Goal: Task Accomplishment & Management: Manage account settings

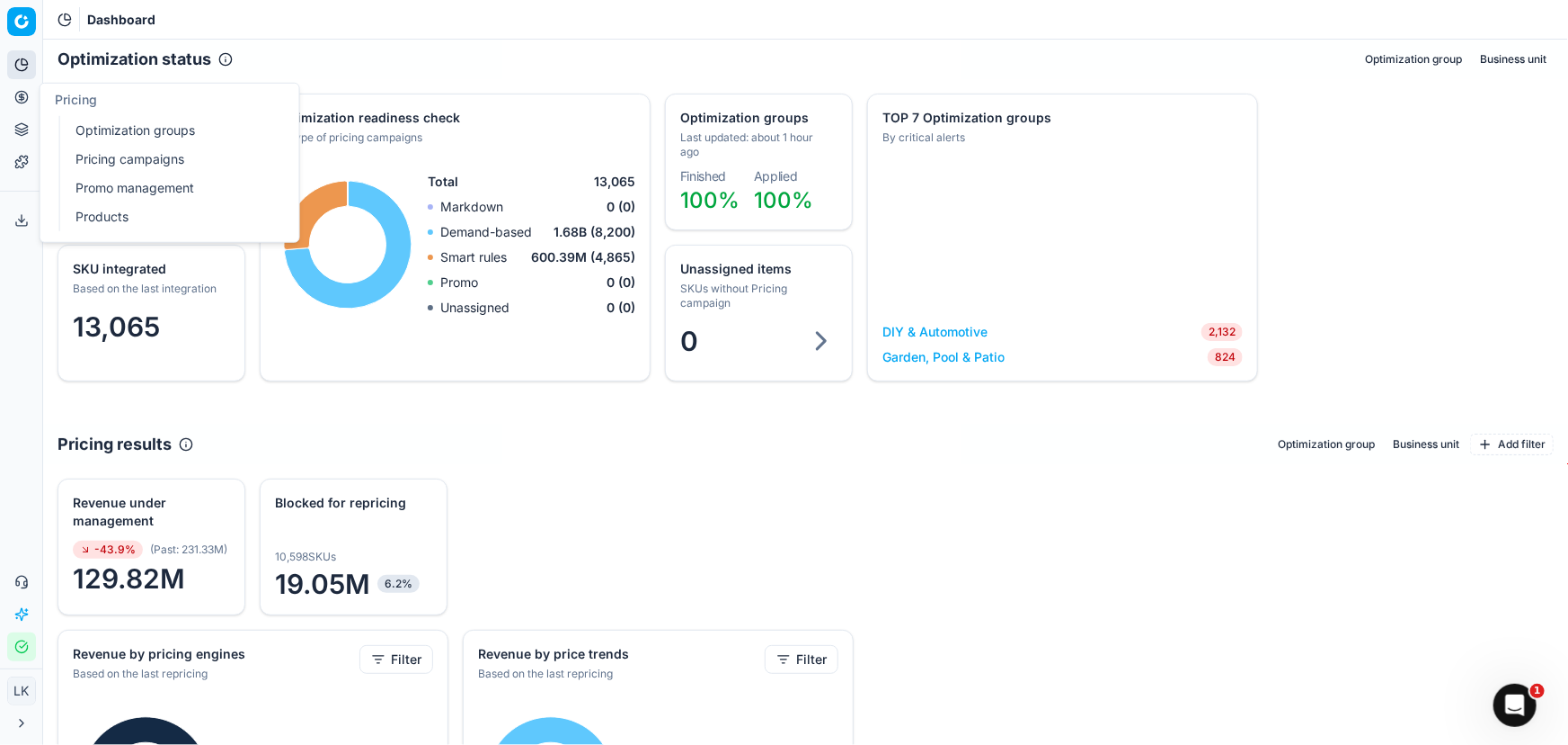
click at [81, 222] on link "Products" at bounding box center [173, 217] width 210 height 25
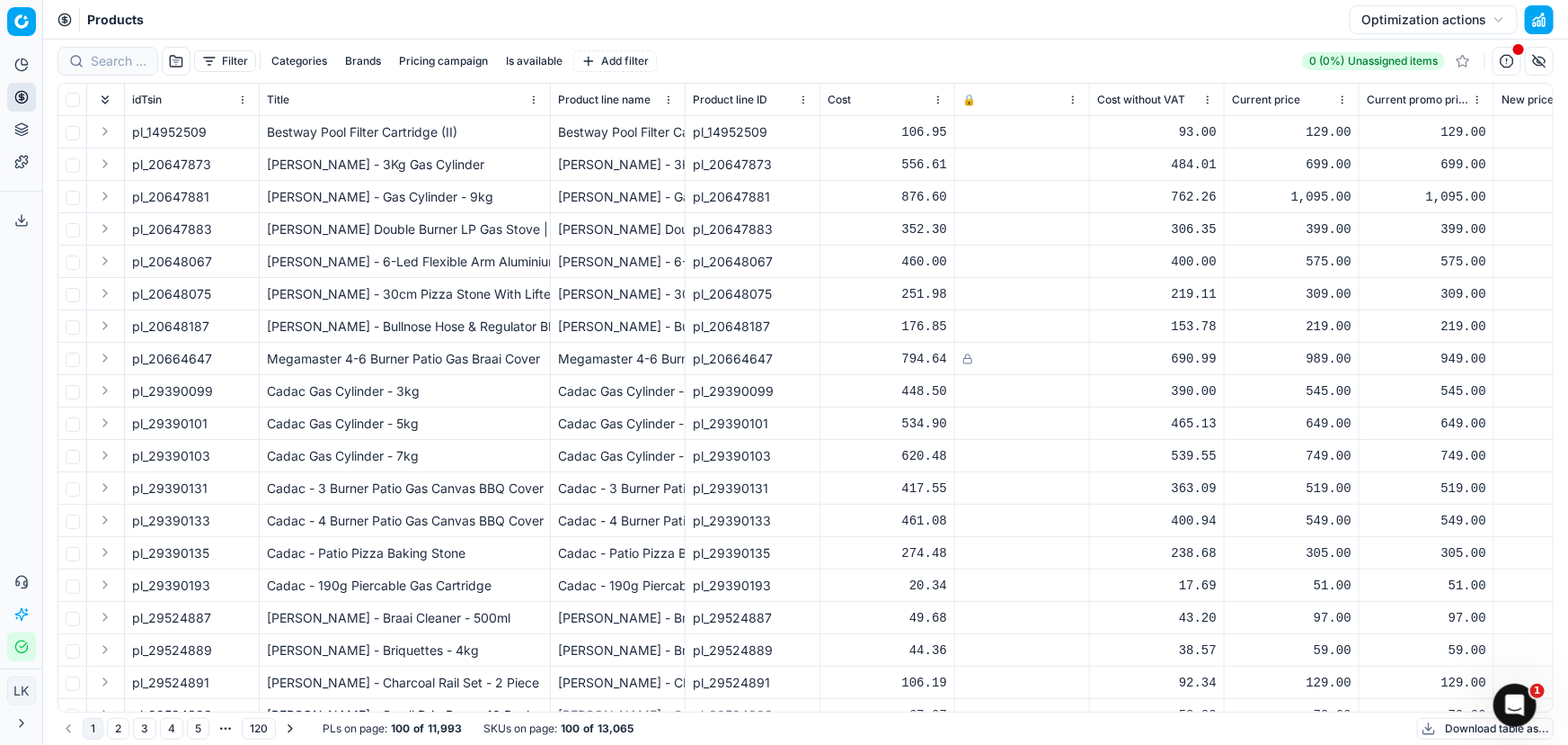
click at [372, 64] on button "Brands" at bounding box center [362, 61] width 50 height 22
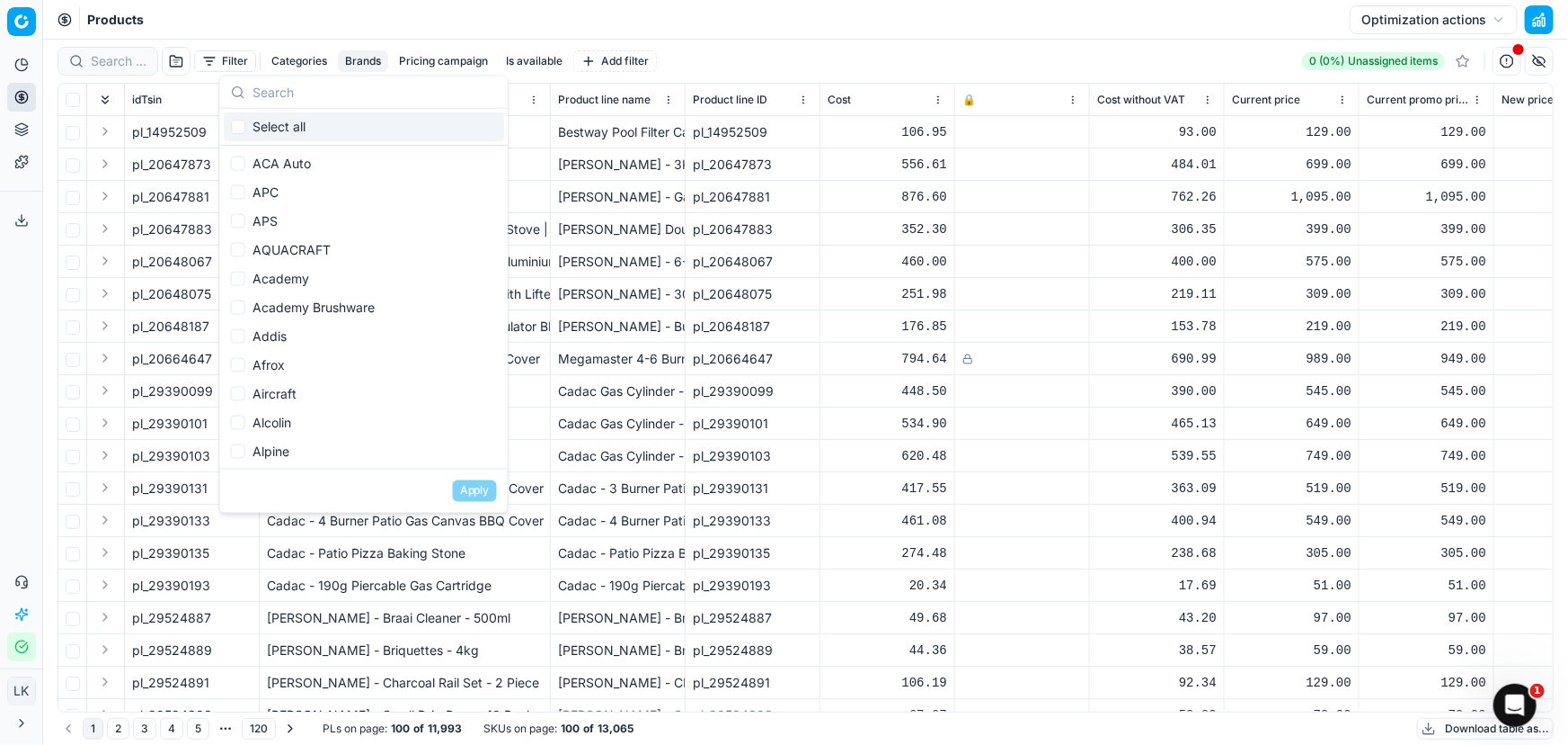
click at [342, 94] on input "text" at bounding box center [374, 92] width 244 height 36
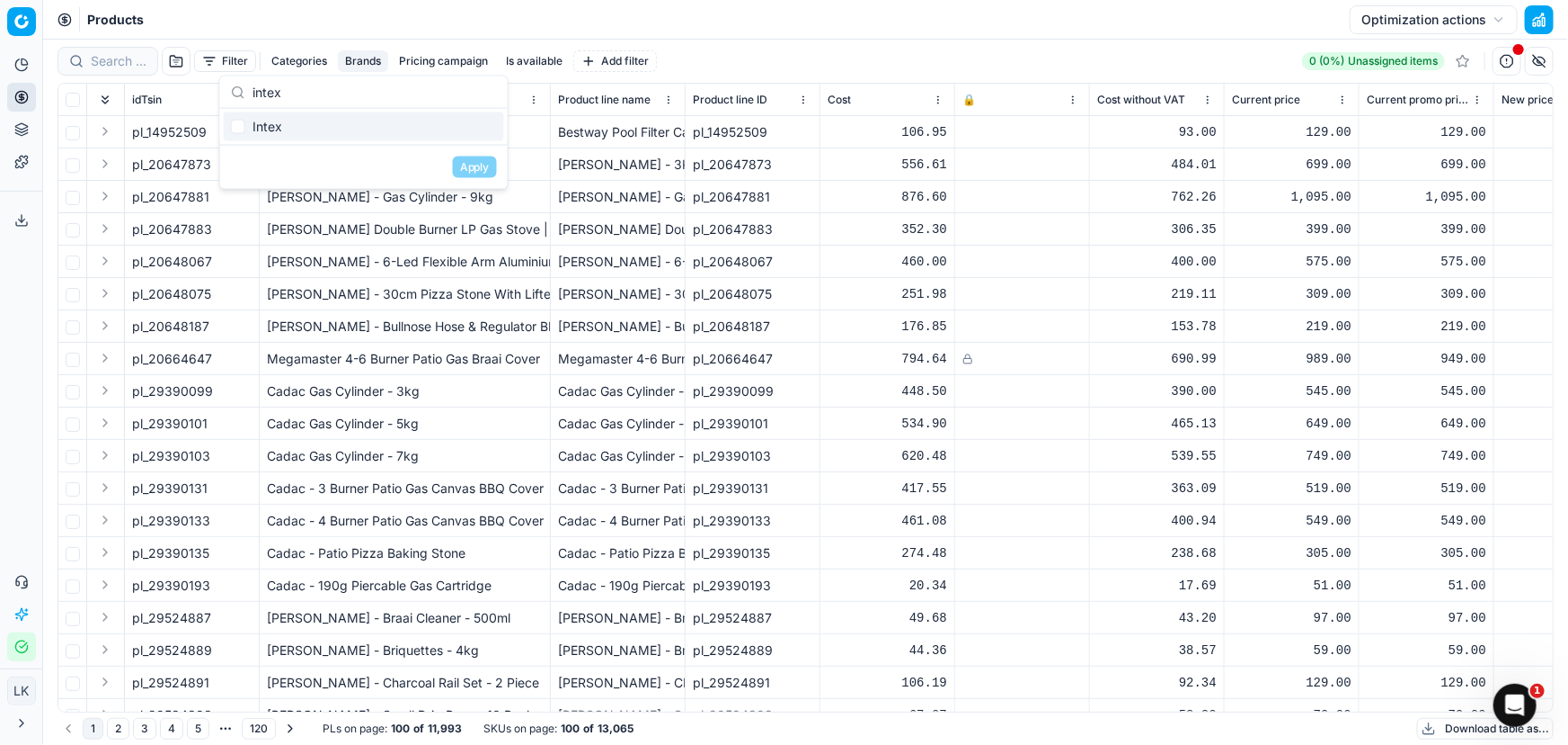
type input "intex"
click at [310, 124] on div "Intex" at bounding box center [363, 127] width 281 height 29
checkbox input "true"
click at [479, 165] on button "Apply" at bounding box center [475, 167] width 44 height 22
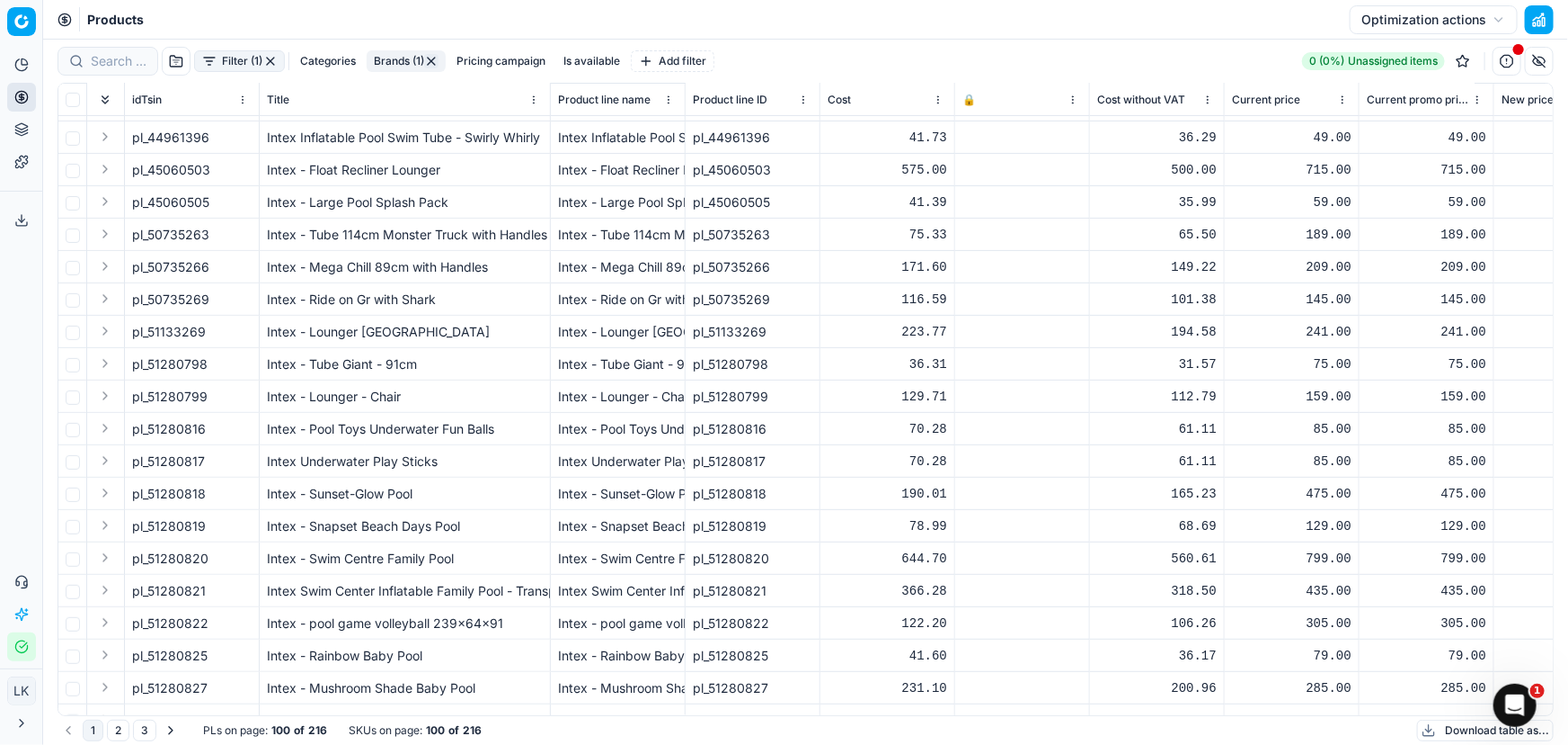
scroll to position [218, 0]
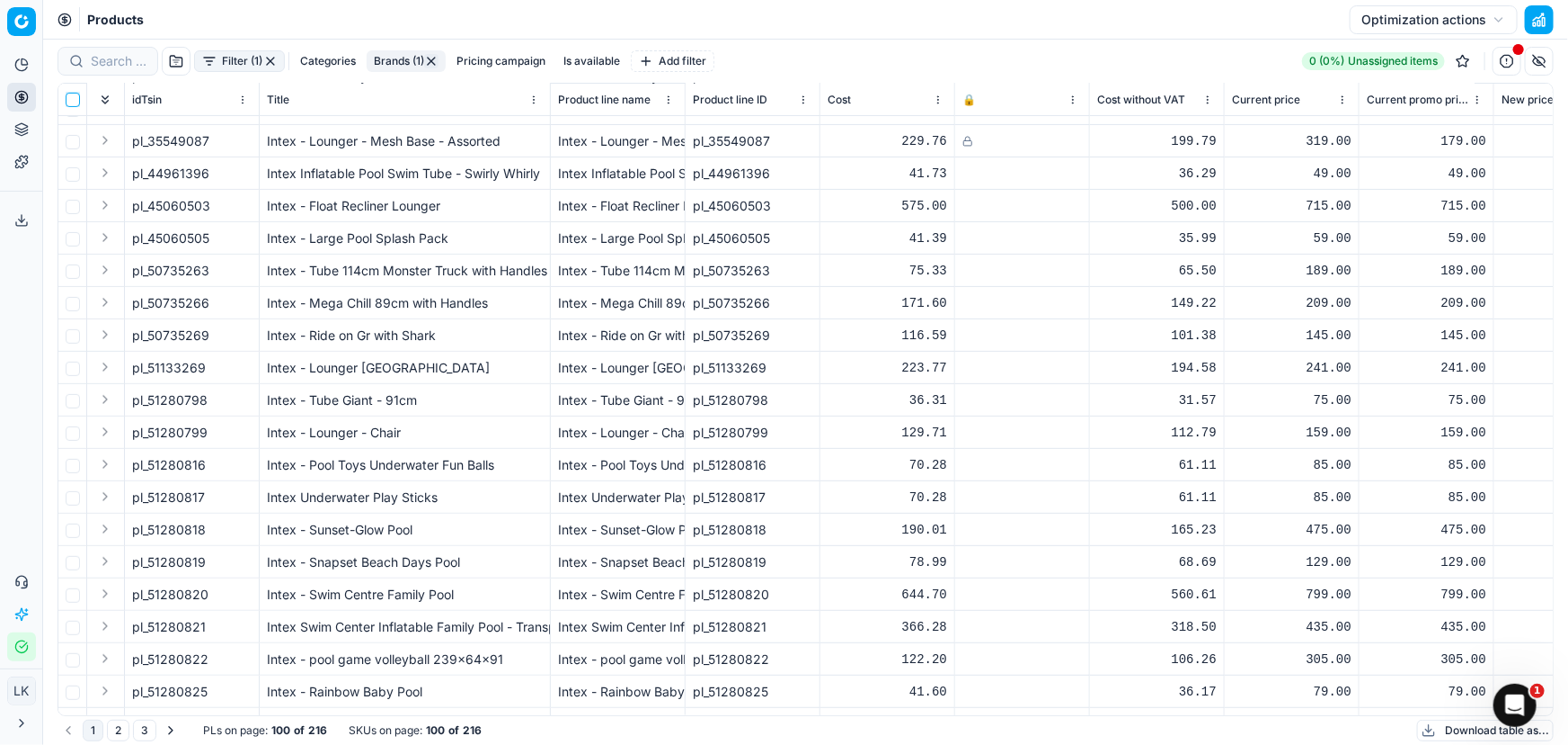
click at [66, 101] on input "checkbox" at bounding box center [73, 100] width 15 height 15
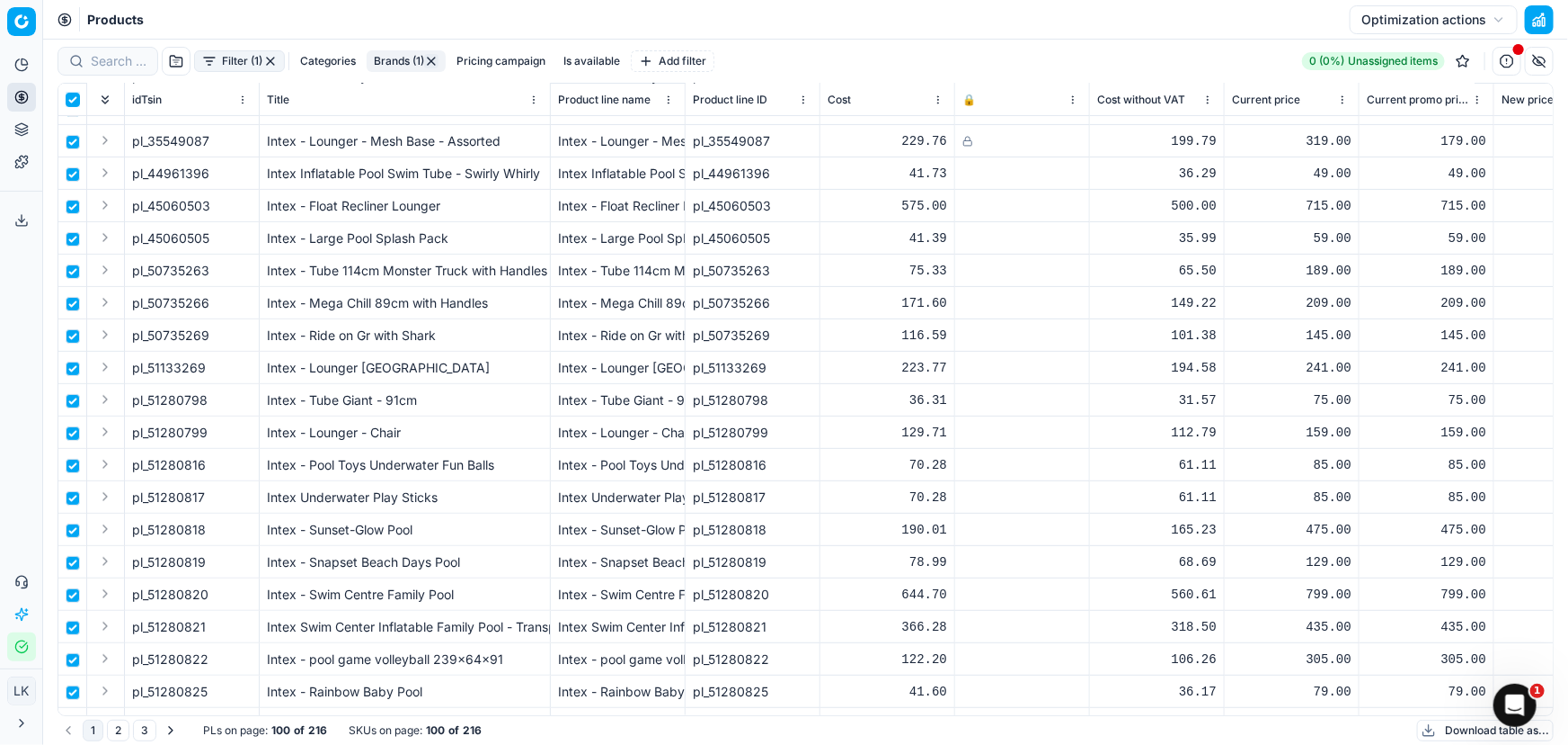
checkbox input "true"
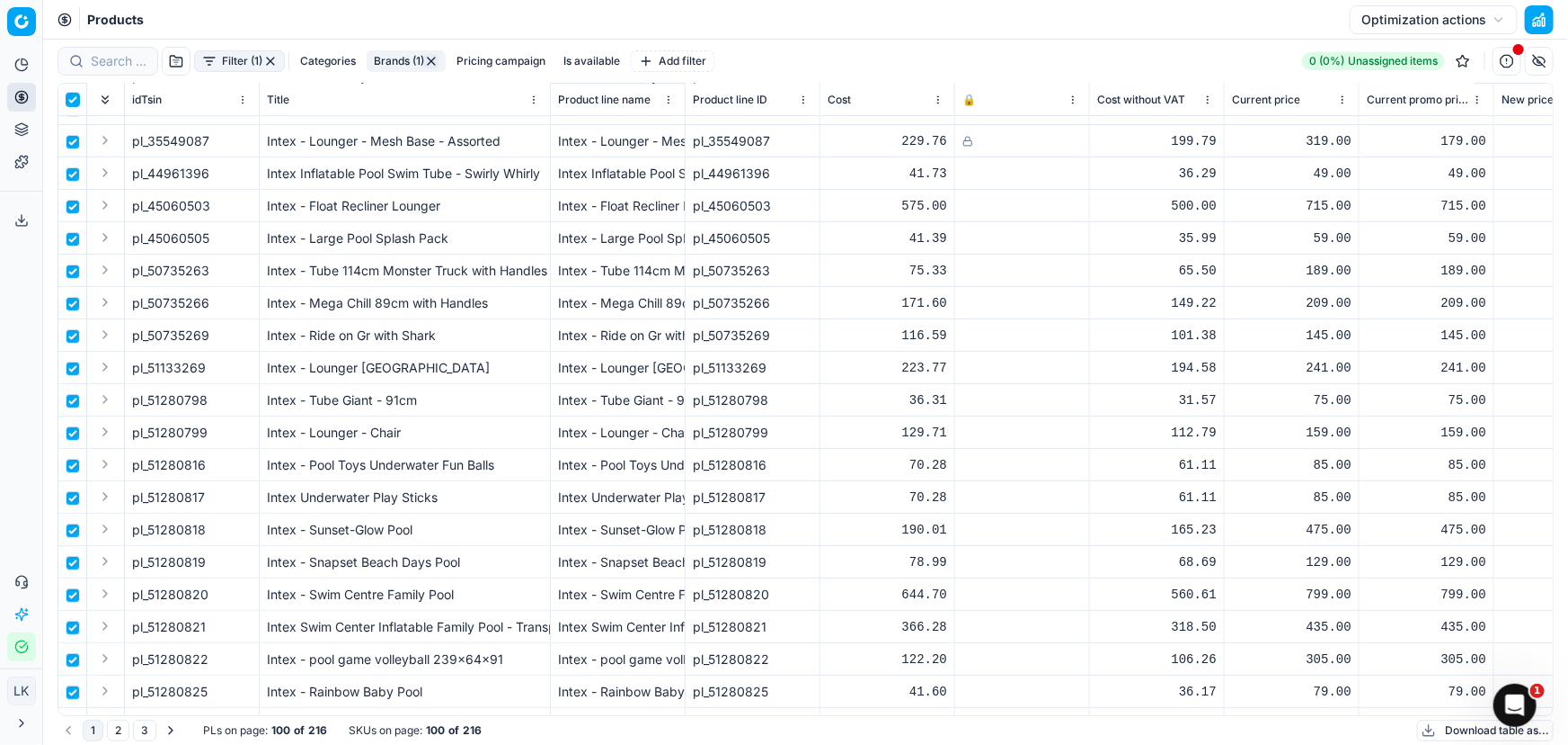
checkbox input "true"
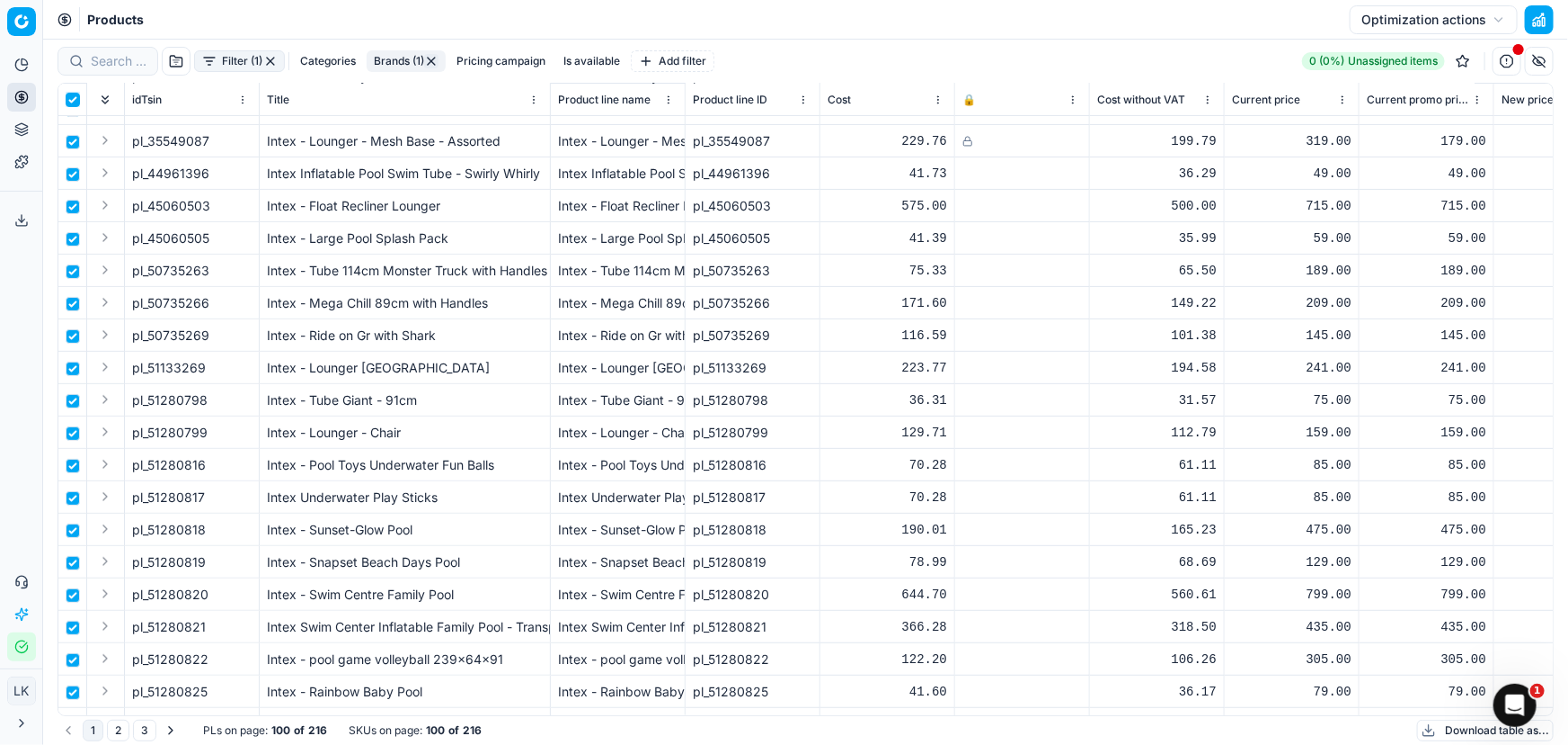
checkbox input "true"
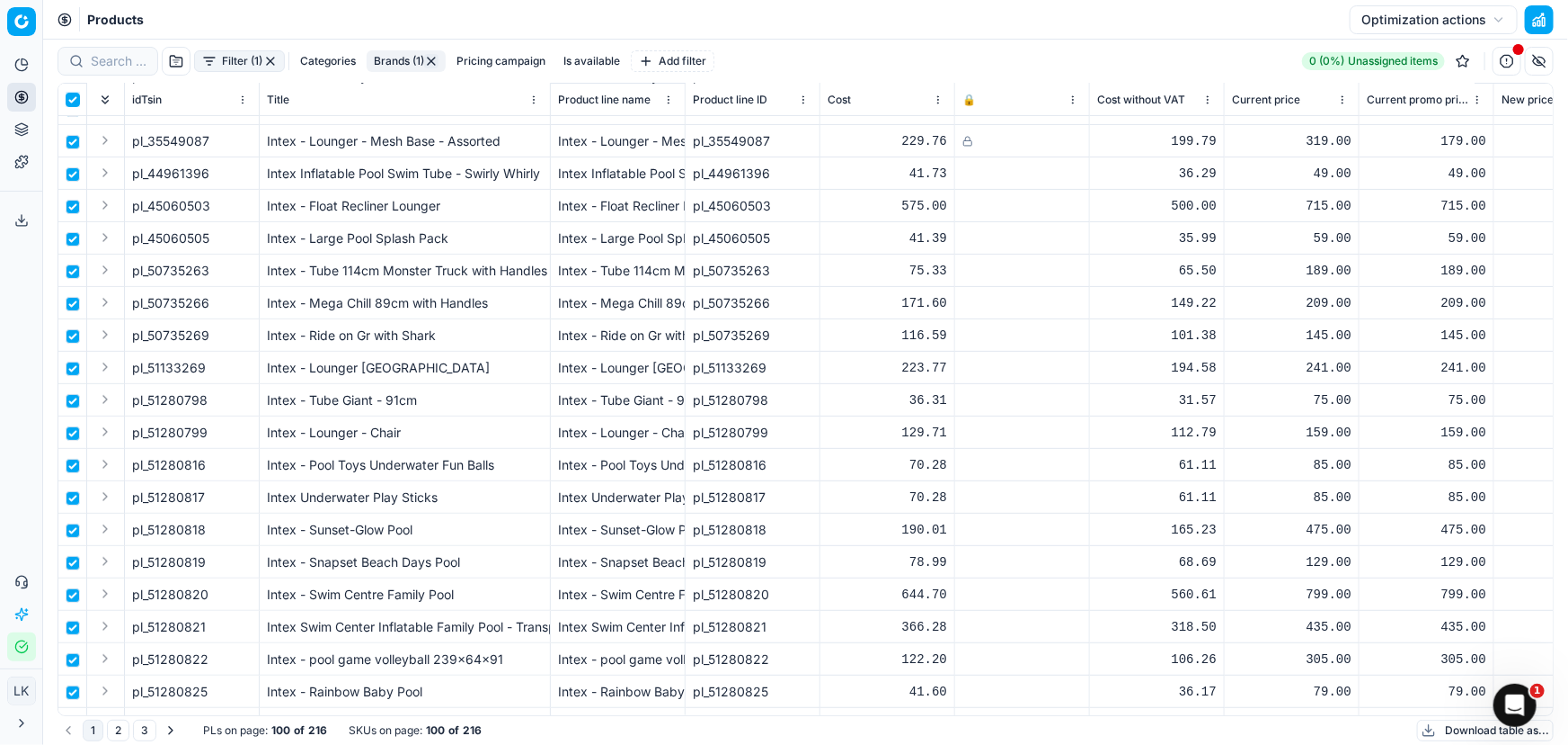
checkbox input "true"
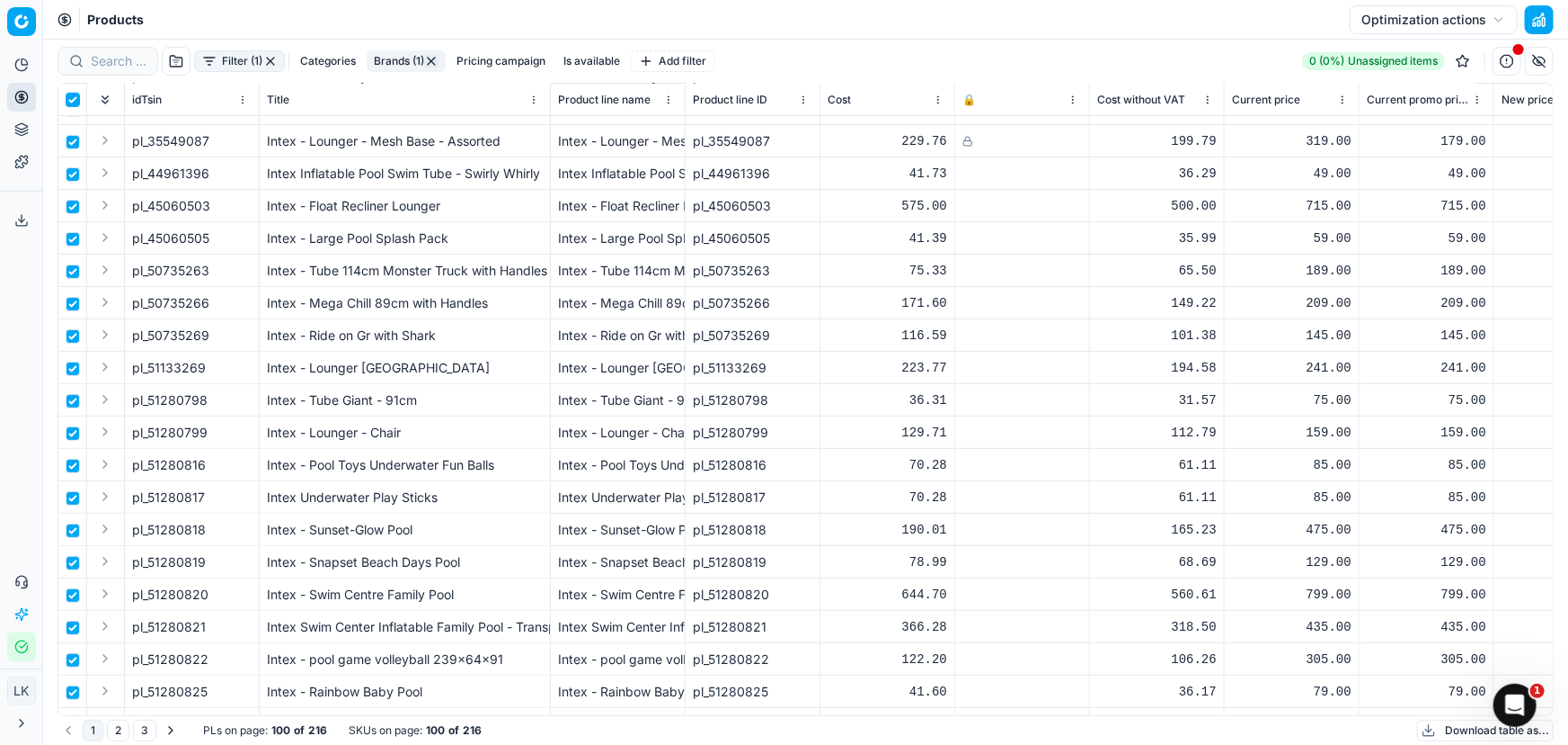
checkbox input "true"
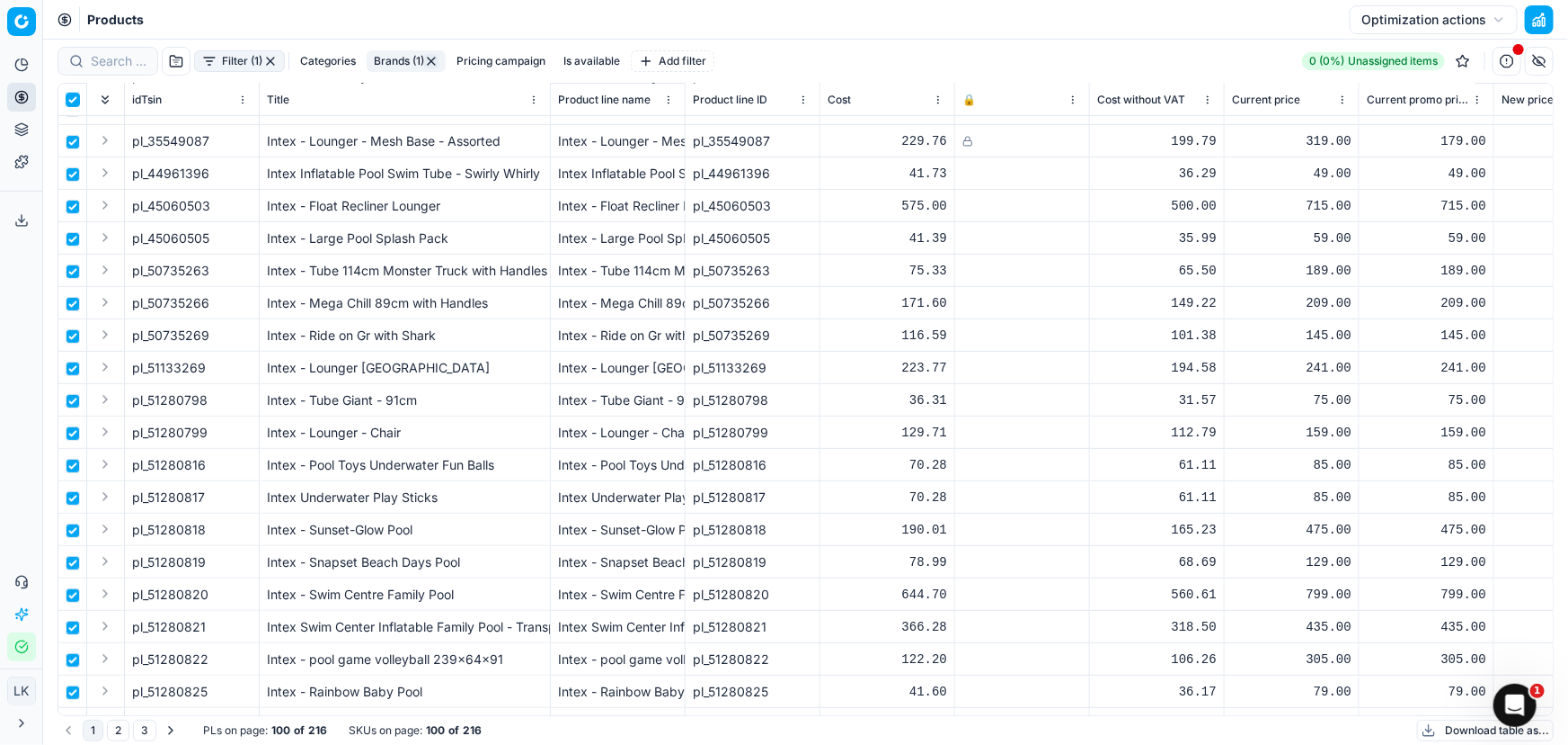
checkbox input "true"
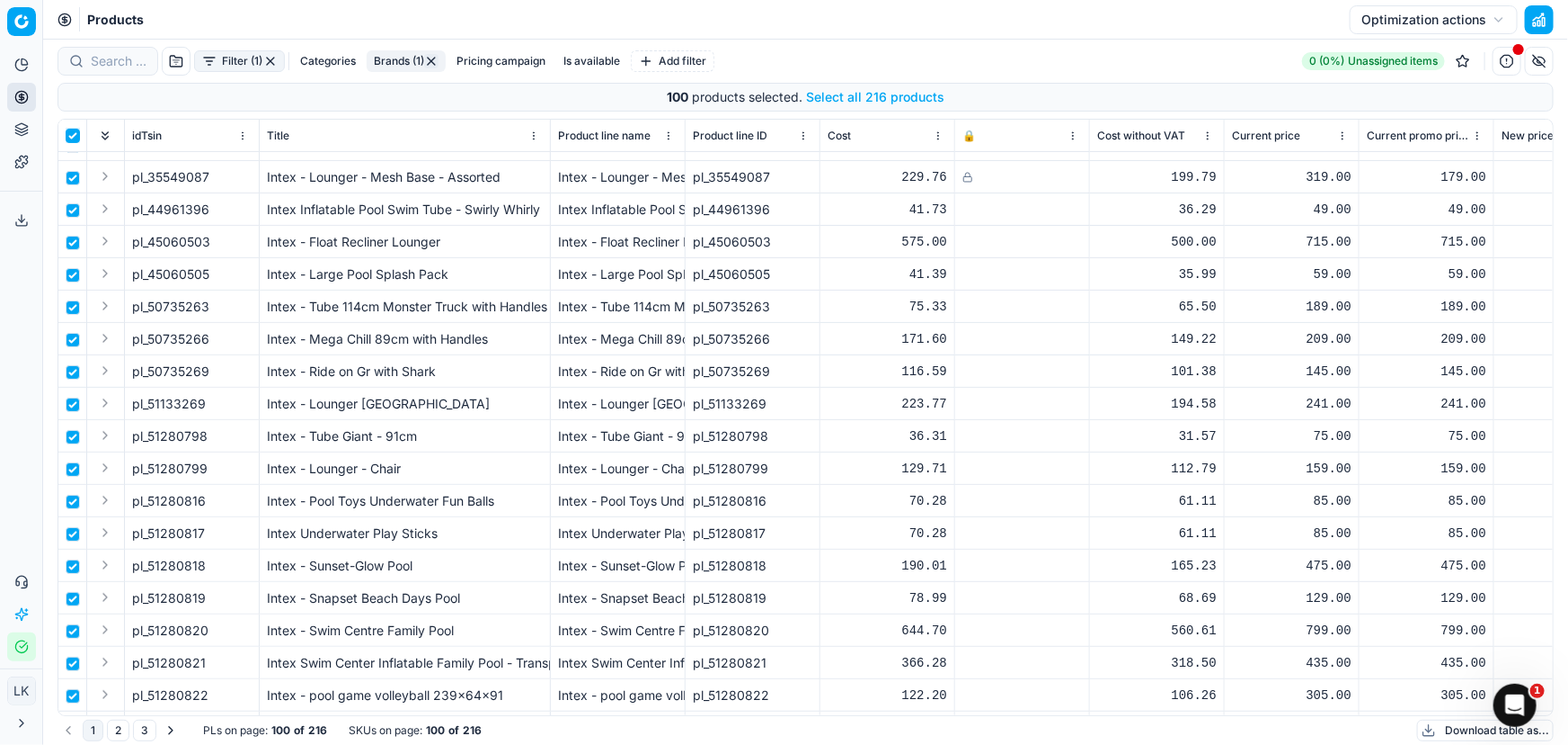
scroll to position [490, 0]
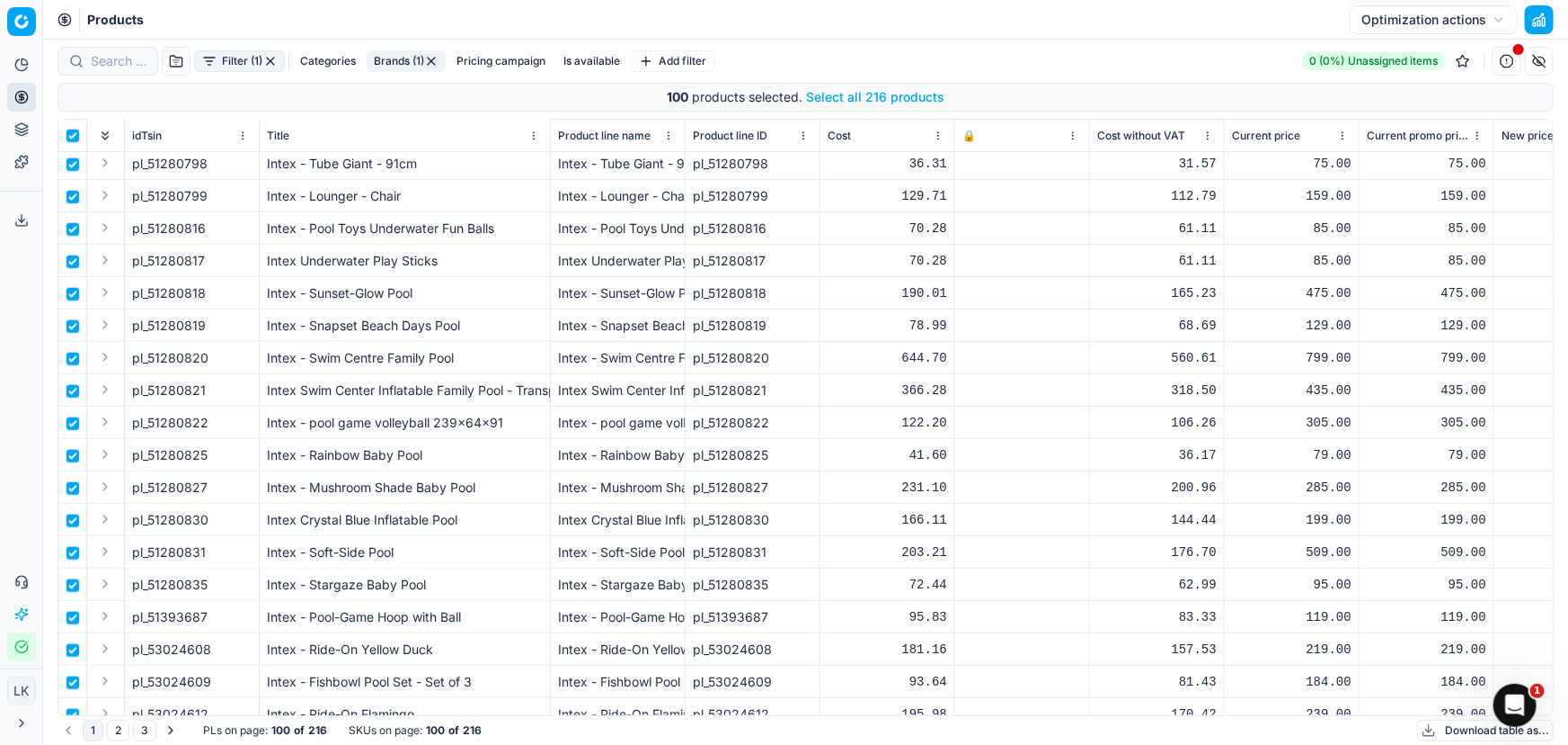
click at [504, 61] on button "Pricing campaign" at bounding box center [501, 61] width 104 height 22
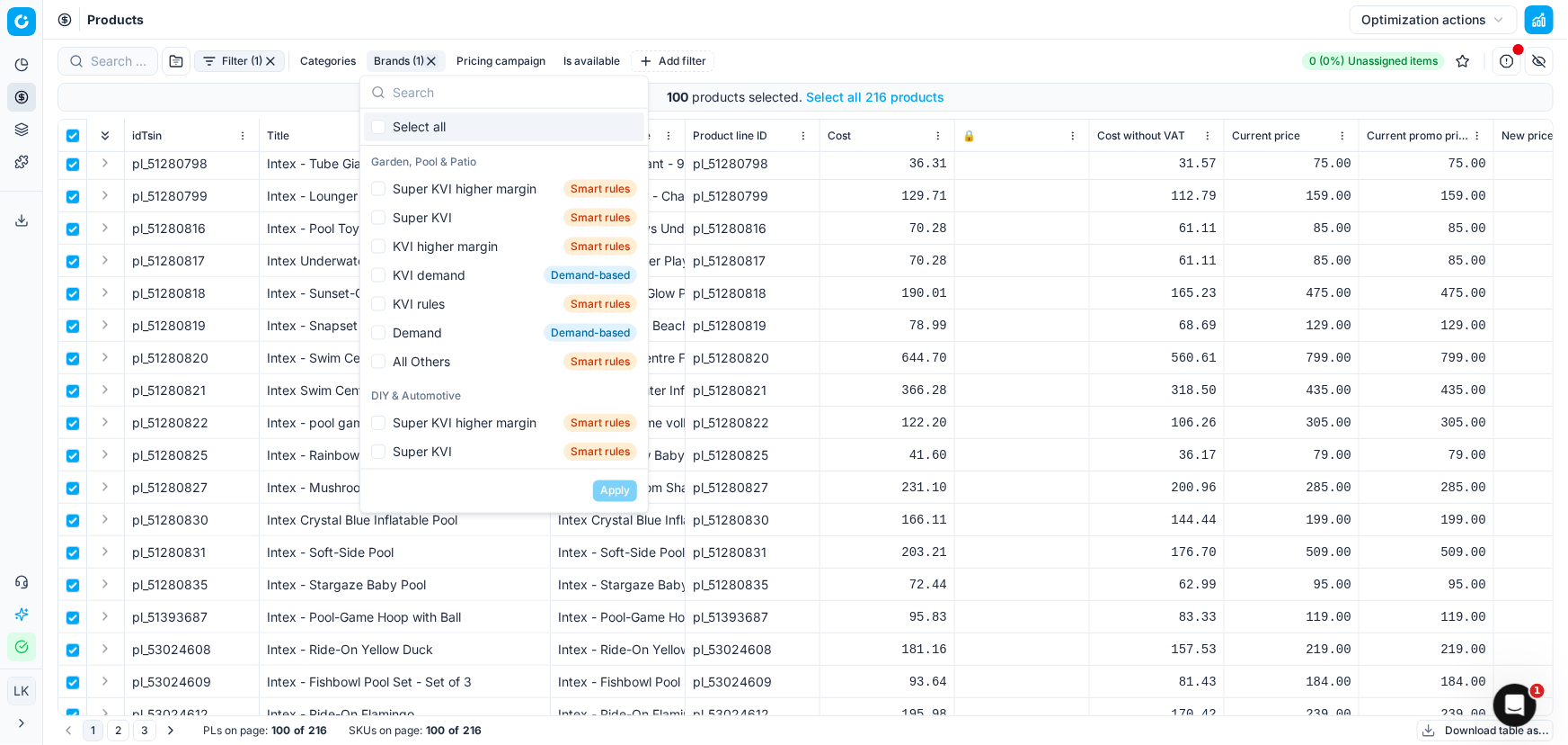
click at [858, 27] on div "Products Optimization actions" at bounding box center [806, 20] width 1525 height 40
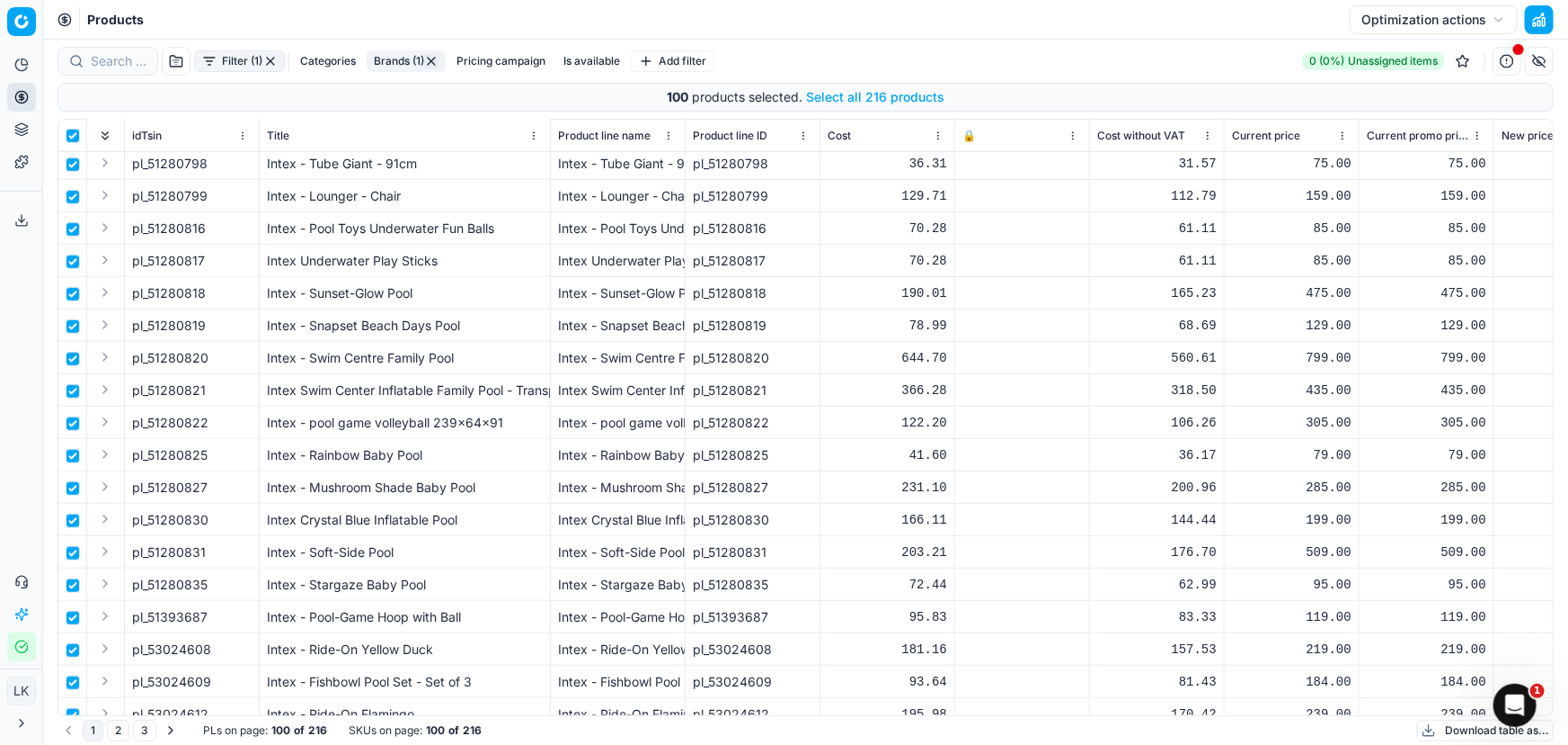
click at [1419, 24] on button "Optimization actions" at bounding box center [1434, 20] width 168 height 29
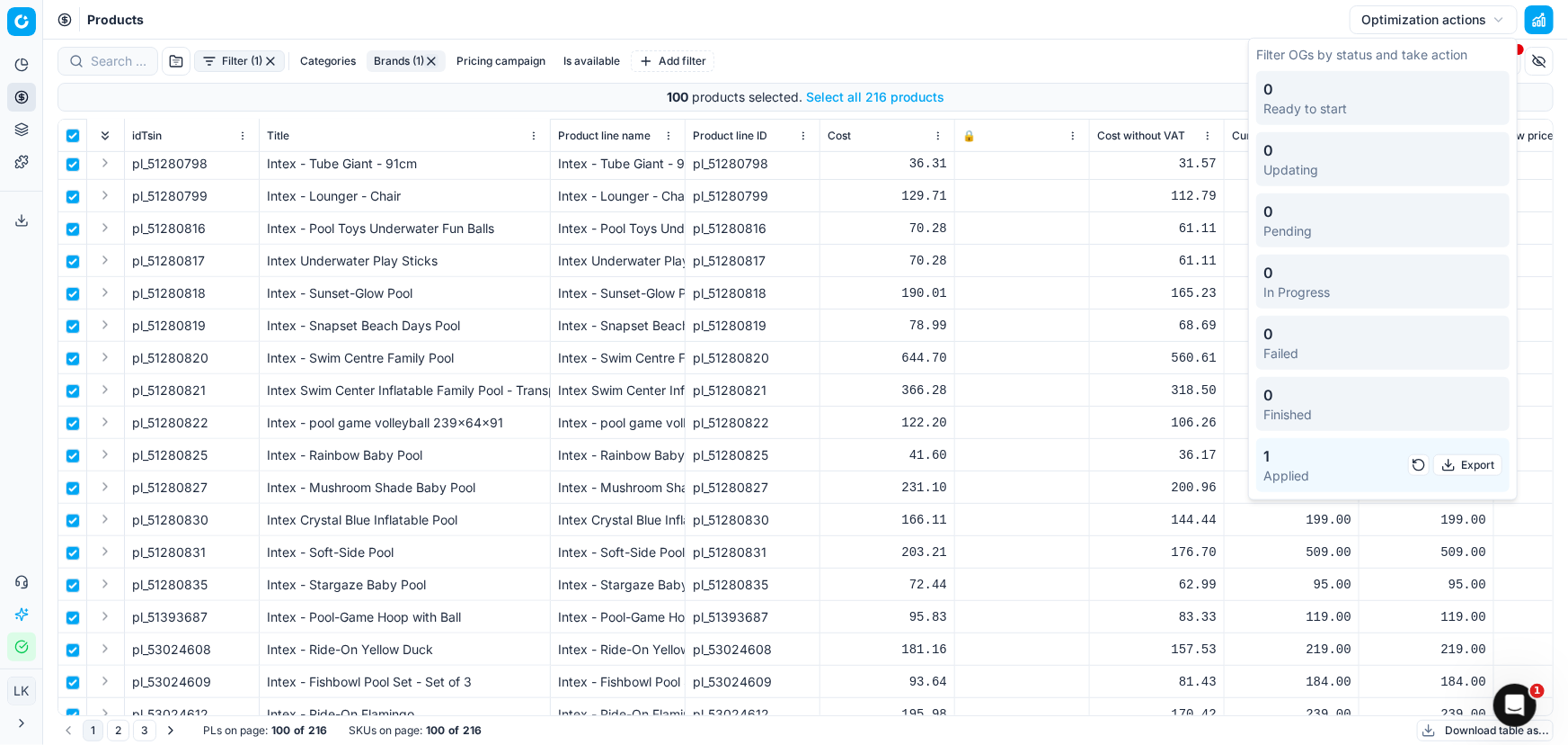
click at [1305, 459] on div "1 Applied" at bounding box center [1336, 465] width 144 height 40
checkbox input "false"
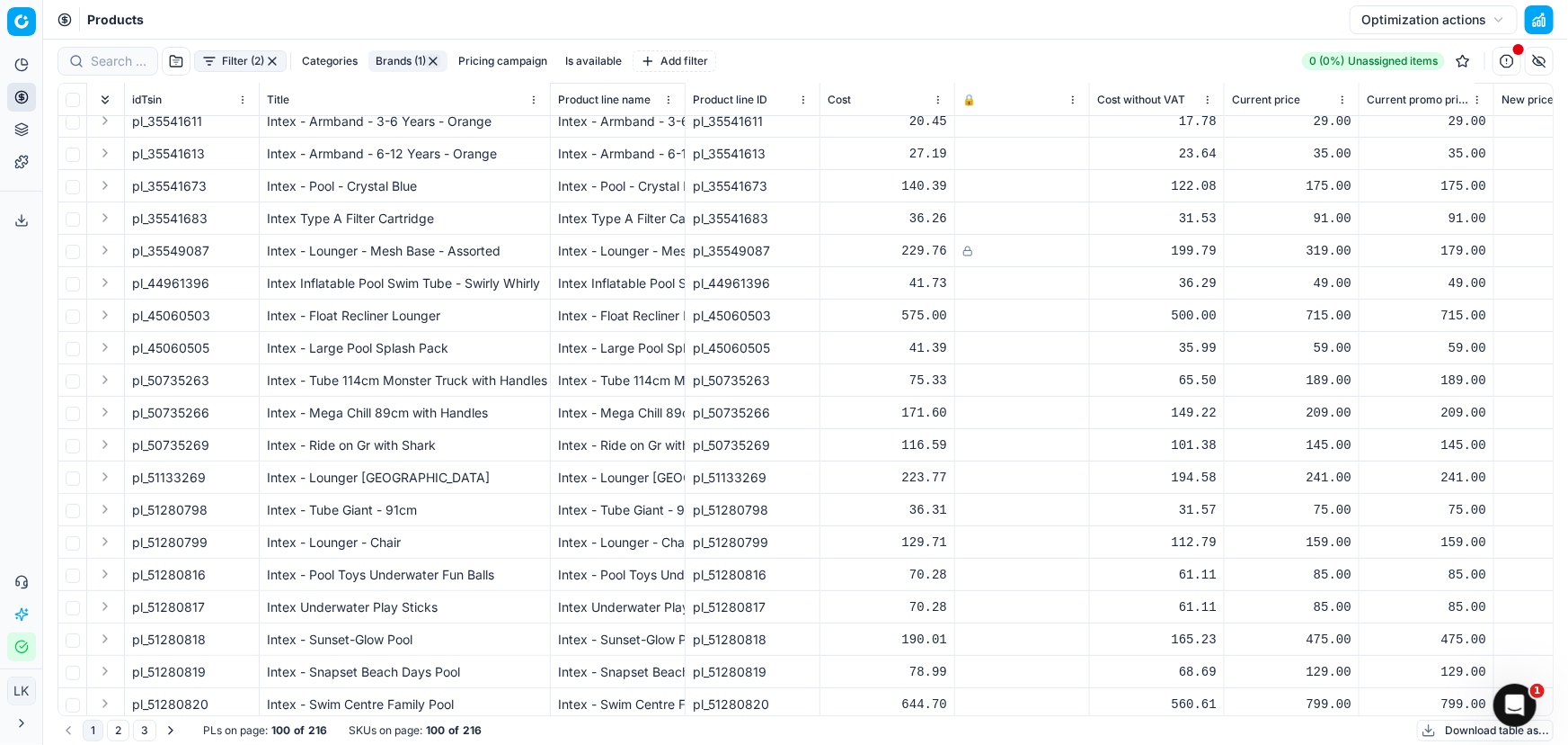
scroll to position [54, 0]
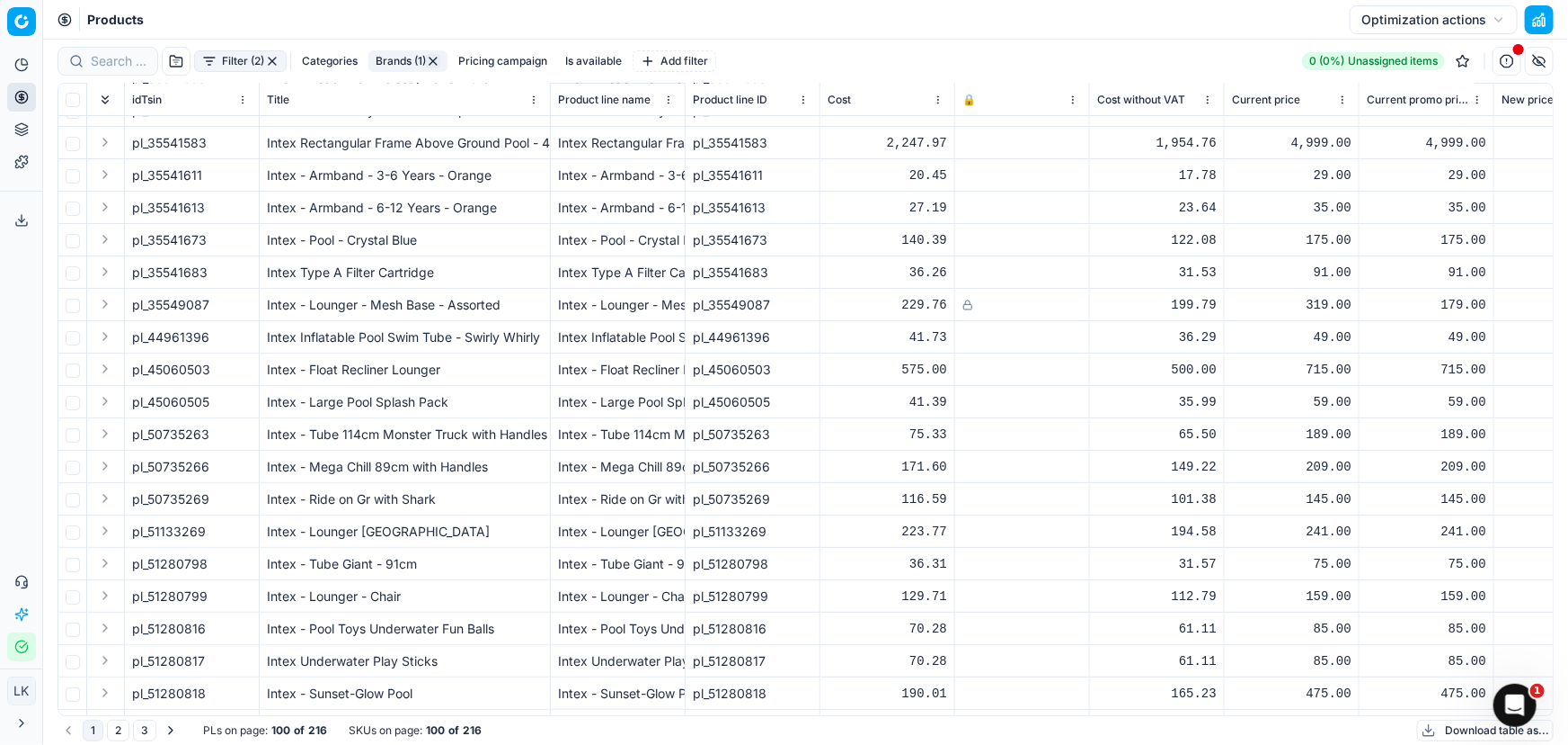
click at [1411, 18] on button "Optimization actions" at bounding box center [1434, 20] width 168 height 29
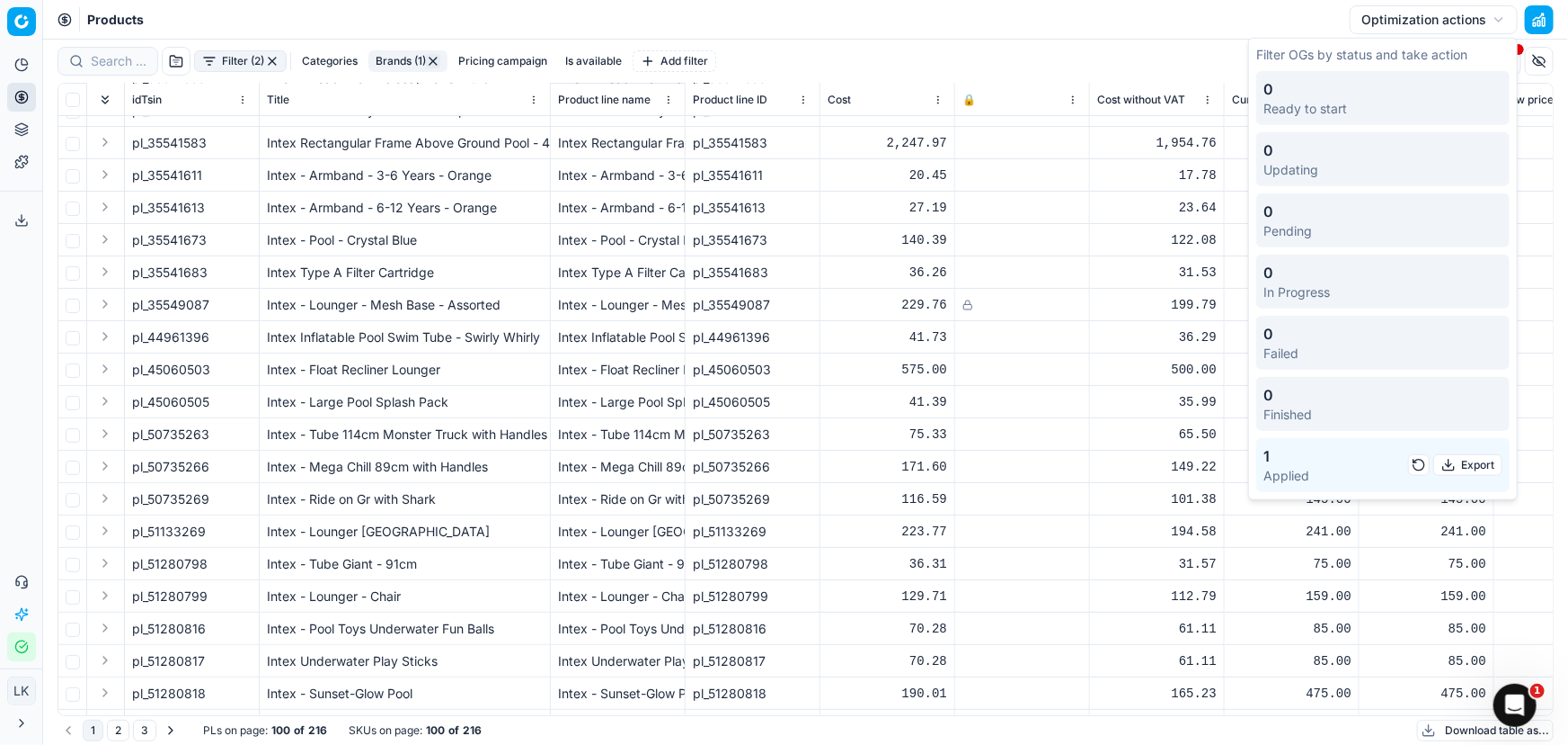
click at [1409, 461] on button "button" at bounding box center [1419, 465] width 22 height 22
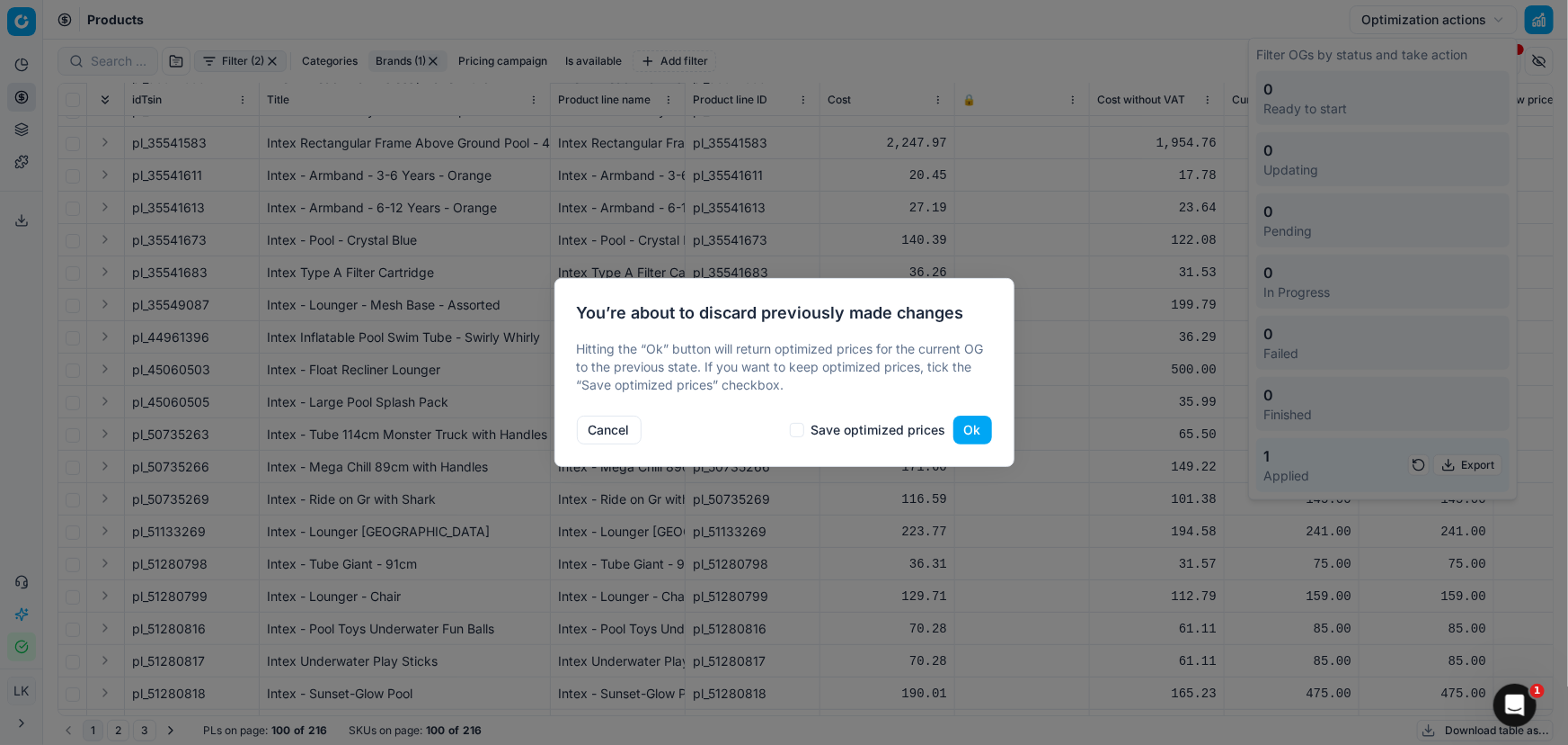
click at [808, 428] on label "Save optimized prices" at bounding box center [868, 430] width 156 height 15
click at [804, 428] on input "Save optimized prices" at bounding box center [797, 430] width 15 height 15
checkbox input "true"
click at [981, 427] on button "Ok" at bounding box center [972, 430] width 39 height 29
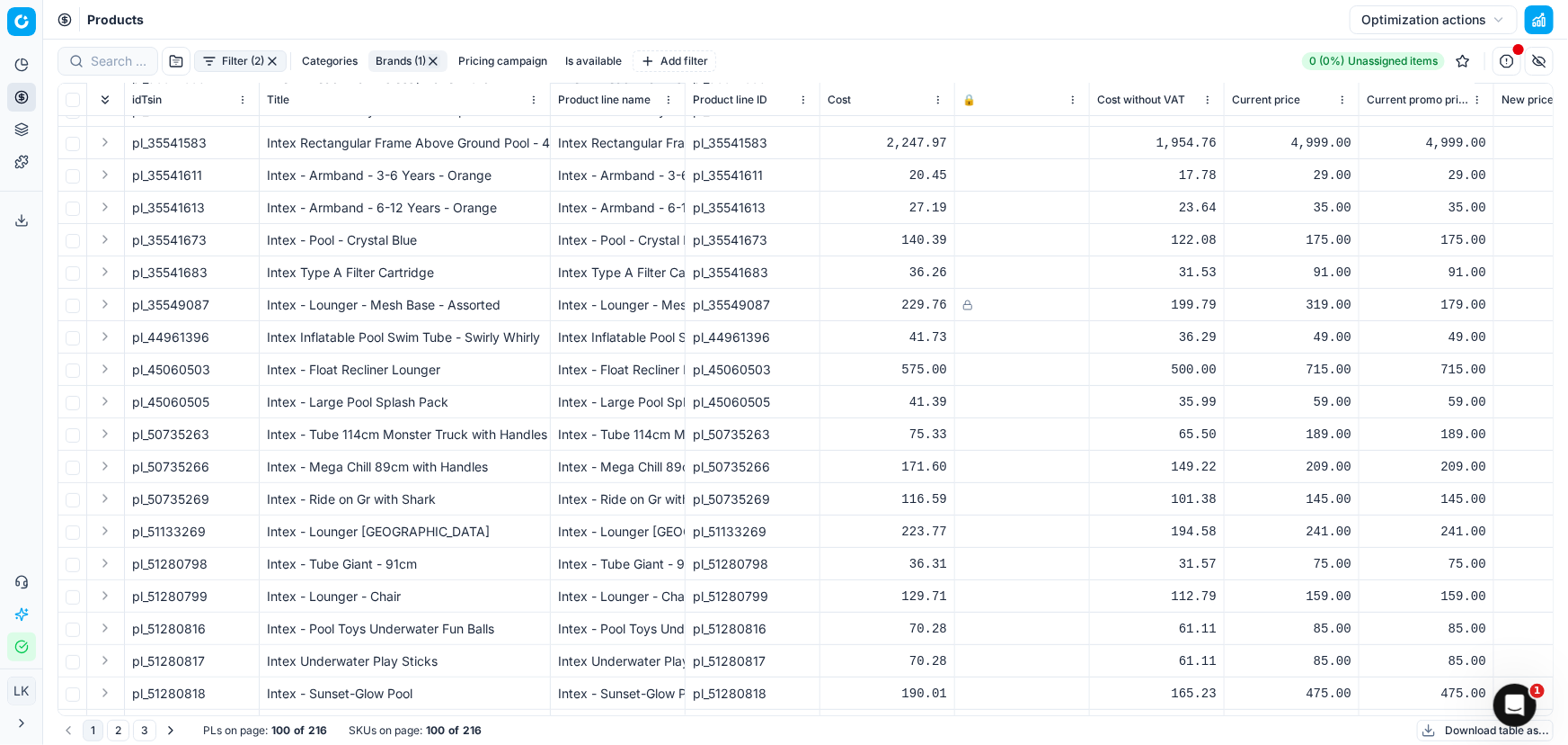
scroll to position [0, 0]
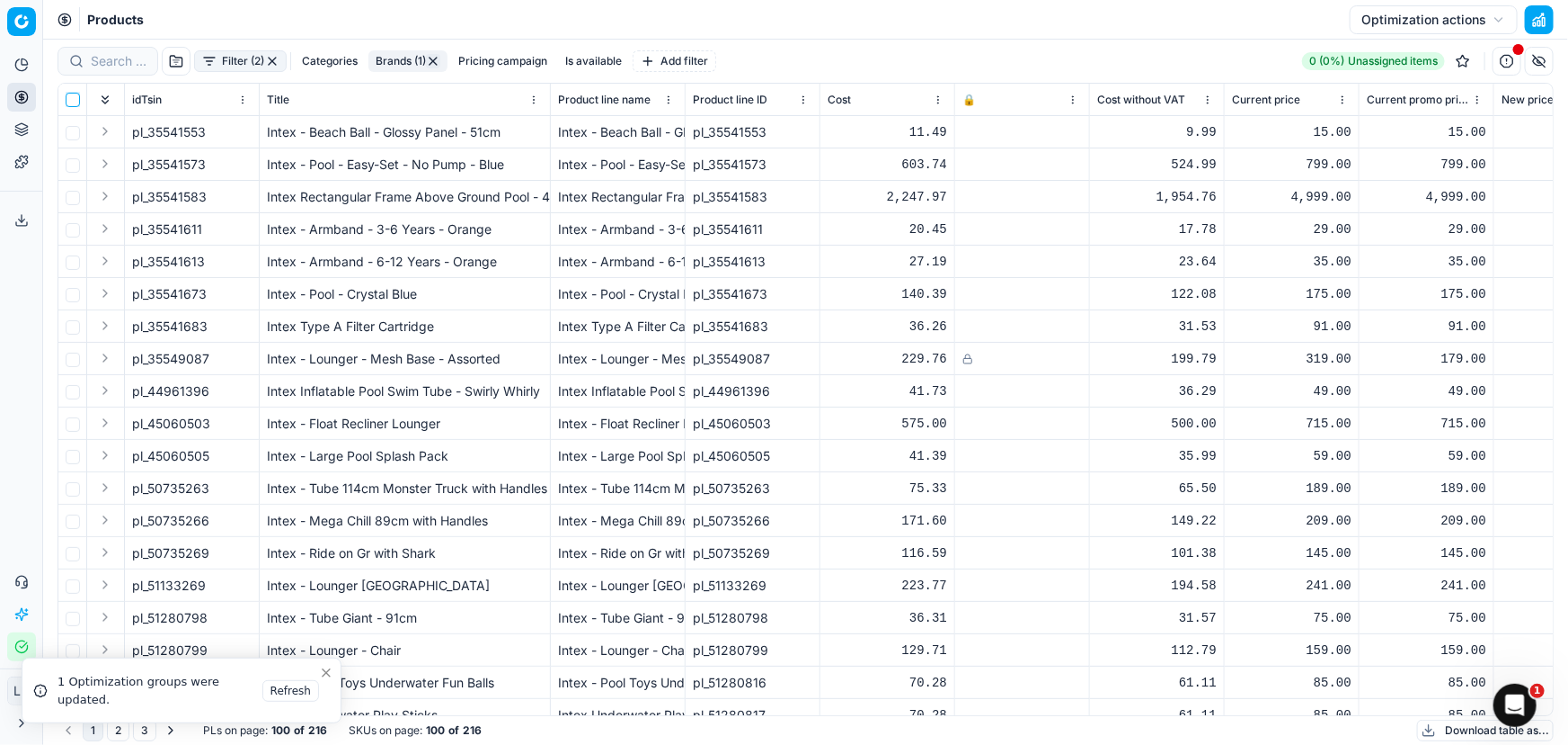
click at [69, 95] on input "checkbox" at bounding box center [73, 100] width 15 height 15
checkbox input "true"
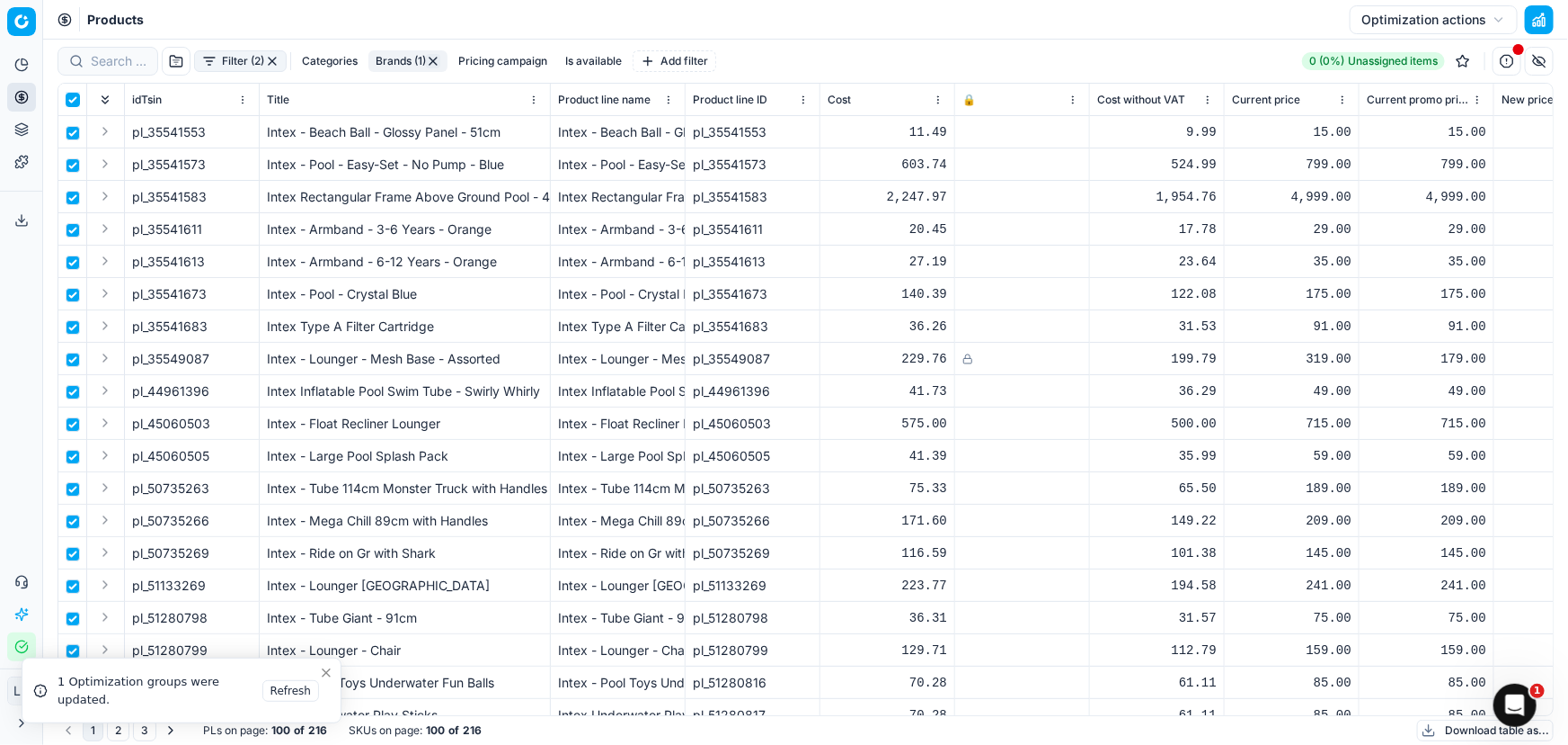
checkbox input "true"
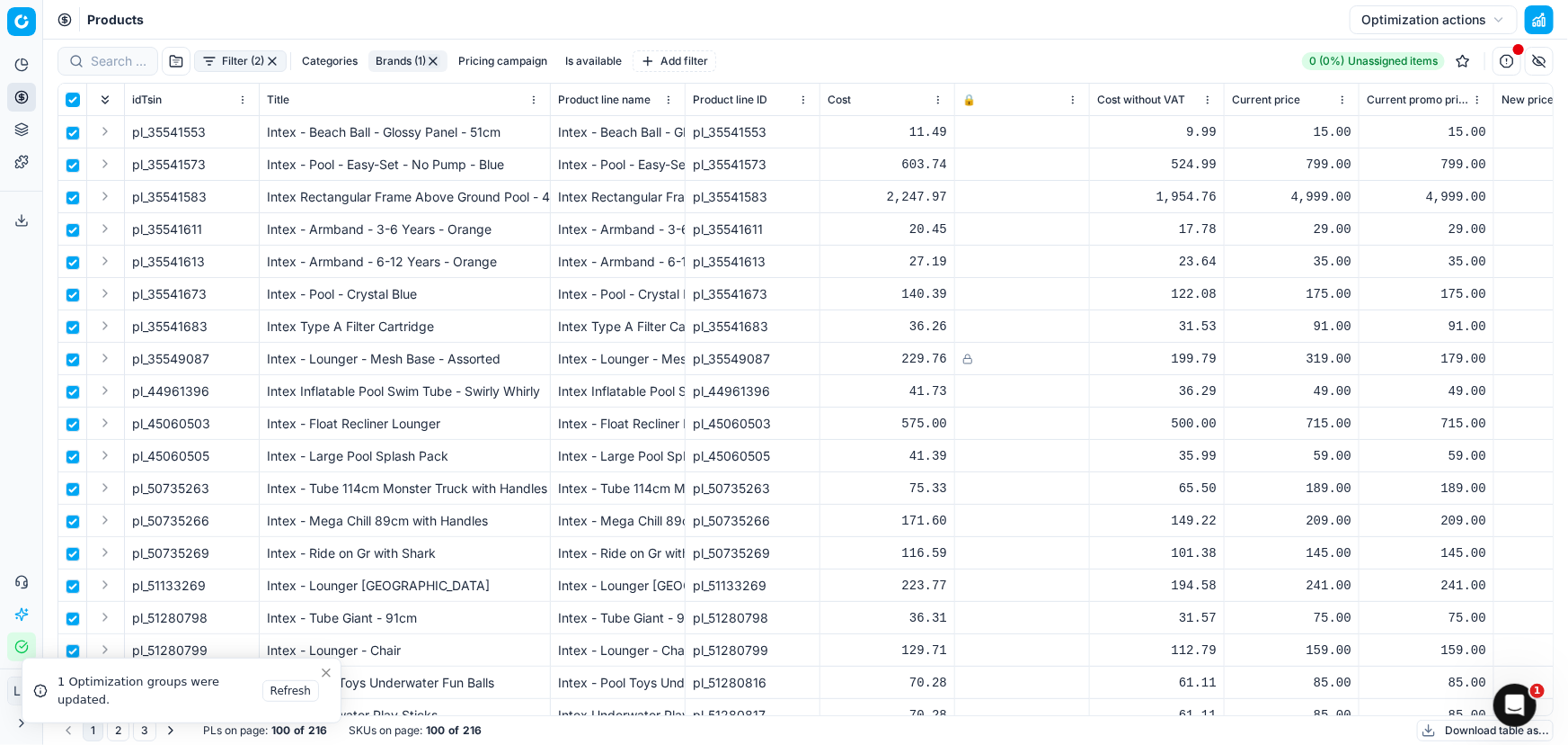
checkbox input "true"
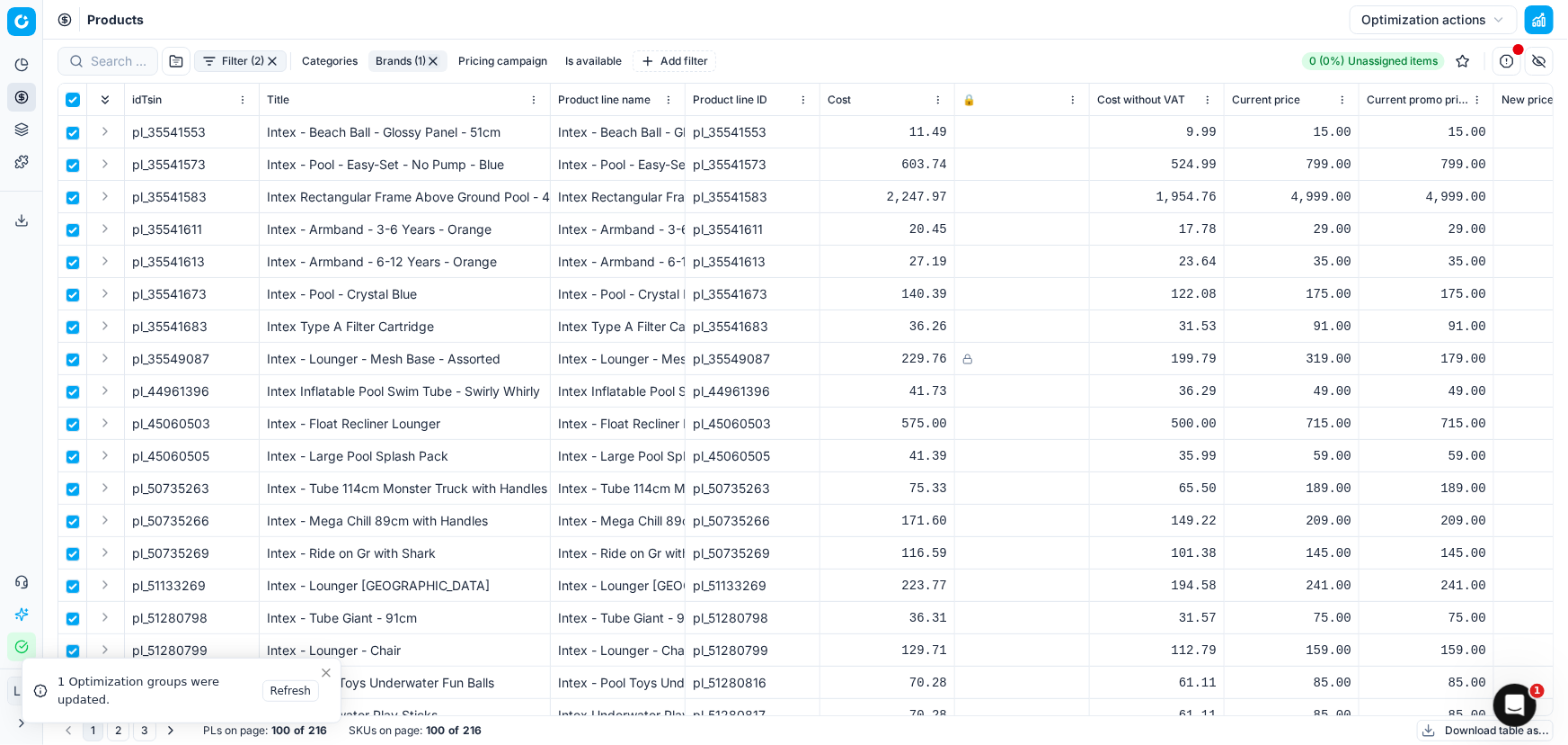
checkbox input "true"
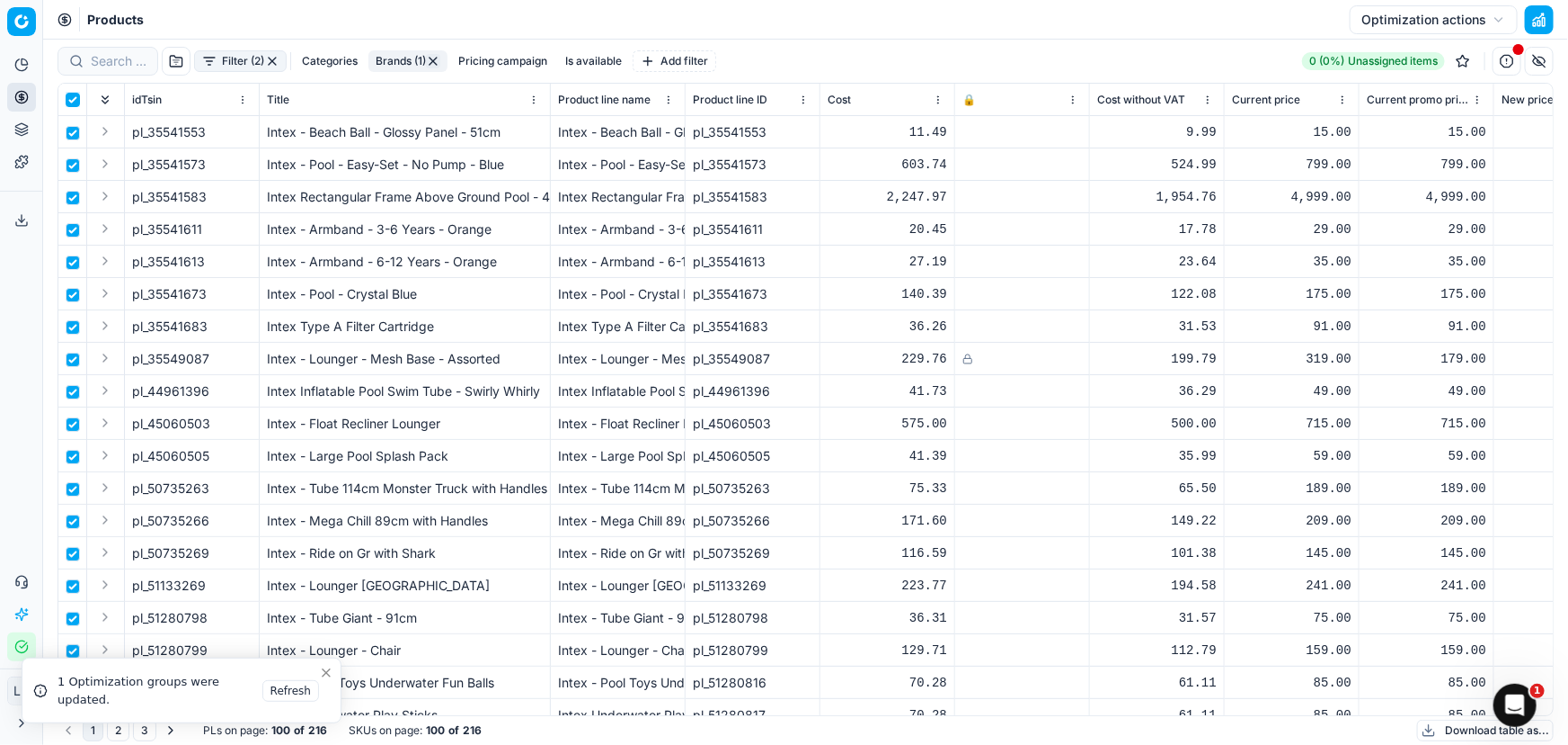
checkbox input "true"
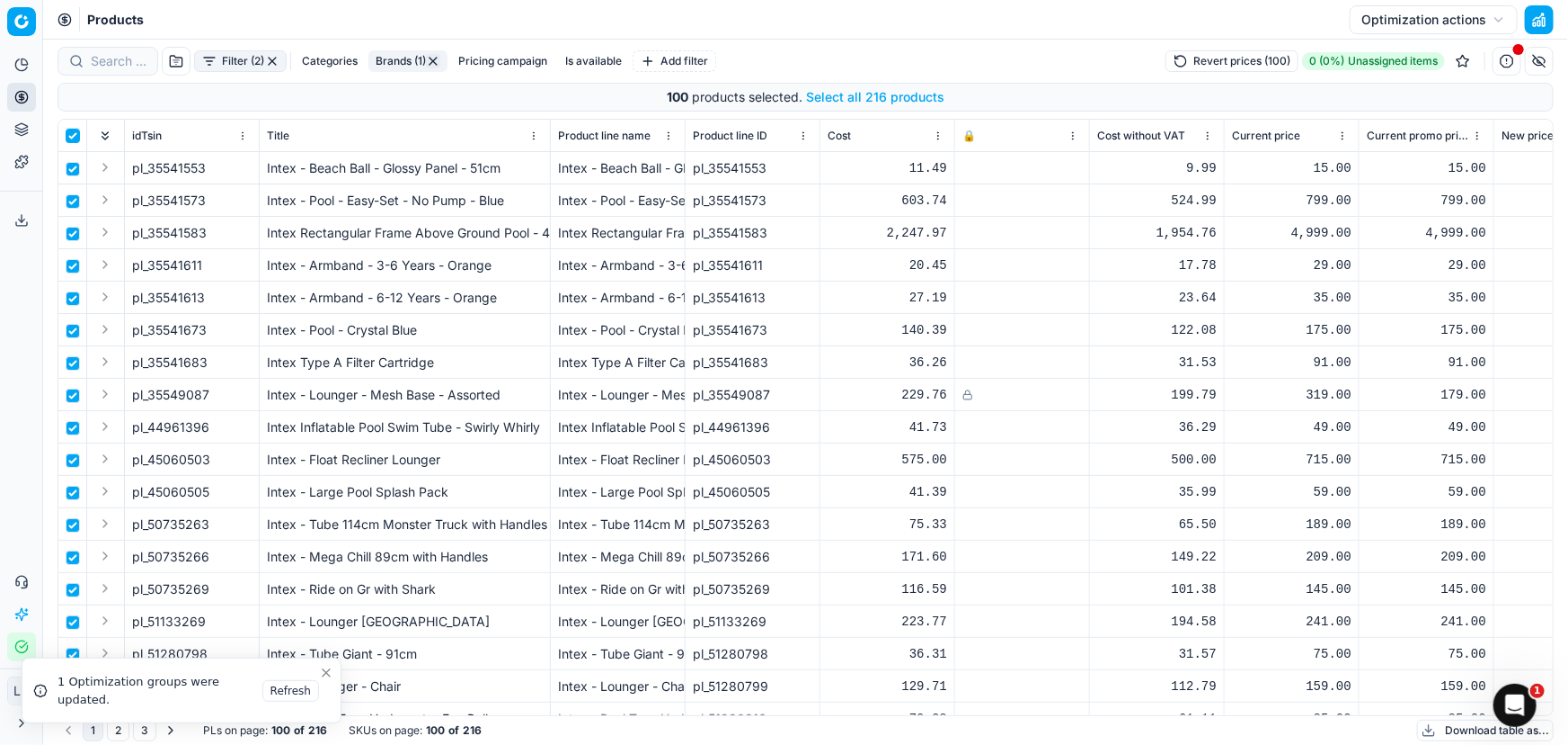
scroll to position [244, 0]
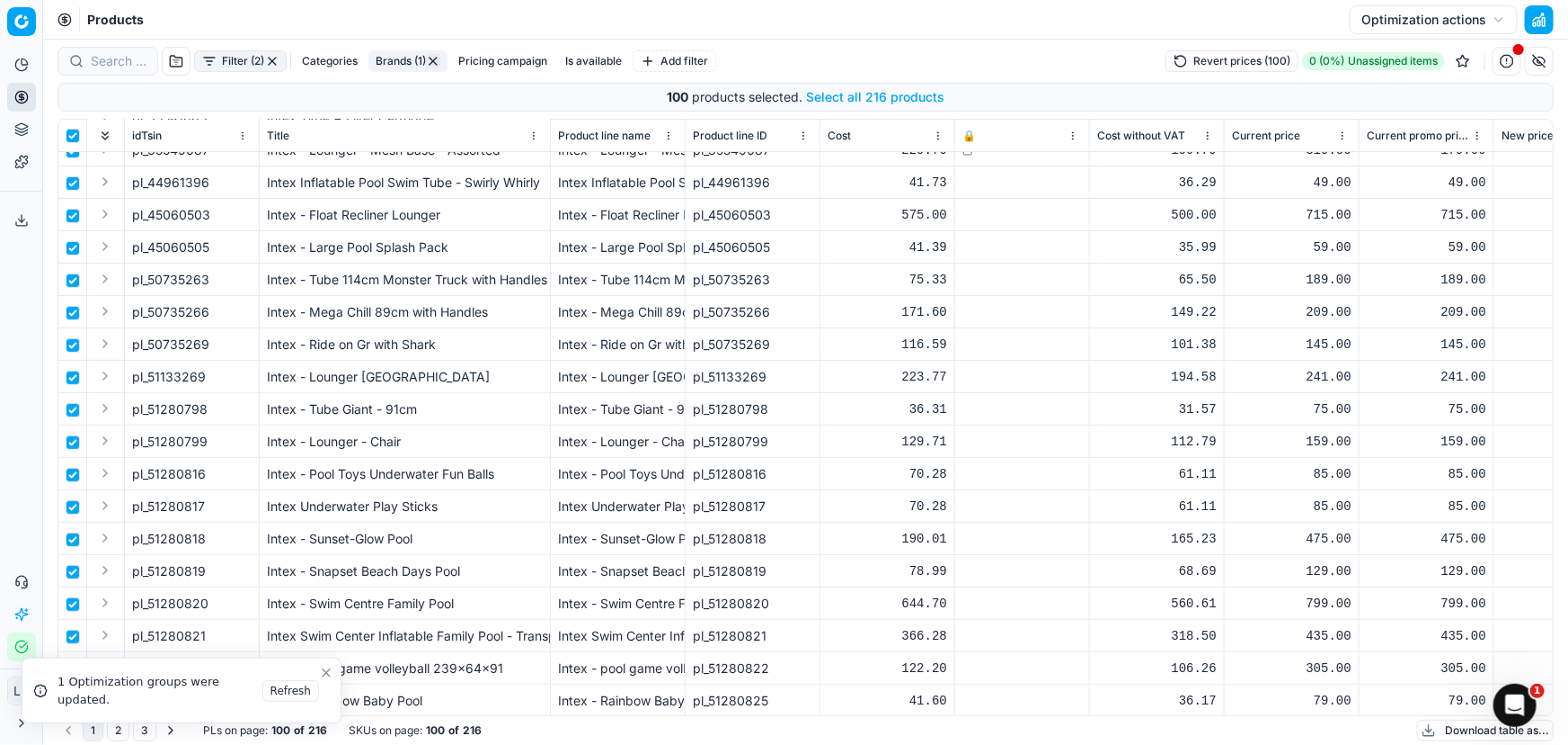
click at [475, 55] on button "Pricing campaign" at bounding box center [503, 61] width 104 height 22
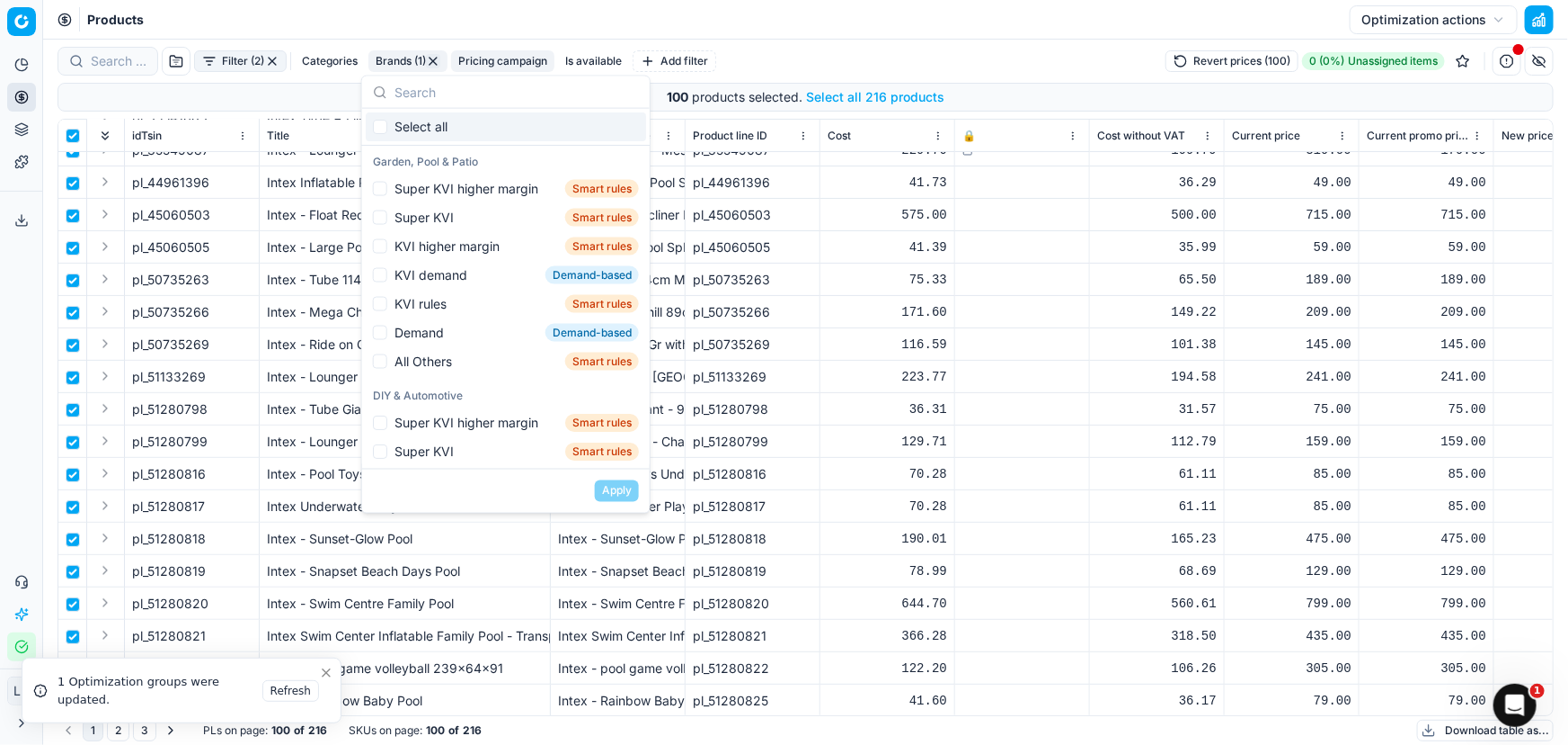
click at [475, 55] on button "Pricing campaign" at bounding box center [503, 61] width 104 height 22
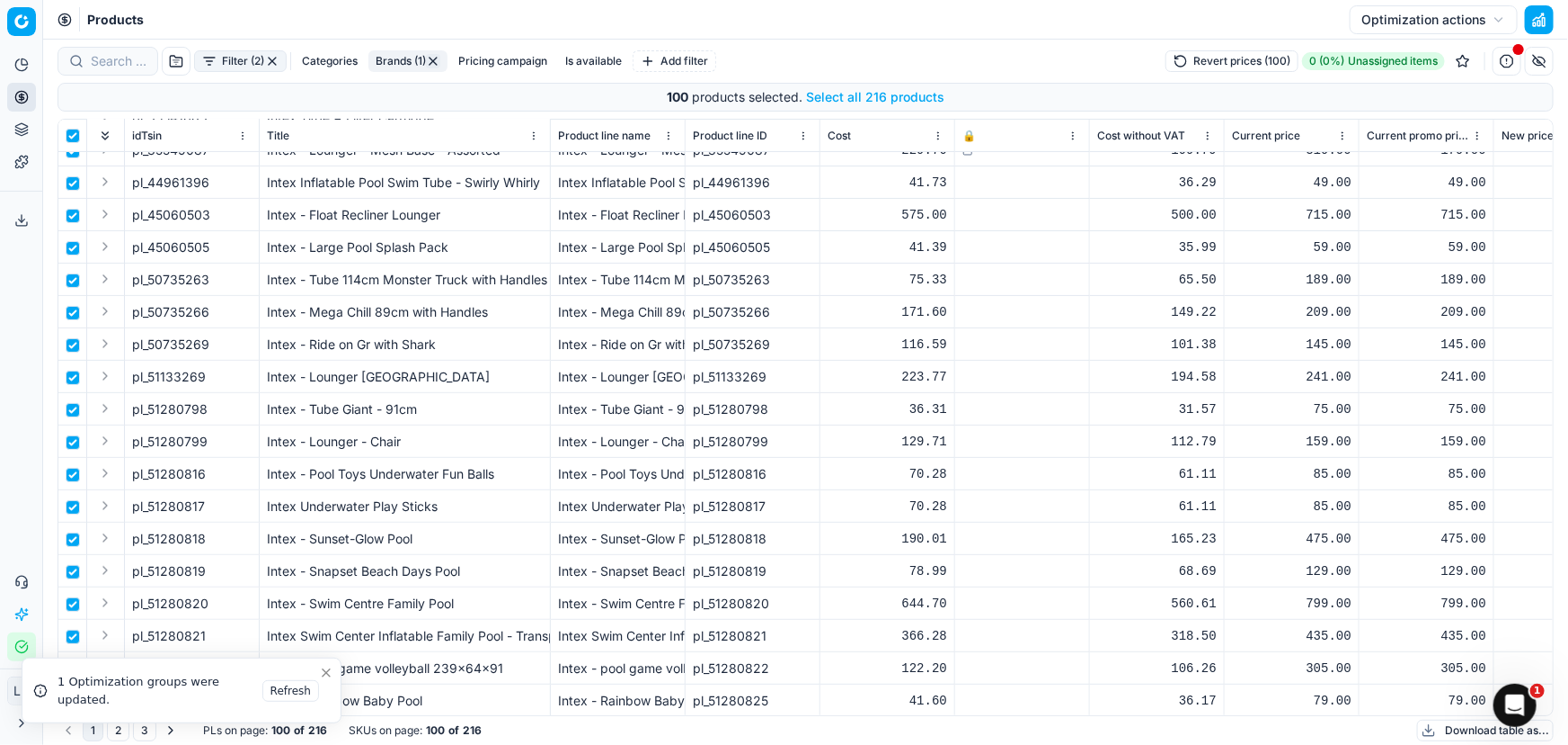
click at [841, 50] on div "Filter (2) Categories Brands (1) Pricing campaign Is available Add filter Rever…" at bounding box center [805, 61] width 1496 height 29
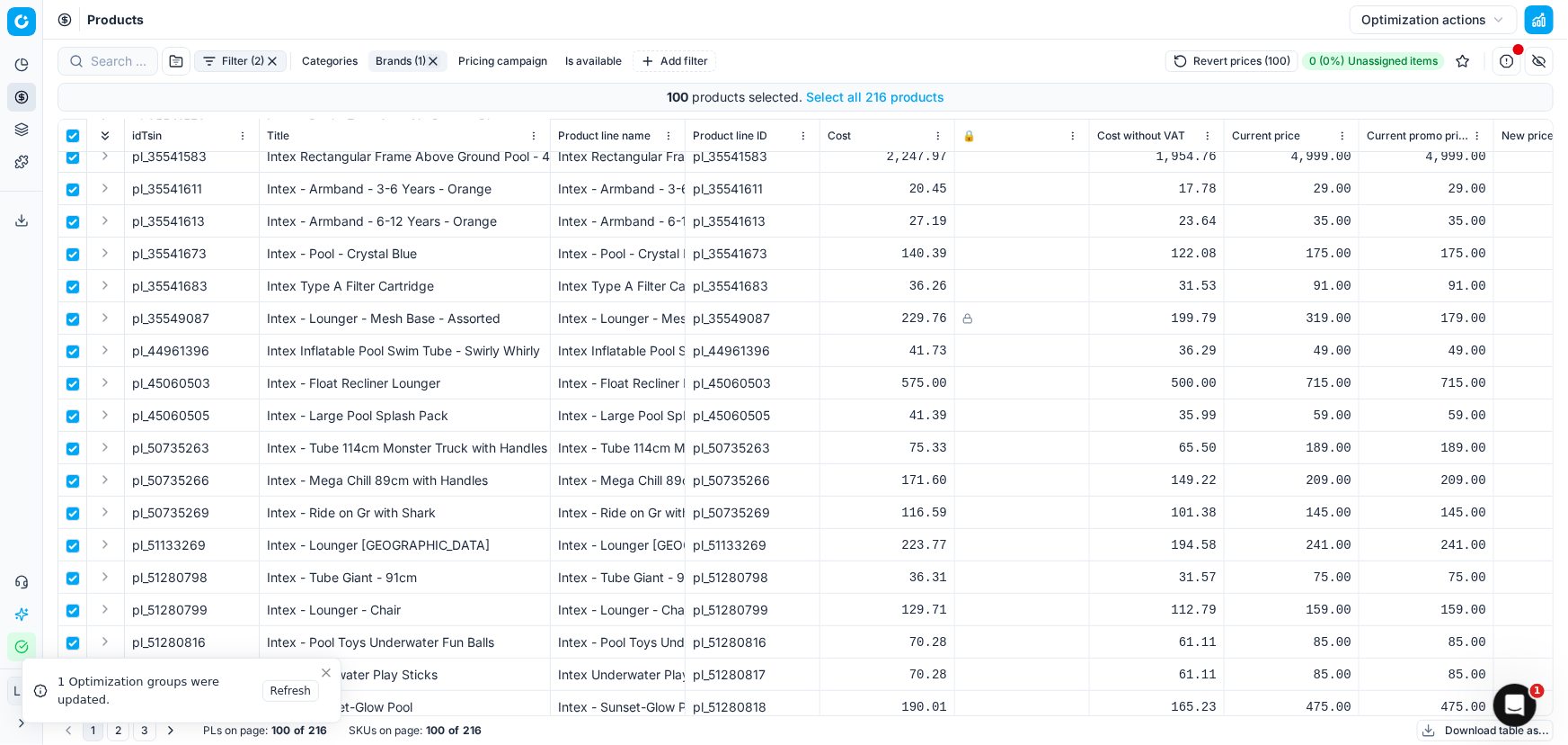
scroll to position [0, 0]
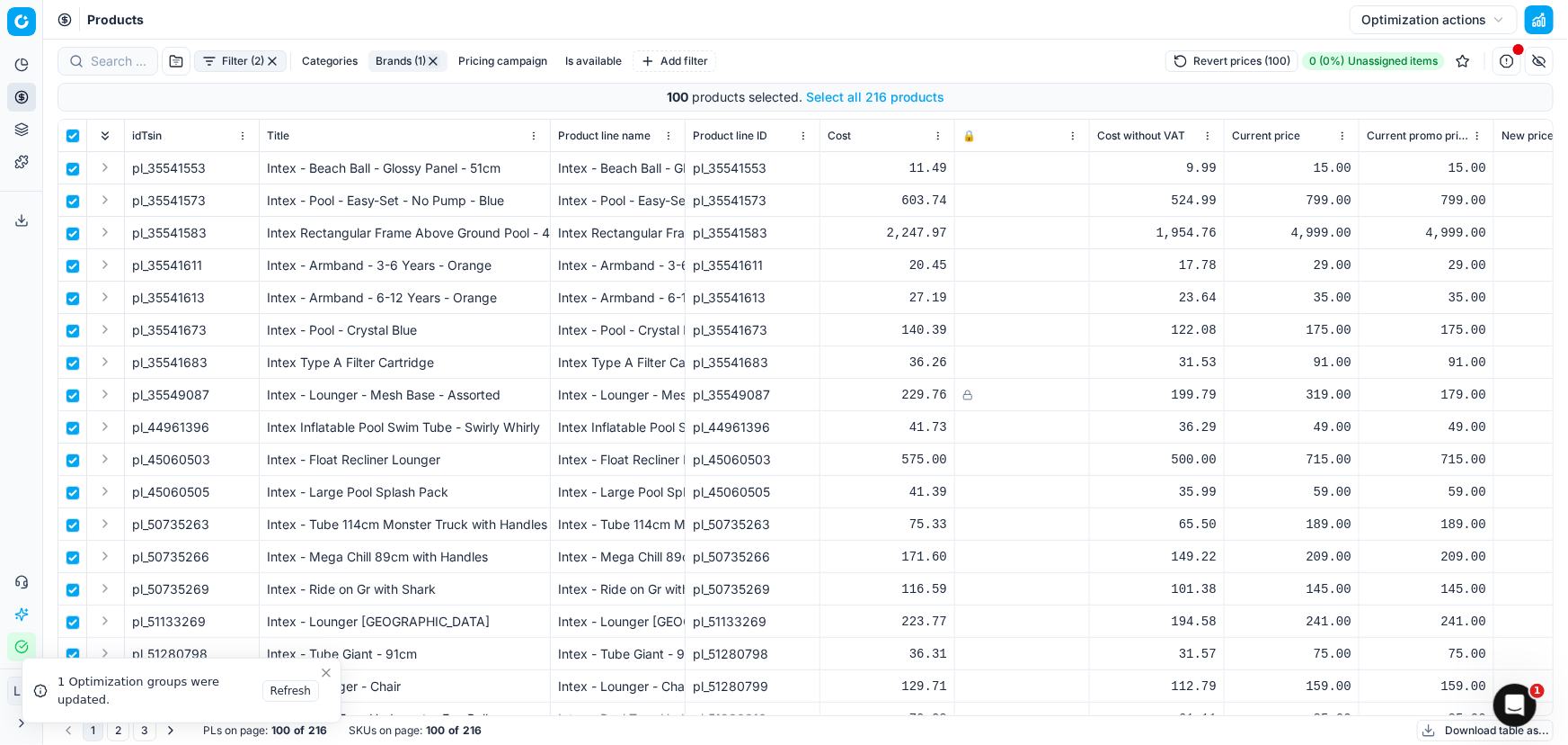
click at [893, 90] on button "Select all 216 products" at bounding box center [875, 97] width 138 height 18
click at [1238, 61] on button "Revert prices (216)" at bounding box center [1233, 61] width 133 height 22
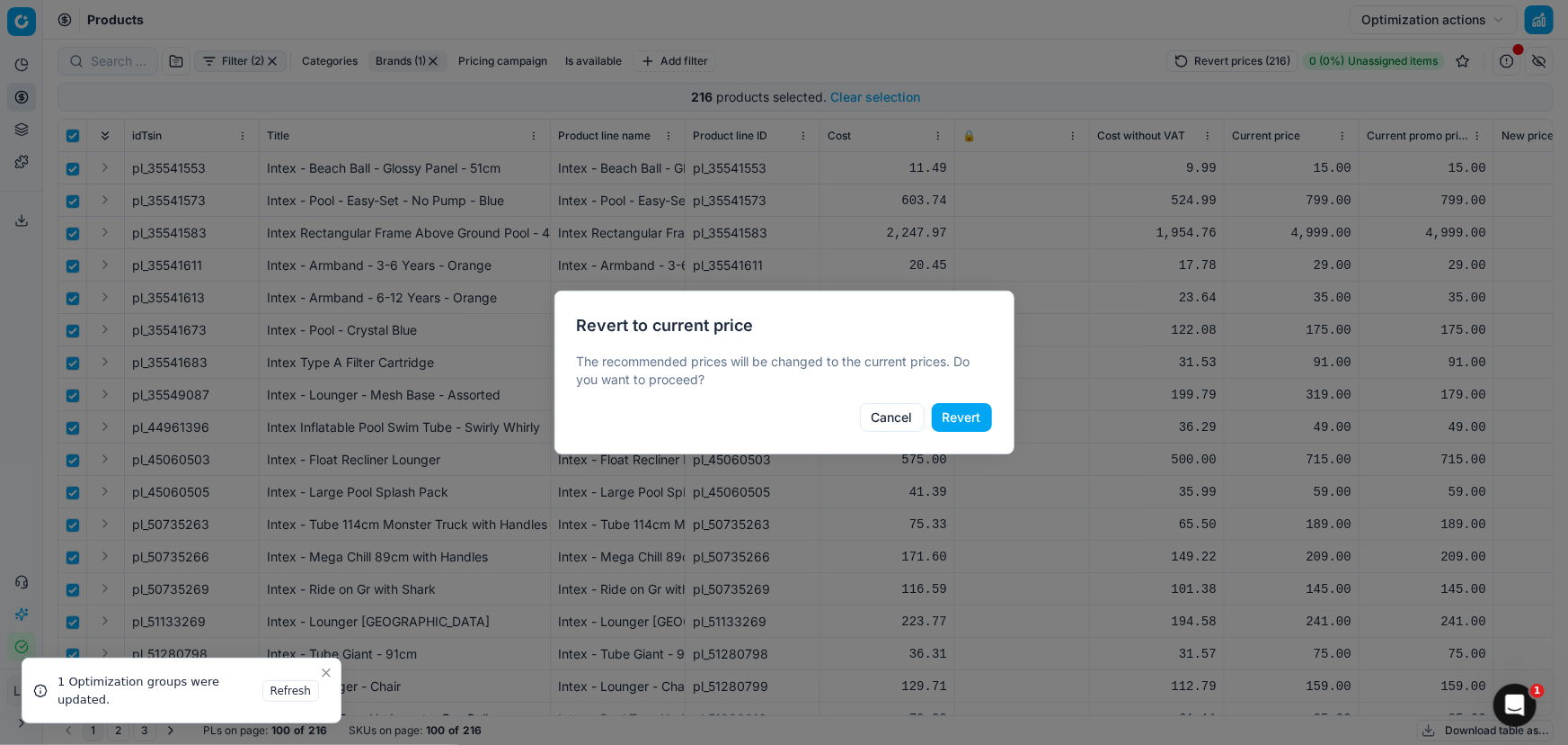
click at [962, 423] on button "Revert" at bounding box center [962, 417] width 60 height 29
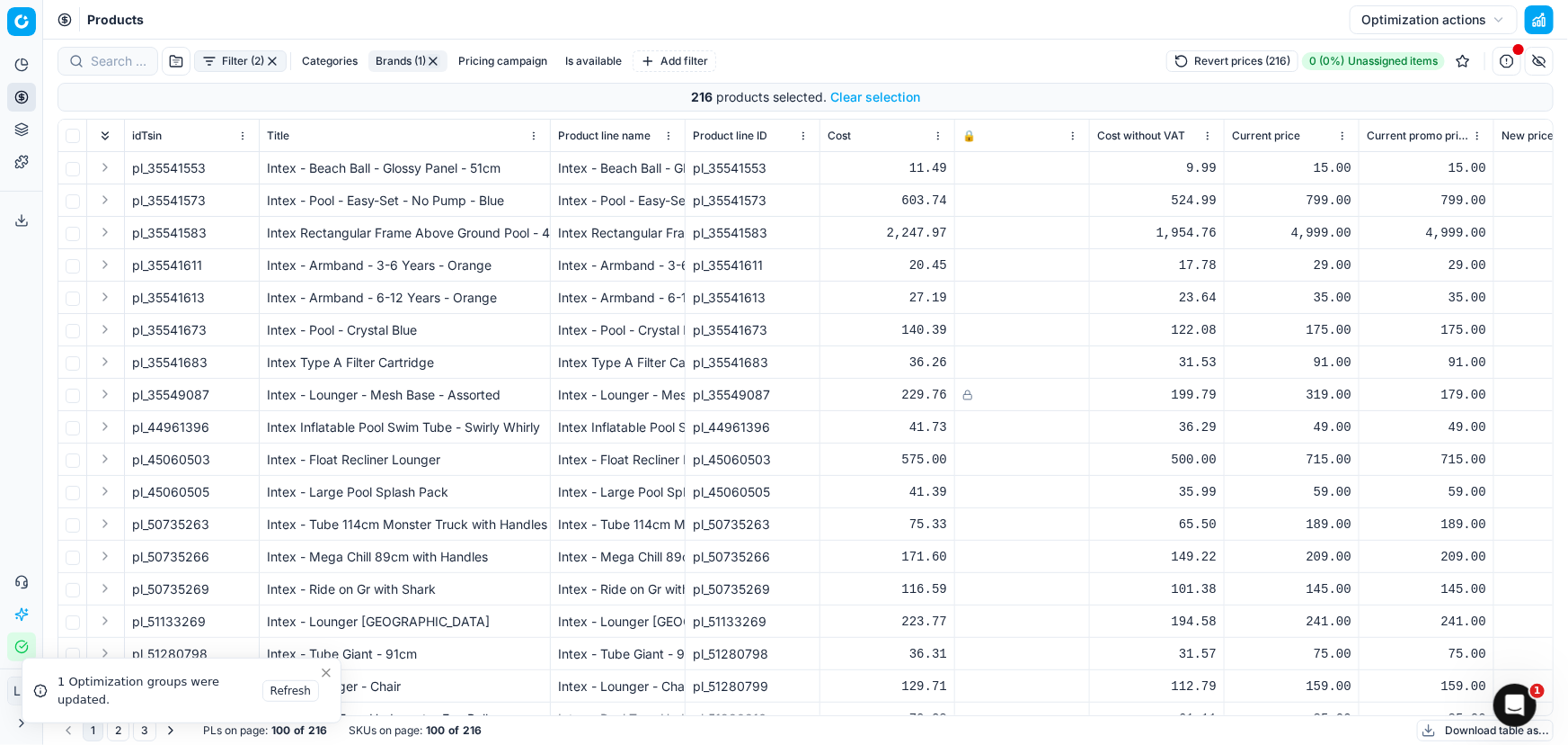
checkbox input "false"
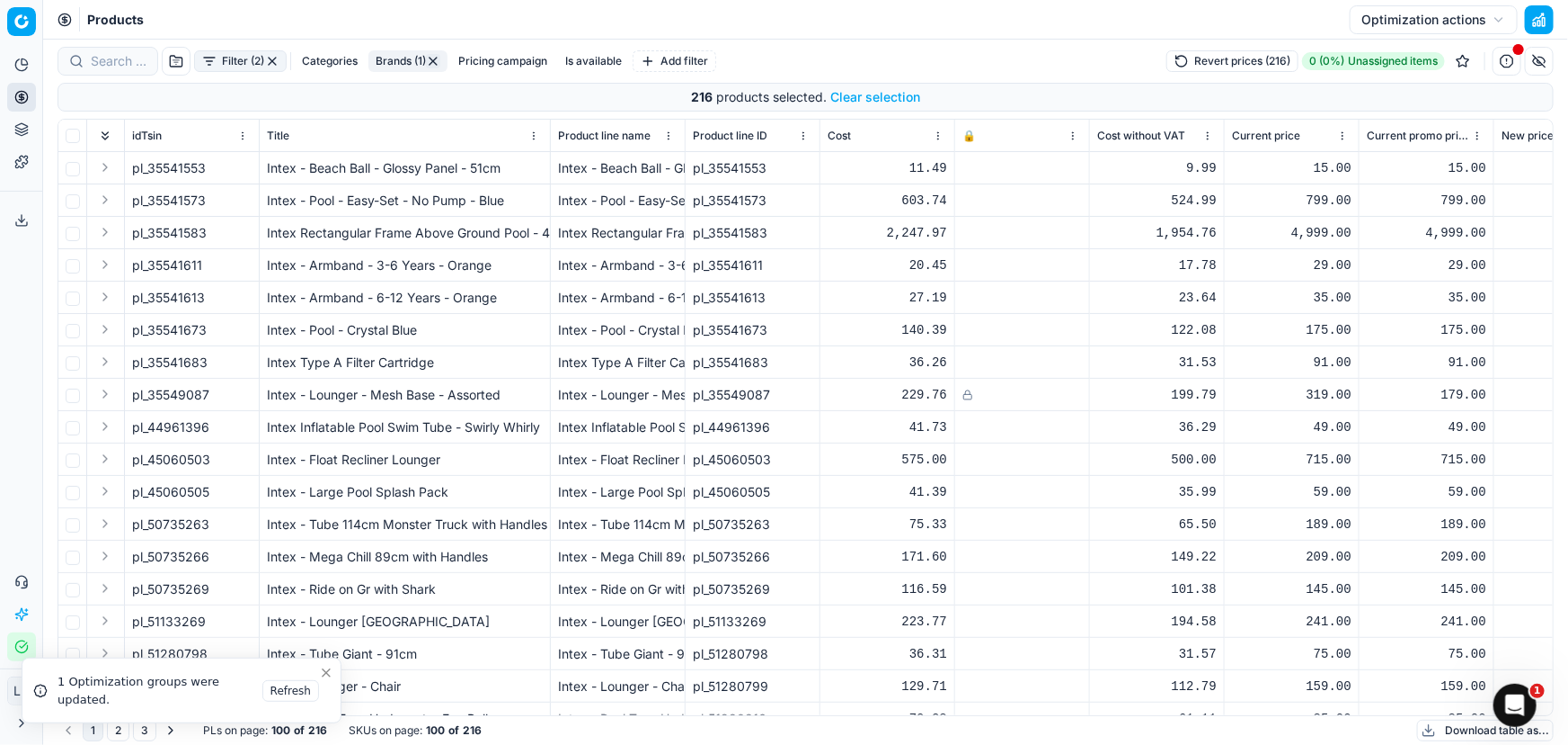
checkbox input "false"
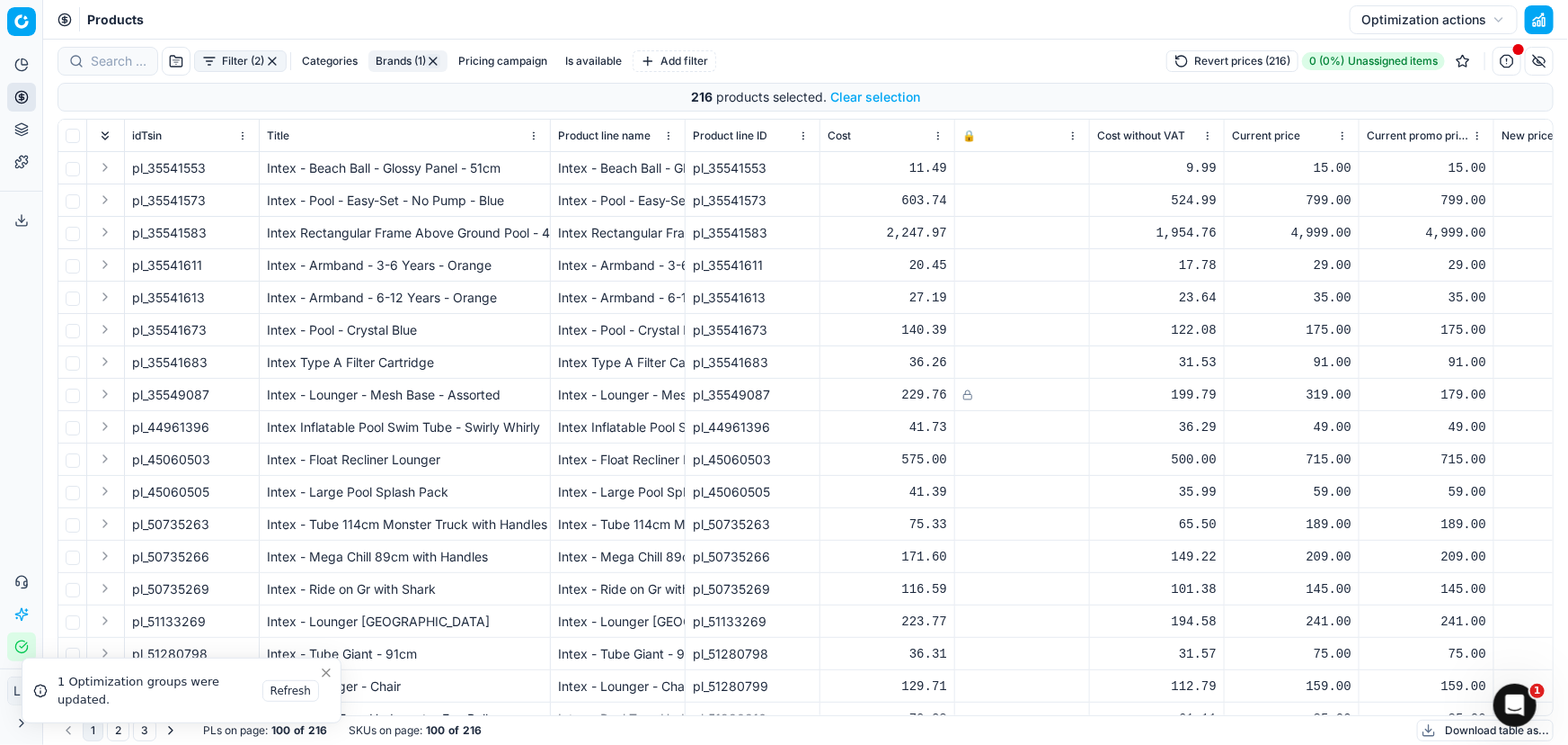
checkbox input "false"
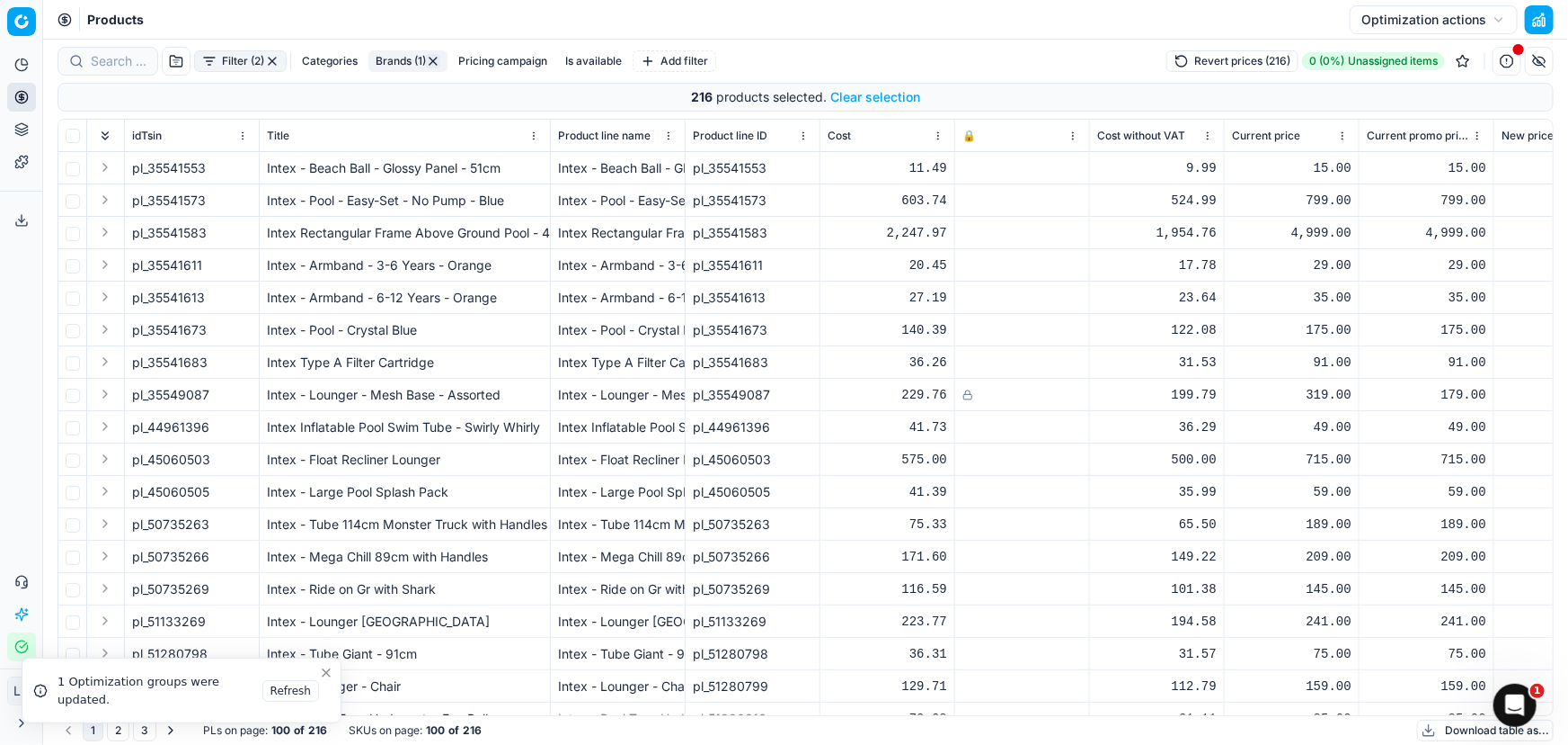
checkbox input "false"
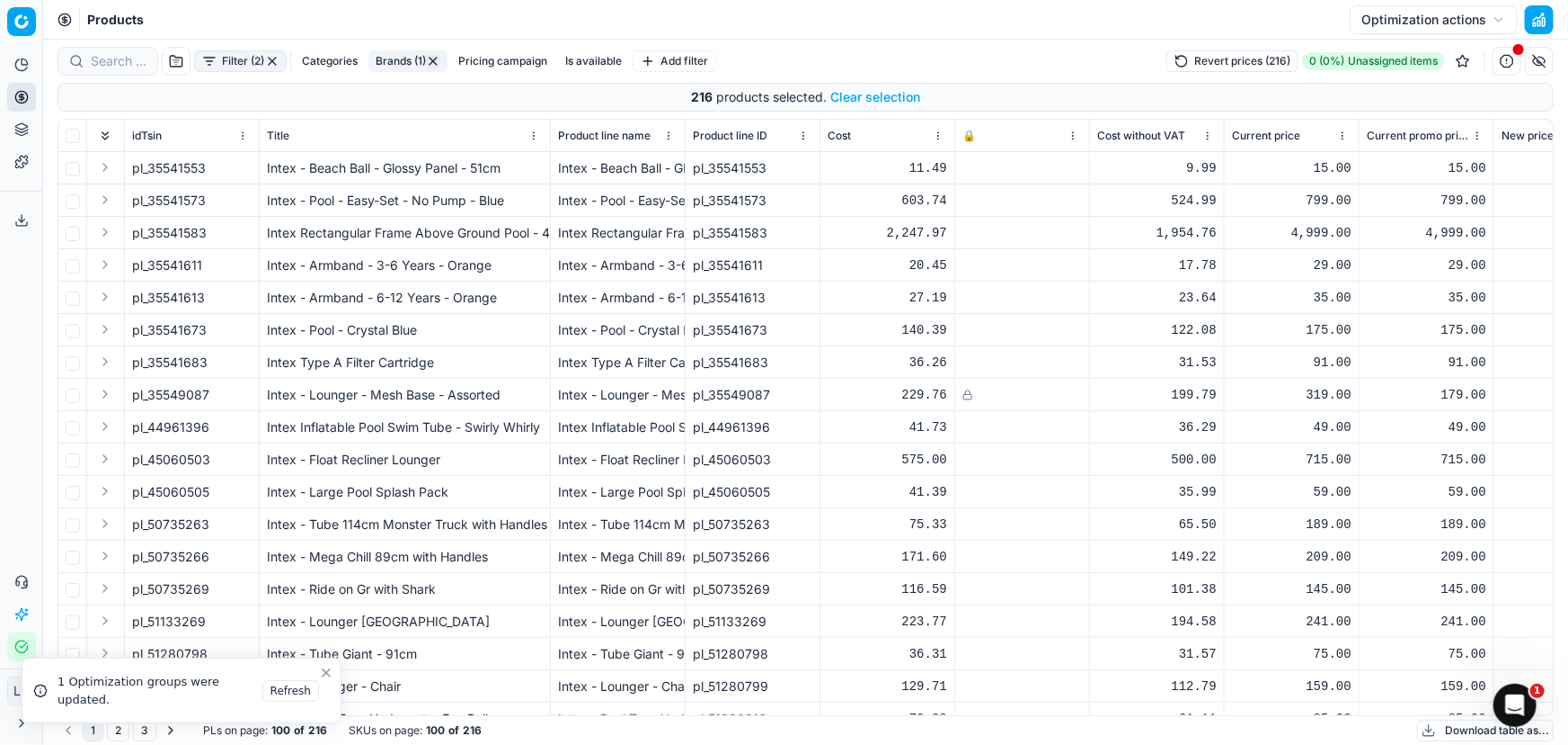
checkbox input "false"
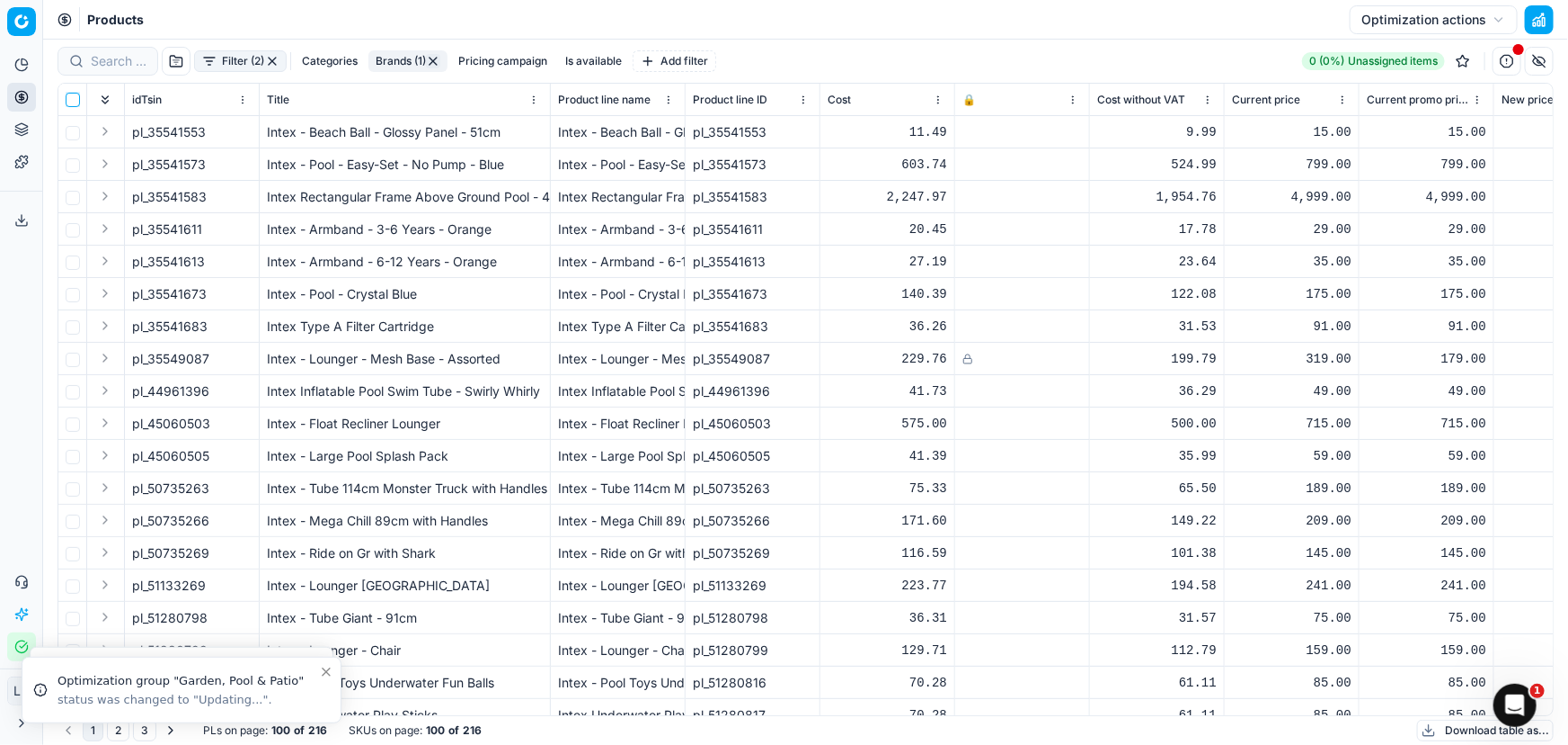
click at [76, 103] on input "checkbox" at bounding box center [73, 100] width 15 height 15
checkbox input "true"
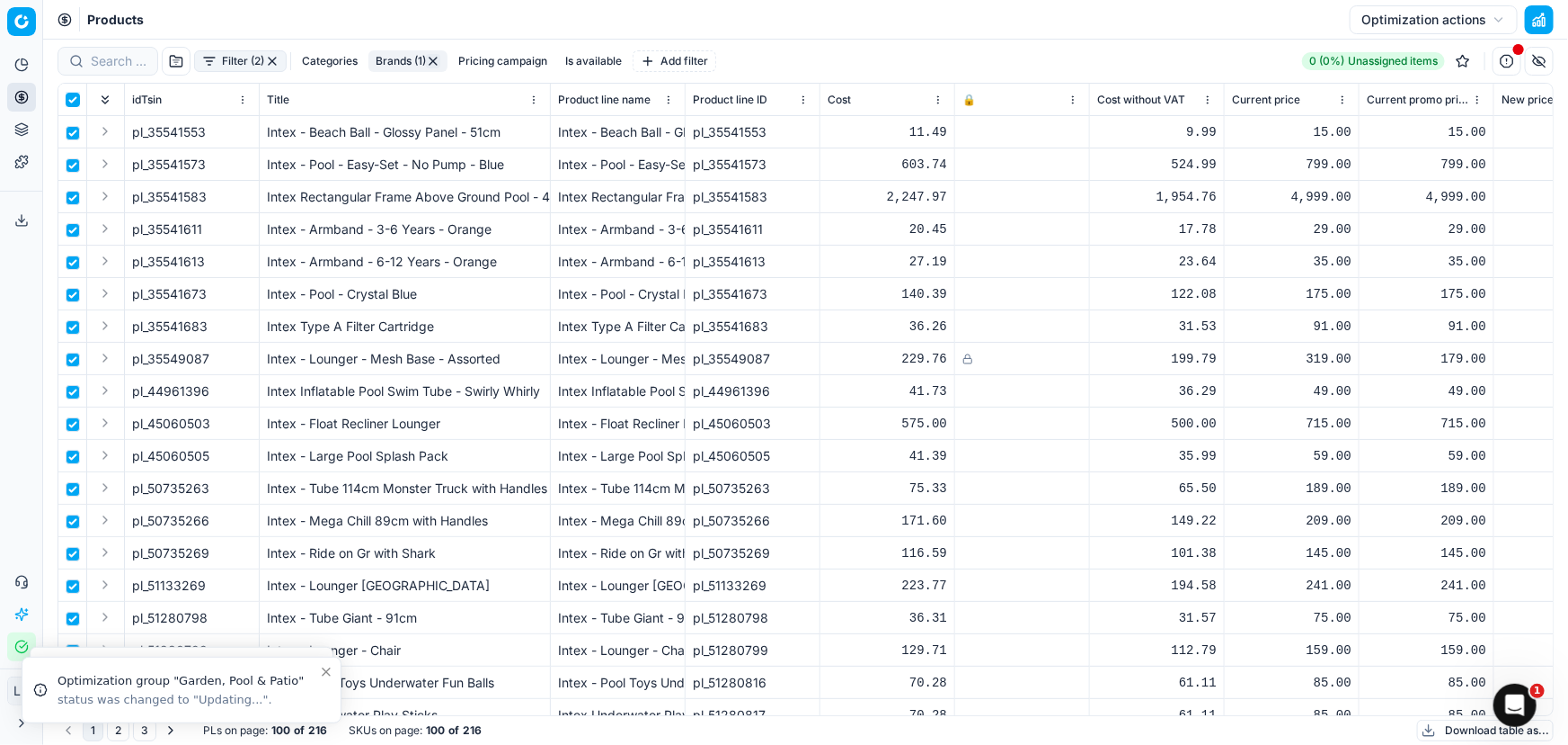
checkbox input "true"
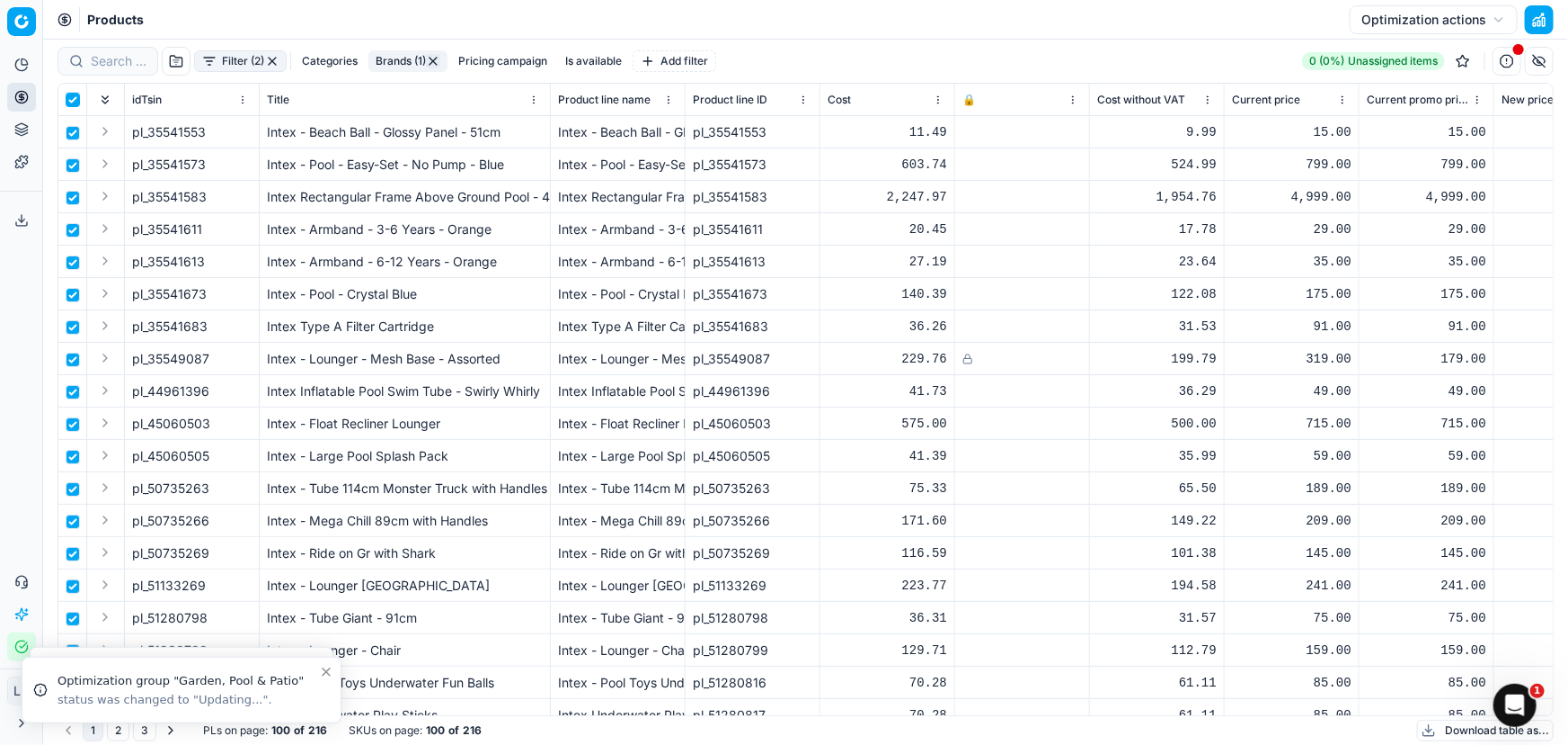
checkbox input "true"
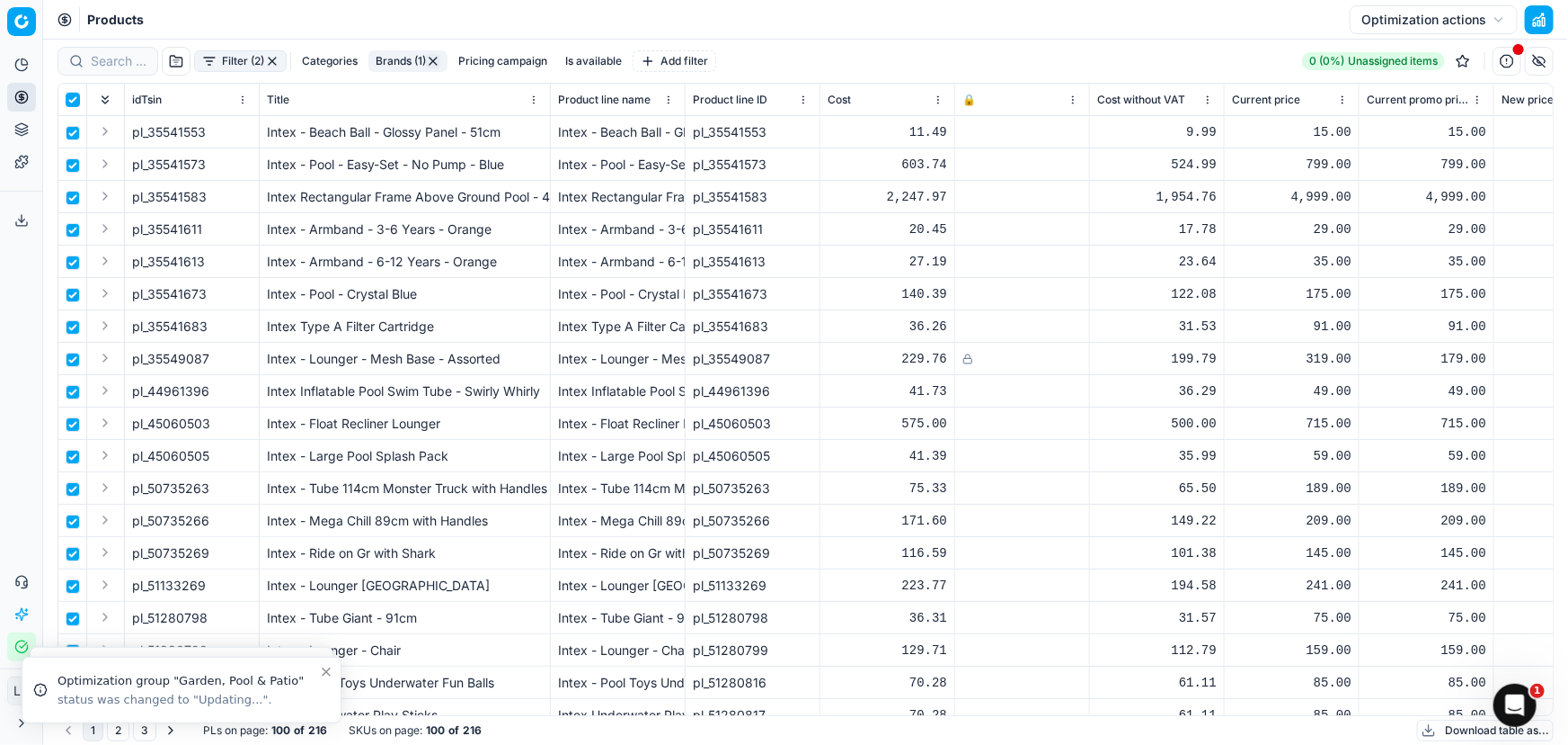
checkbox input "true"
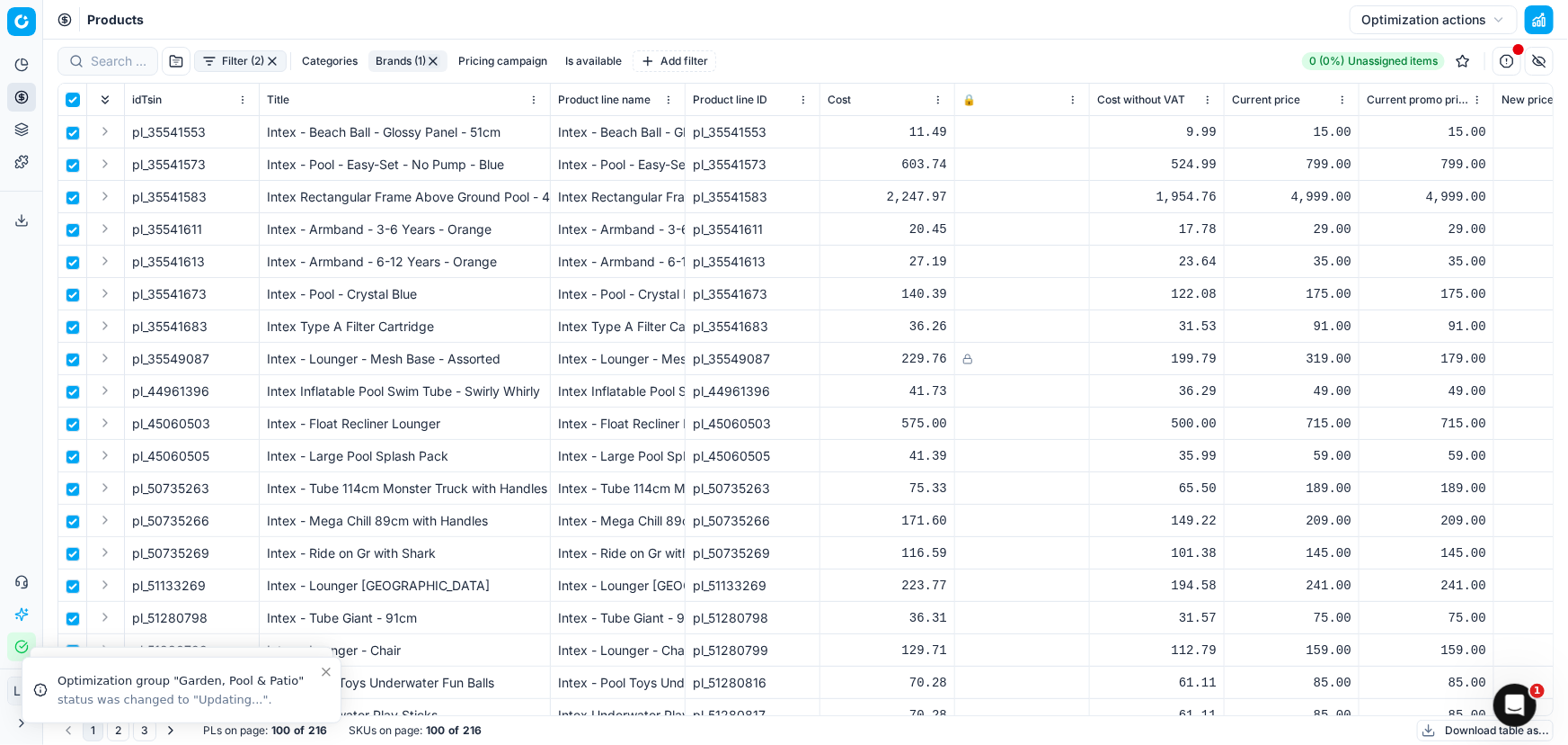
checkbox input "true"
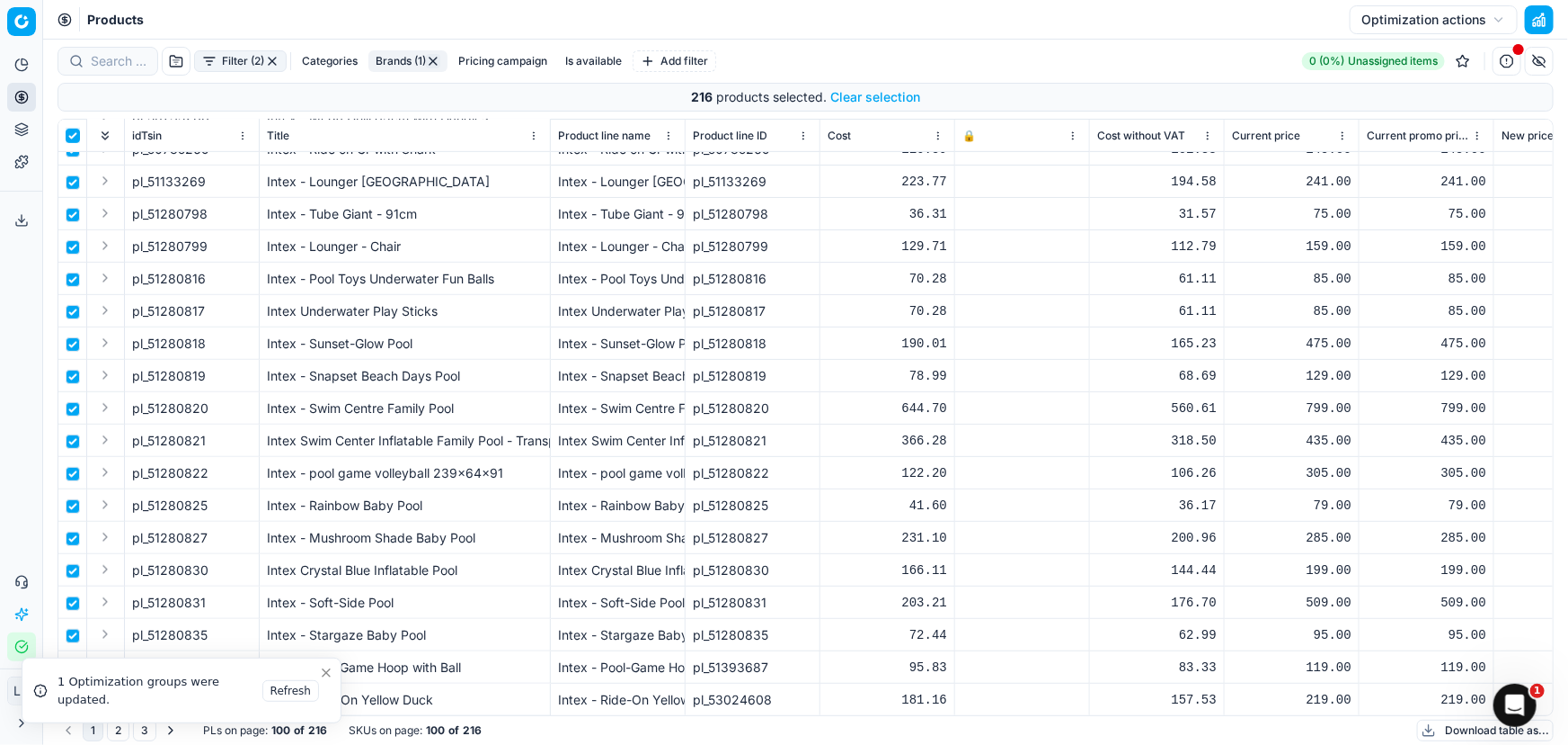
scroll to position [382, 0]
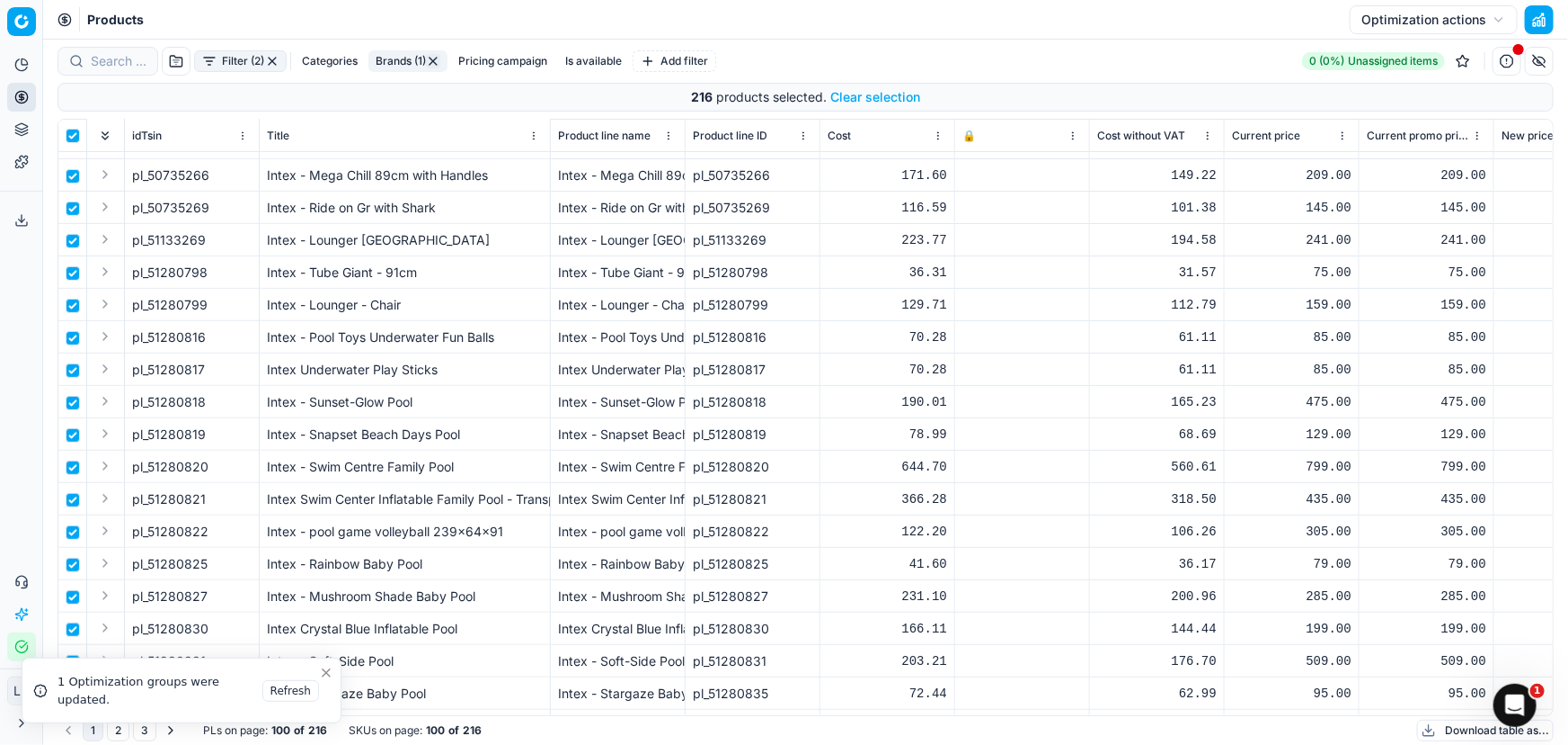
click at [30, 72] on button "Analytics" at bounding box center [22, 65] width 29 height 29
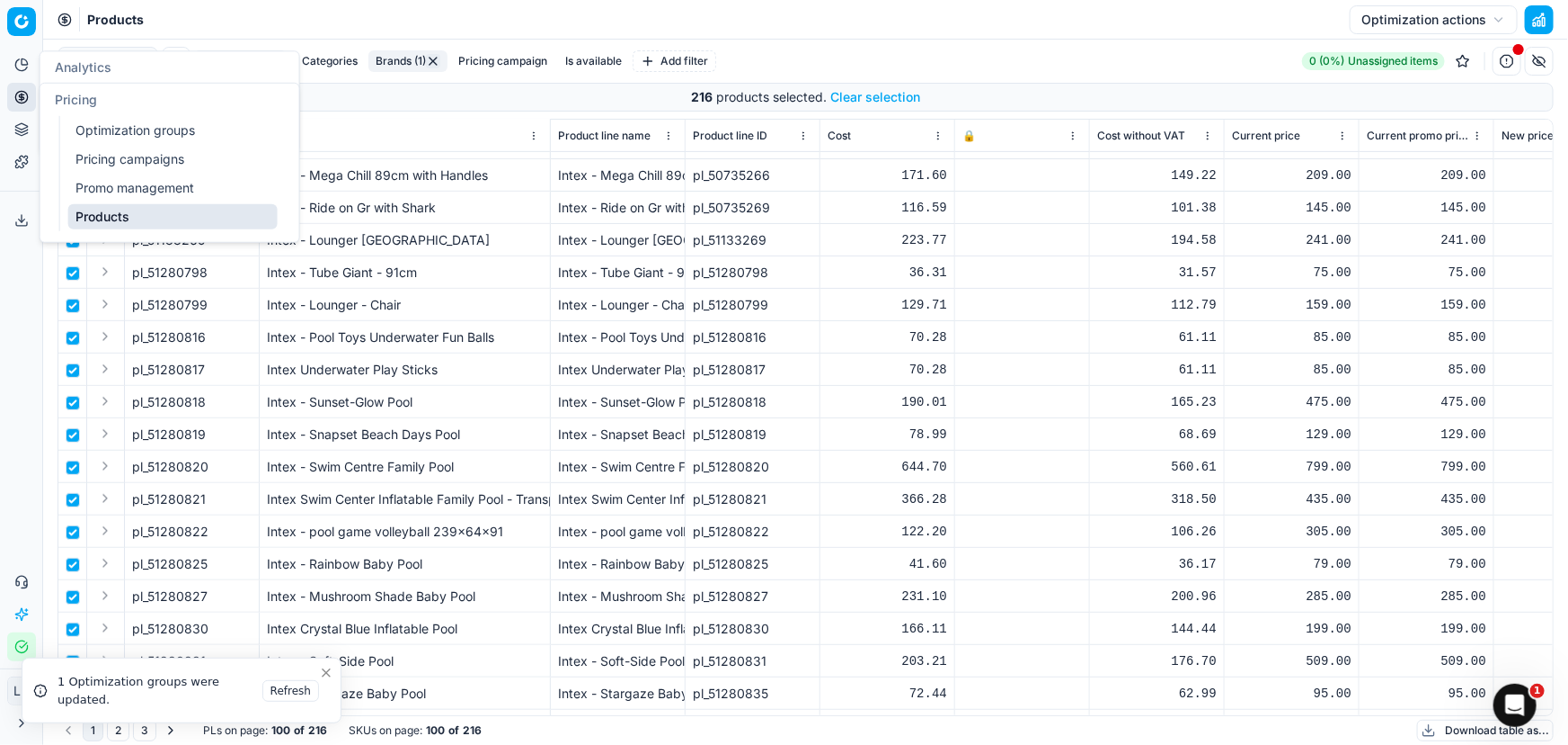
click at [17, 98] on icon at bounding box center [22, 97] width 15 height 15
click at [134, 214] on link "Products" at bounding box center [173, 217] width 210 height 25
checkbox input "false"
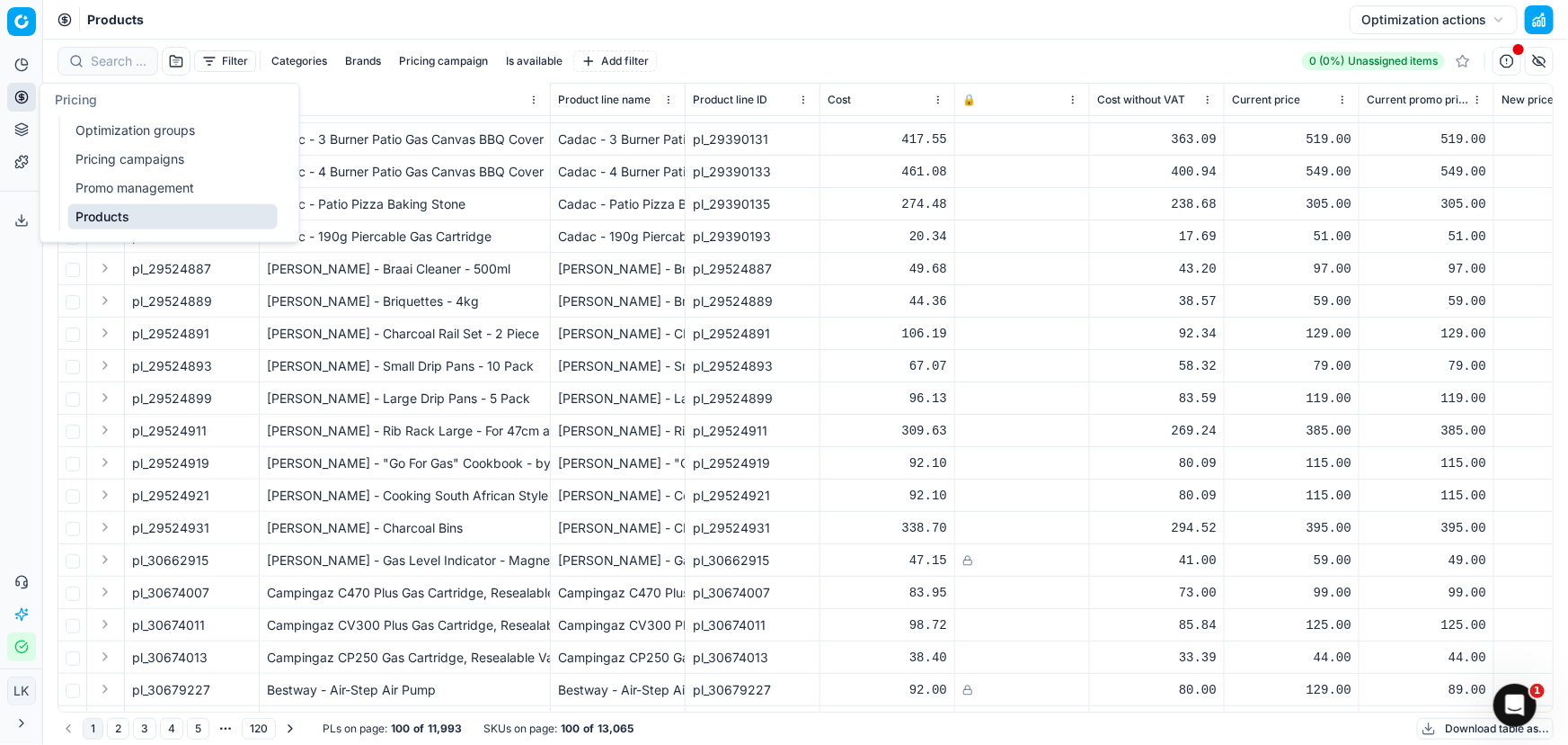
scroll to position [326, 0]
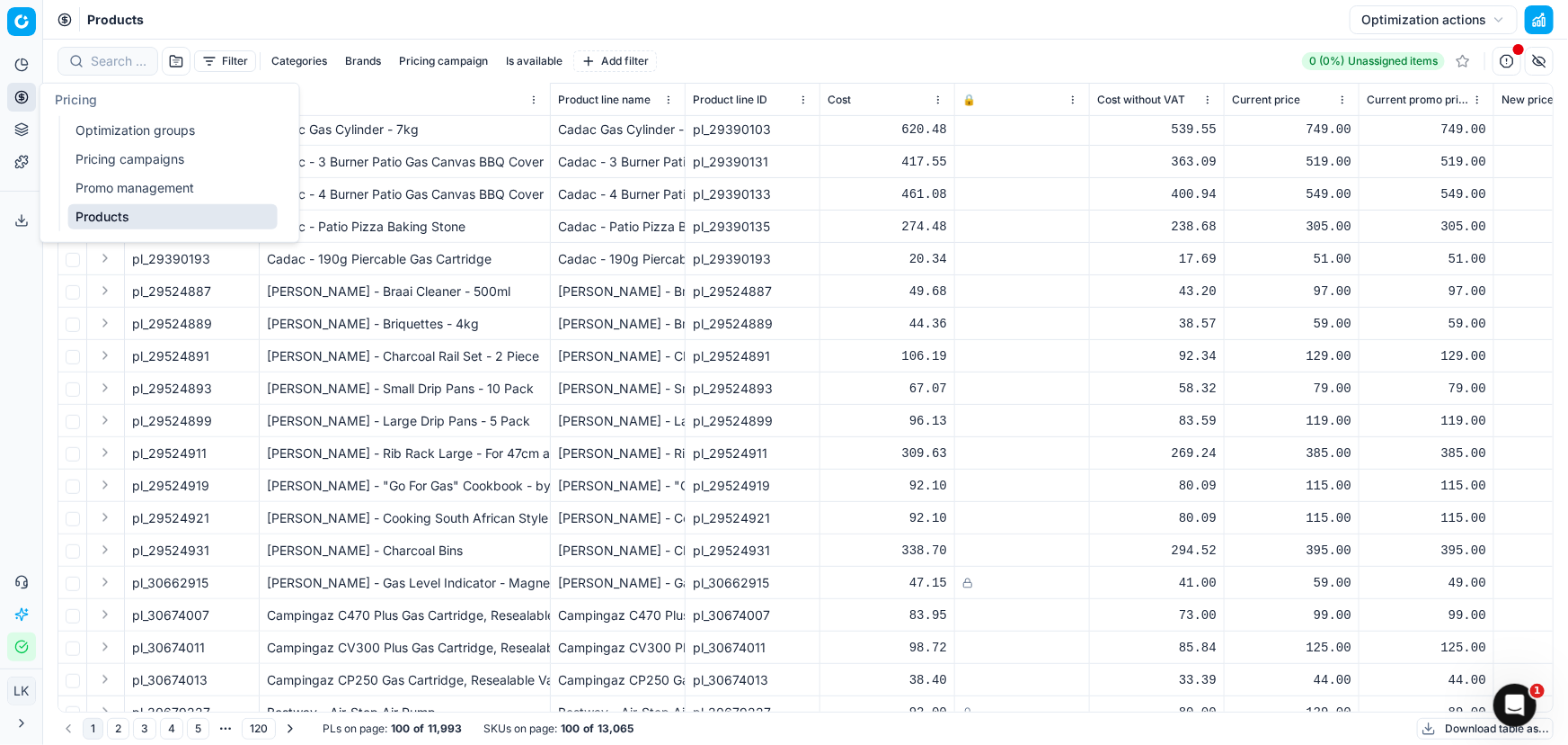
click at [27, 326] on div "Analytics Pricing Product portfolio Templates Export service 0 Contact support …" at bounding box center [21, 356] width 43 height 625
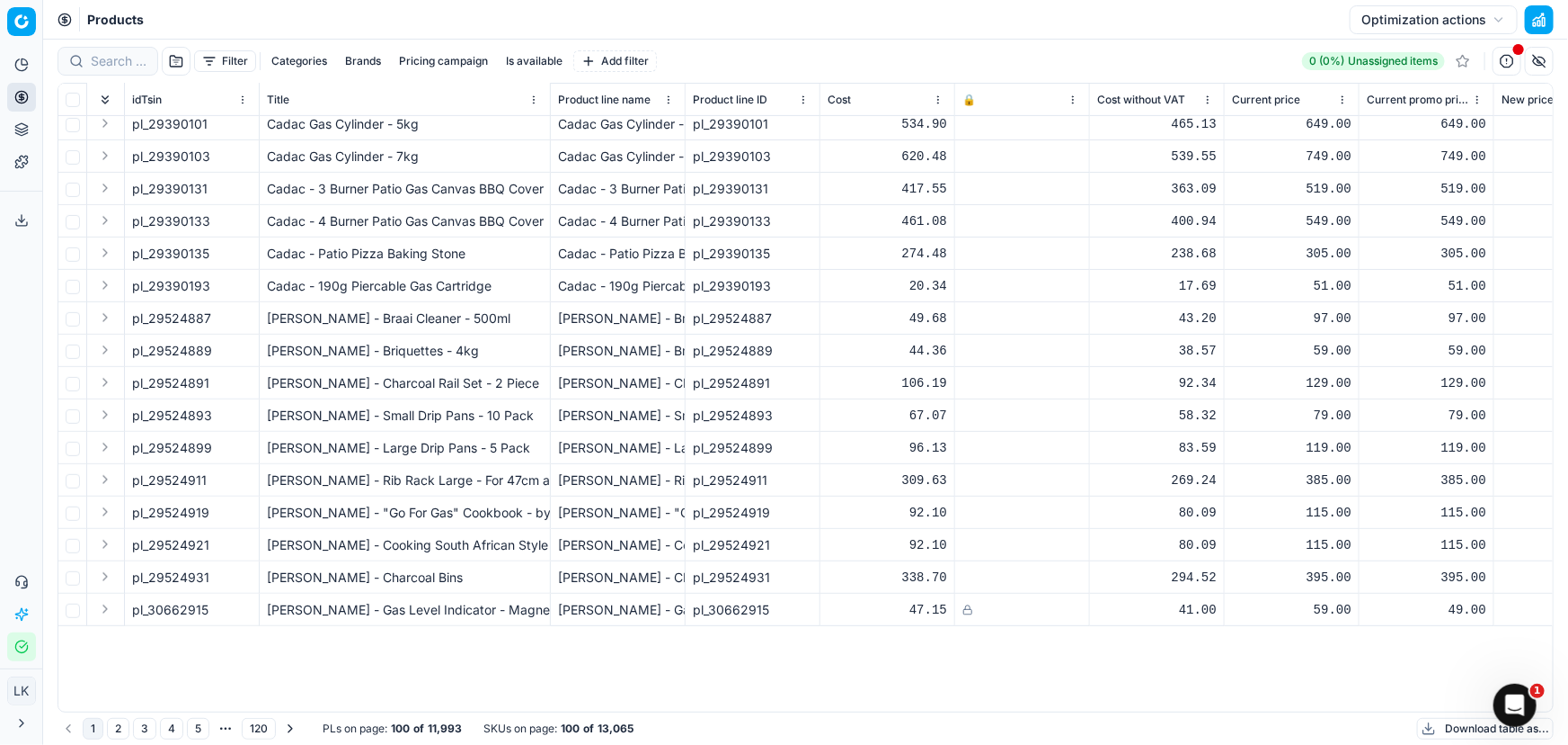
scroll to position [0, 0]
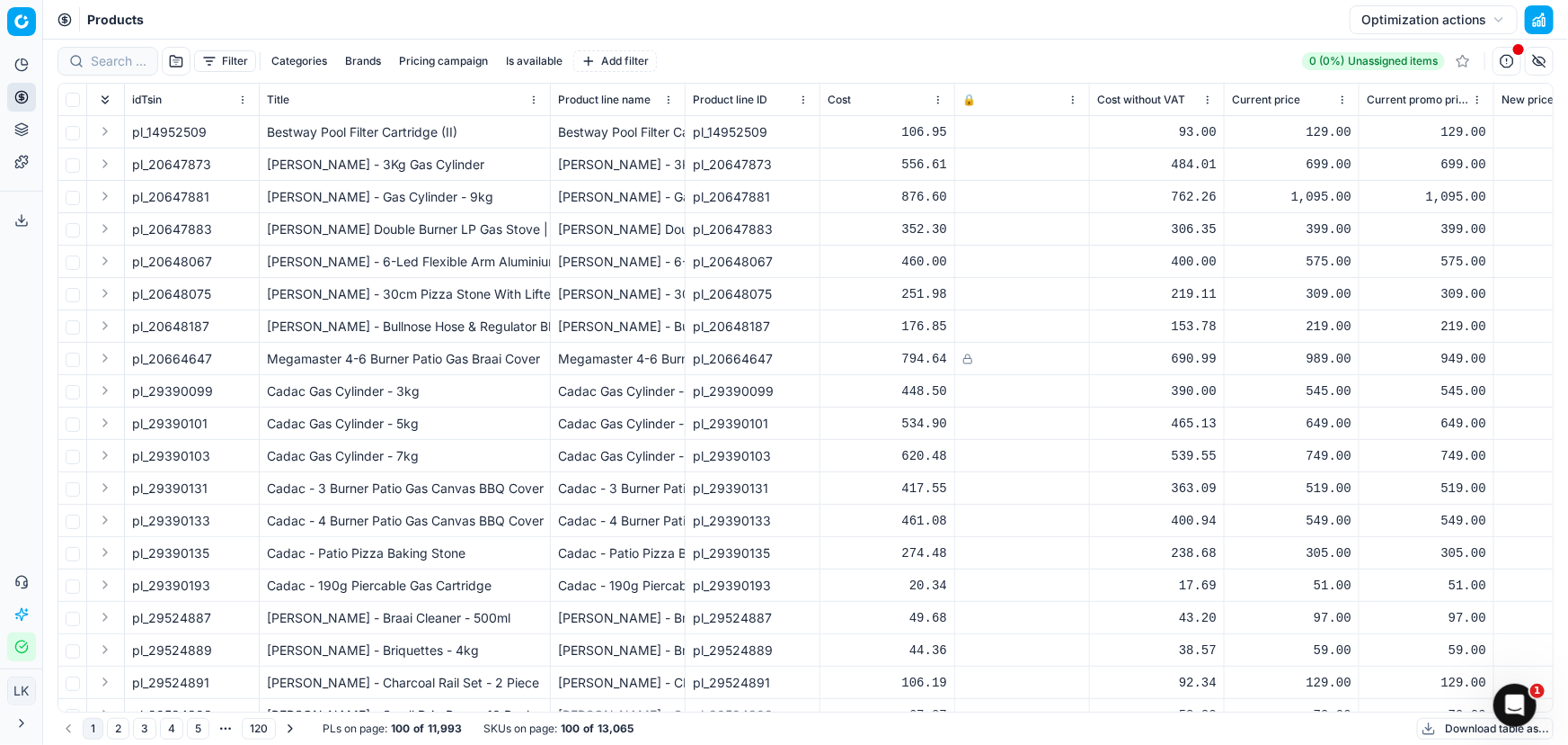
click at [240, 57] on button "Filter" at bounding box center [225, 61] width 62 height 22
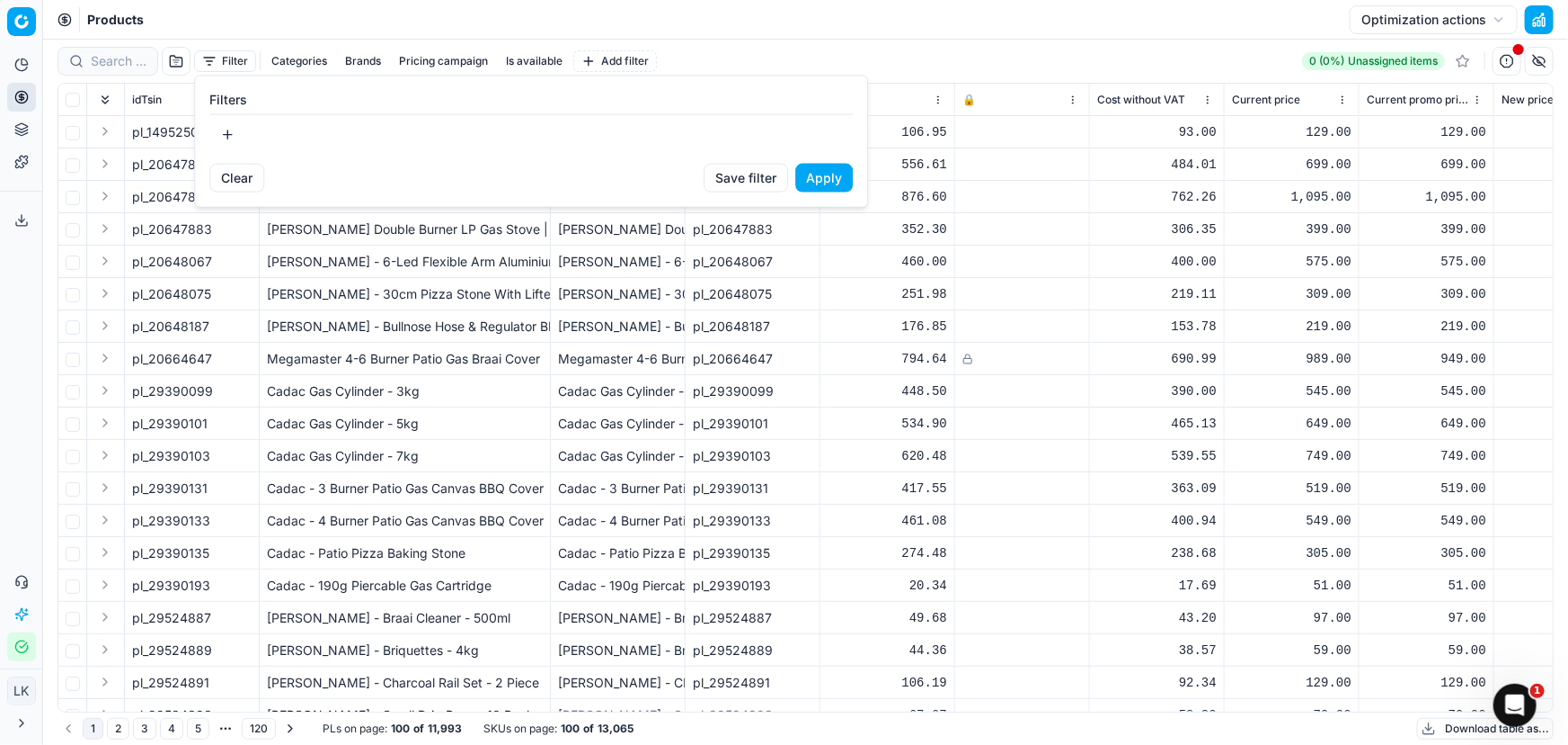
click at [357, 53] on html "Pricing platform Analytics Pricing Product portfolio Templates Export service 0…" at bounding box center [784, 372] width 1568 height 745
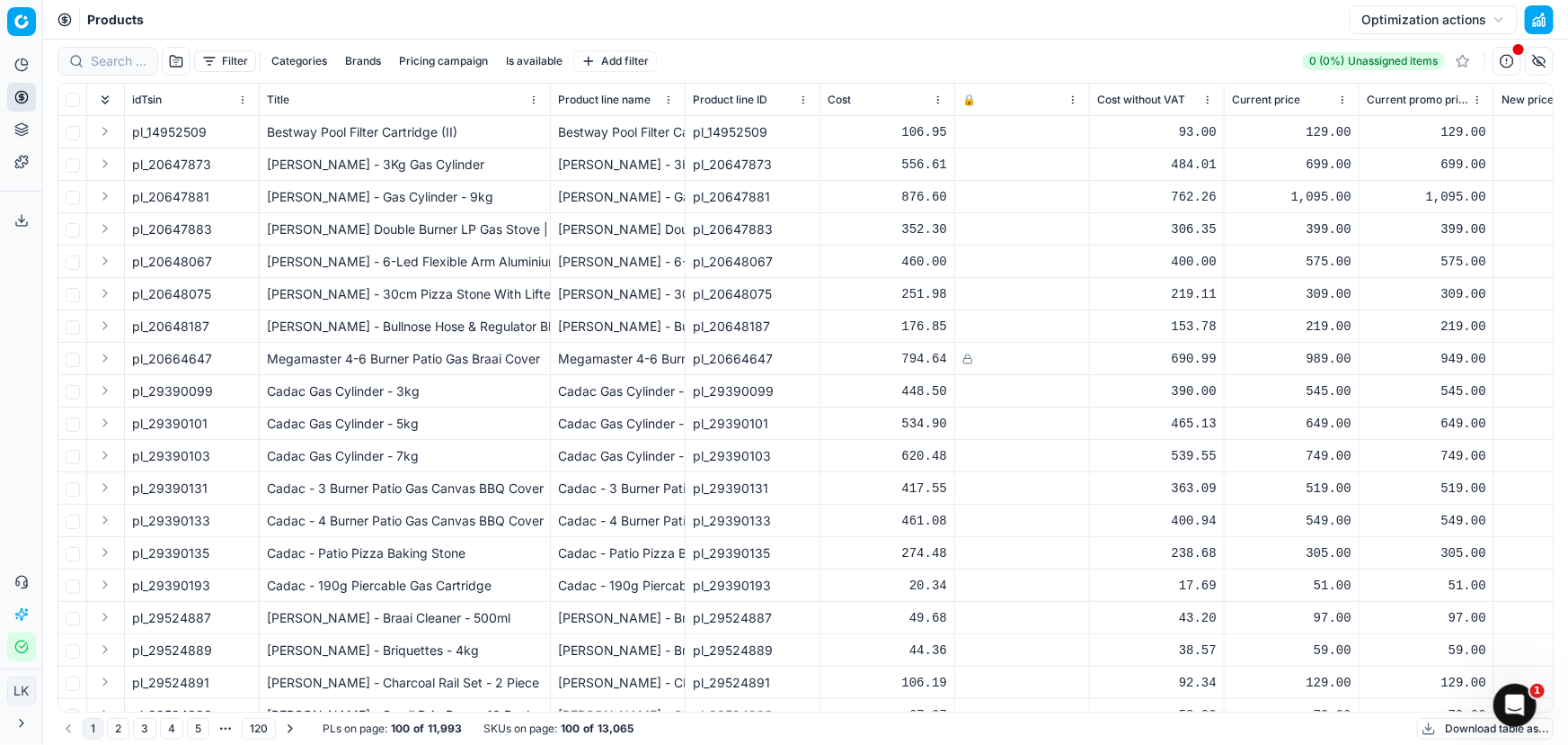
click at [360, 60] on button "Brands" at bounding box center [362, 61] width 50 height 22
type input "intex"
click at [242, 124] on input "Suggestions" at bounding box center [238, 127] width 15 height 15
checkbox input "true"
click at [474, 176] on button "Apply" at bounding box center [475, 167] width 44 height 22
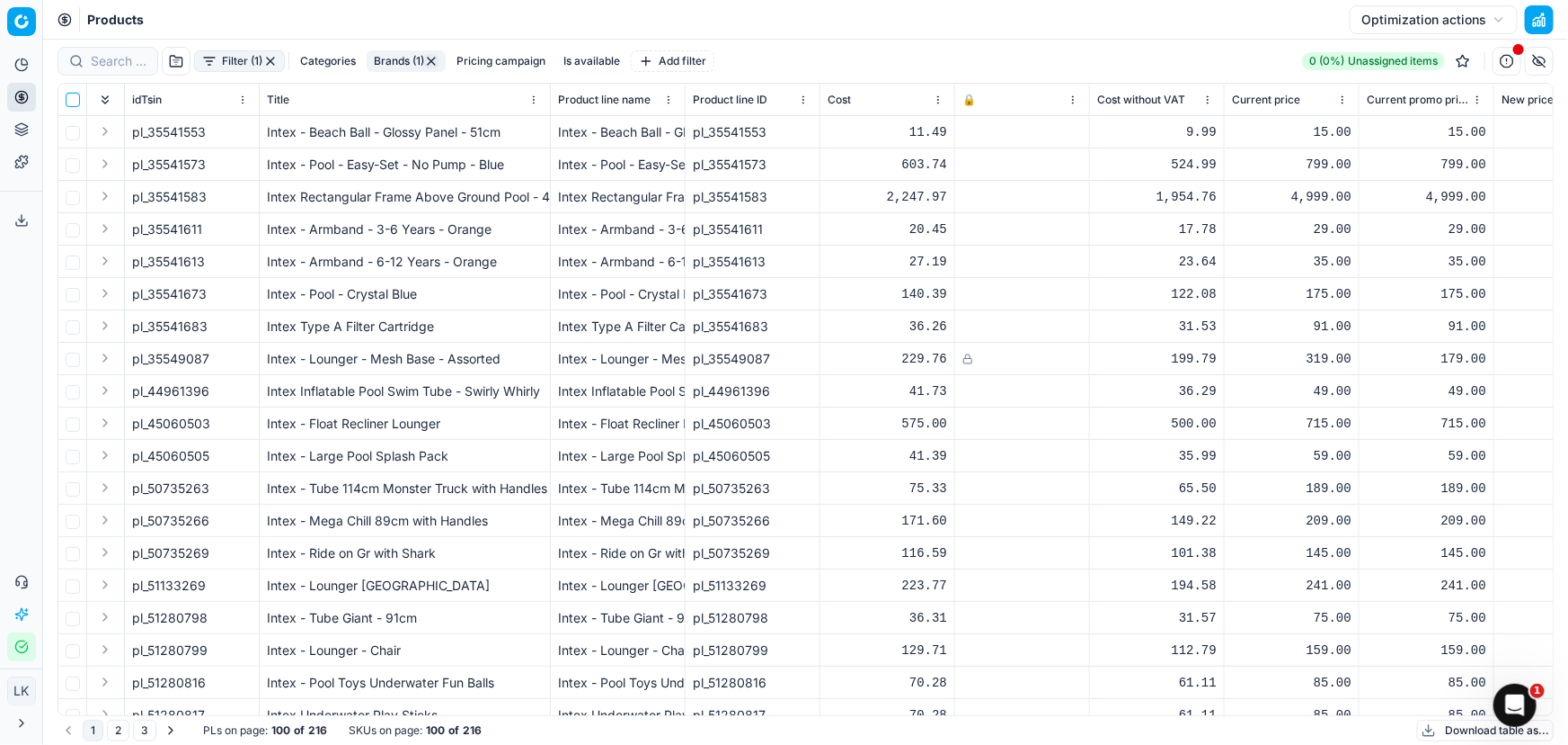
click at [74, 103] on input "checkbox" at bounding box center [73, 100] width 15 height 15
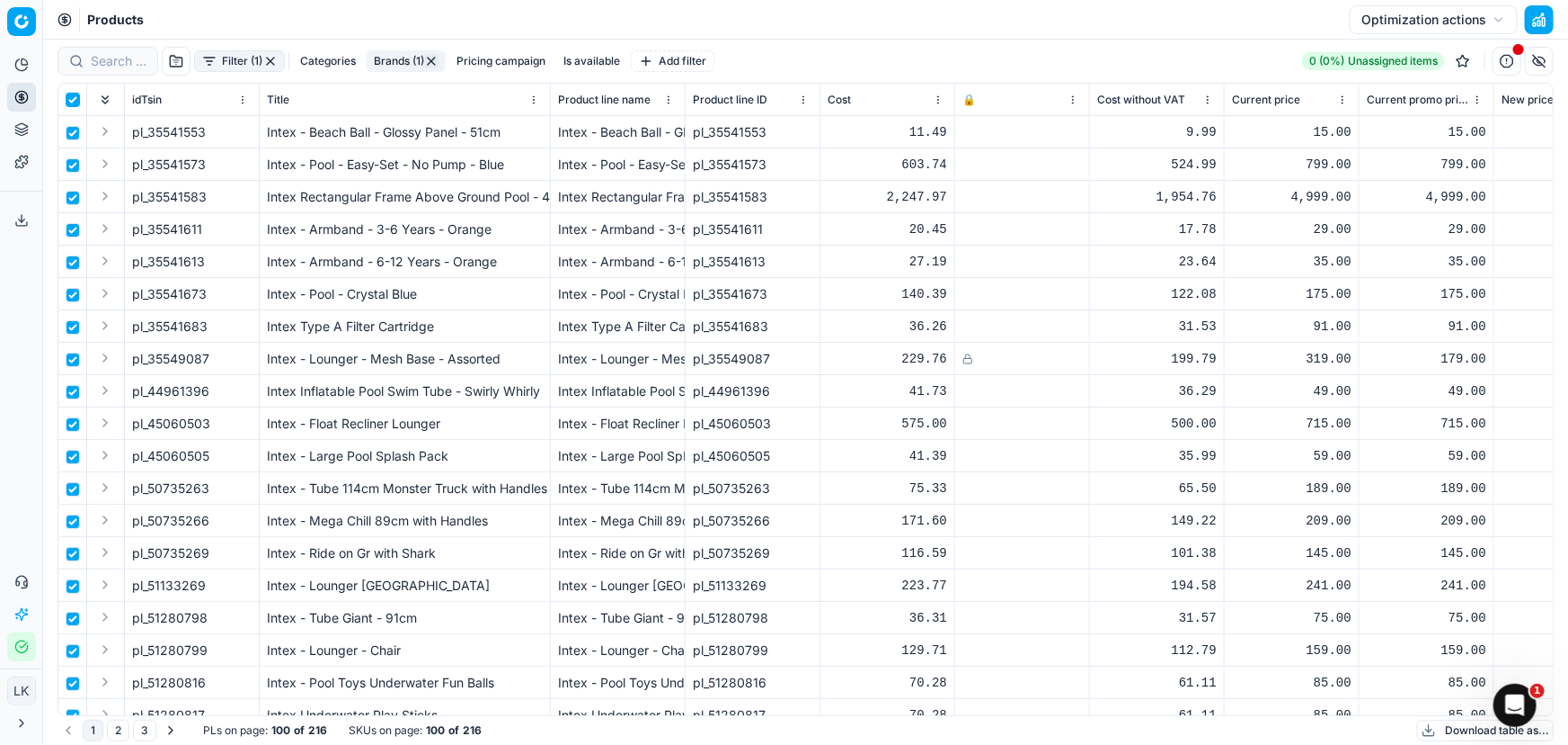
checkbox input "true"
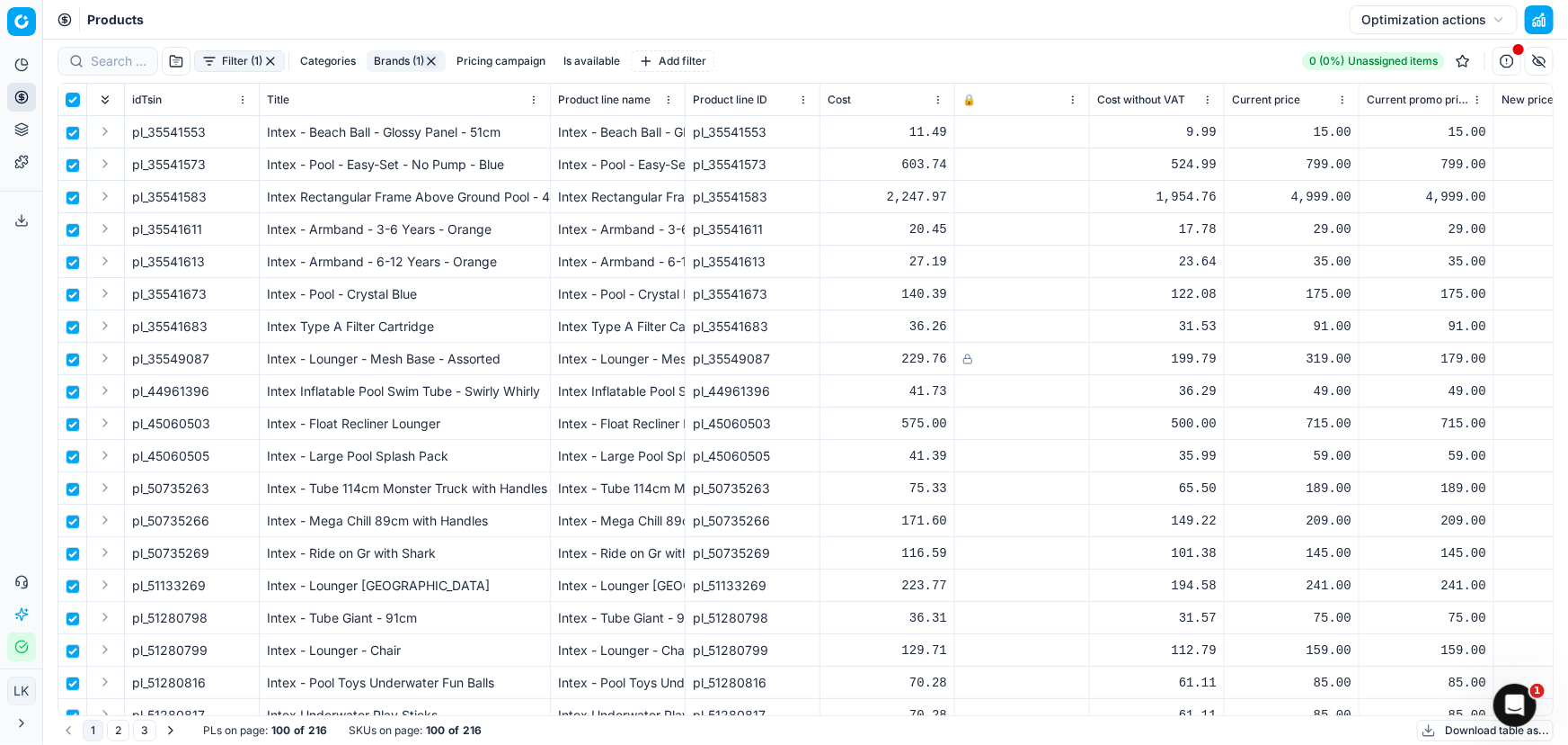
checkbox input "true"
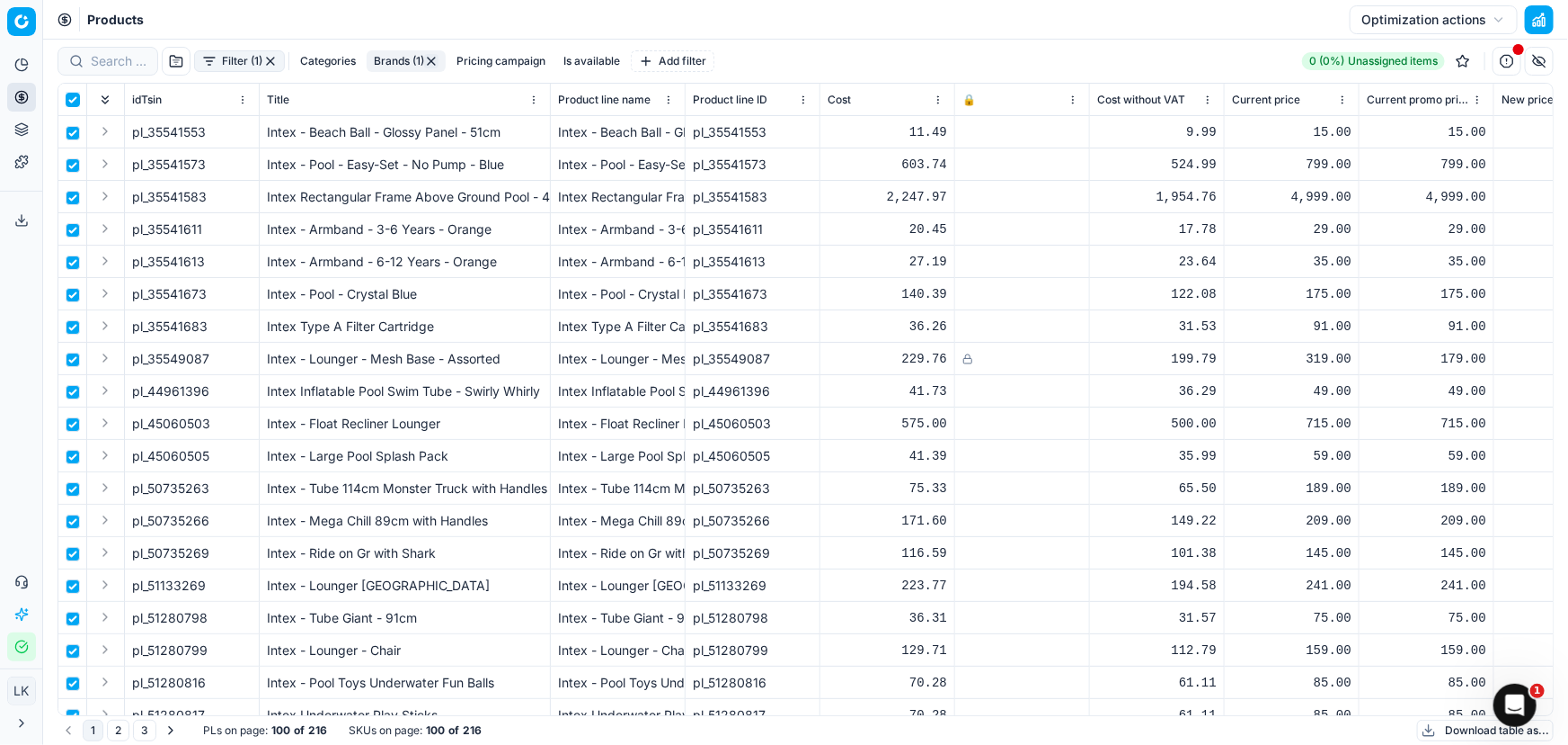
checkbox input "true"
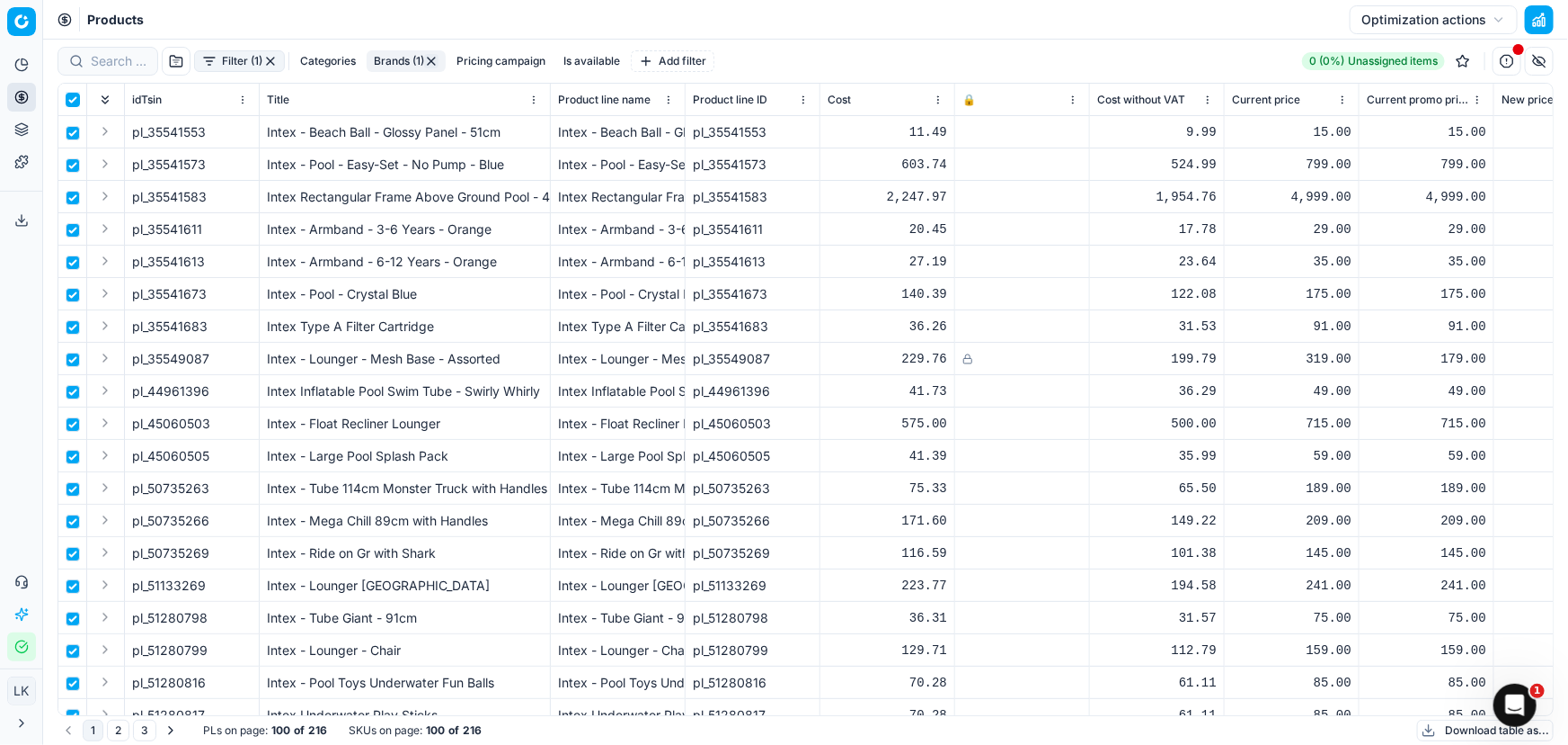
checkbox input "true"
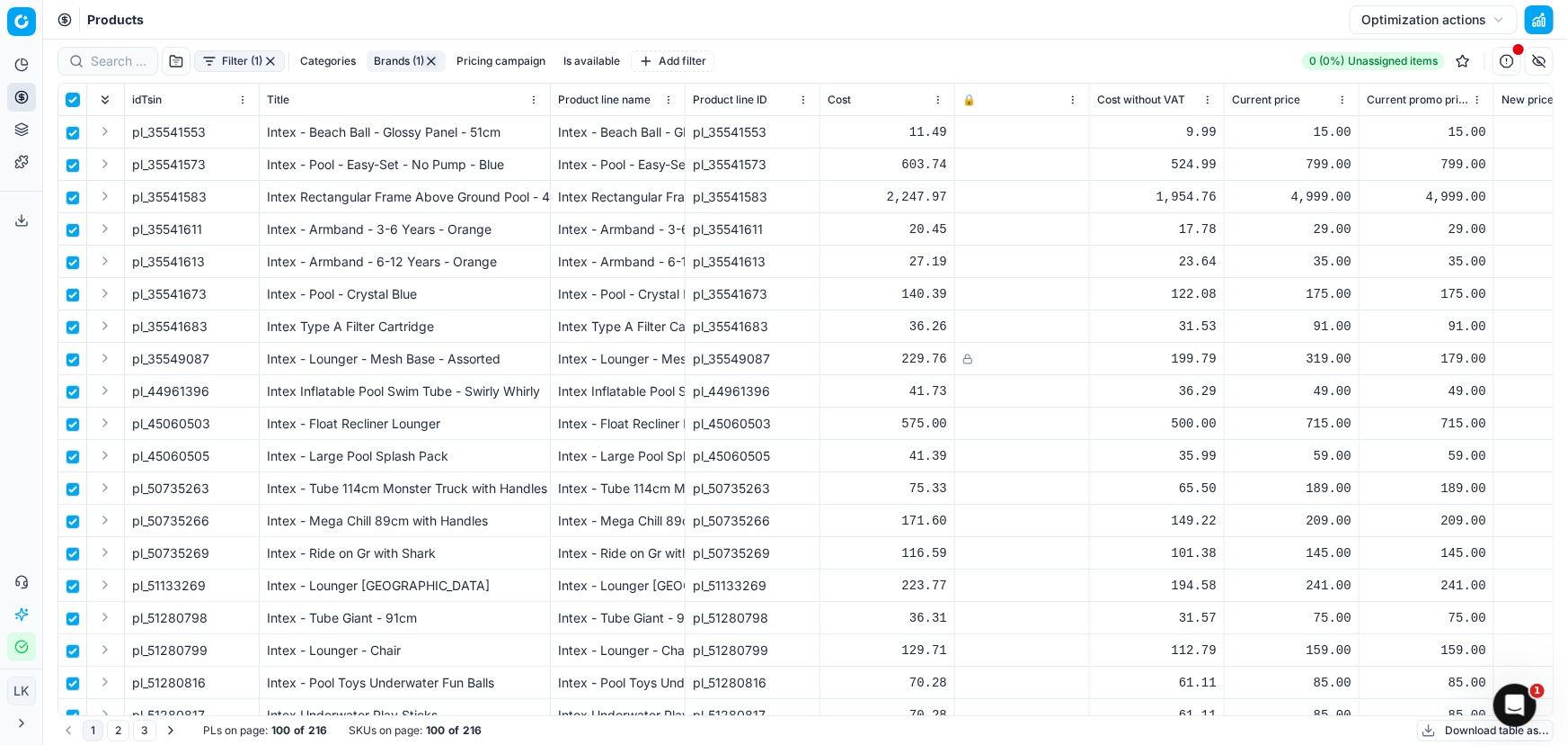
checkbox input "true"
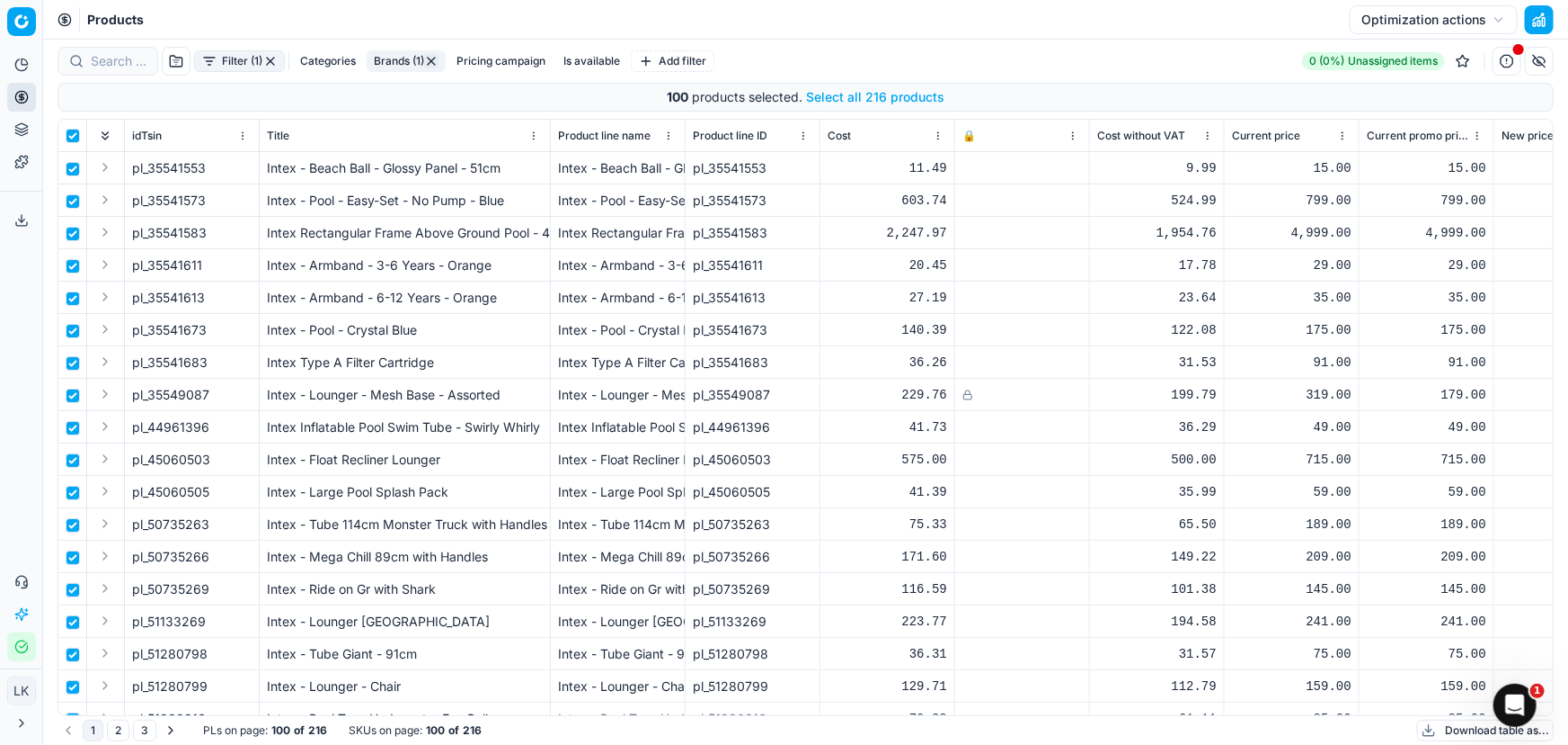
click at [869, 101] on button "Select all 216 products" at bounding box center [875, 97] width 138 height 18
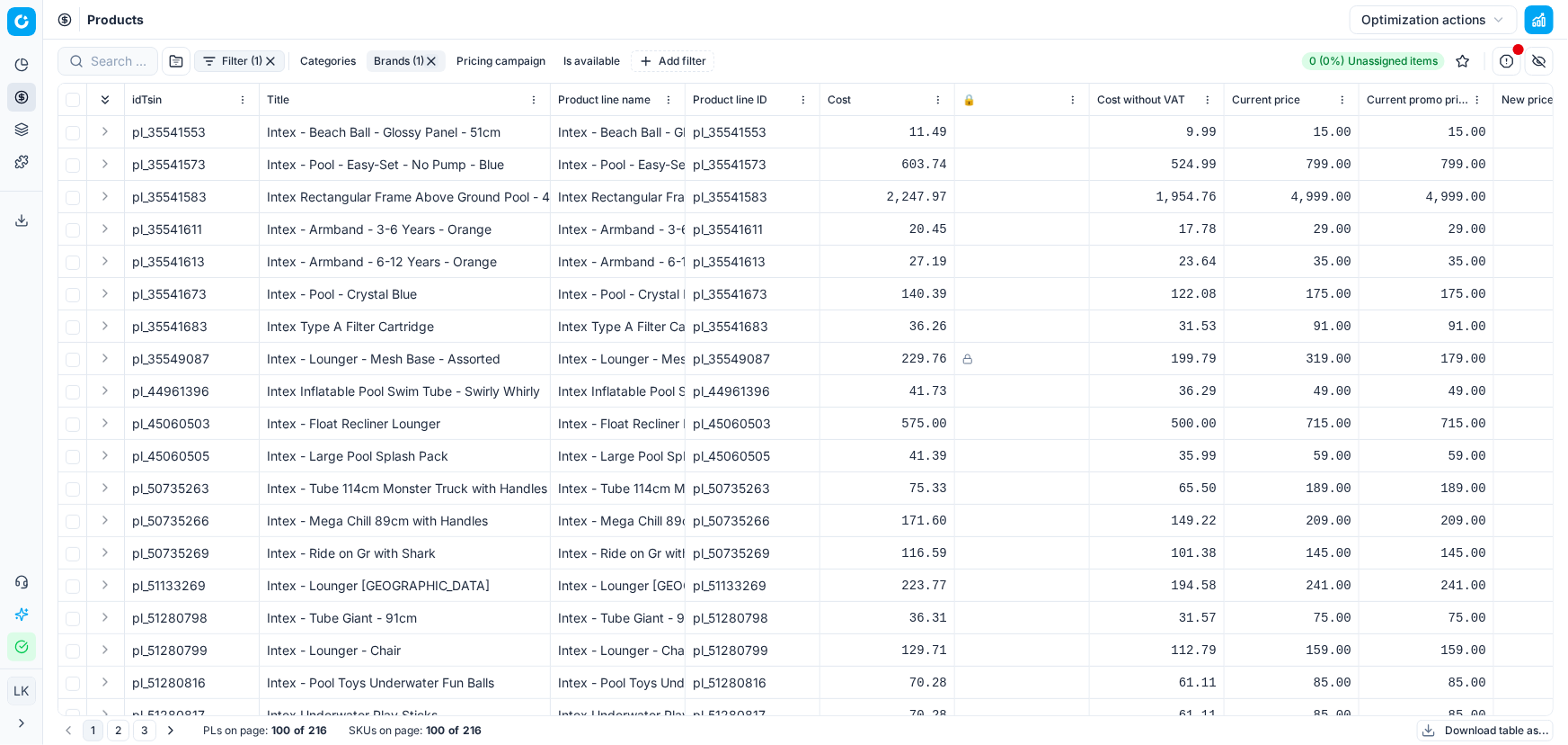
click at [1004, 28] on div "Products Optimization actions" at bounding box center [806, 20] width 1525 height 40
click at [927, 56] on div "Filter (1) Categories Brands (1) Pricing campaign Is available Add filter 0 (0%…" at bounding box center [805, 61] width 1496 height 29
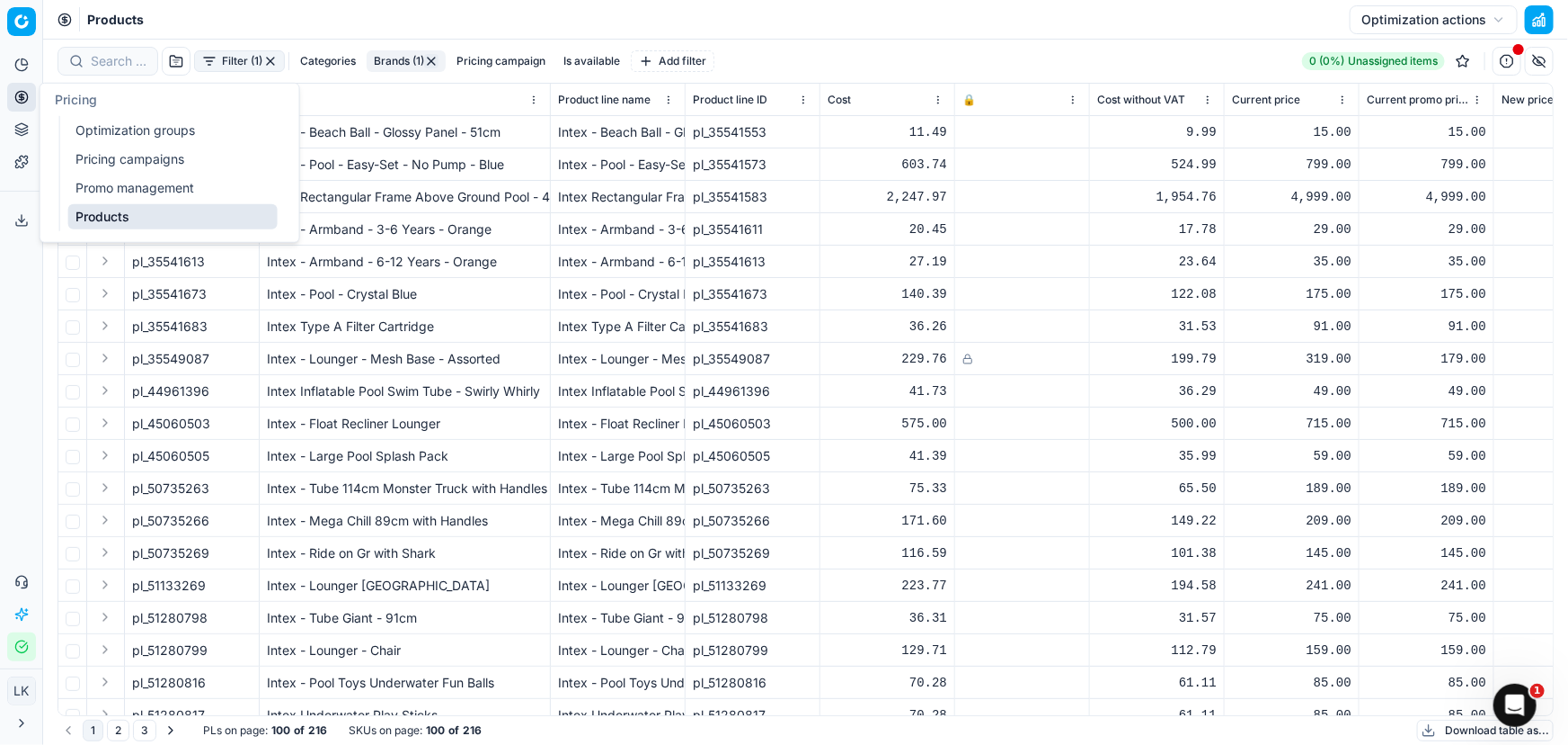
click at [124, 133] on link "Optimization groups" at bounding box center [173, 131] width 210 height 25
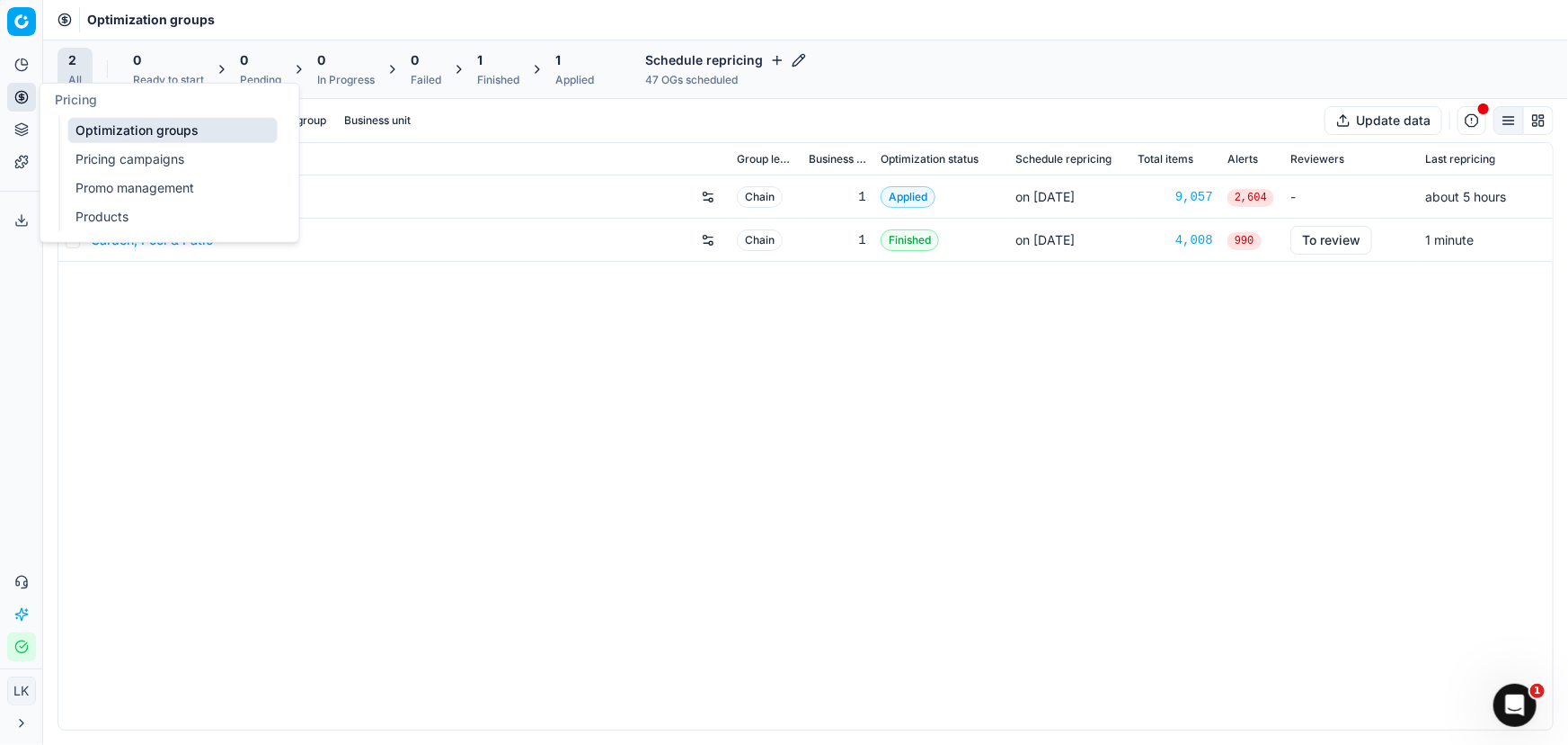
click at [745, 501] on div "DIY & Automotive Chain 1 Applied on Sep 15 9,057 2,604 - about 5 hours Garden, …" at bounding box center [805, 452] width 1494 height 554
click at [182, 233] on link "Garden, Pool & Patio" at bounding box center [152, 240] width 123 height 18
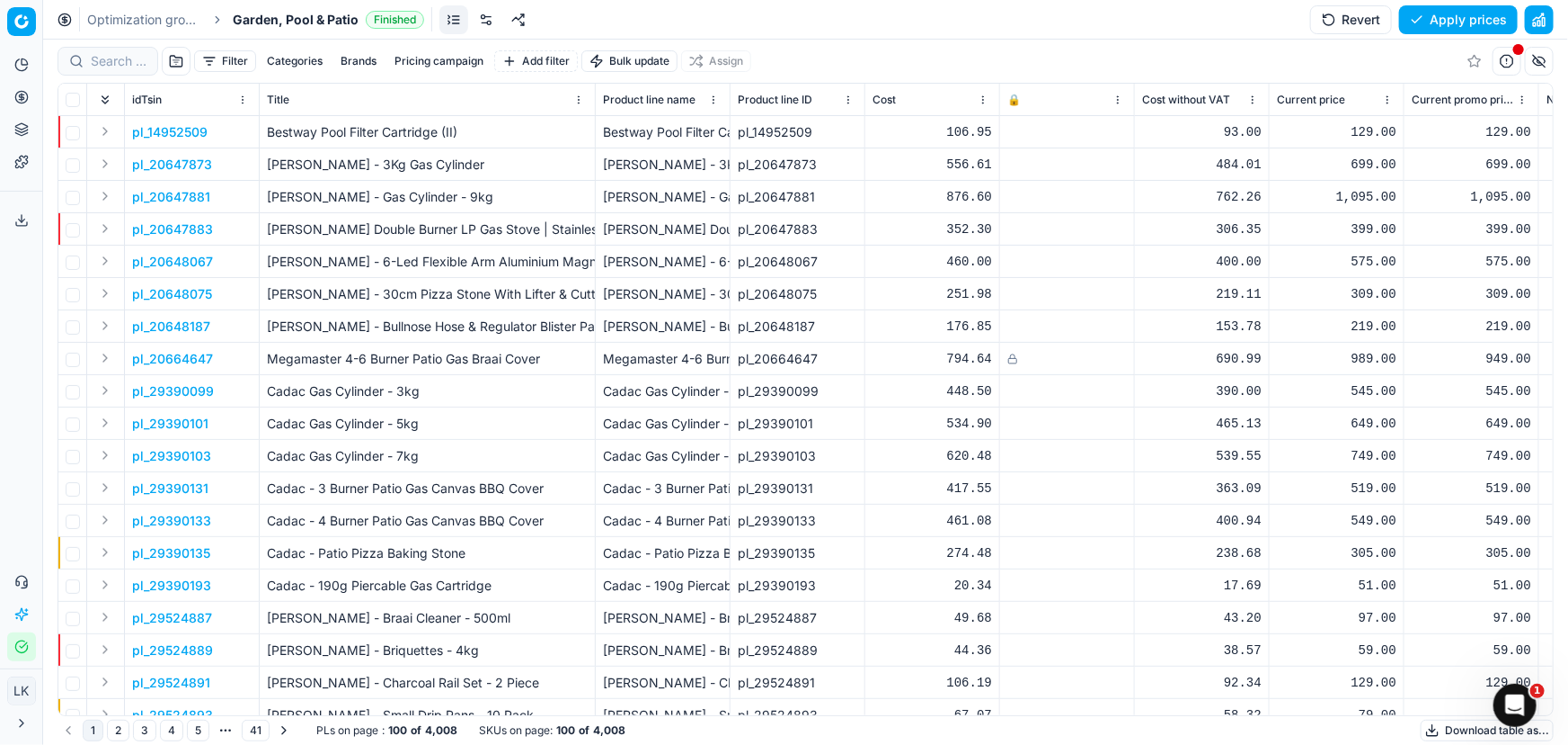
click at [369, 66] on button "Brands" at bounding box center [358, 61] width 50 height 22
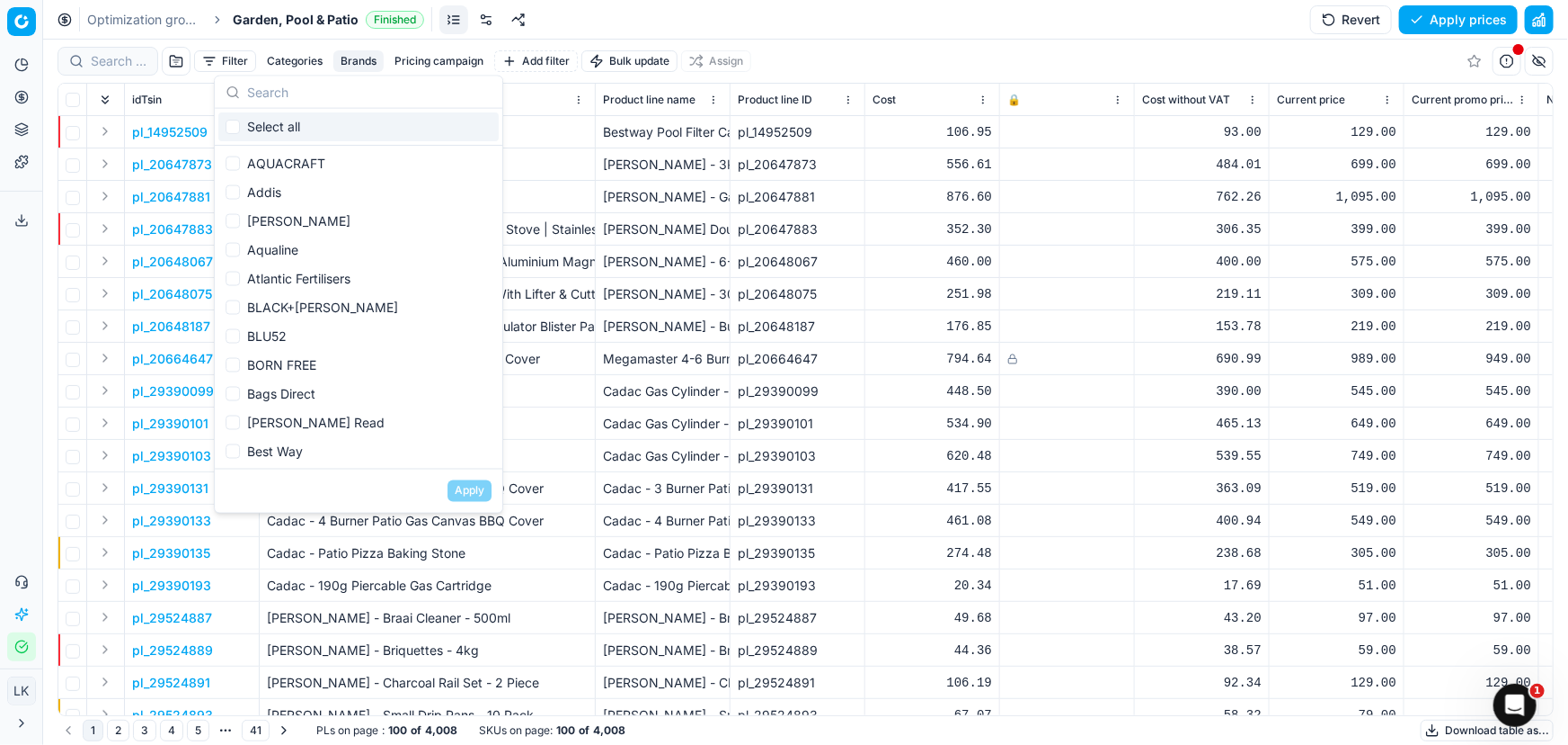
click at [327, 98] on input "text" at bounding box center [369, 92] width 244 height 36
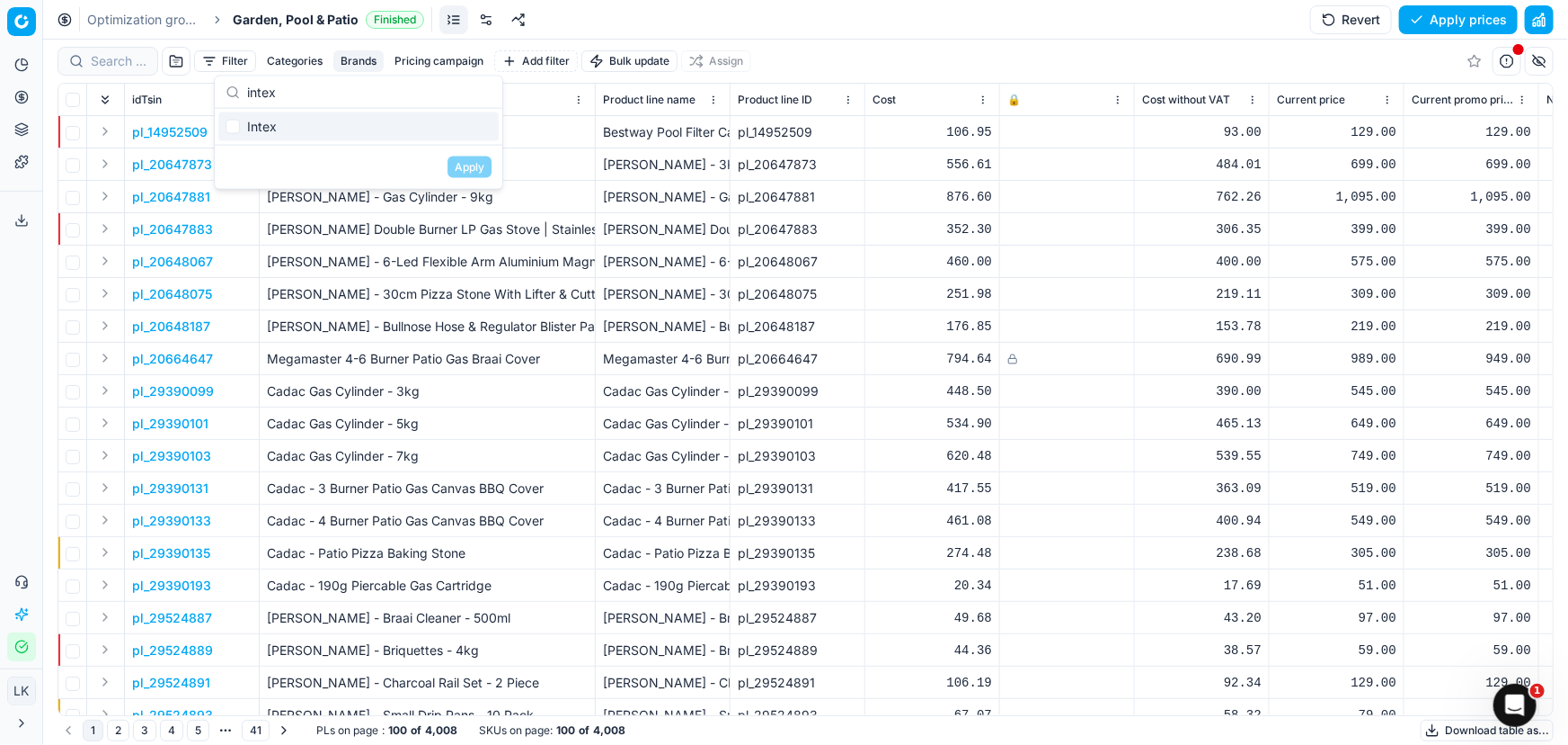
type input "intex"
click at [273, 125] on div "Intex" at bounding box center [359, 127] width 281 height 29
checkbox input "true"
click at [460, 170] on button "Apply" at bounding box center [469, 167] width 44 height 22
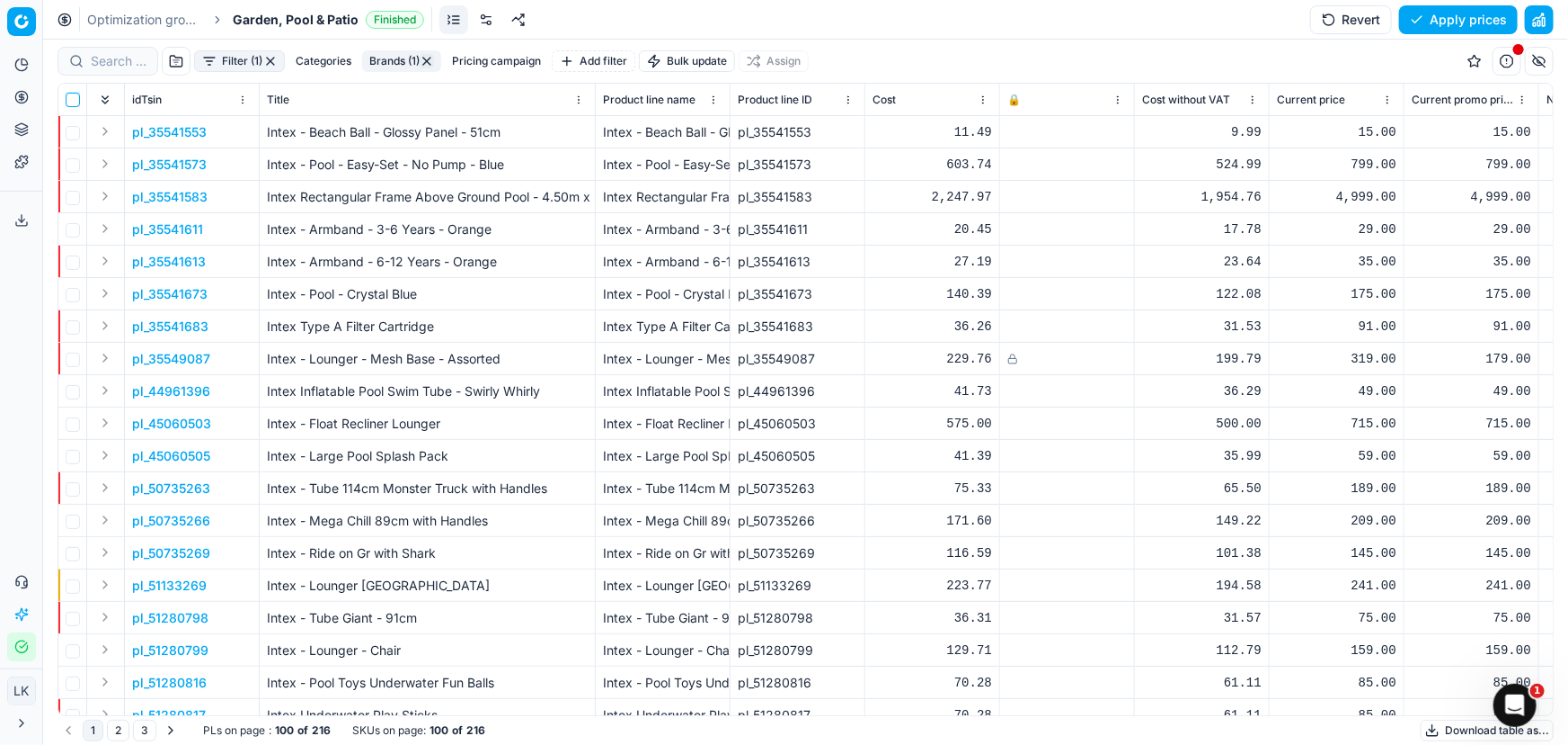
click at [74, 96] on input "checkbox" at bounding box center [73, 100] width 15 height 15
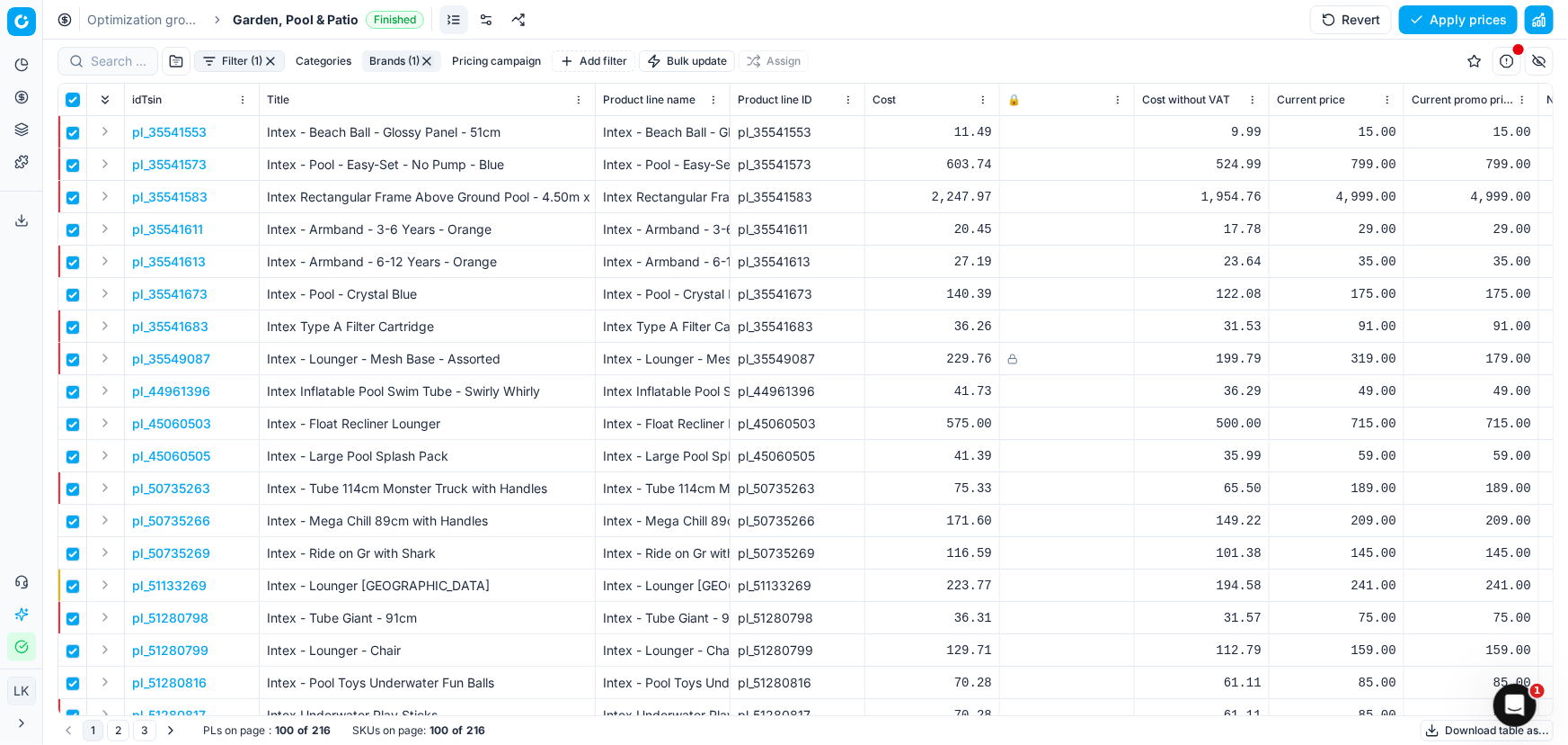
checkbox input "true"
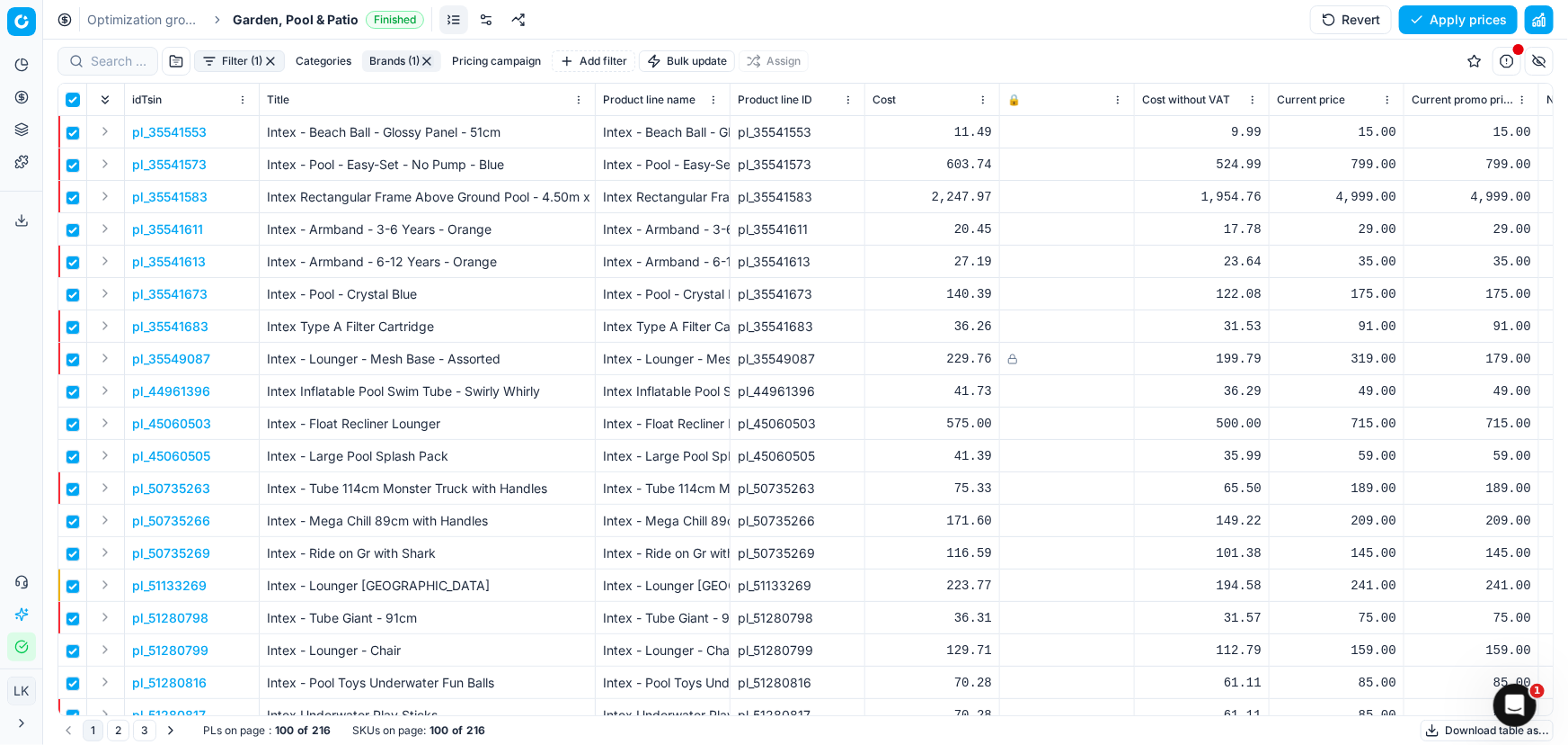
checkbox input "true"
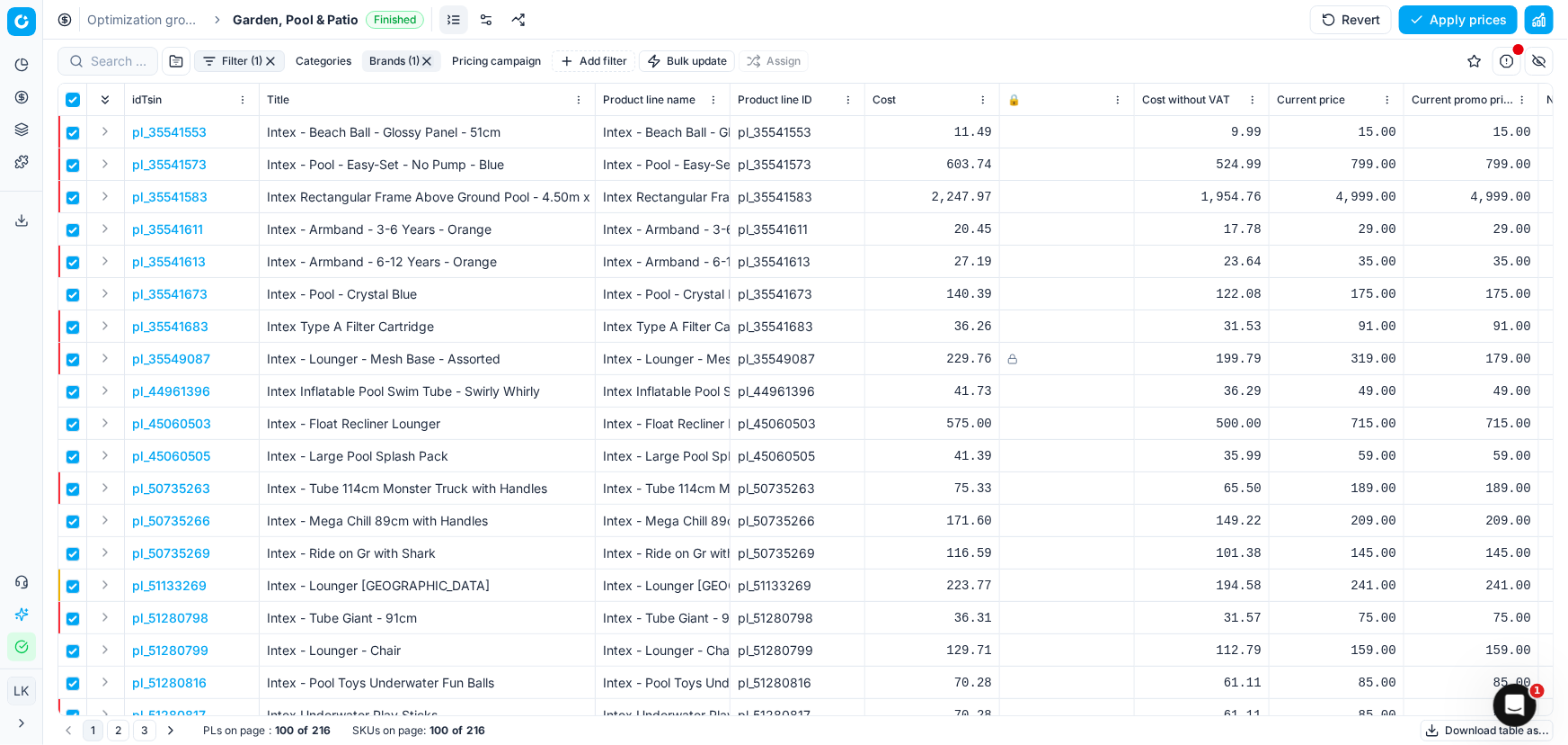
checkbox input "true"
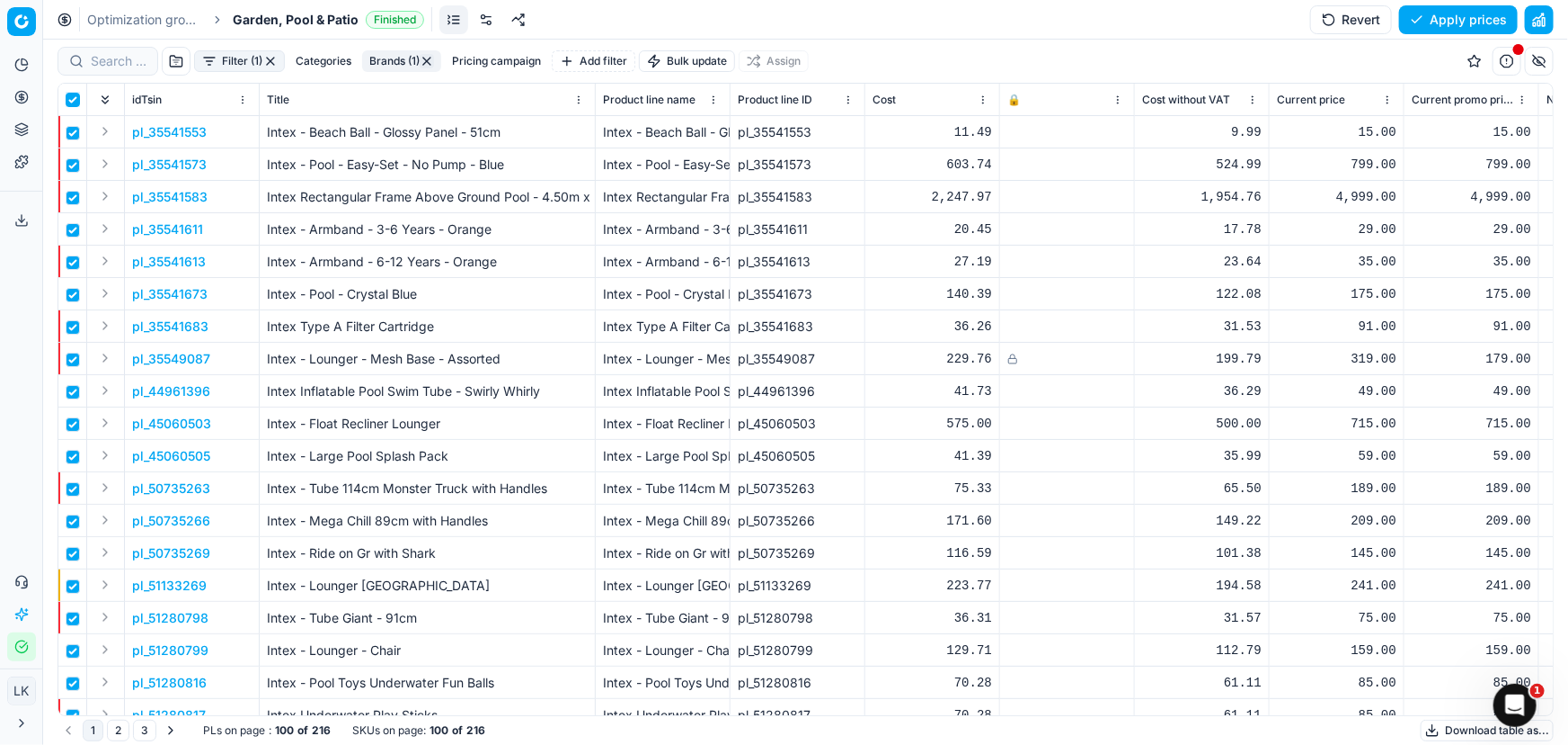
checkbox input "true"
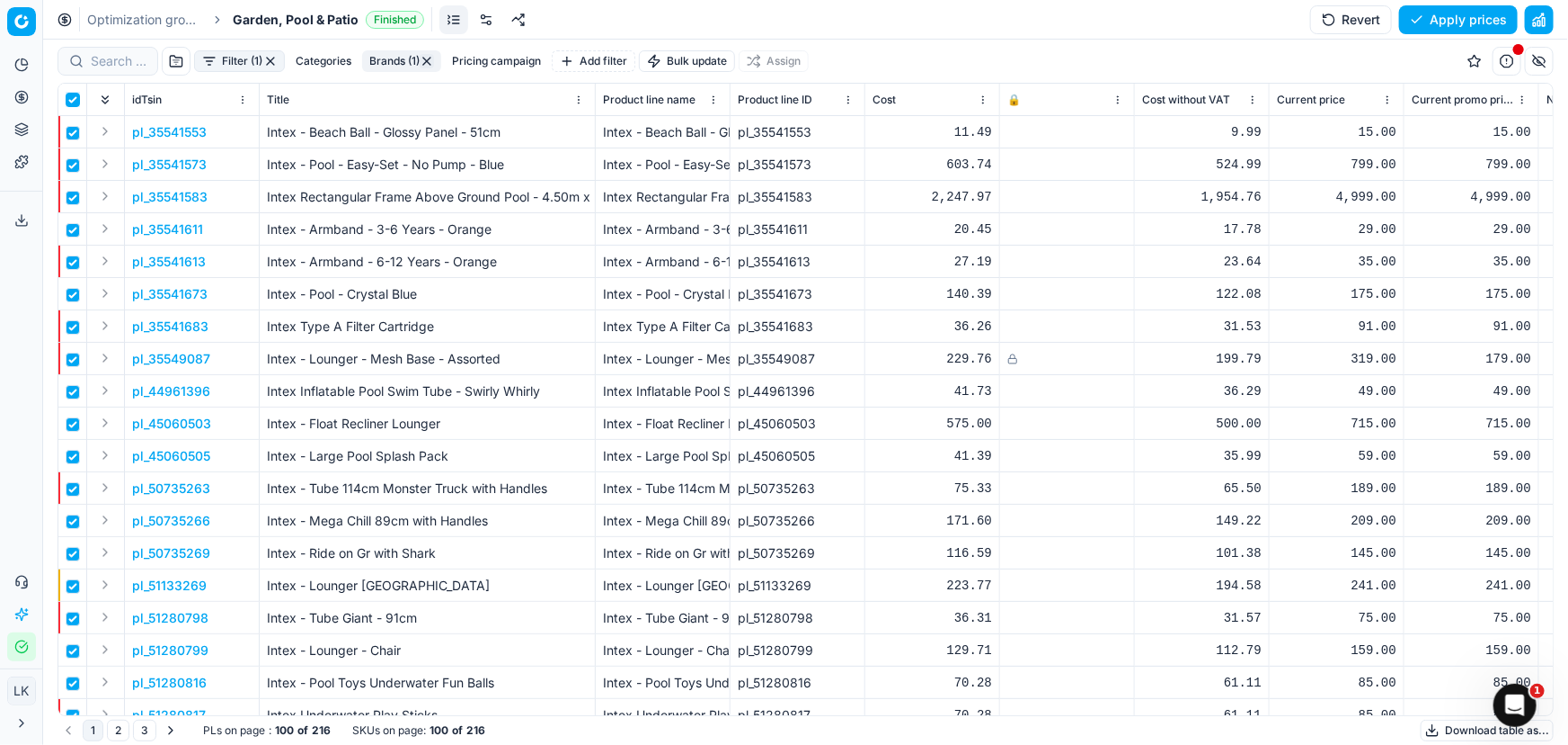
checkbox input "true"
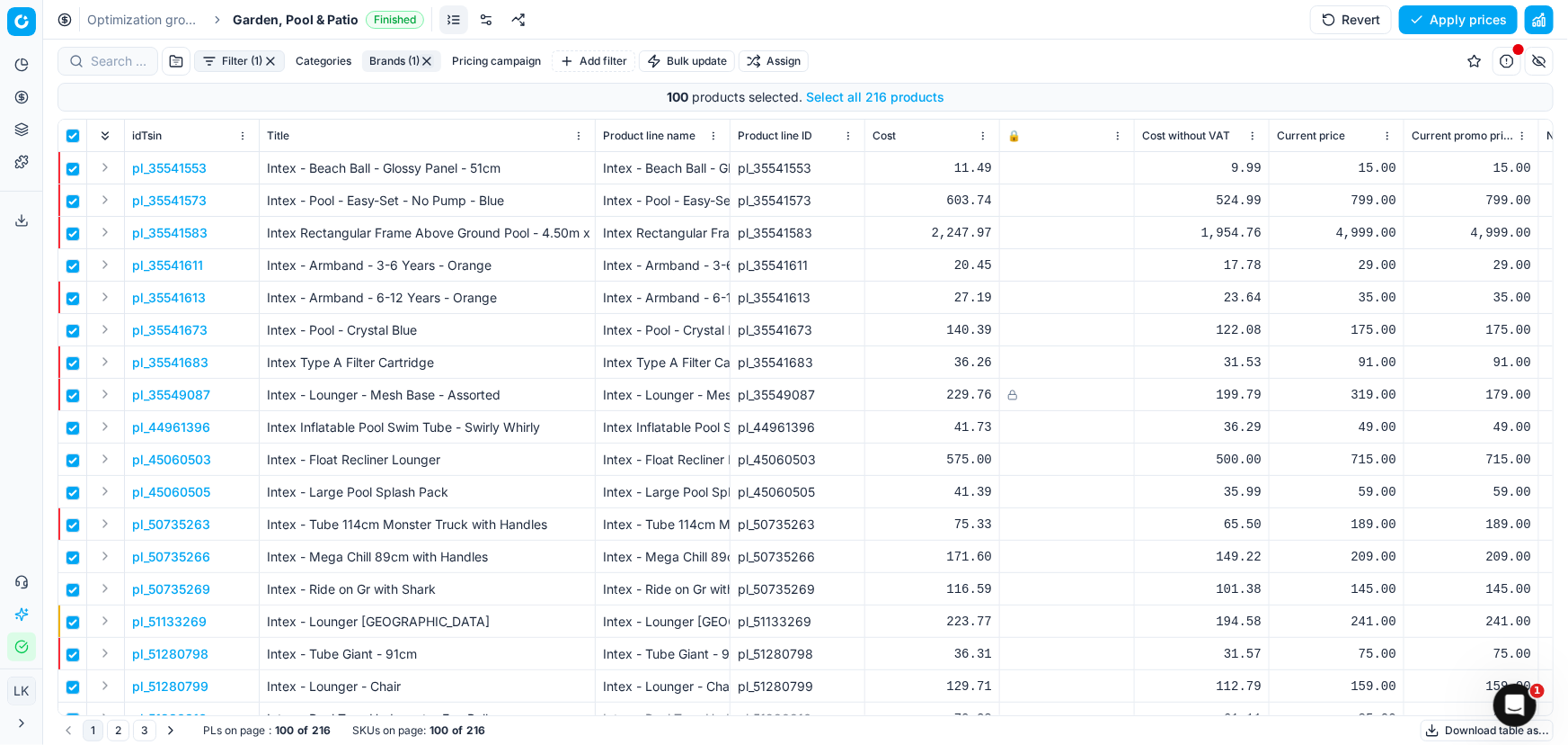
click at [881, 92] on button "Select all 216 products" at bounding box center [875, 97] width 138 height 18
click at [778, 60] on html "Pricing platform Analytics Pricing Product portfolio Templates Export service 0…" at bounding box center [784, 372] width 1568 height 745
click at [779, 178] on div "Unassign from PCs" at bounding box center [777, 181] width 182 height 29
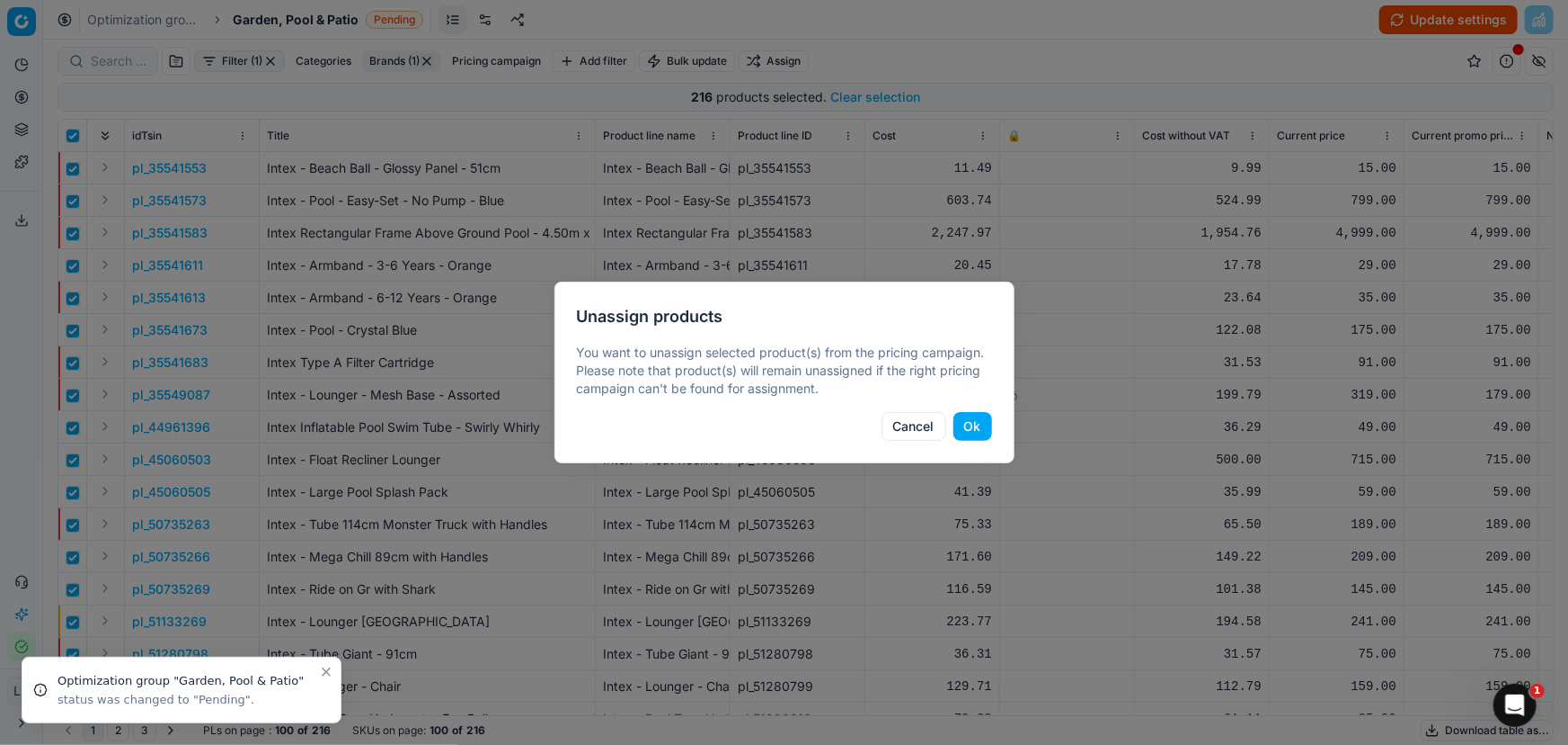
click at [980, 422] on button "Ok" at bounding box center [972, 426] width 39 height 29
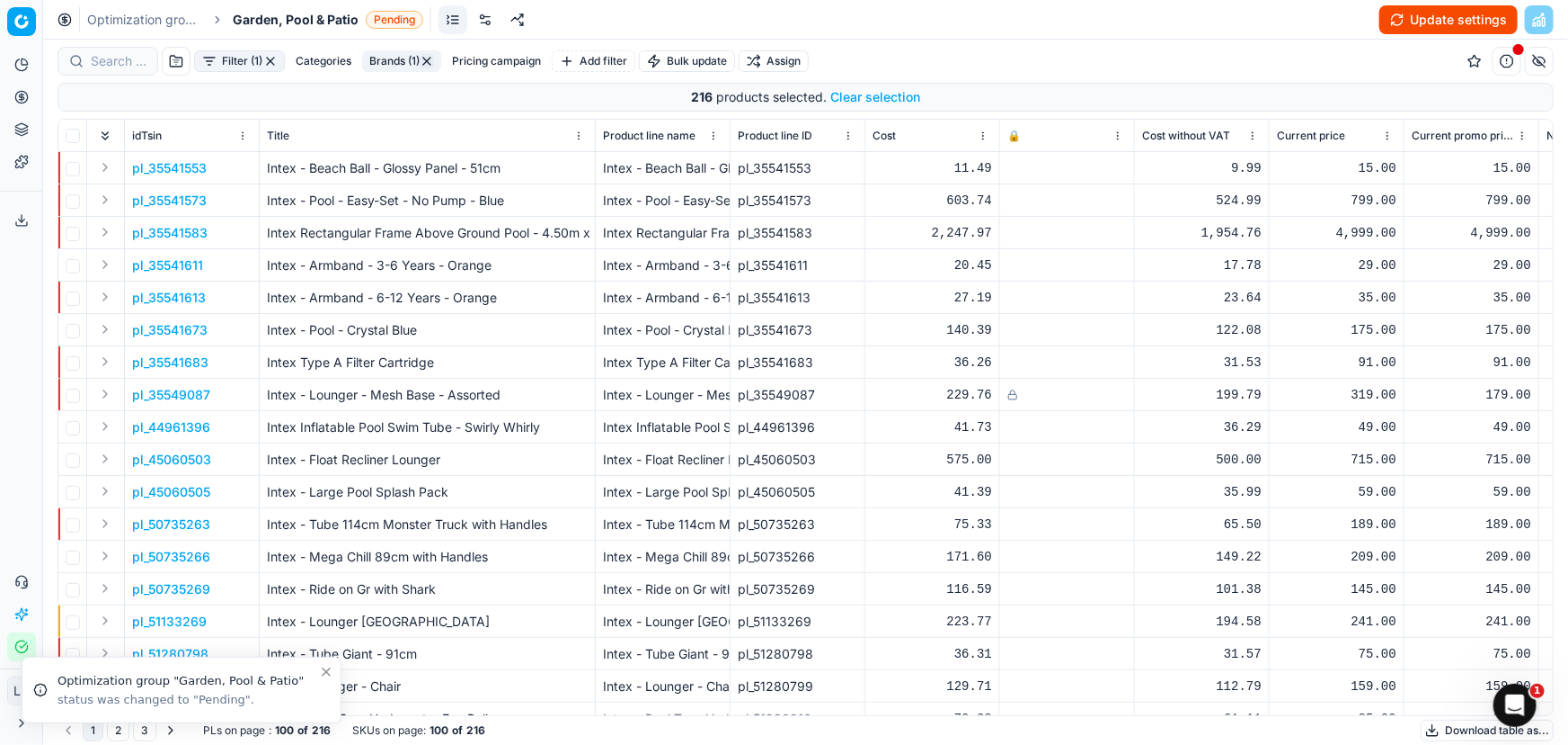
checkbox input "false"
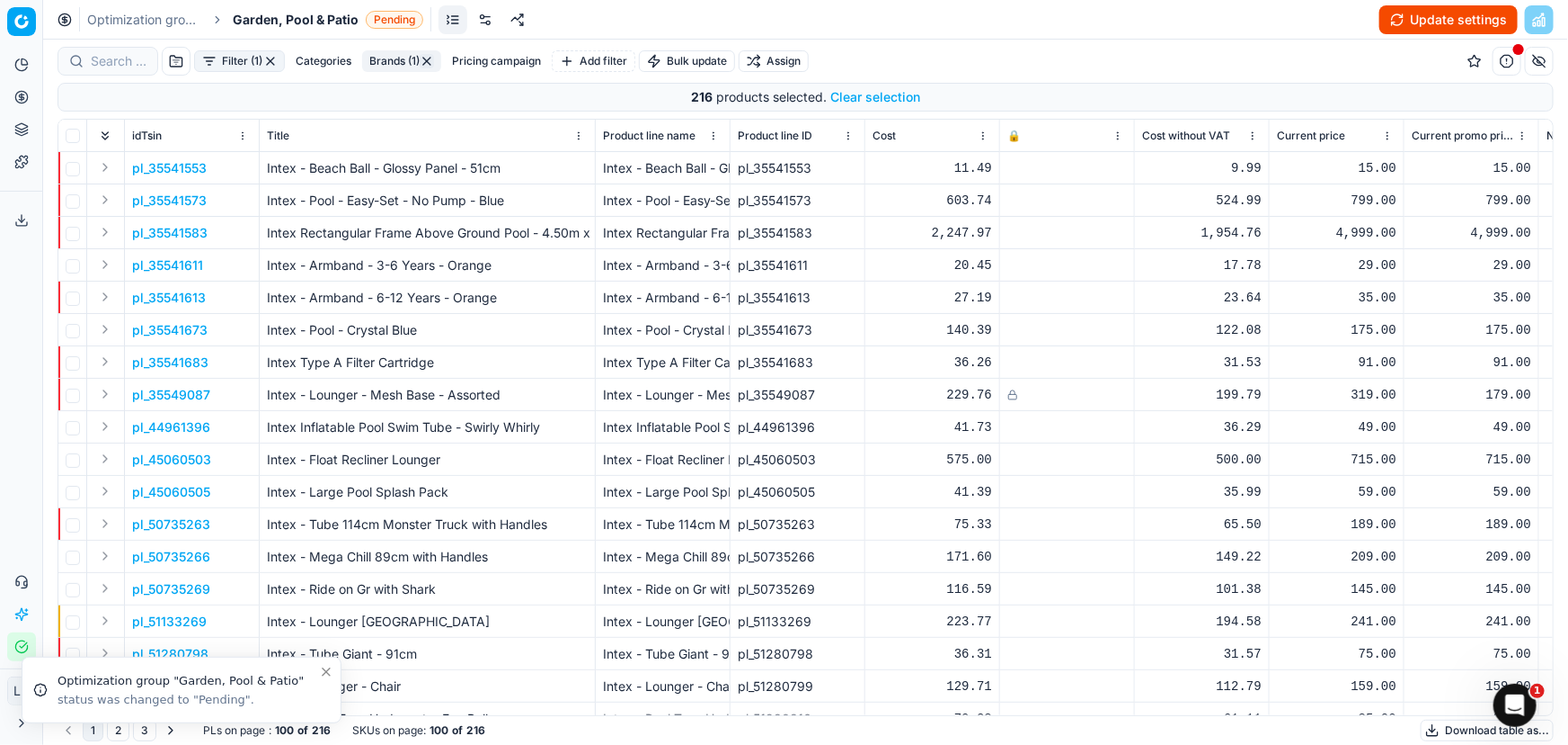
checkbox input "false"
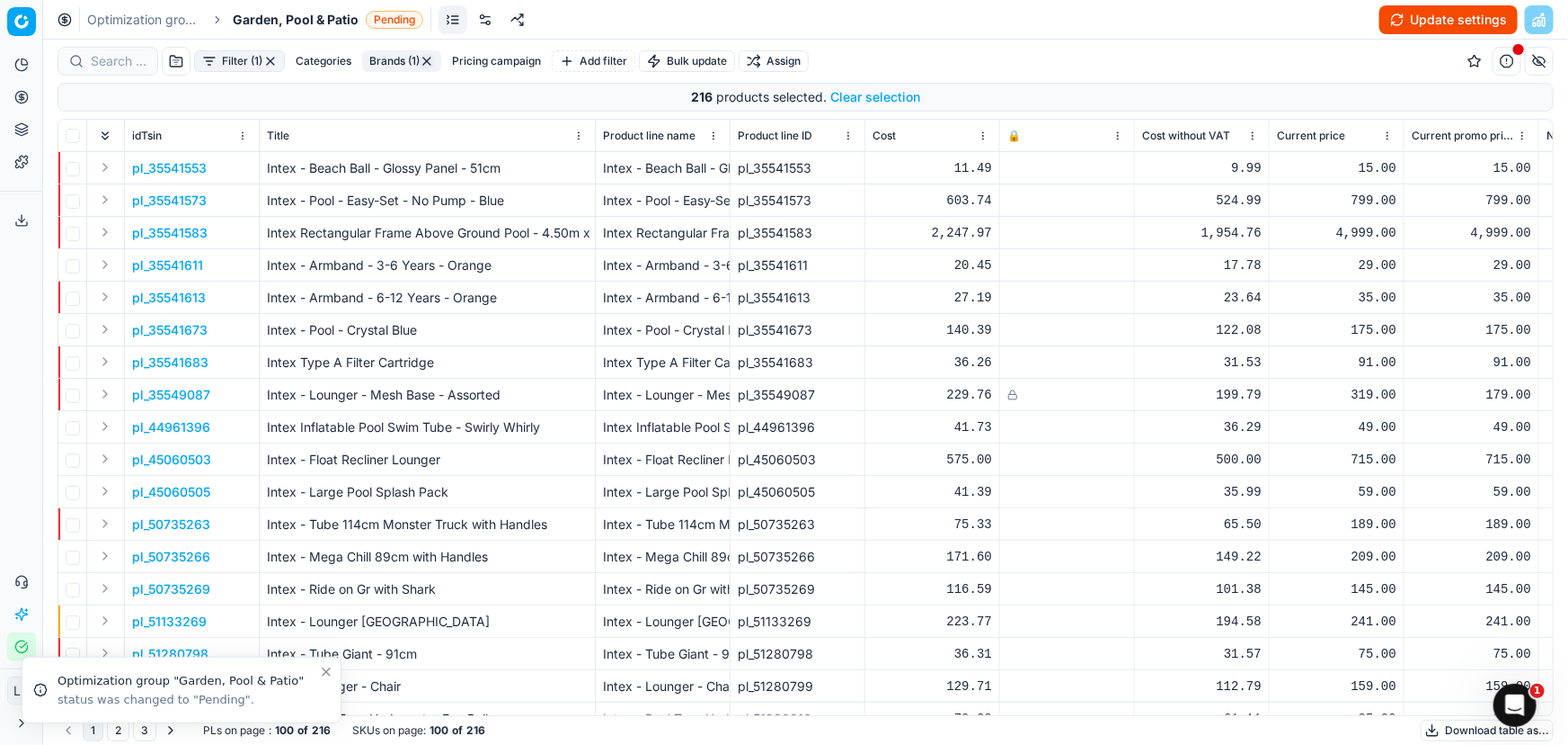
checkbox input "false"
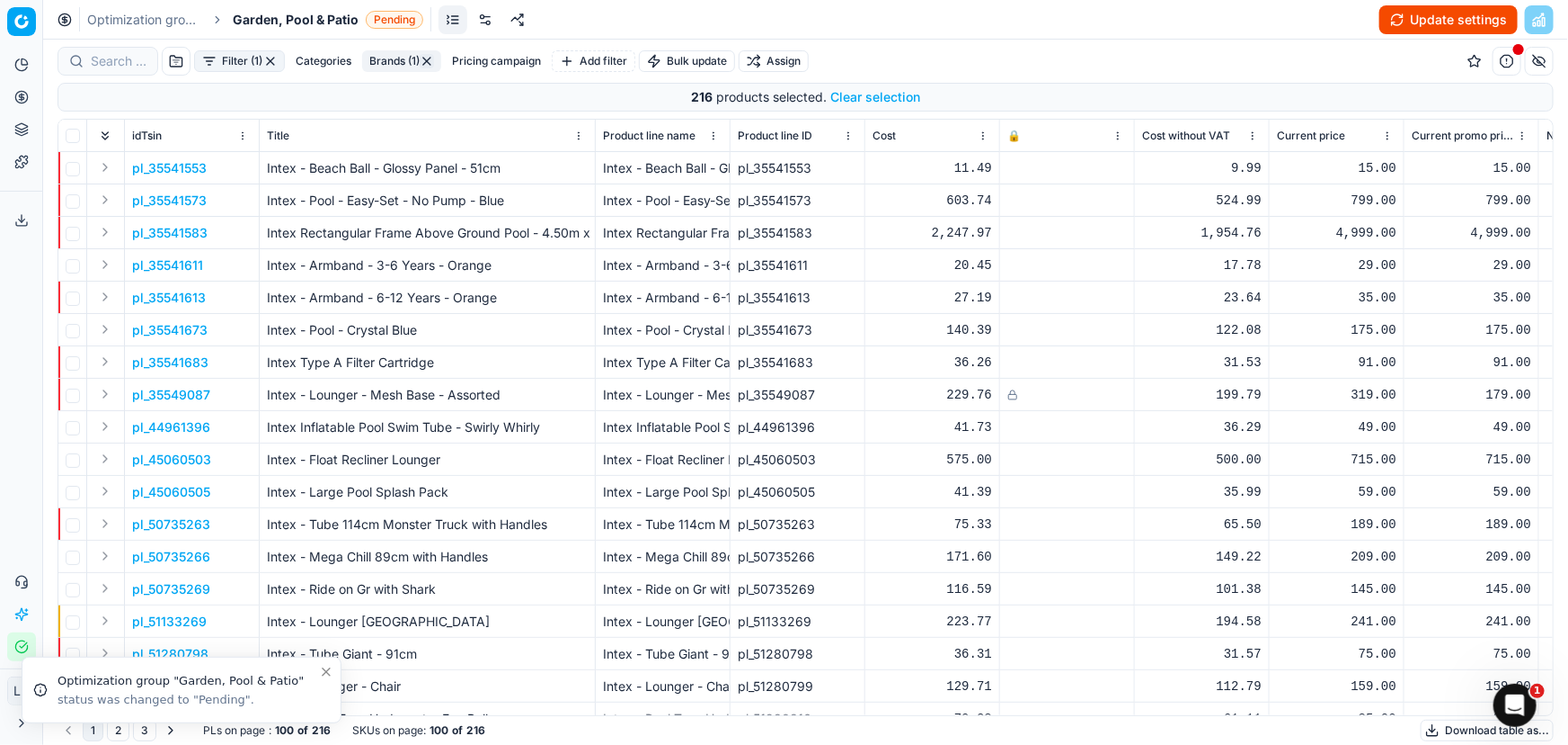
checkbox input "false"
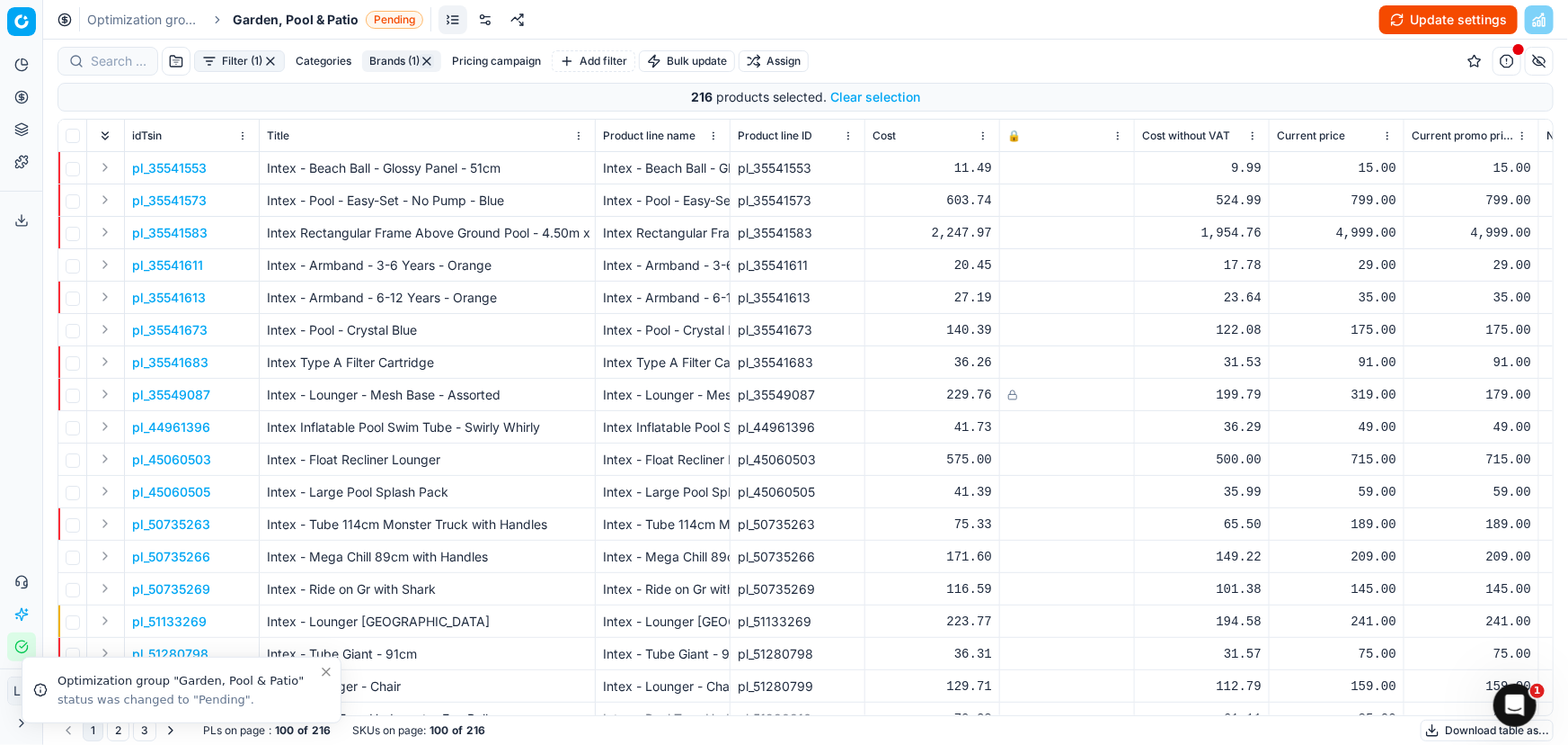
checkbox input "false"
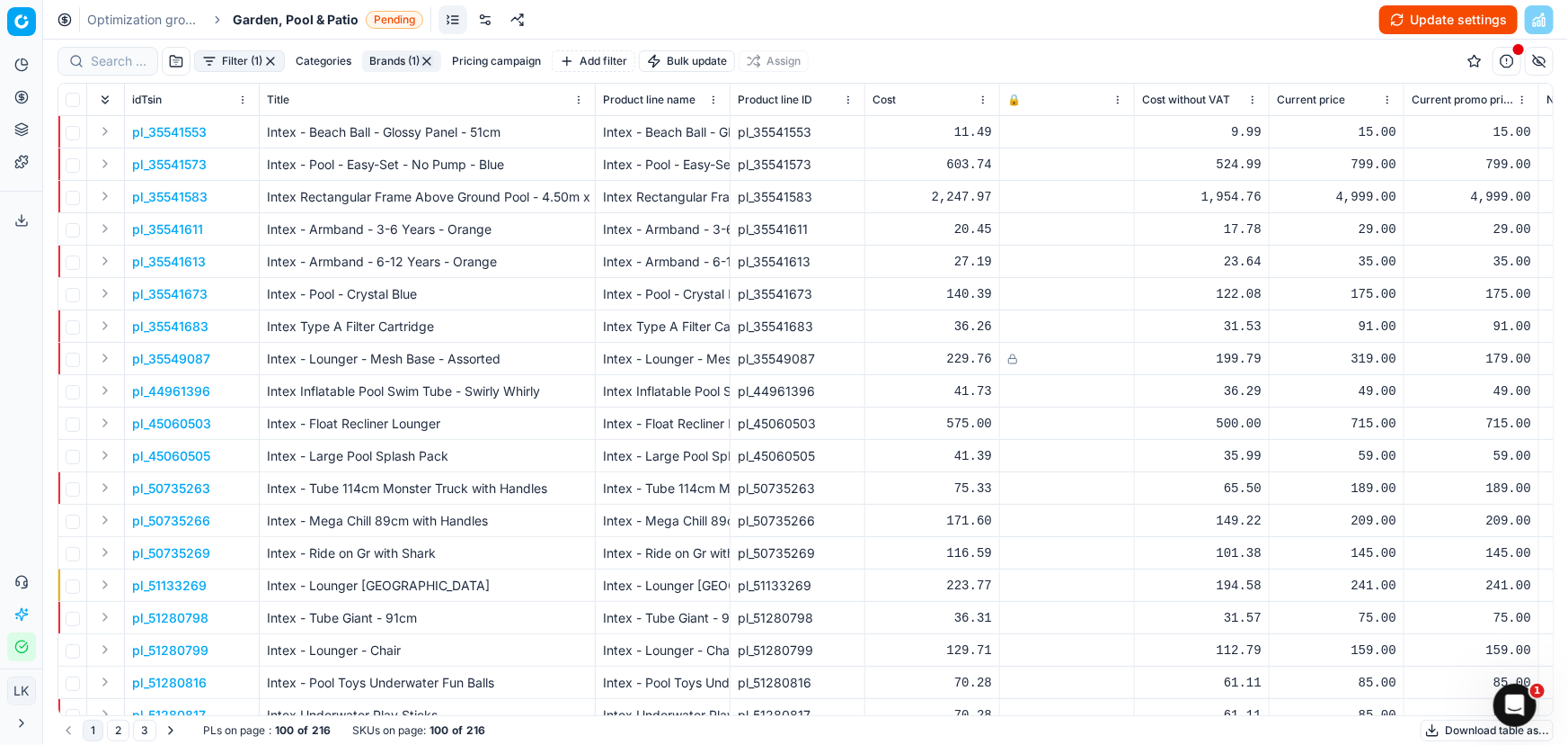
click at [395, 63] on button "Brands (1)" at bounding box center [401, 61] width 79 height 22
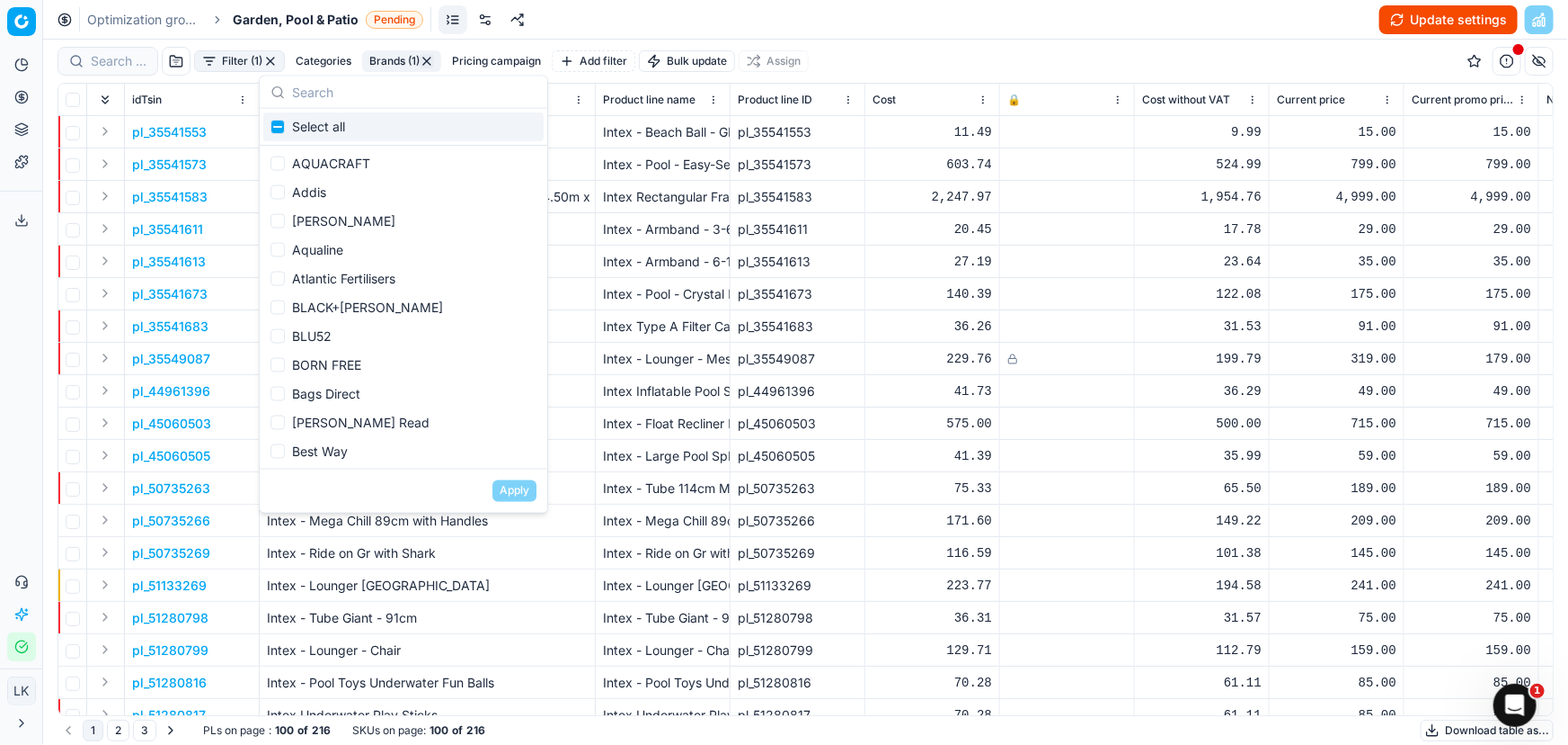
click at [366, 94] on input "text" at bounding box center [414, 92] width 244 height 36
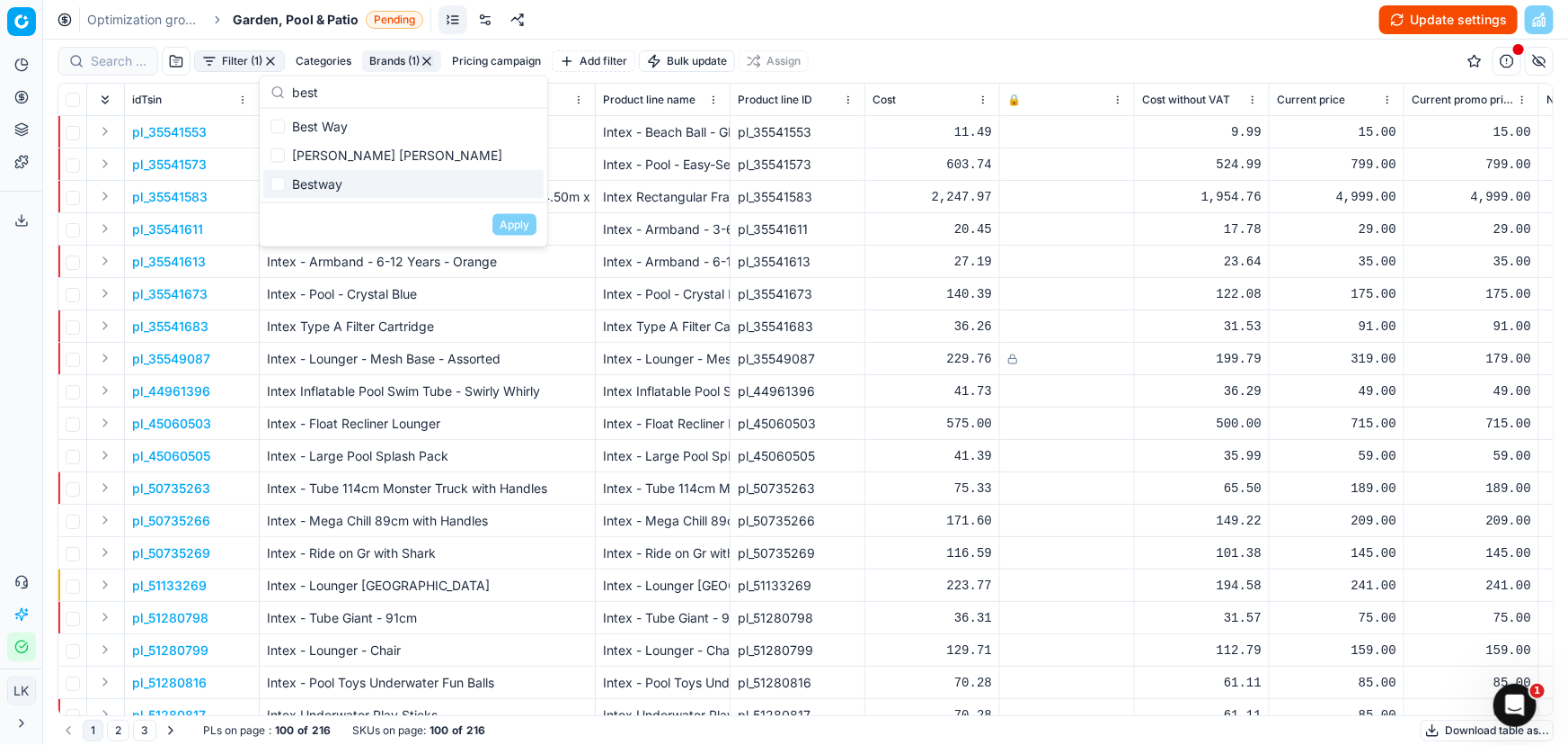
type input "best"
click at [296, 186] on div "Bestway" at bounding box center [403, 184] width 281 height 29
checkbox input "true"
click at [294, 129] on div "Best Way" at bounding box center [403, 127] width 281 height 29
checkbox input "true"
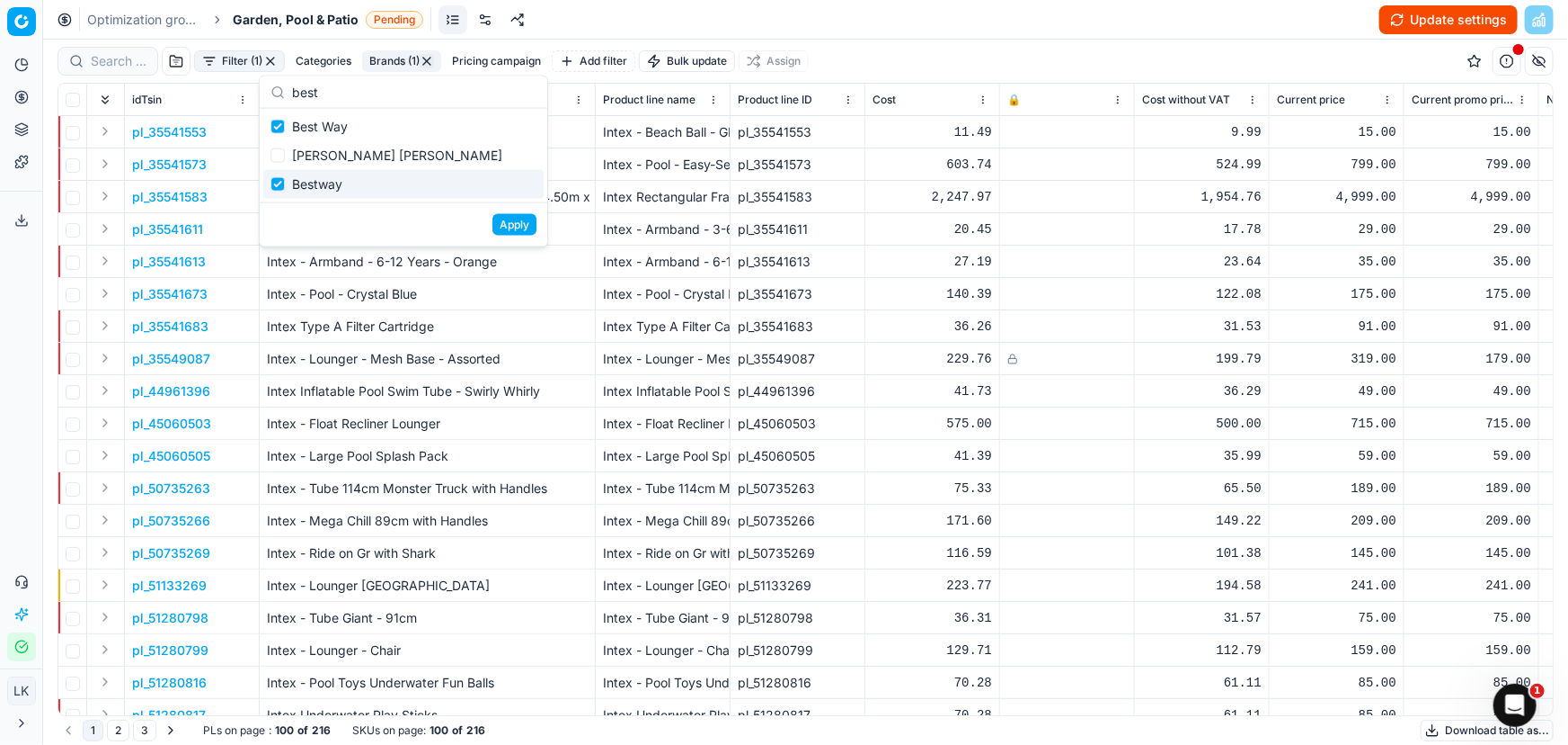
click at [511, 220] on button "Apply" at bounding box center [514, 225] width 44 height 22
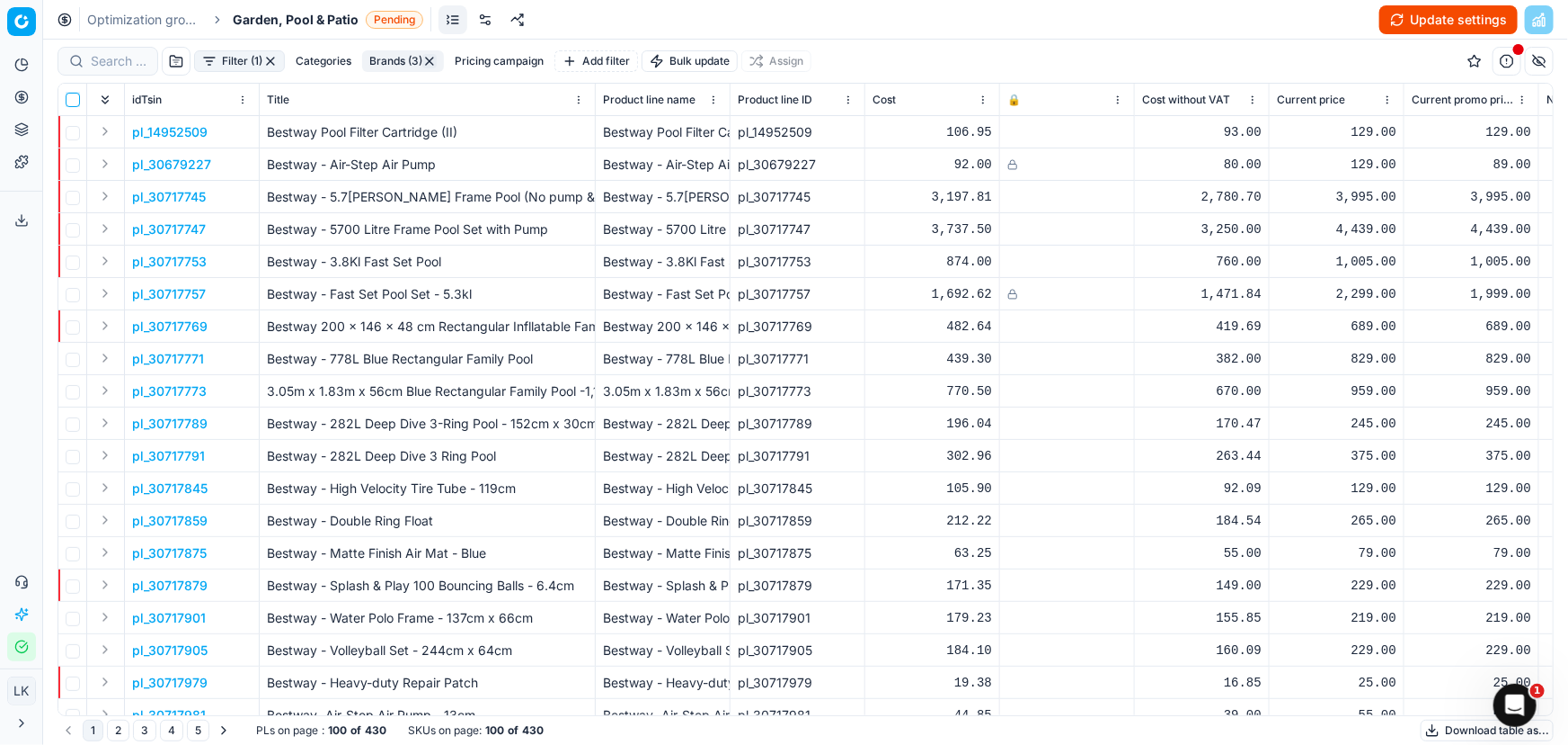
click at [77, 94] on input "checkbox" at bounding box center [73, 100] width 15 height 15
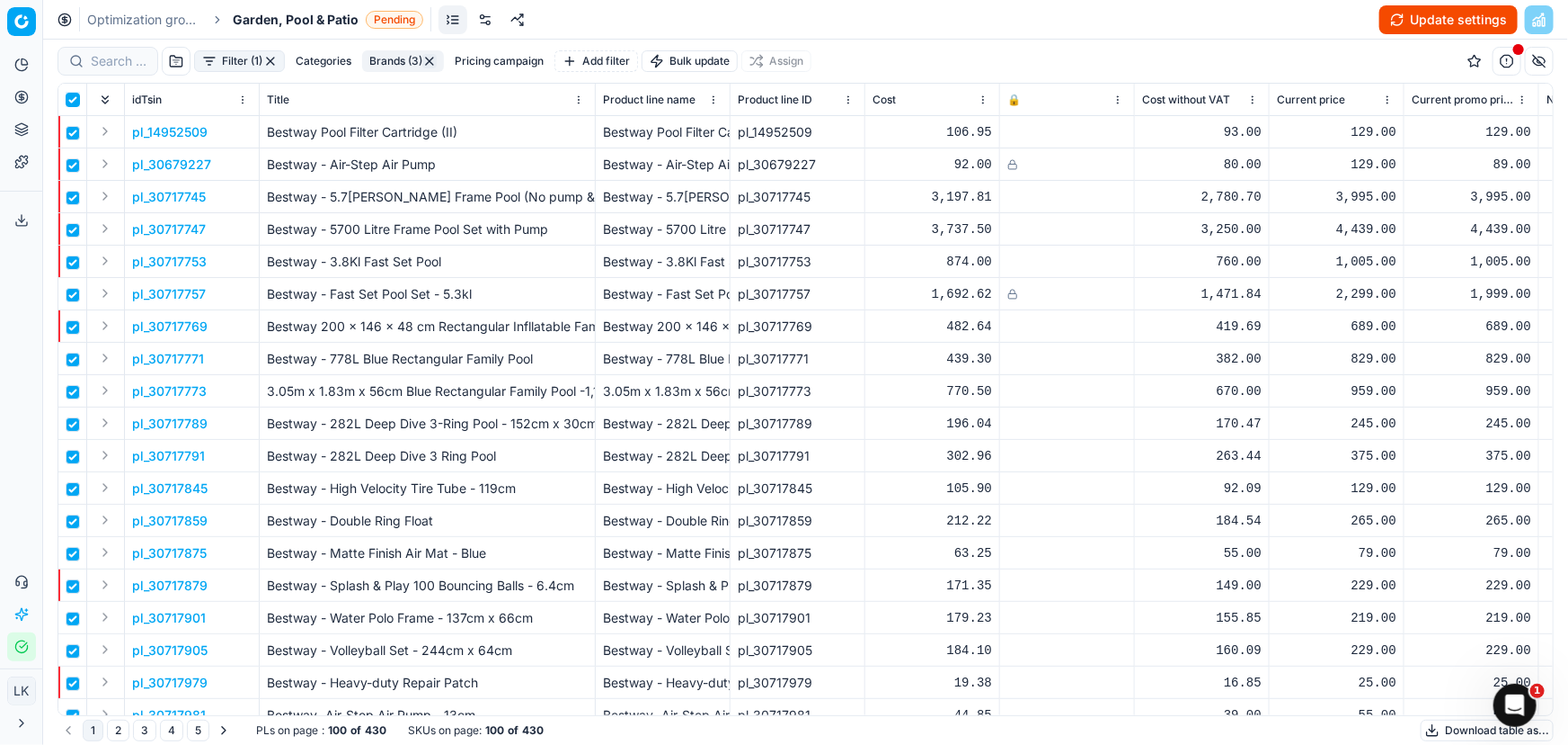
checkbox input "true"
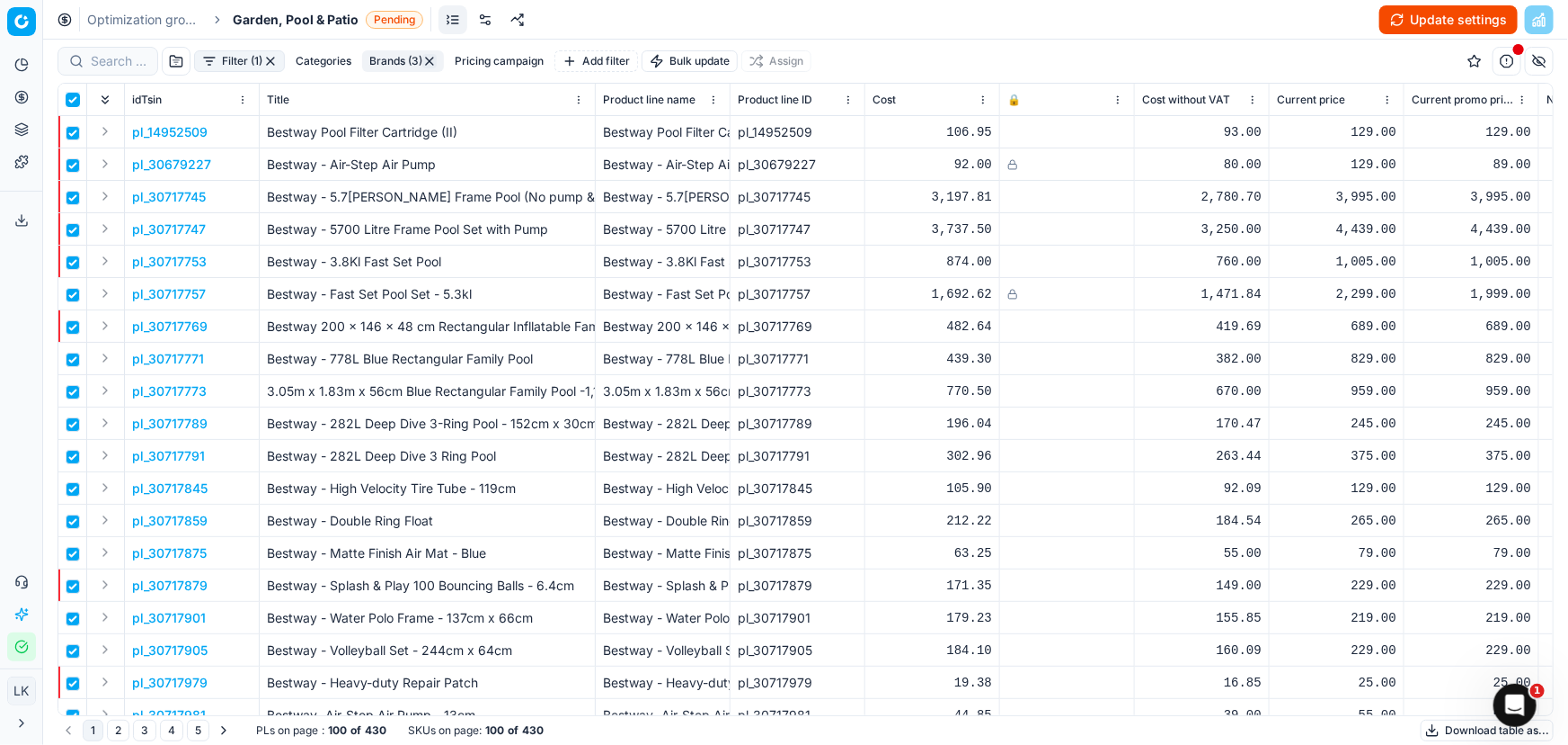
checkbox input "true"
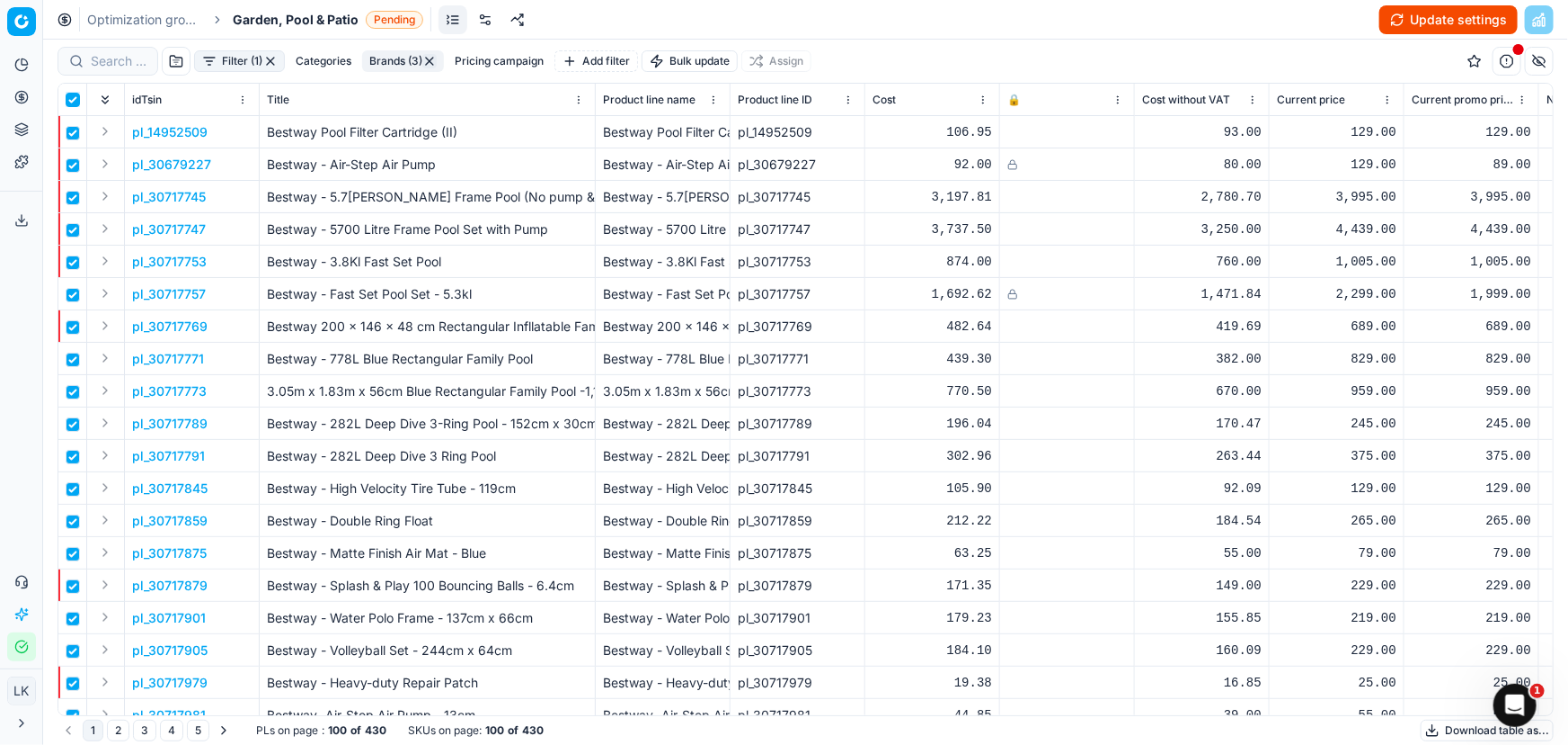
checkbox input "true"
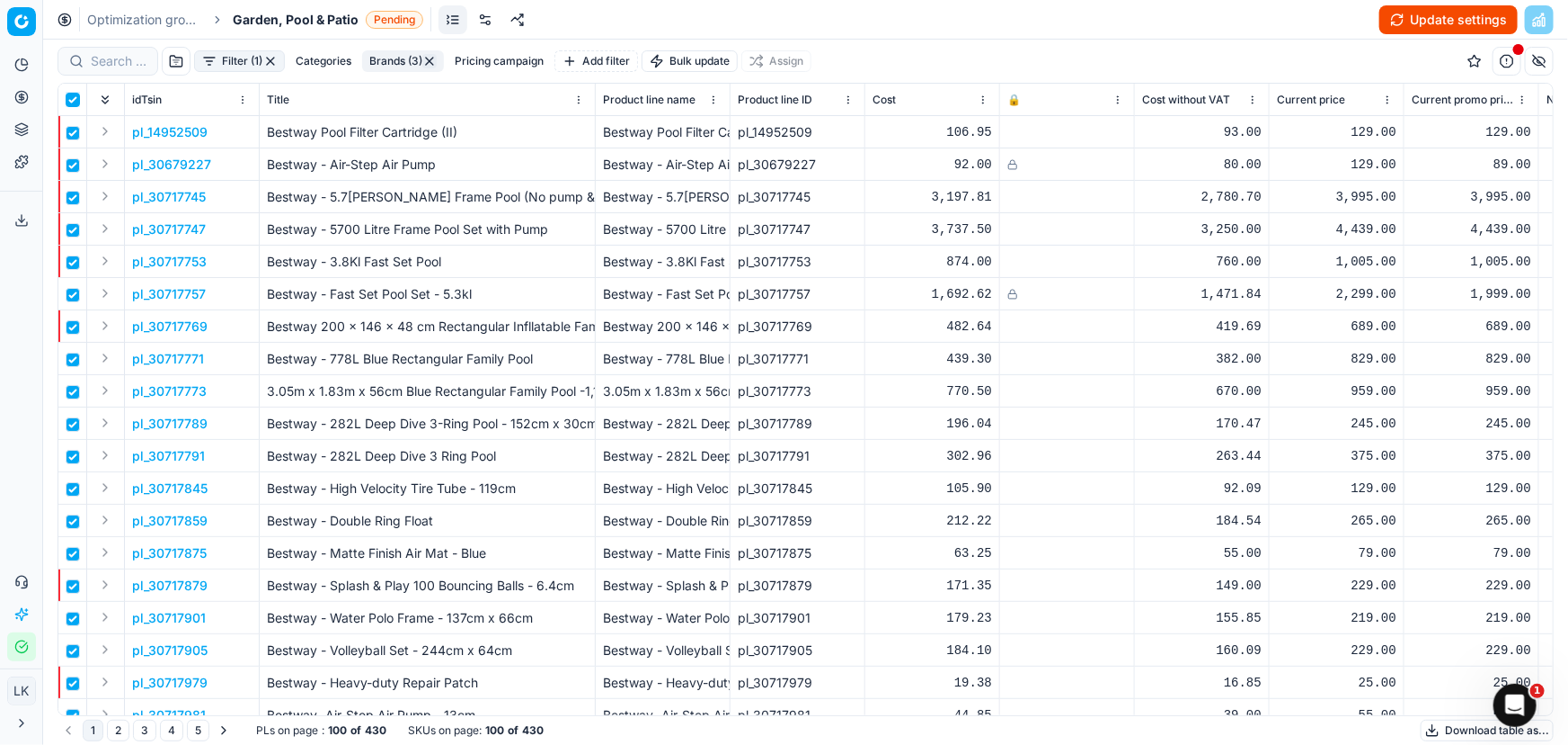
checkbox input "true"
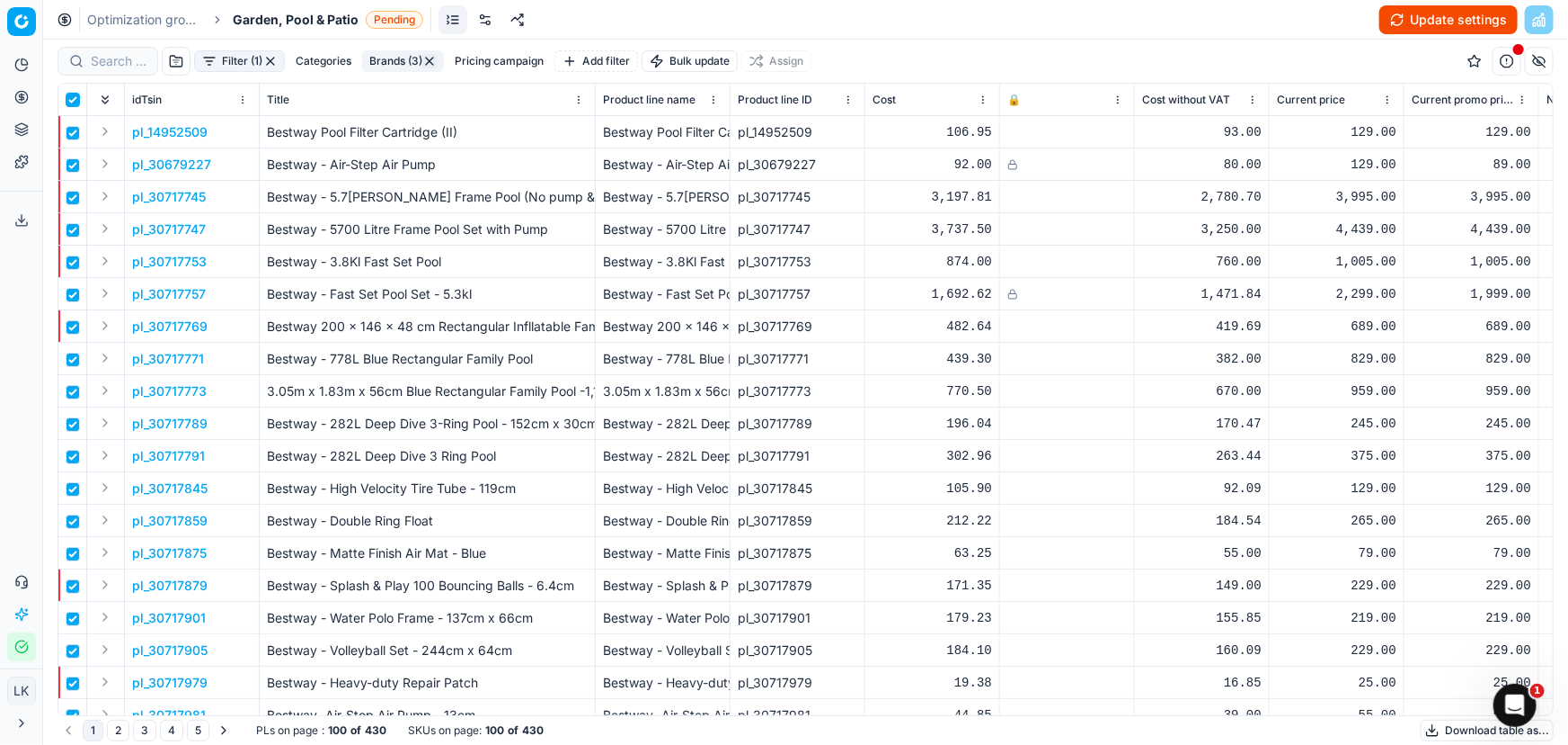
checkbox input "true"
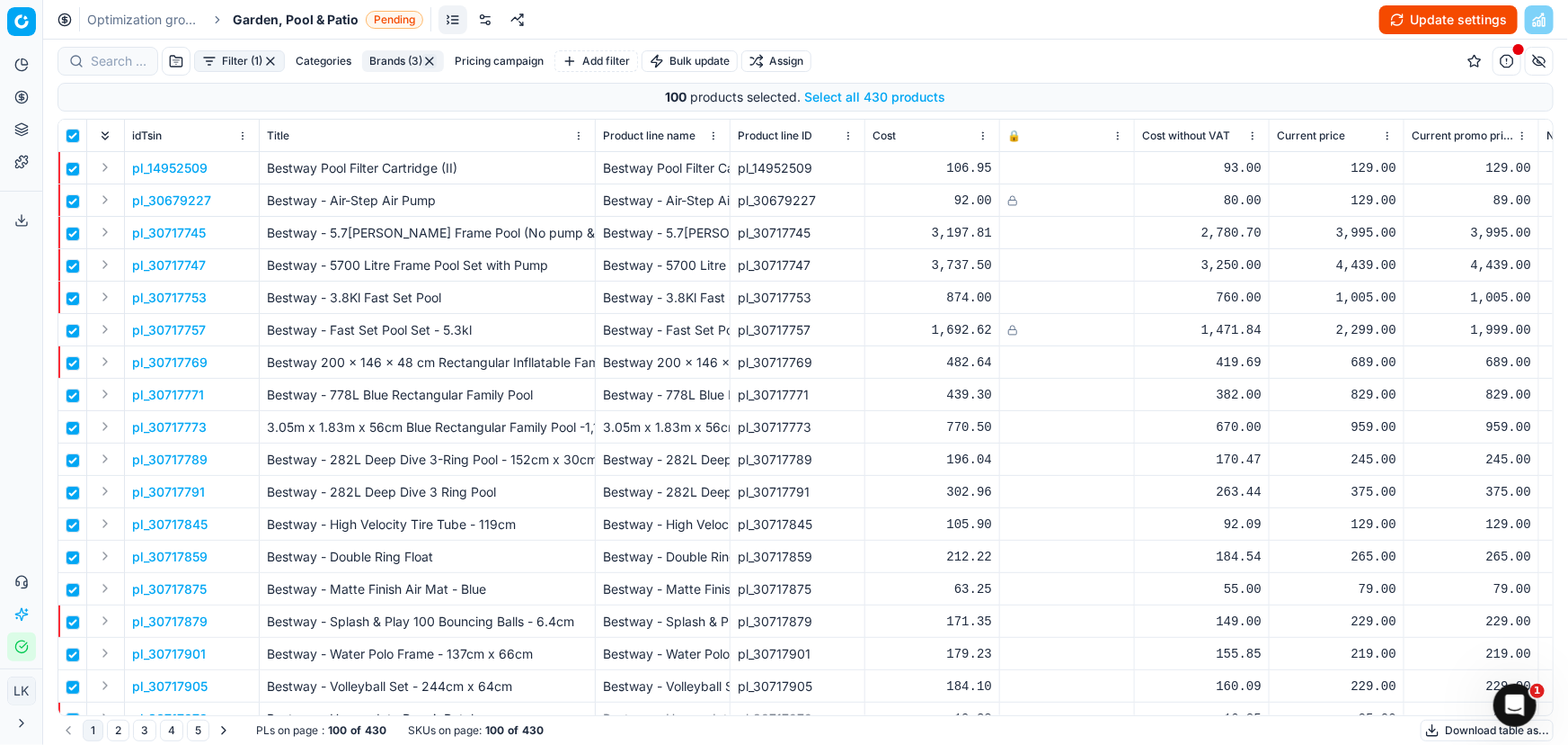
click at [907, 90] on button "Select all 430 products" at bounding box center [875, 97] width 141 height 18
click at [785, 58] on html "Pricing platform Analytics Pricing Product portfolio Templates Export service 0…" at bounding box center [784, 372] width 1568 height 745
click at [752, 182] on div "Unassign from PCs" at bounding box center [779, 181] width 182 height 29
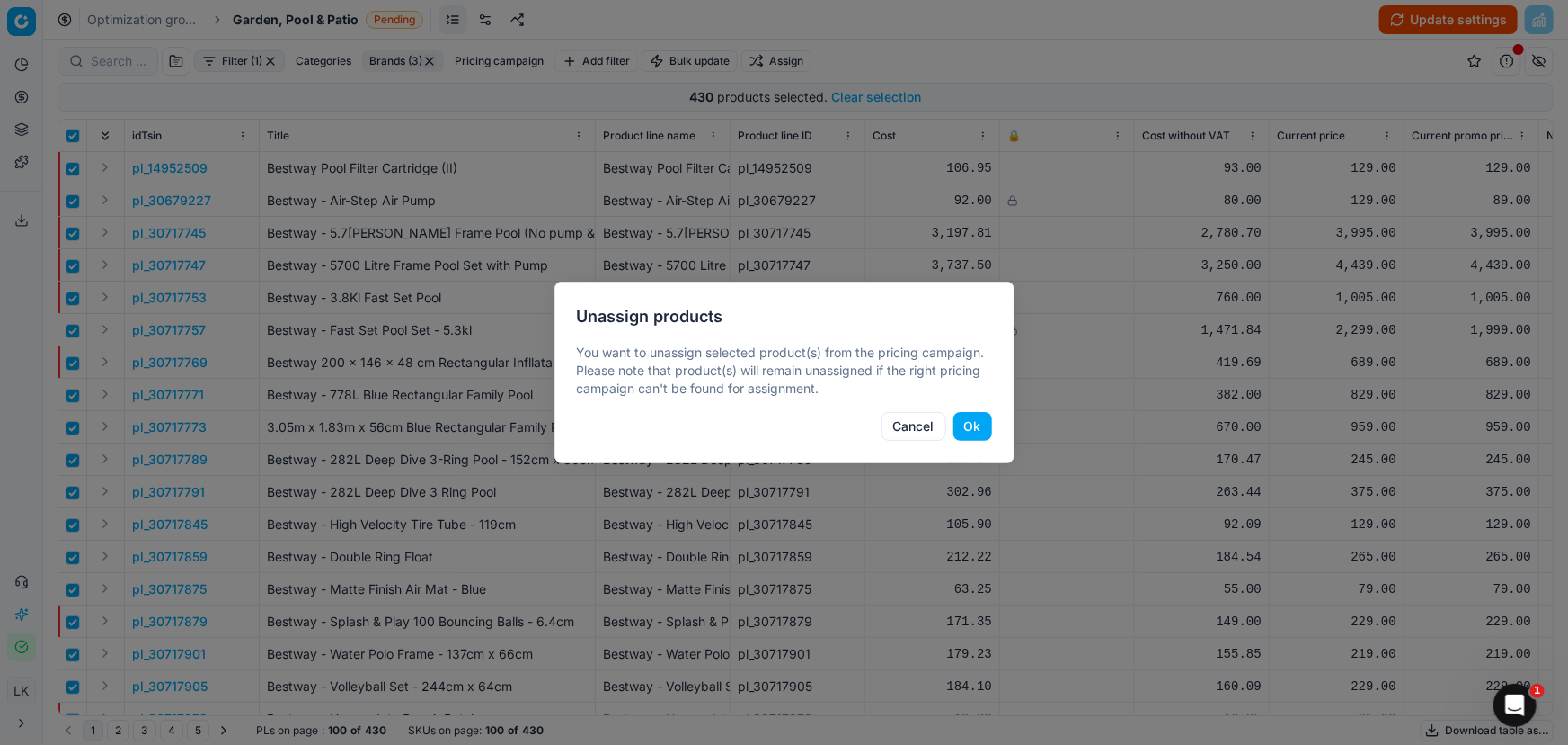
click at [971, 429] on button "Ok" at bounding box center [972, 426] width 39 height 29
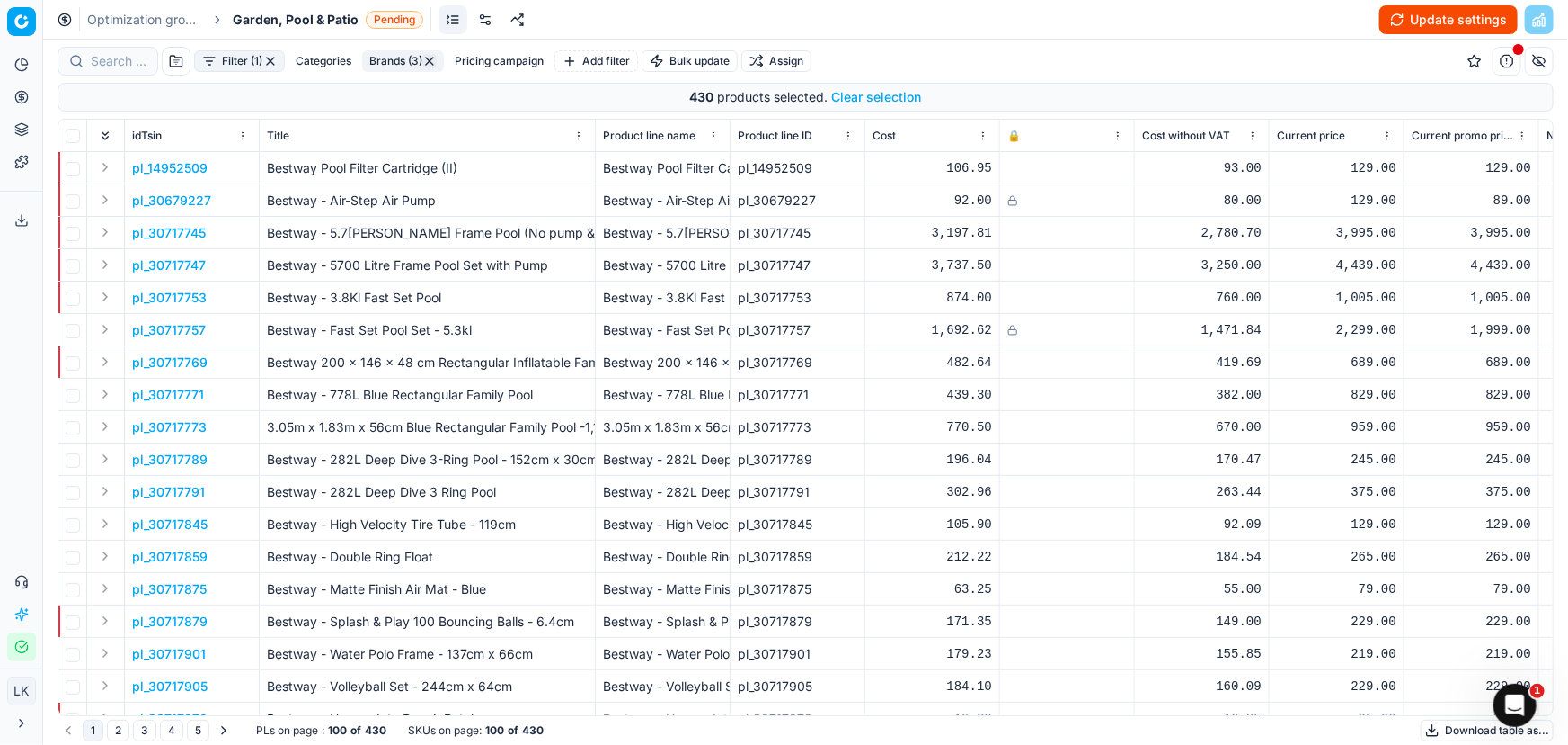
checkbox input "false"
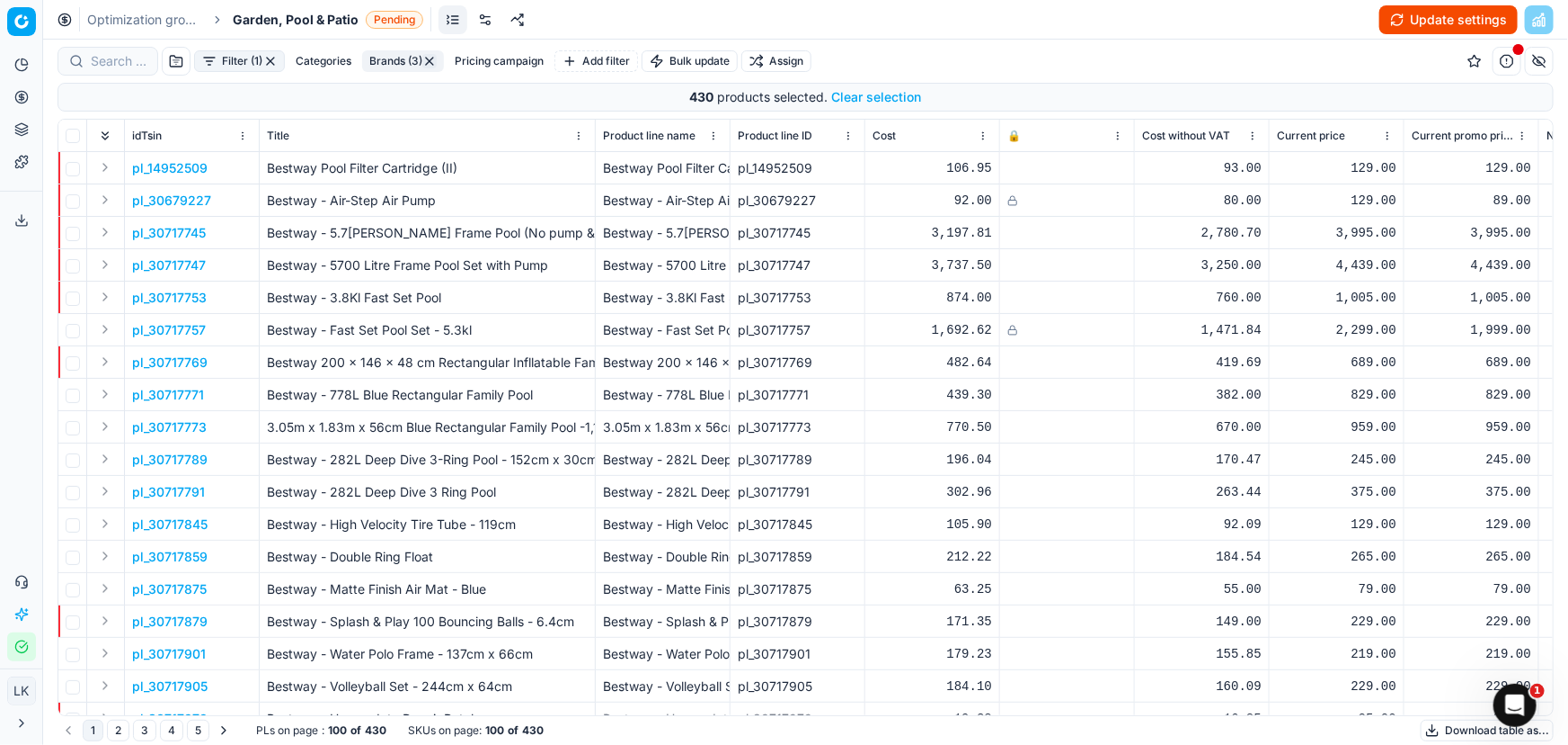
checkbox input "false"
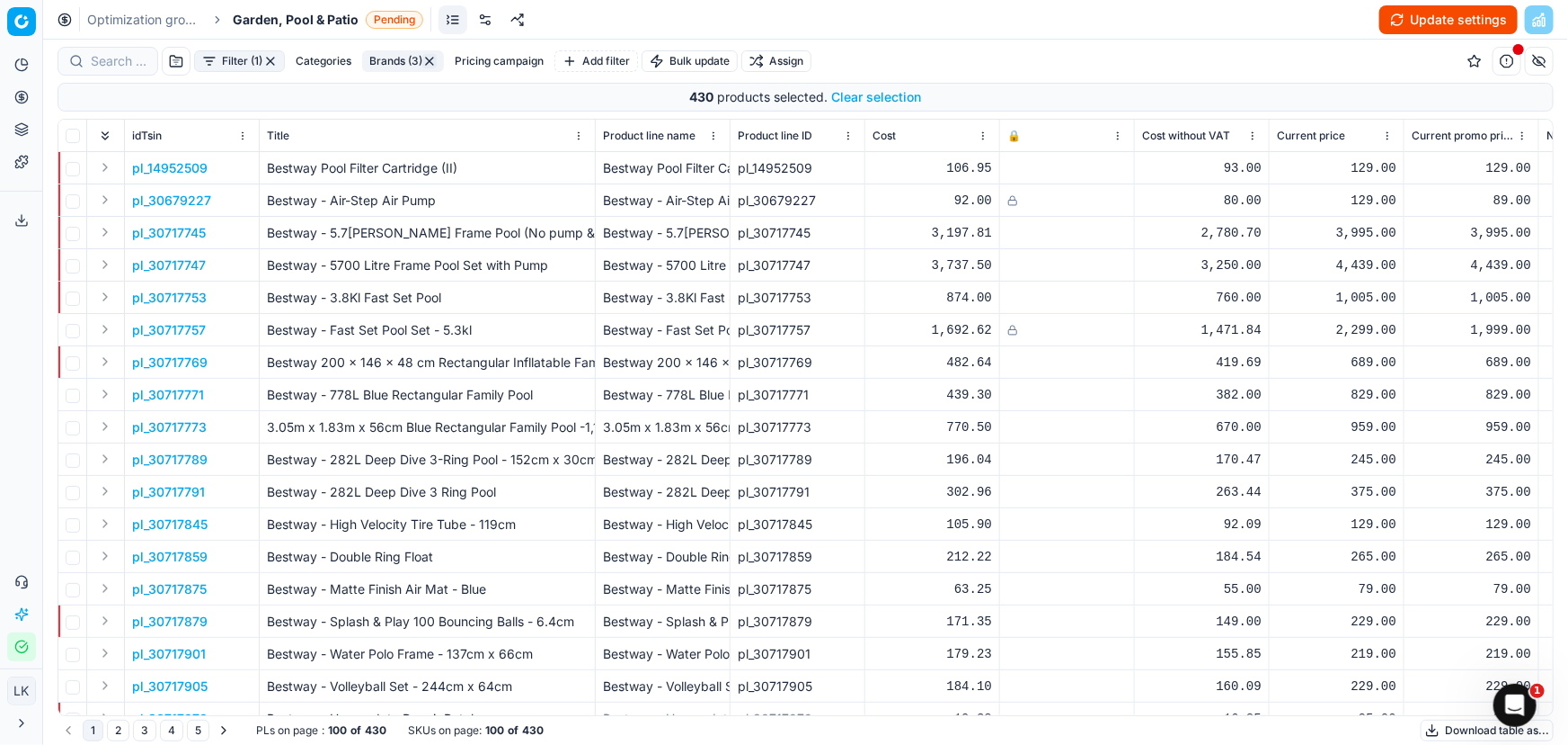
checkbox input "false"
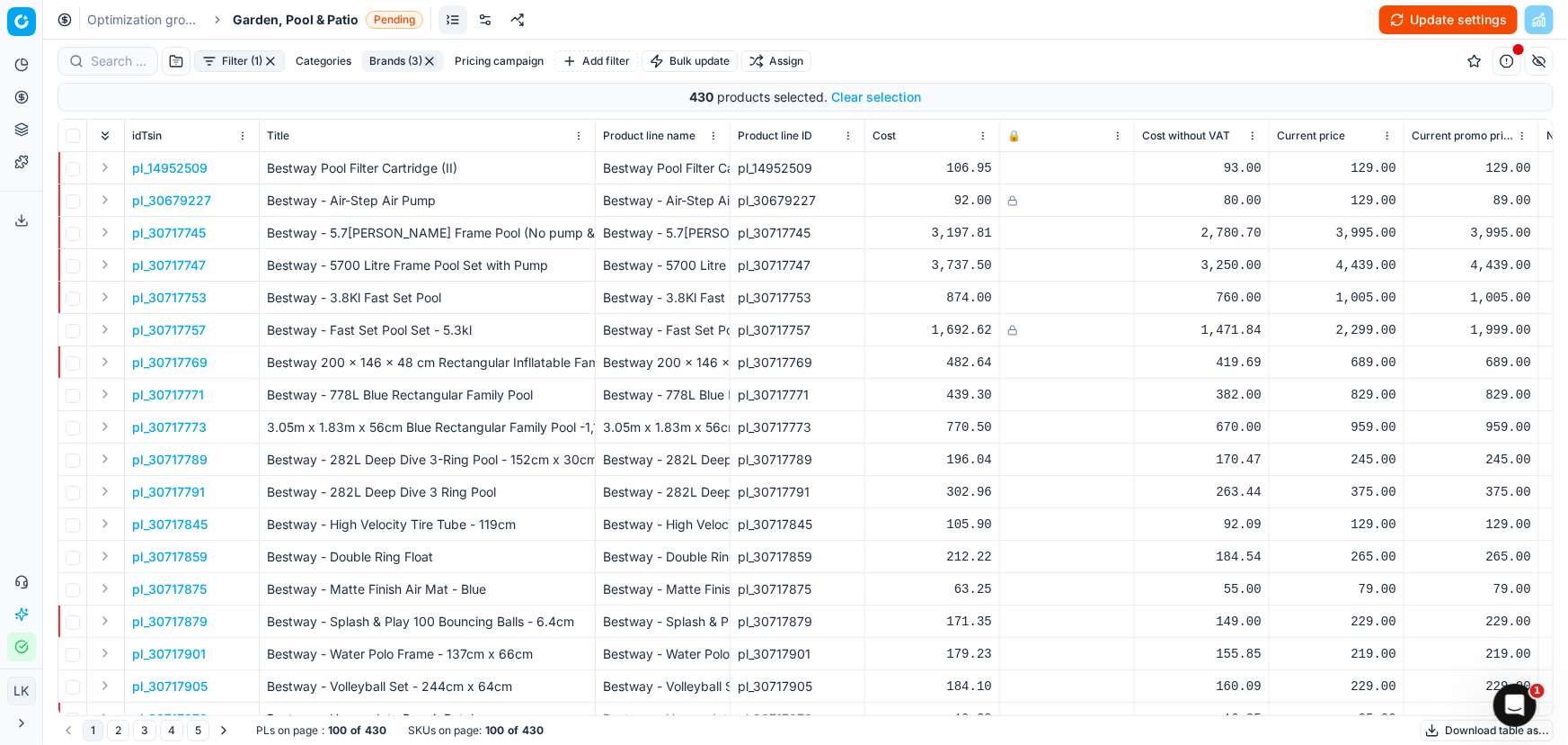
checkbox input "false"
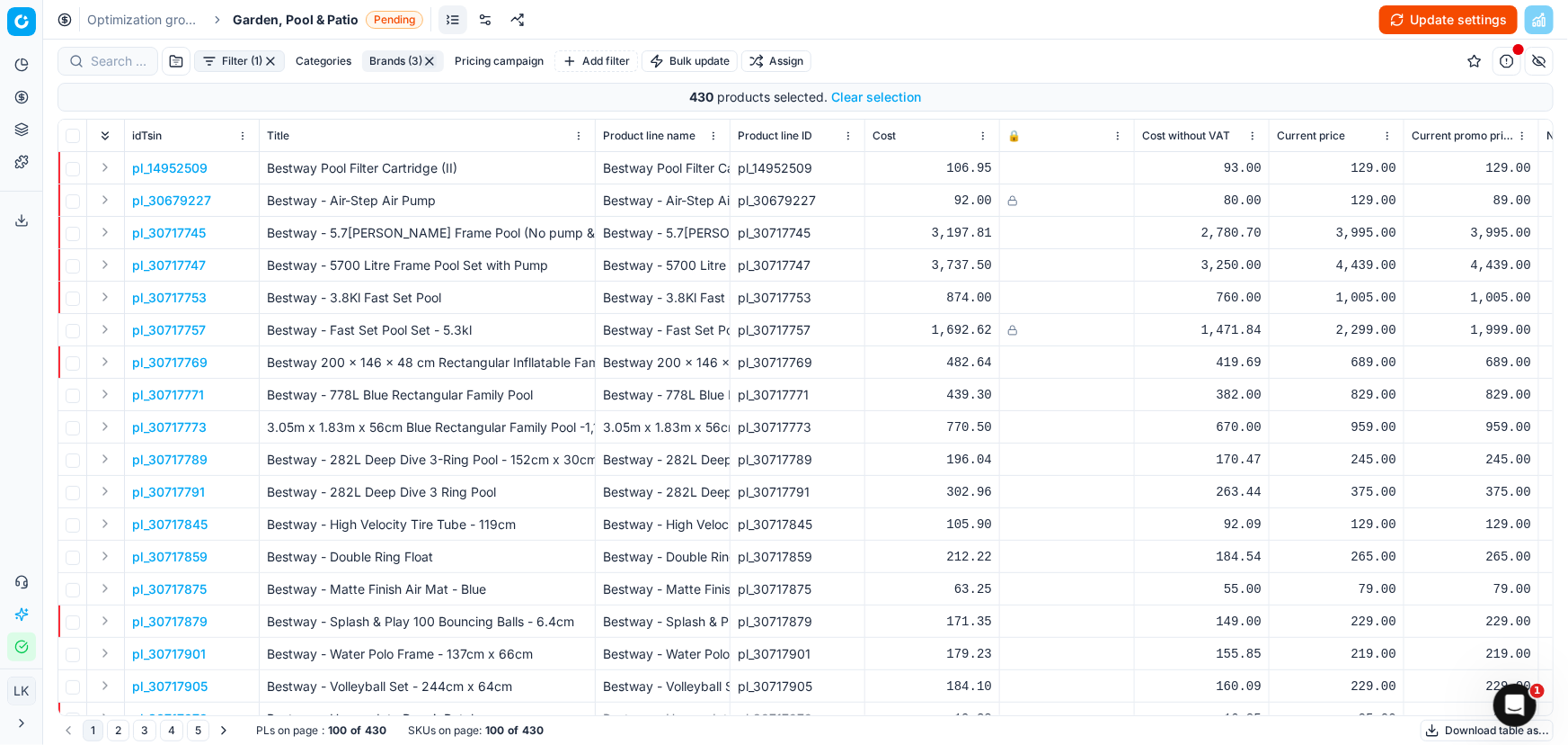
checkbox input "false"
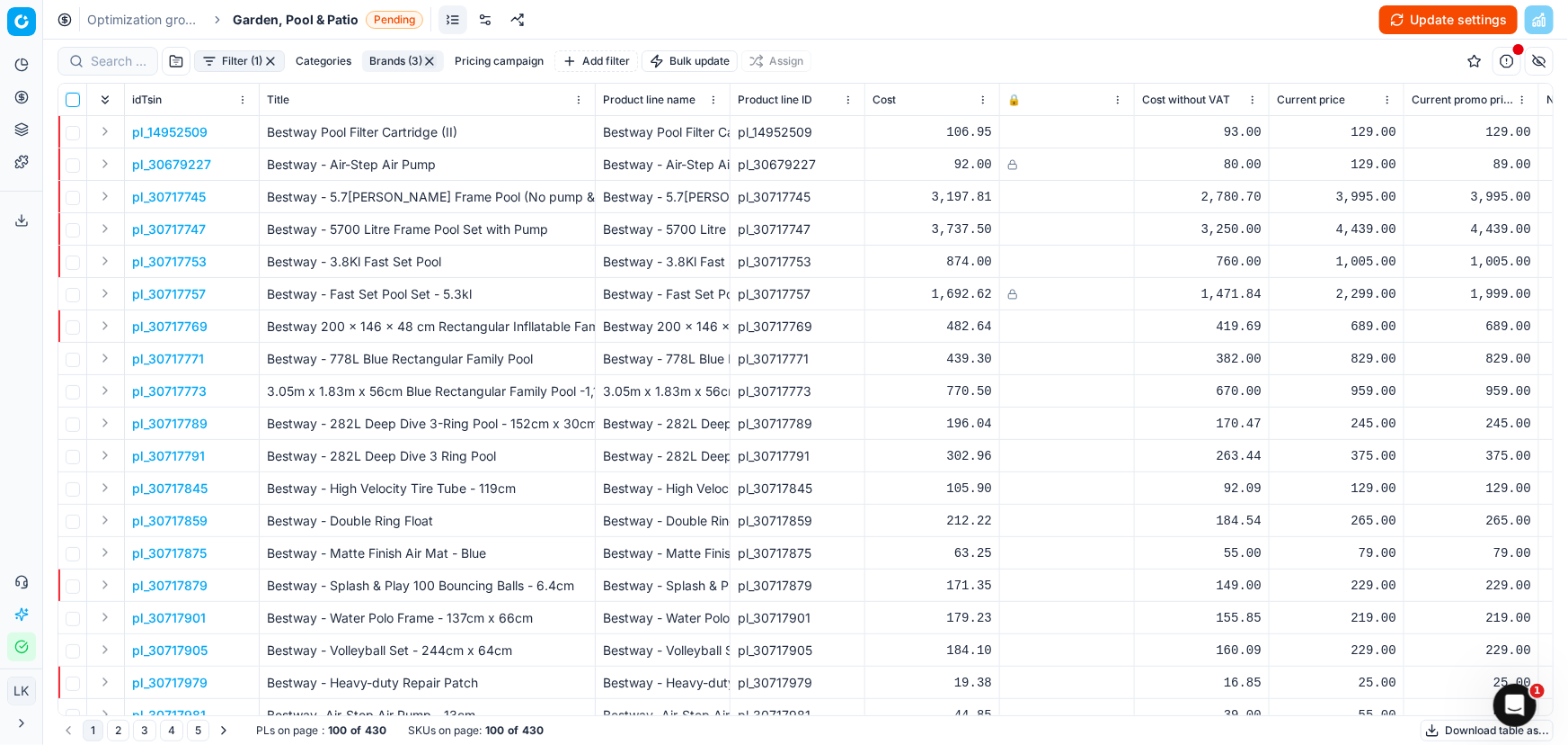
click at [72, 101] on input "checkbox" at bounding box center [73, 100] width 15 height 15
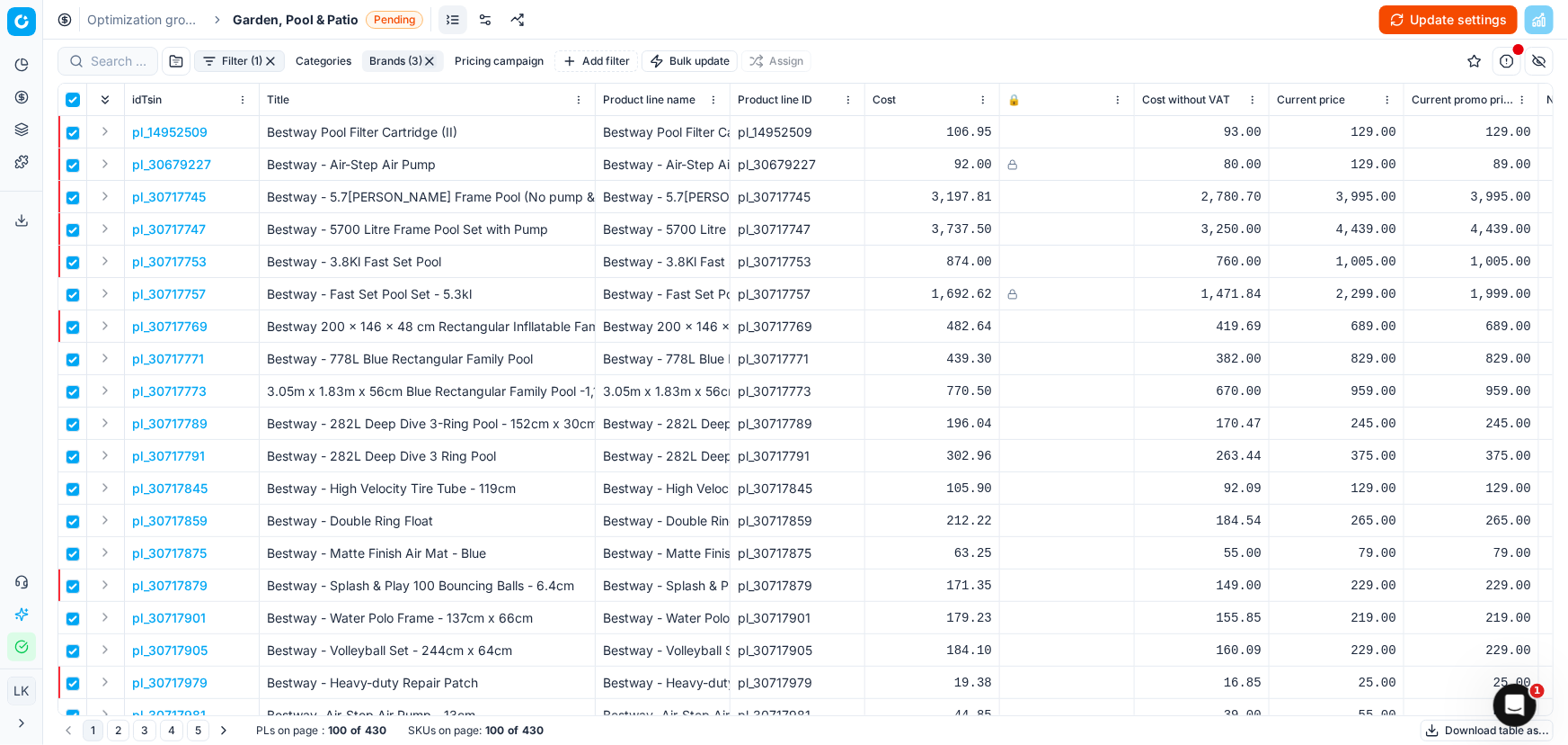
checkbox input "true"
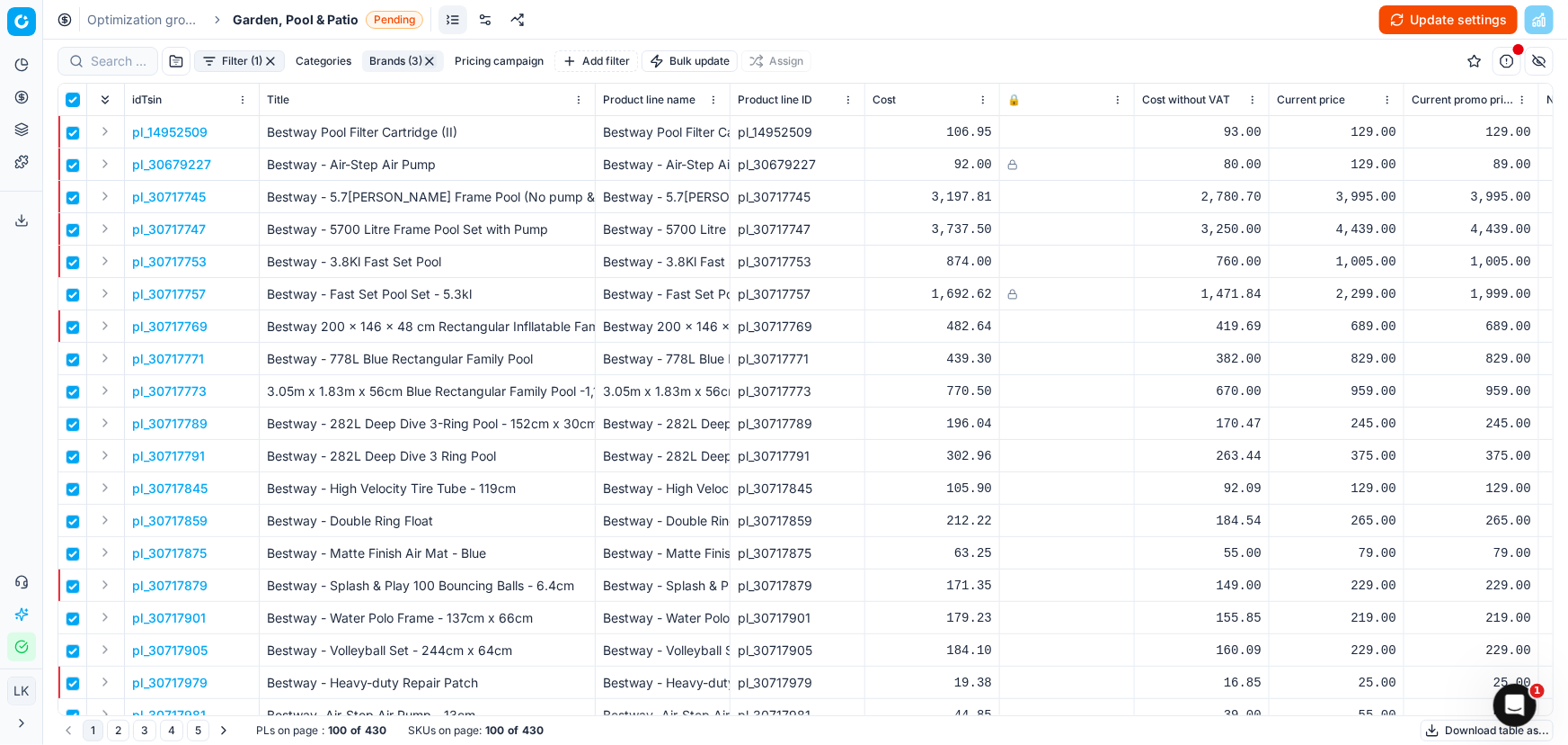
checkbox input "true"
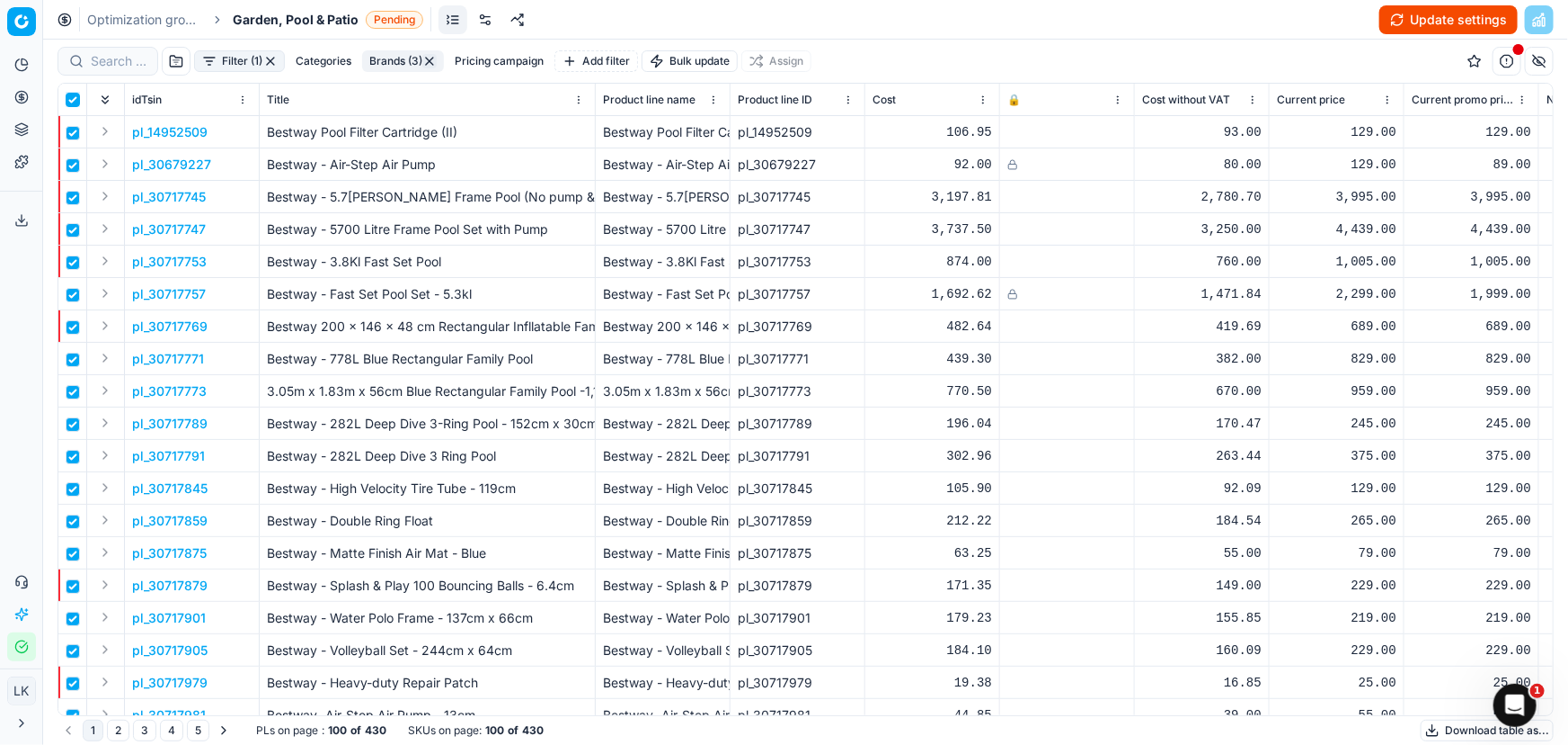
checkbox input "true"
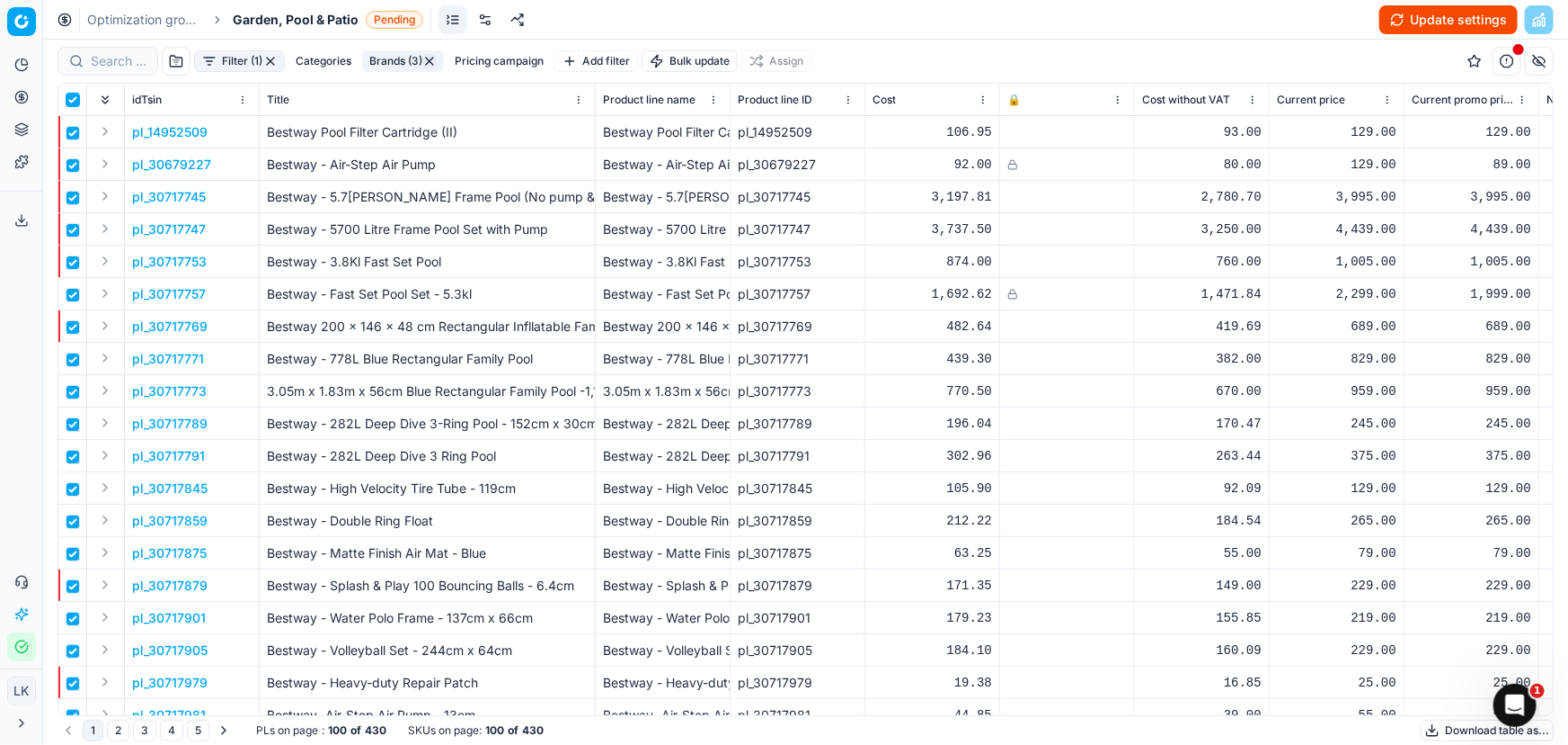
checkbox input "true"
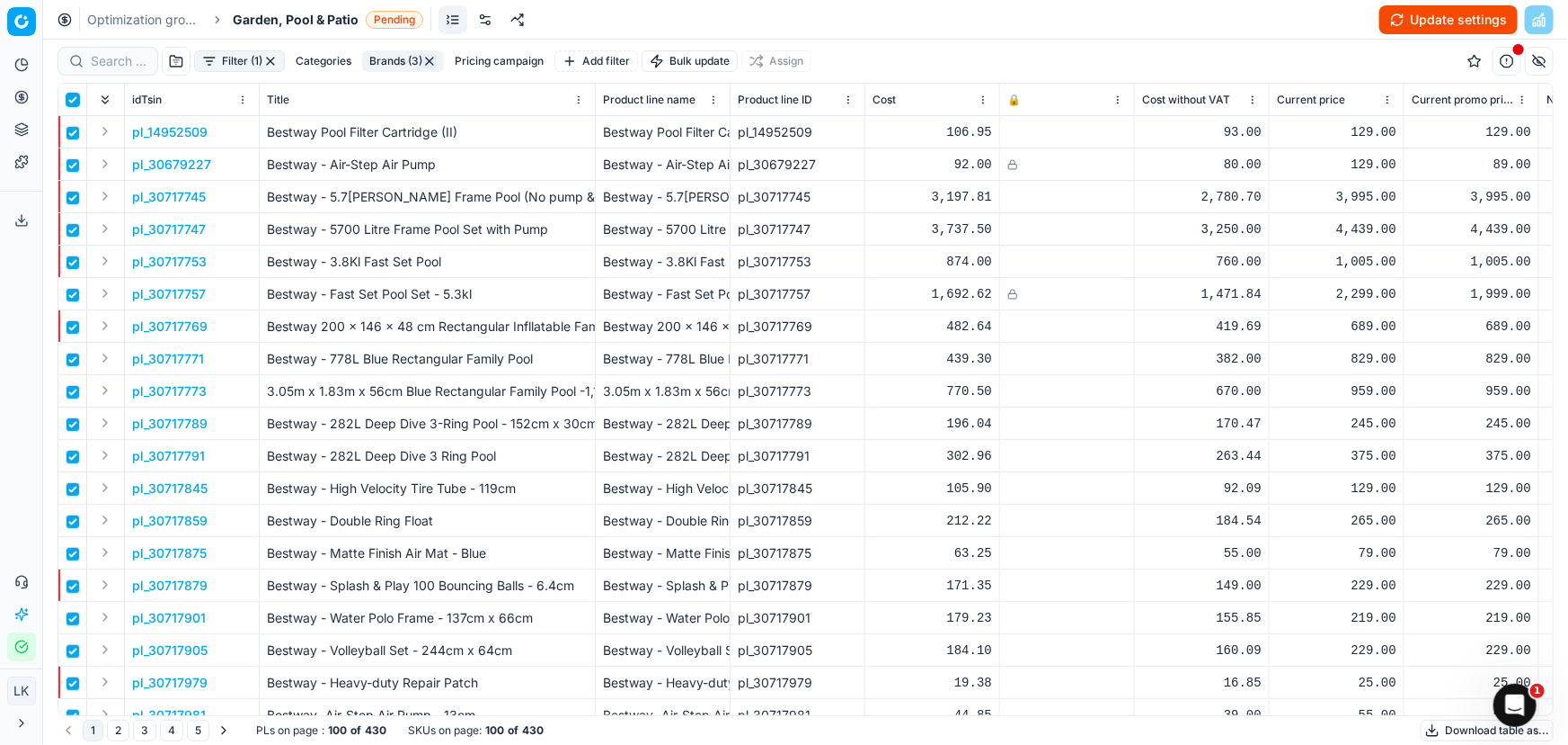
checkbox input "true"
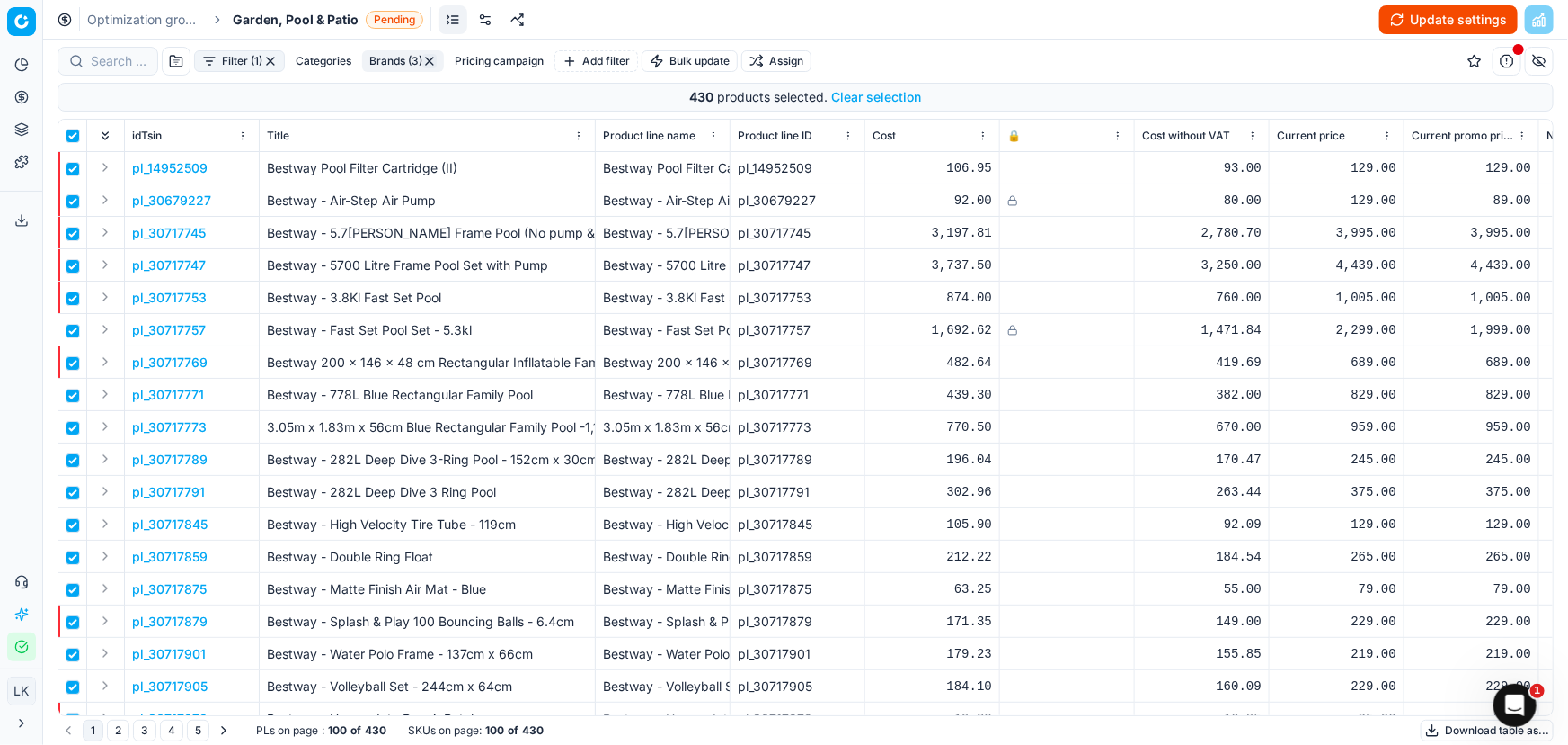
click at [1077, 50] on div "Filter (1) Categories Brands (3) Pricing campaign Add filter Bulk update Assign" at bounding box center [805, 62] width 1496 height 44
click at [929, 44] on div "Filter (1) Categories Brands (3) Pricing campaign Add filter Bulk update Assign" at bounding box center [805, 62] width 1496 height 44
click at [488, 21] on link at bounding box center [486, 20] width 29 height 29
checkbox input "false"
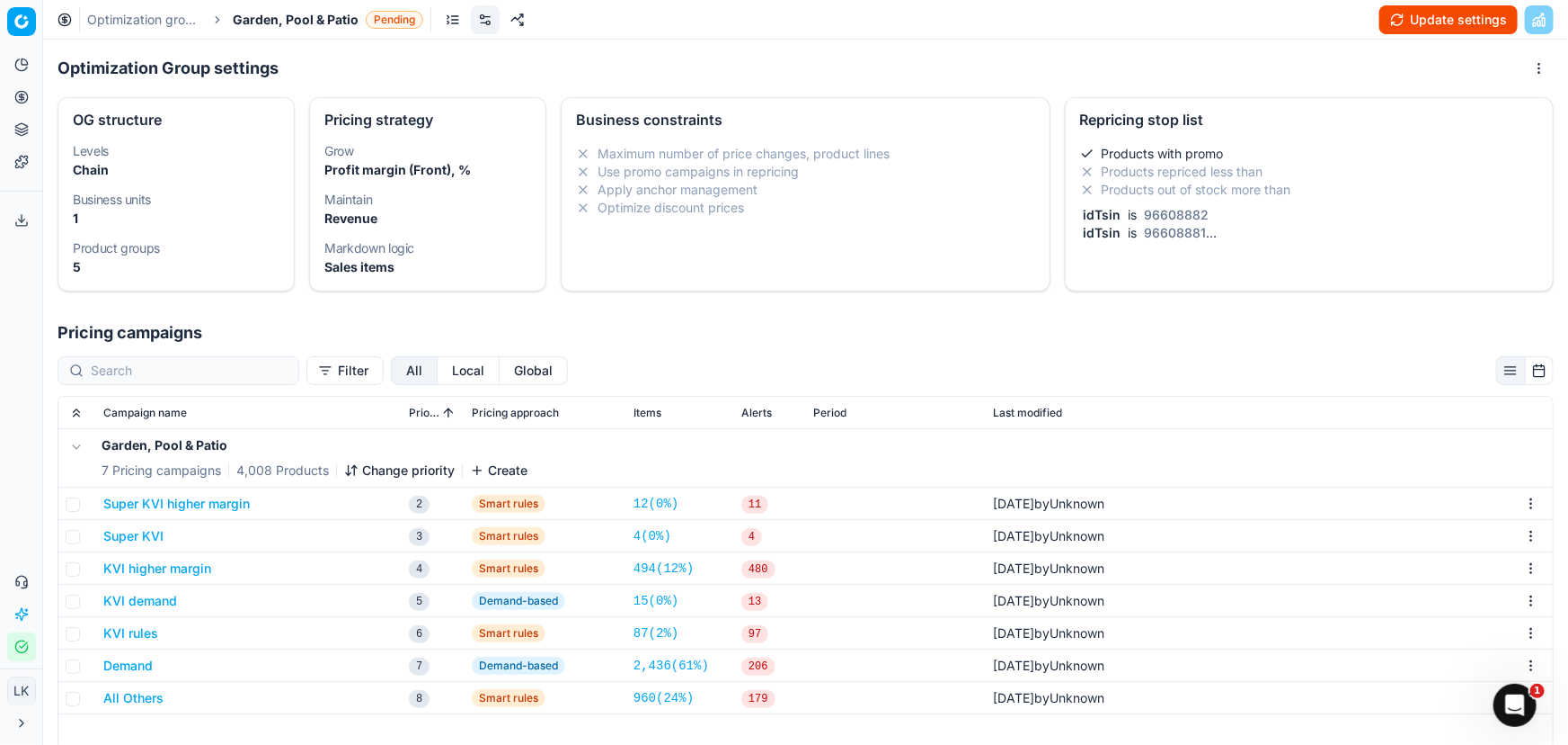
click at [688, 329] on h1 "Pricing campaigns" at bounding box center [806, 333] width 1525 height 25
click at [518, 57] on div "Optimization Group settings" at bounding box center [805, 68] width 1496 height 29
click at [522, 26] on link at bounding box center [518, 20] width 29 height 29
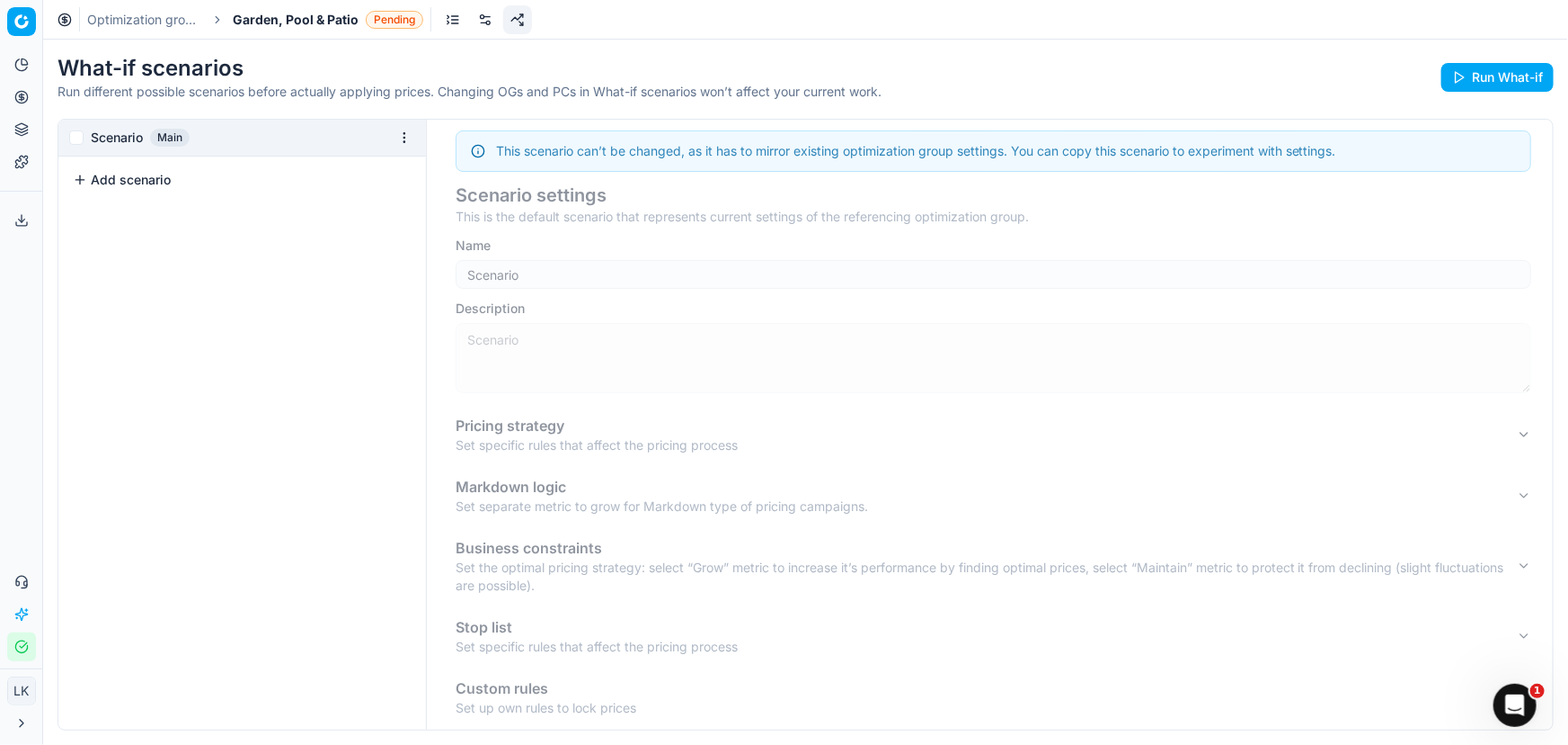
click at [482, 16] on link at bounding box center [486, 20] width 29 height 29
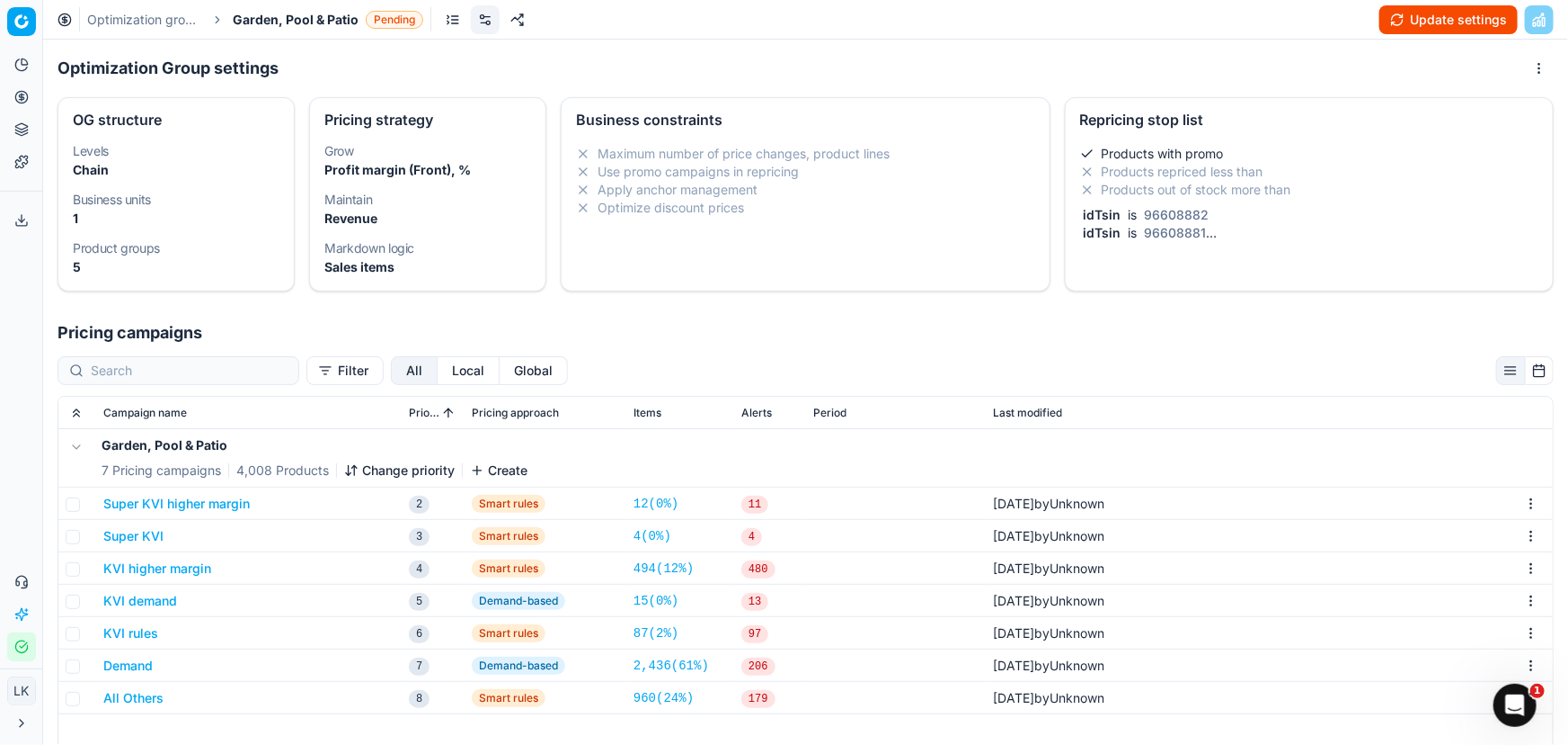
click at [1403, 153] on li "Products with promo" at bounding box center [1309, 154] width 459 height 18
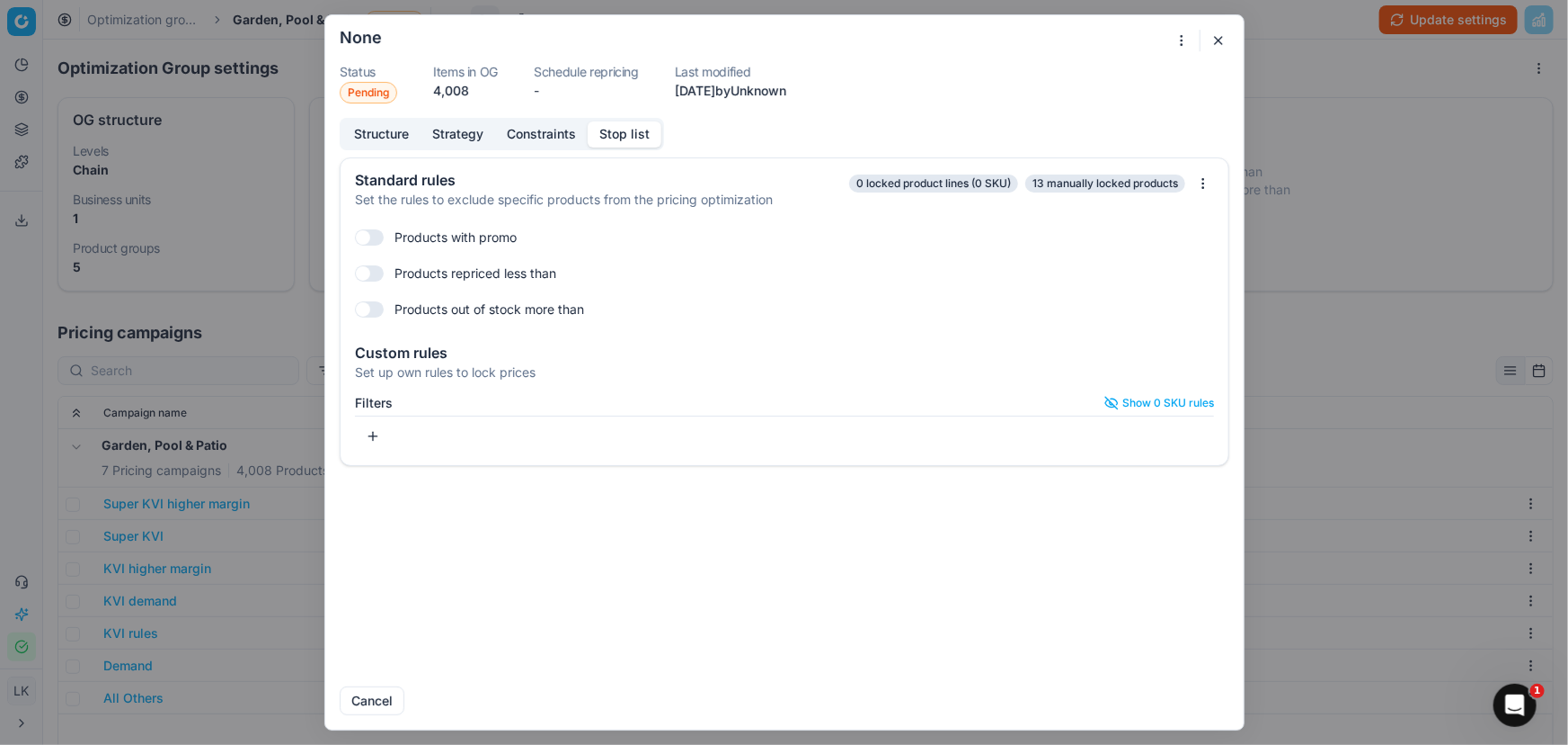
checkbox input "true"
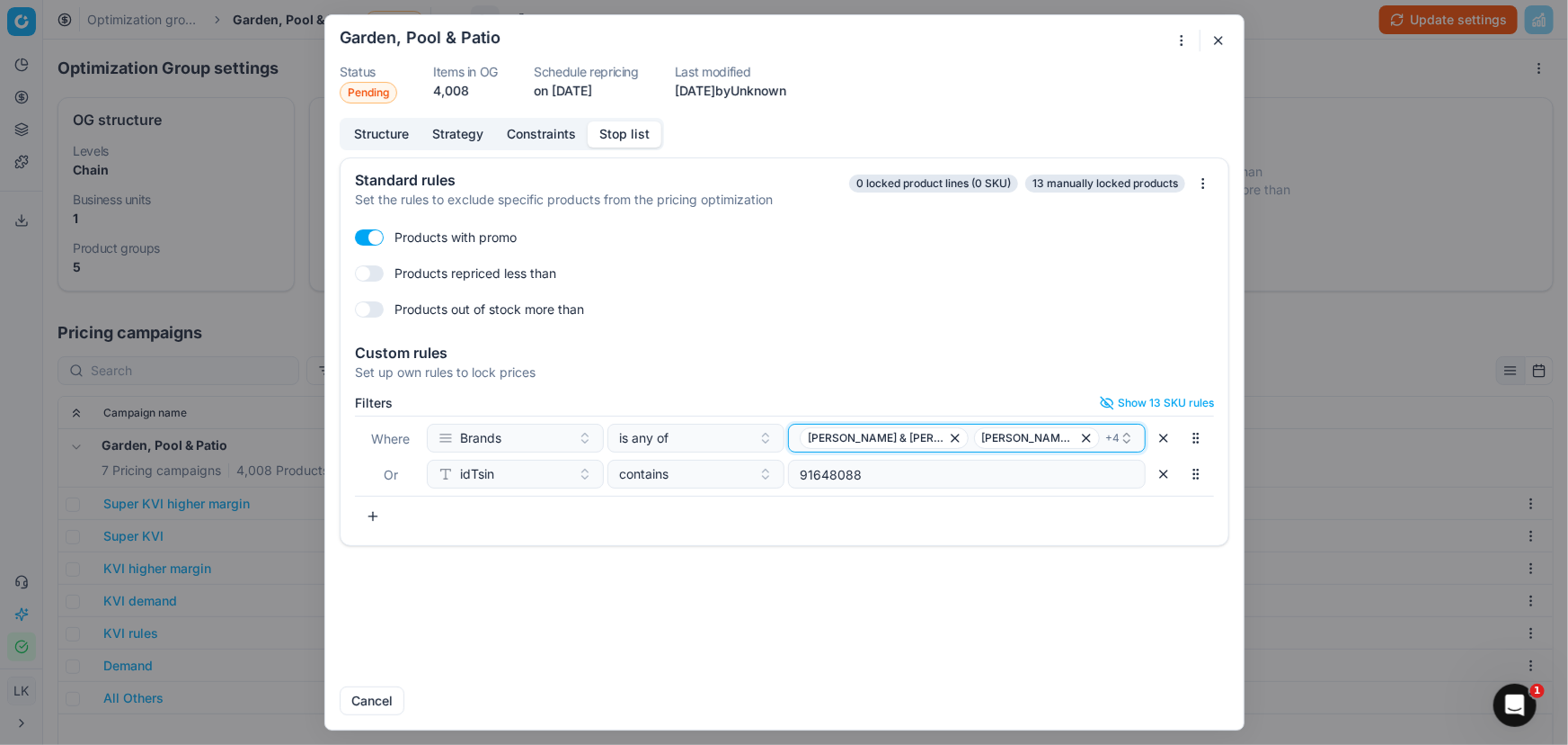
click at [1093, 441] on div "George & Mason Chad-O-Chef + 4" at bounding box center [960, 438] width 320 height 22
type input "intex"
click at [1063, 503] on div "Intex" at bounding box center [967, 506] width 350 height 29
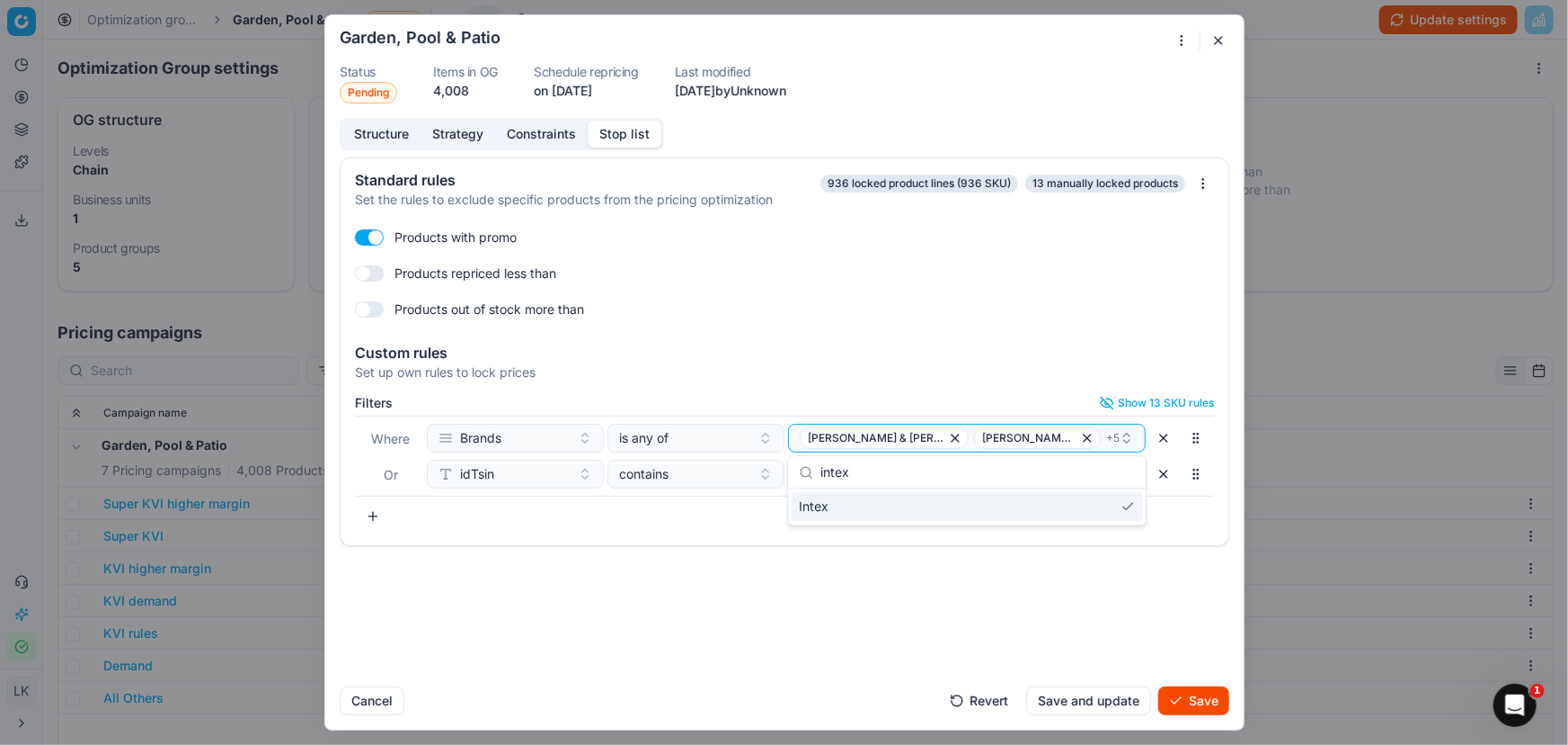
click at [1063, 701] on button "Save and update" at bounding box center [1089, 700] width 125 height 29
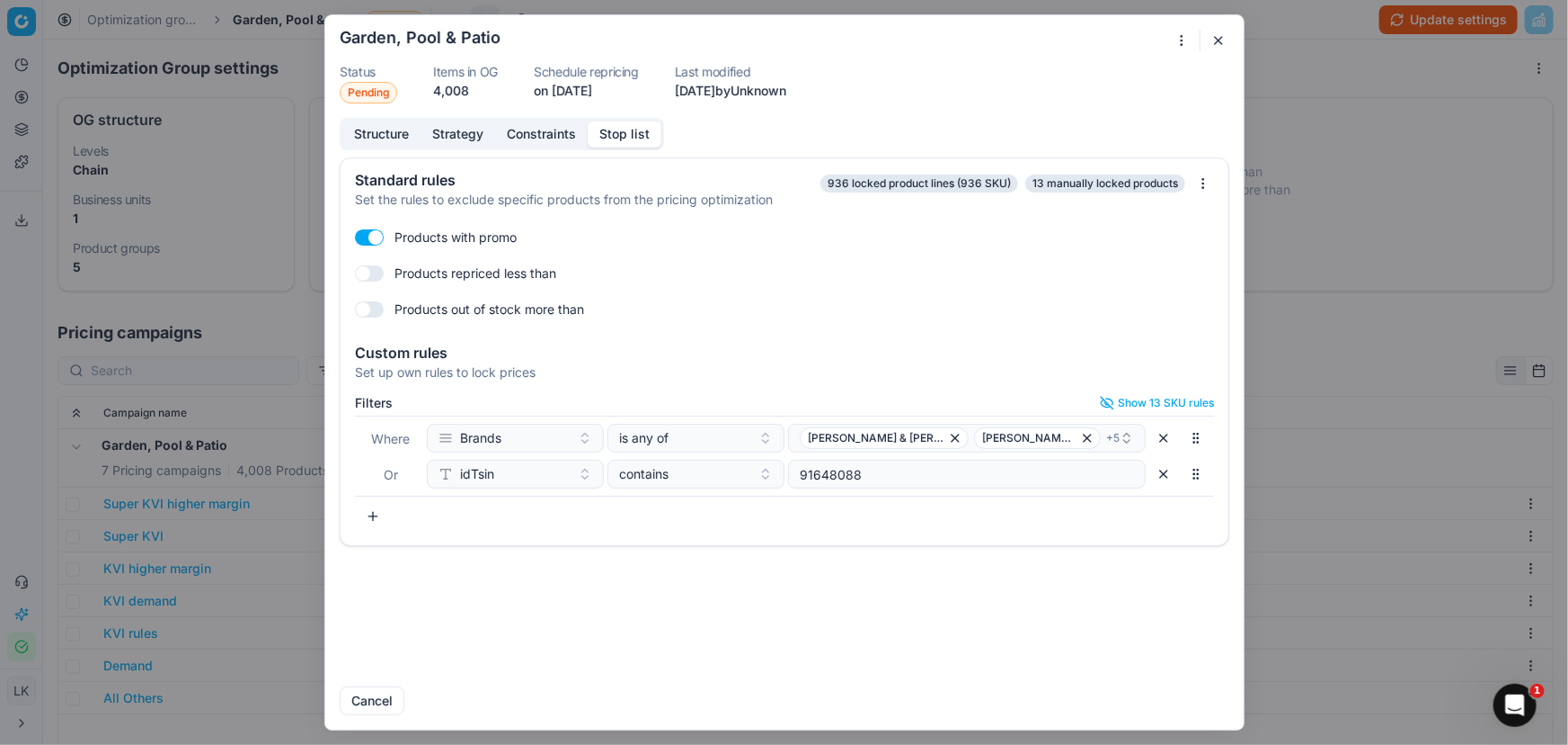
click at [1070, 421] on div "Where Brands is any of George & Mason Chad-O-Chef + 5 Or idTsin contains 916480…" at bounding box center [784, 455] width 859 height 81
click at [1080, 436] on div "George & Mason Chad-O-Chef + 5" at bounding box center [960, 438] width 320 height 22
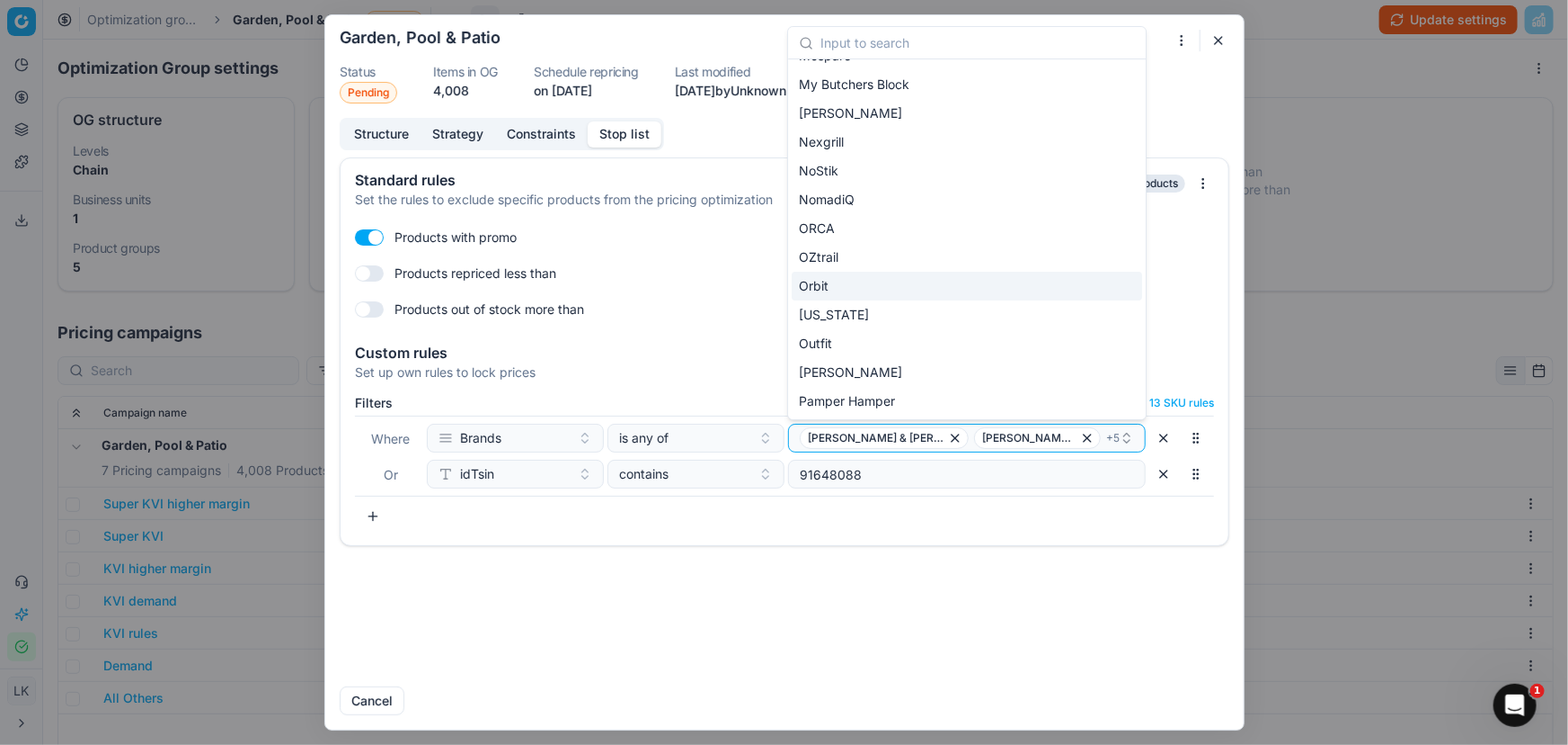
scroll to position [2752, 0]
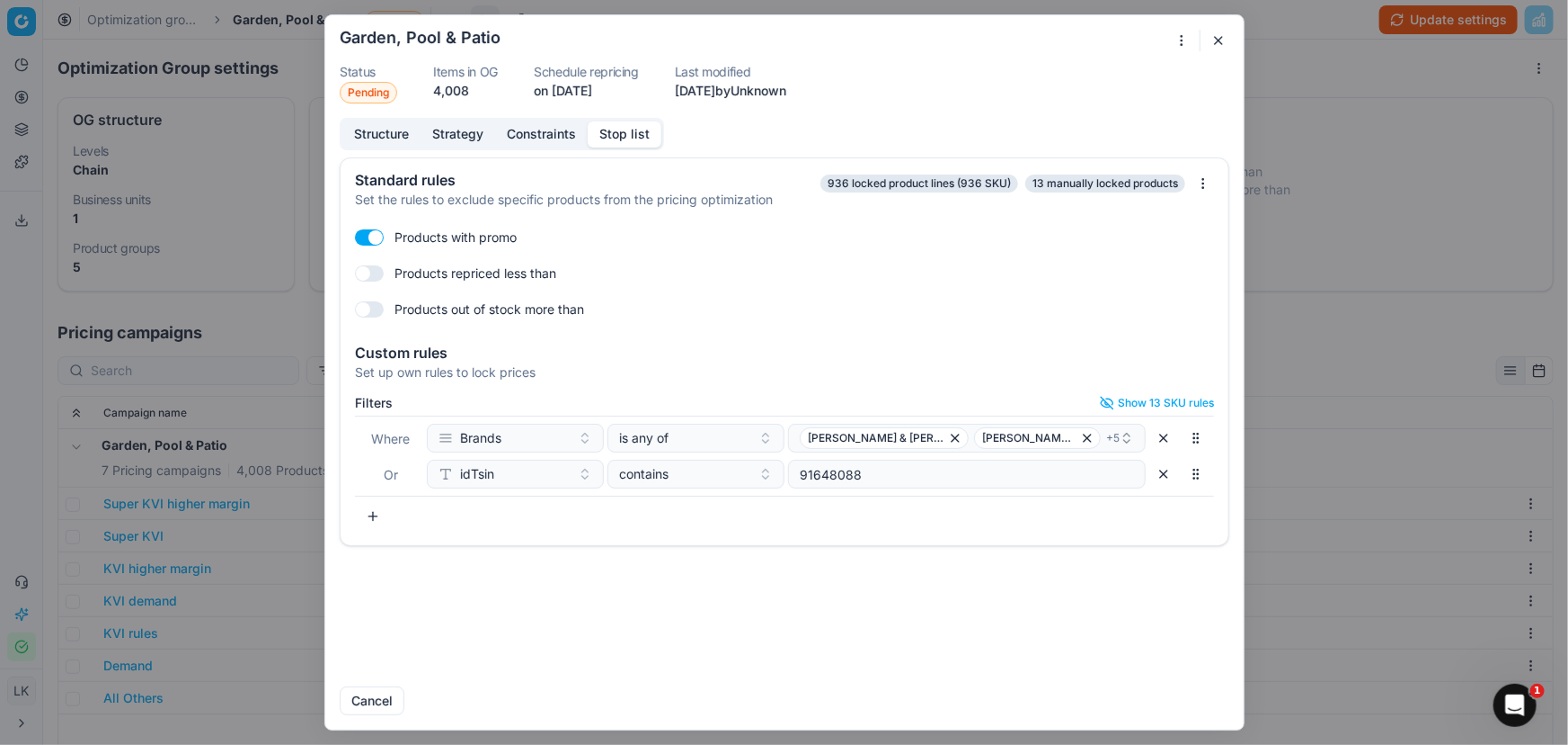
click at [868, 639] on div "Standard rules Set the rules to exclude specific products from the pricing opti…" at bounding box center [784, 414] width 919 height 514
click at [1068, 440] on div "George & Mason Chad-O-Chef + 5" at bounding box center [960, 438] width 320 height 22
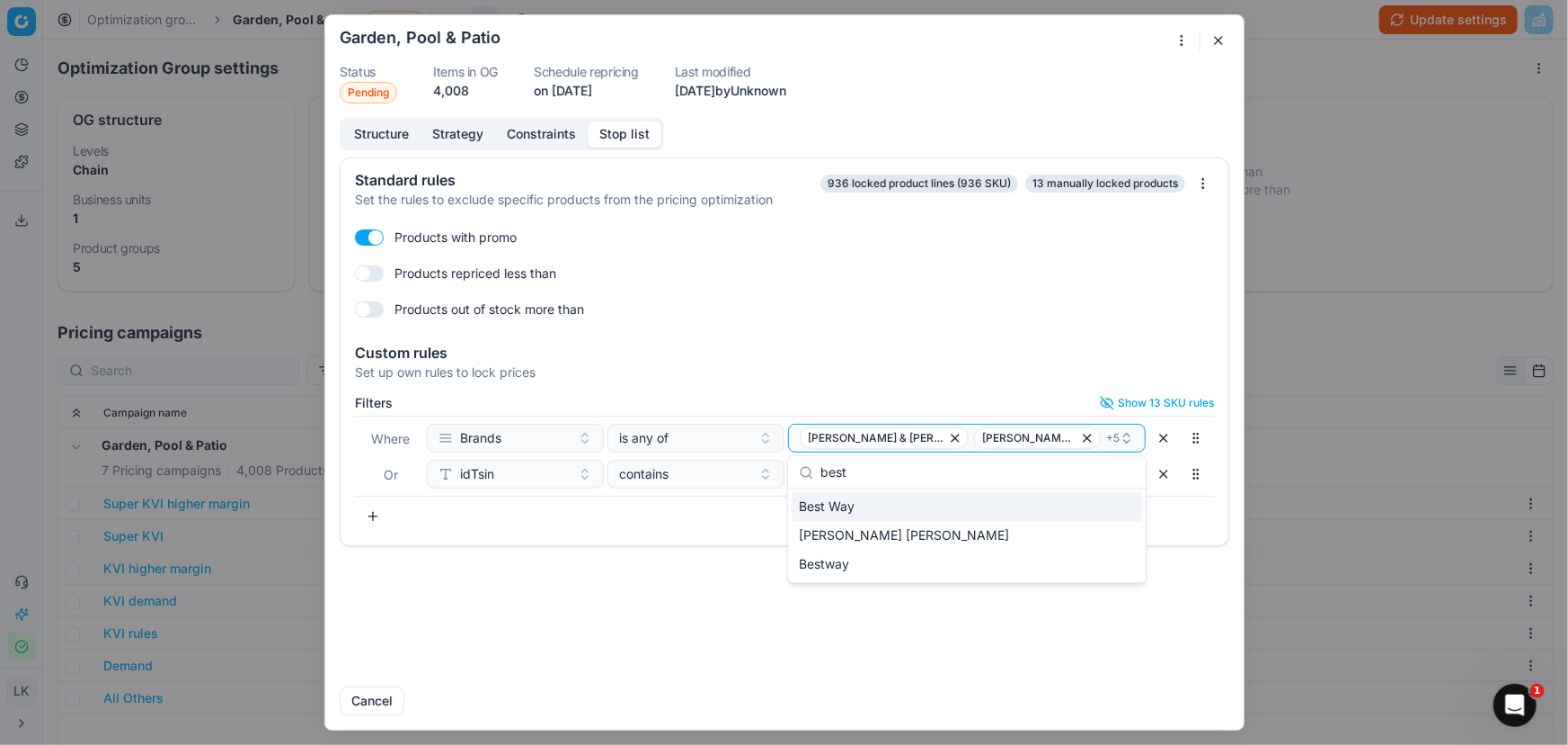
type input "best"
click at [962, 495] on div "Best Way" at bounding box center [967, 506] width 350 height 29
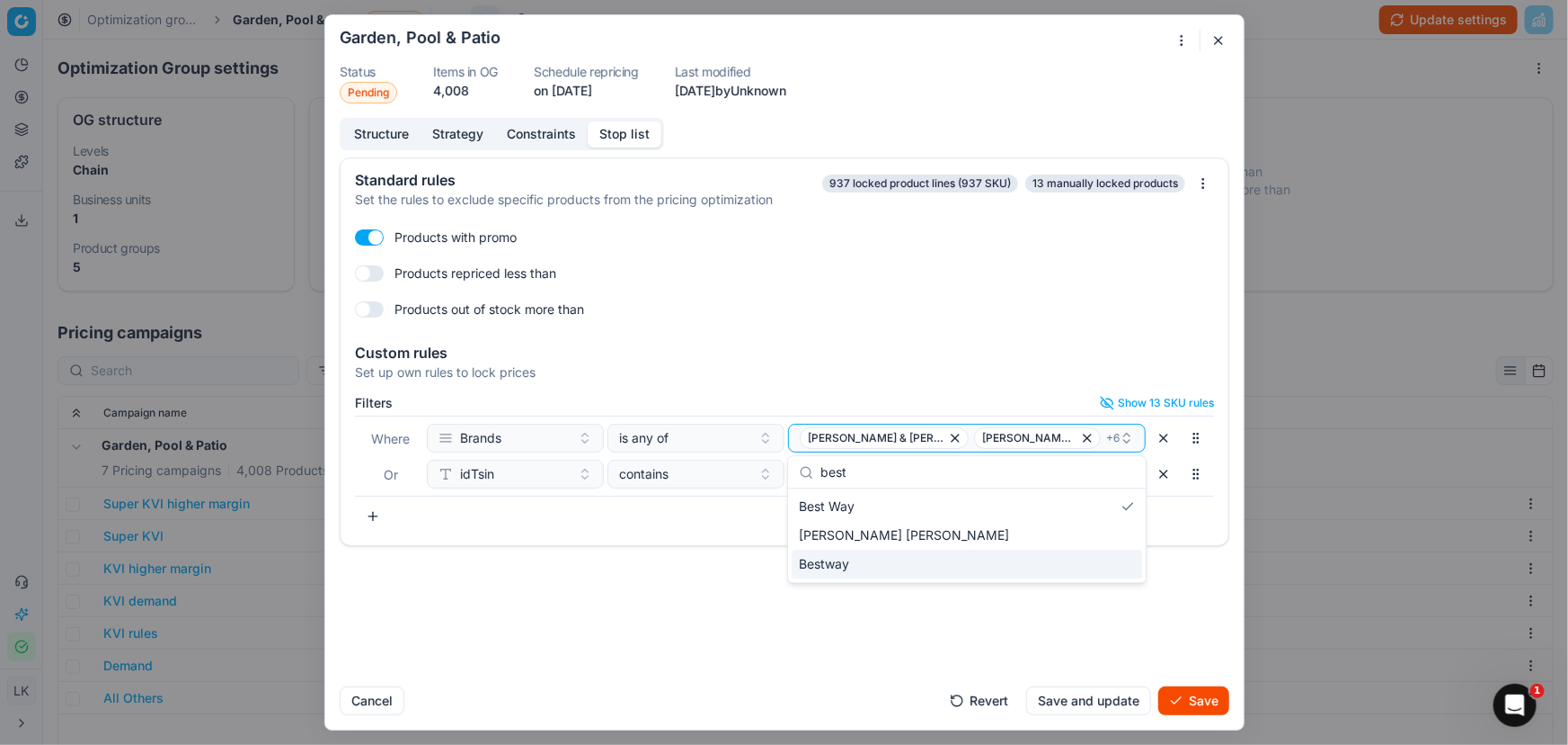
click at [961, 574] on div "Bestway" at bounding box center [967, 564] width 350 height 29
click at [1067, 694] on button "Save and update" at bounding box center [1089, 700] width 125 height 29
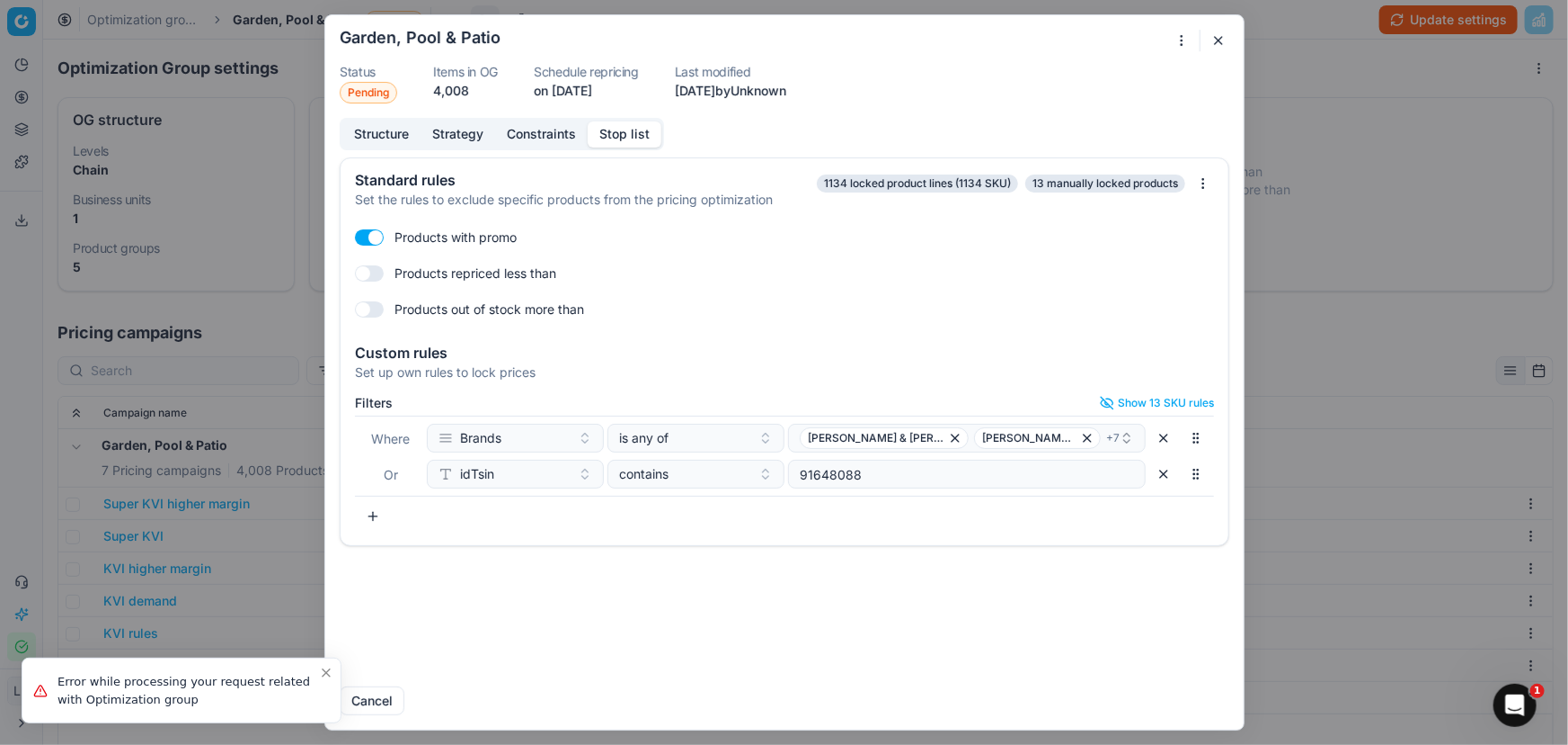
click at [1023, 648] on div "Standard rules Set the rules to exclude specific products from the pricing opti…" at bounding box center [784, 414] width 919 height 514
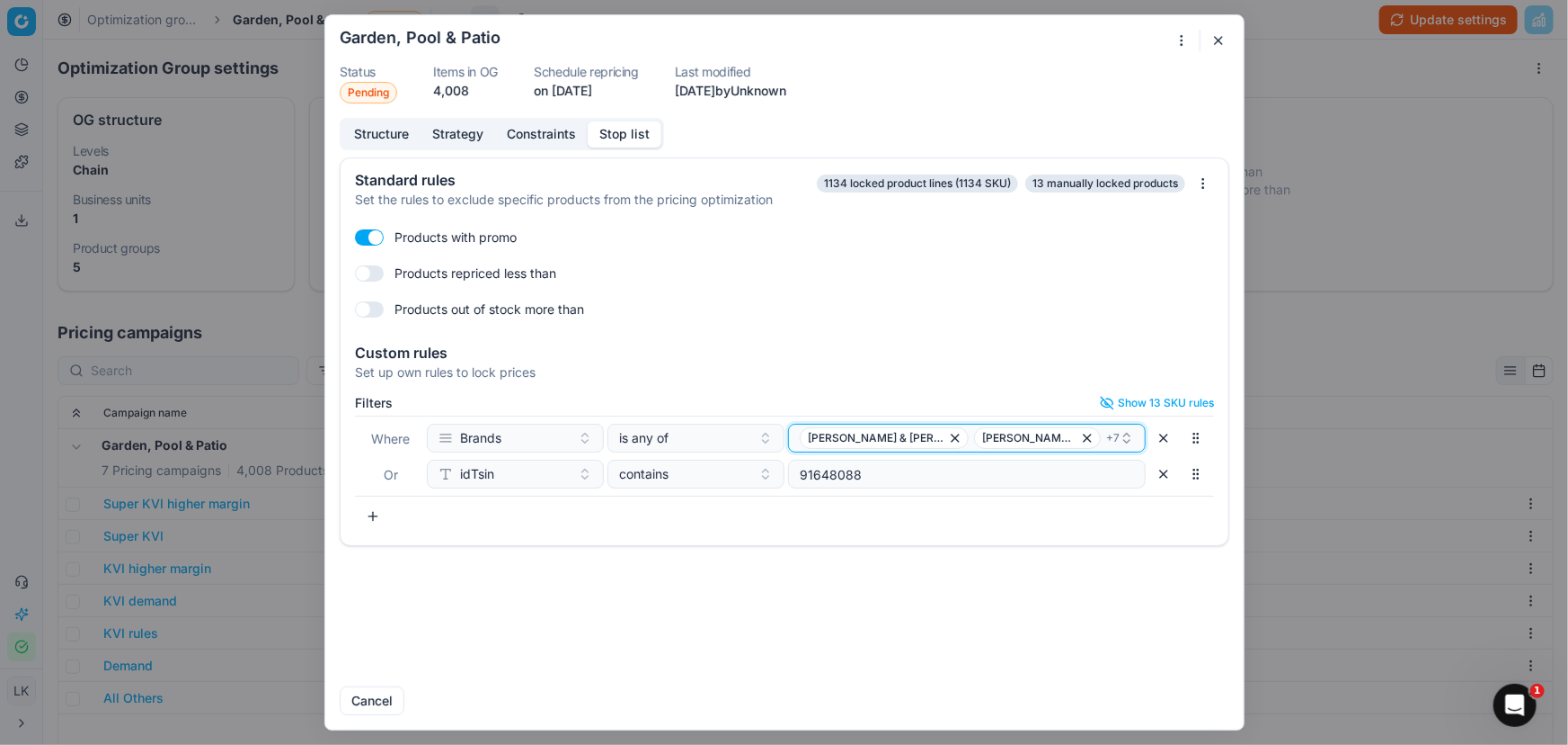
click at [1062, 427] on div "George & Mason Chad-O-Chef + 7" at bounding box center [960, 438] width 320 height 22
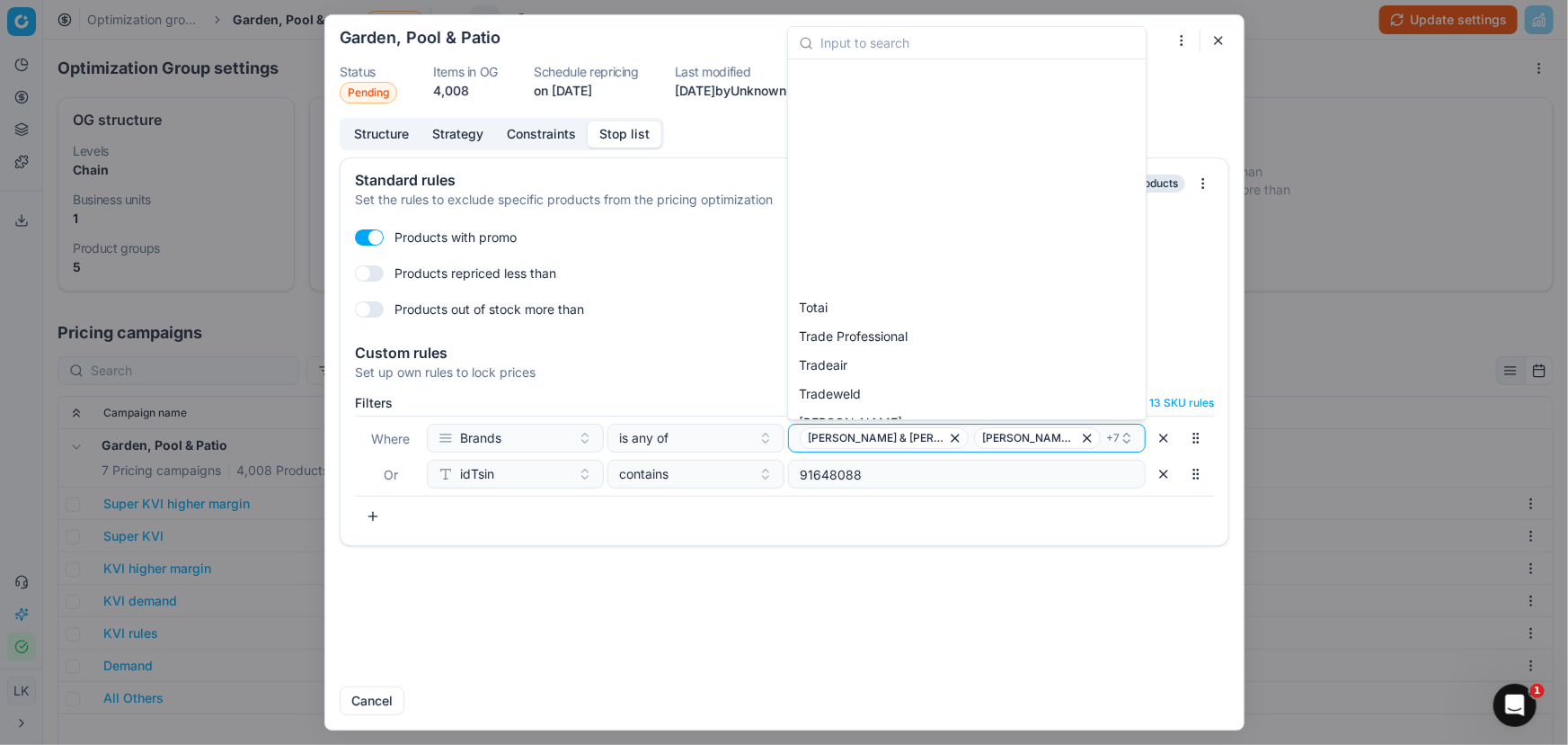
scroll to position [4335, 0]
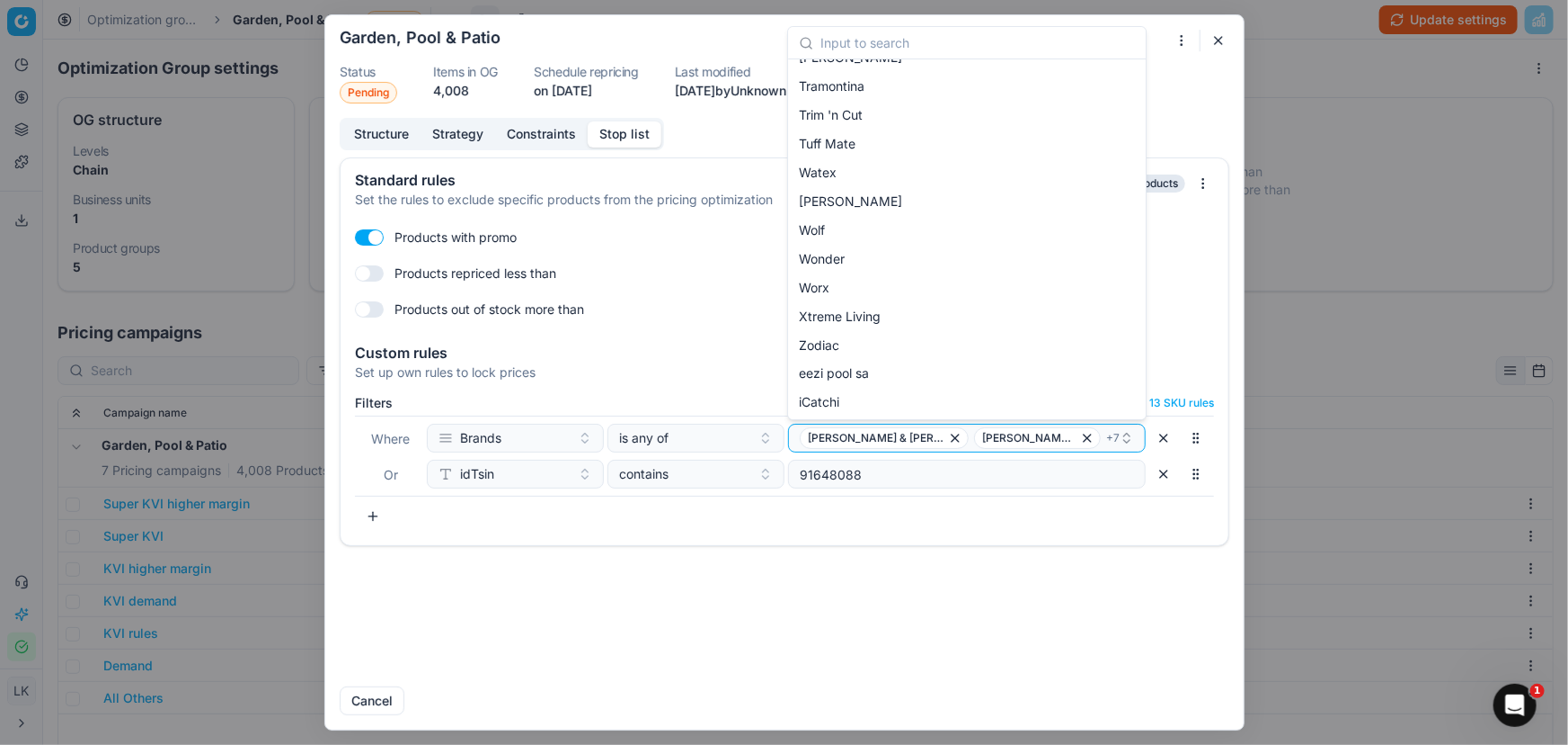
click at [693, 685] on div "Cancel" at bounding box center [784, 693] width 890 height 44
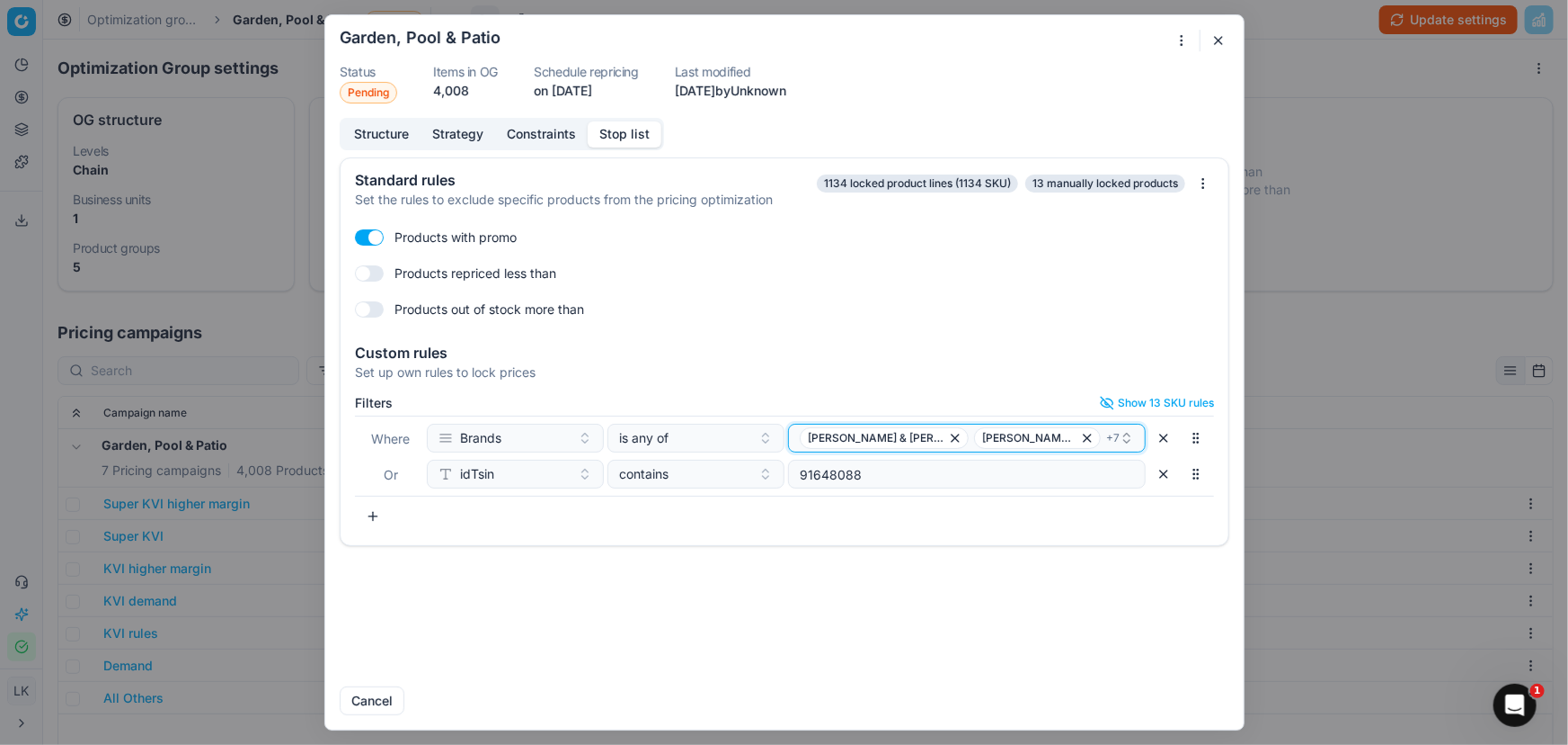
click at [1087, 432] on div "George & Mason Chad-O-Chef + 7" at bounding box center [960, 438] width 320 height 22
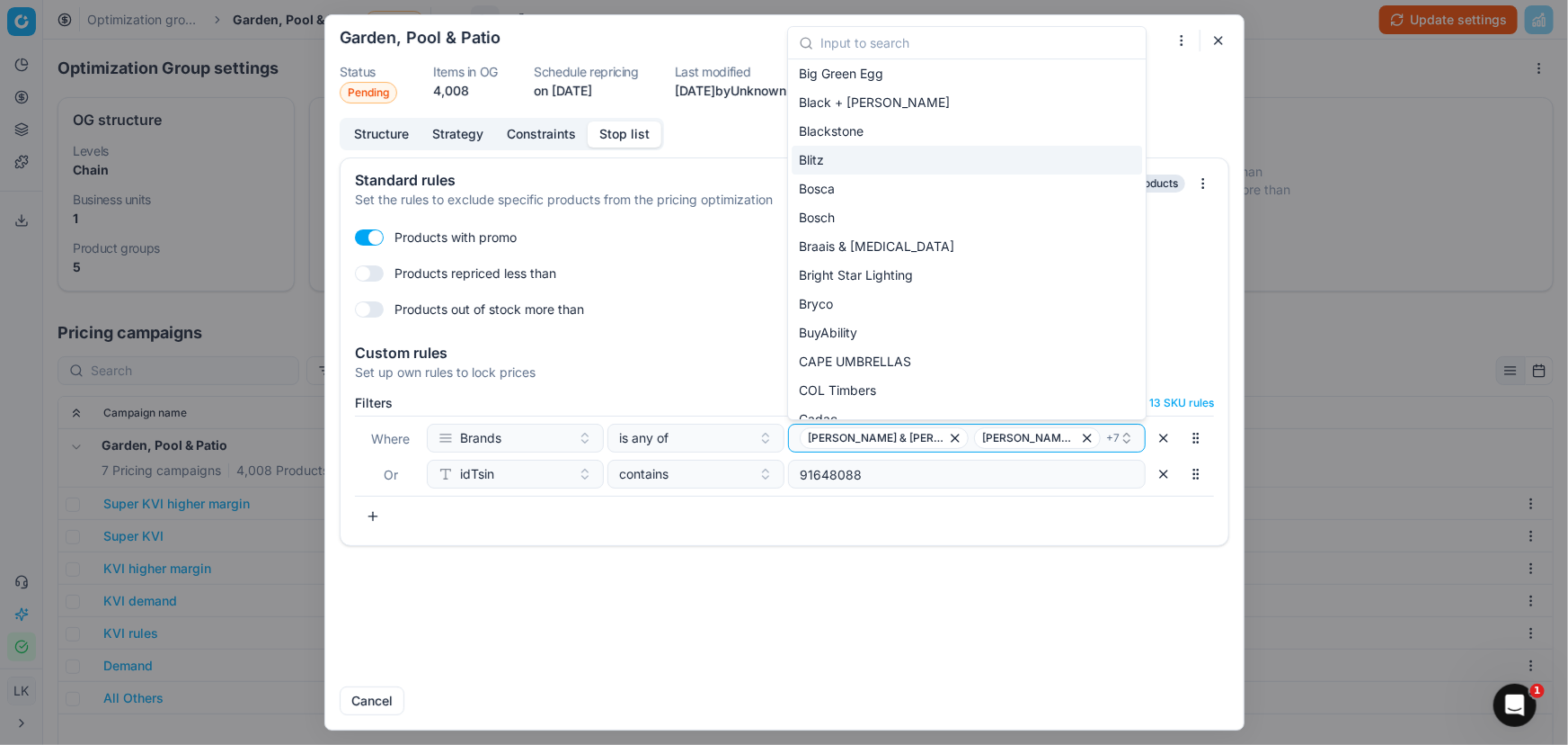
scroll to position [408, 0]
click at [843, 567] on div "Standard rules Set the rules to exclude specific products from the pricing opti…" at bounding box center [784, 414] width 919 height 514
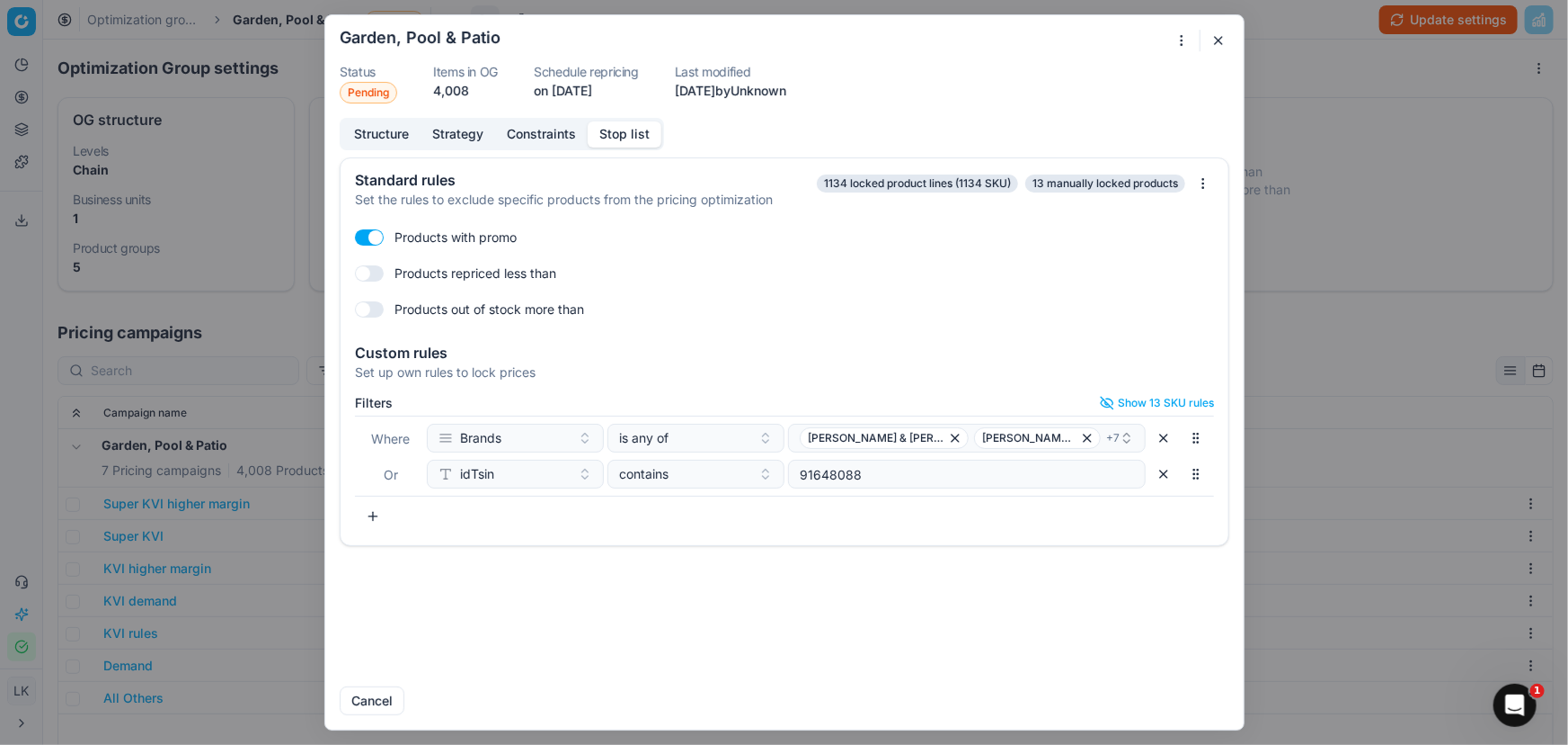
click at [1066, 611] on div "Standard rules Set the rules to exclude specific products from the pricing opti…" at bounding box center [784, 414] width 919 height 514
click at [1222, 40] on button "button" at bounding box center [1218, 41] width 22 height 22
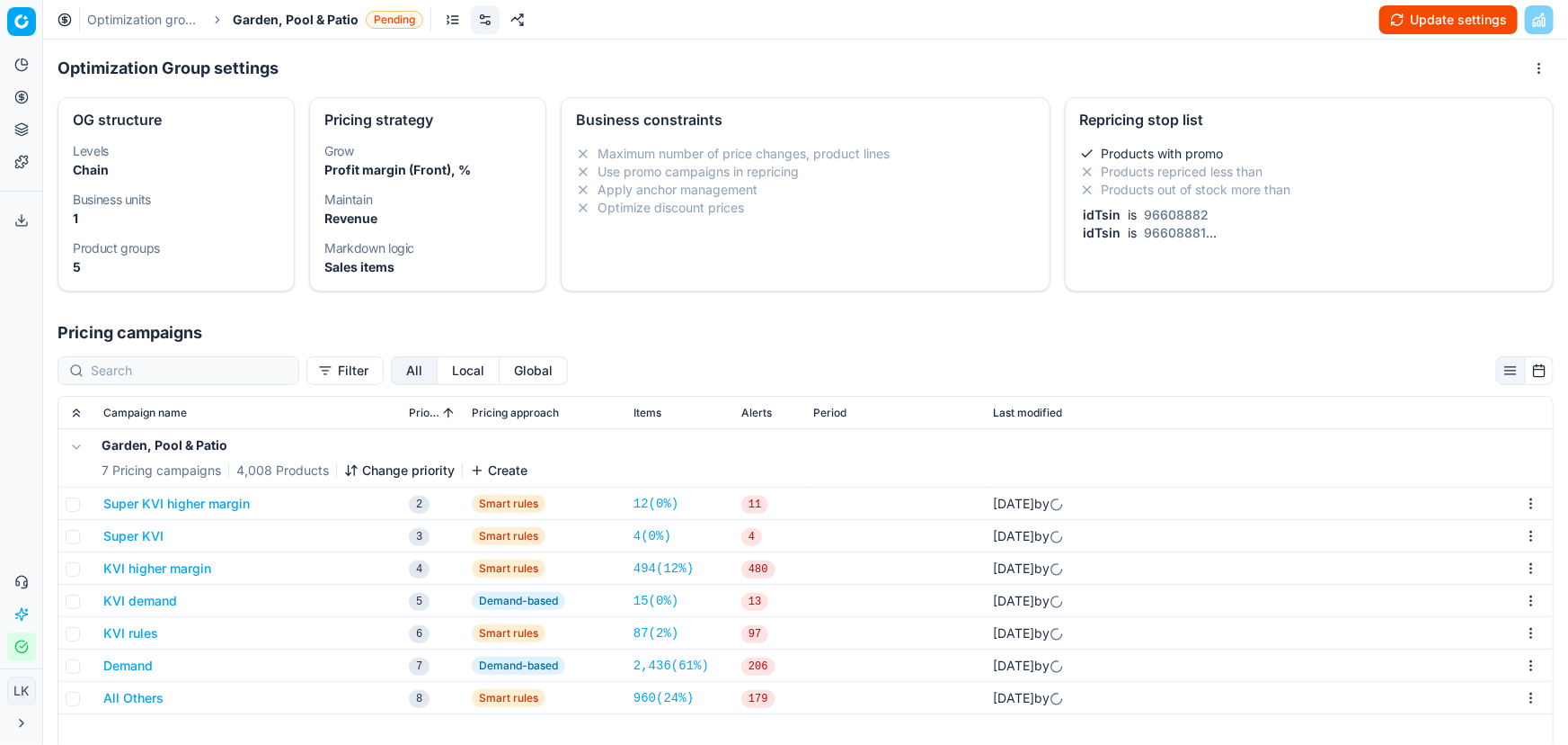
click at [1389, 197] on li "Products out of stock more than" at bounding box center [1309, 190] width 459 height 18
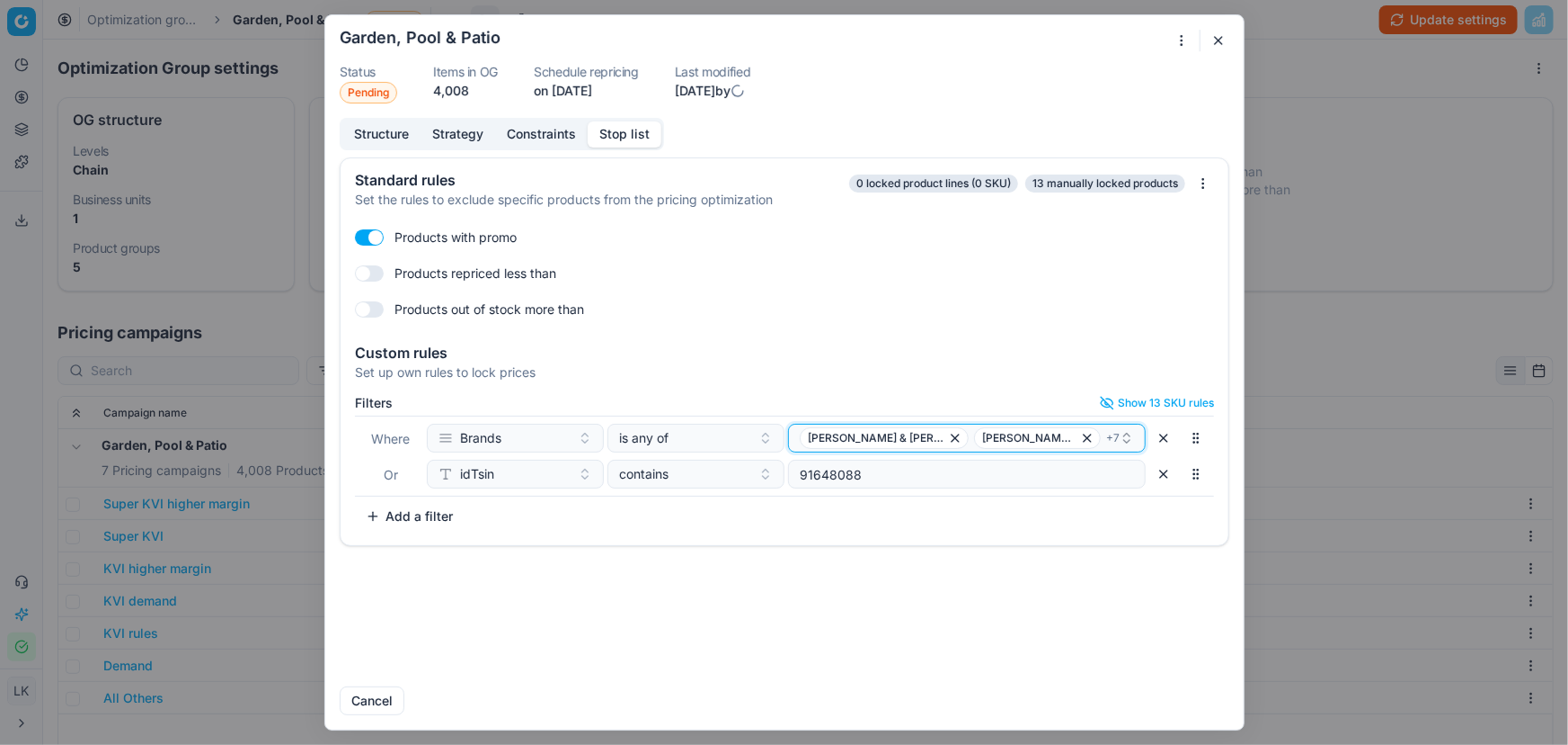
click at [1080, 440] on div "[PERSON_NAME] & [PERSON_NAME]-O-Chef + 7" at bounding box center [960, 438] width 320 height 22
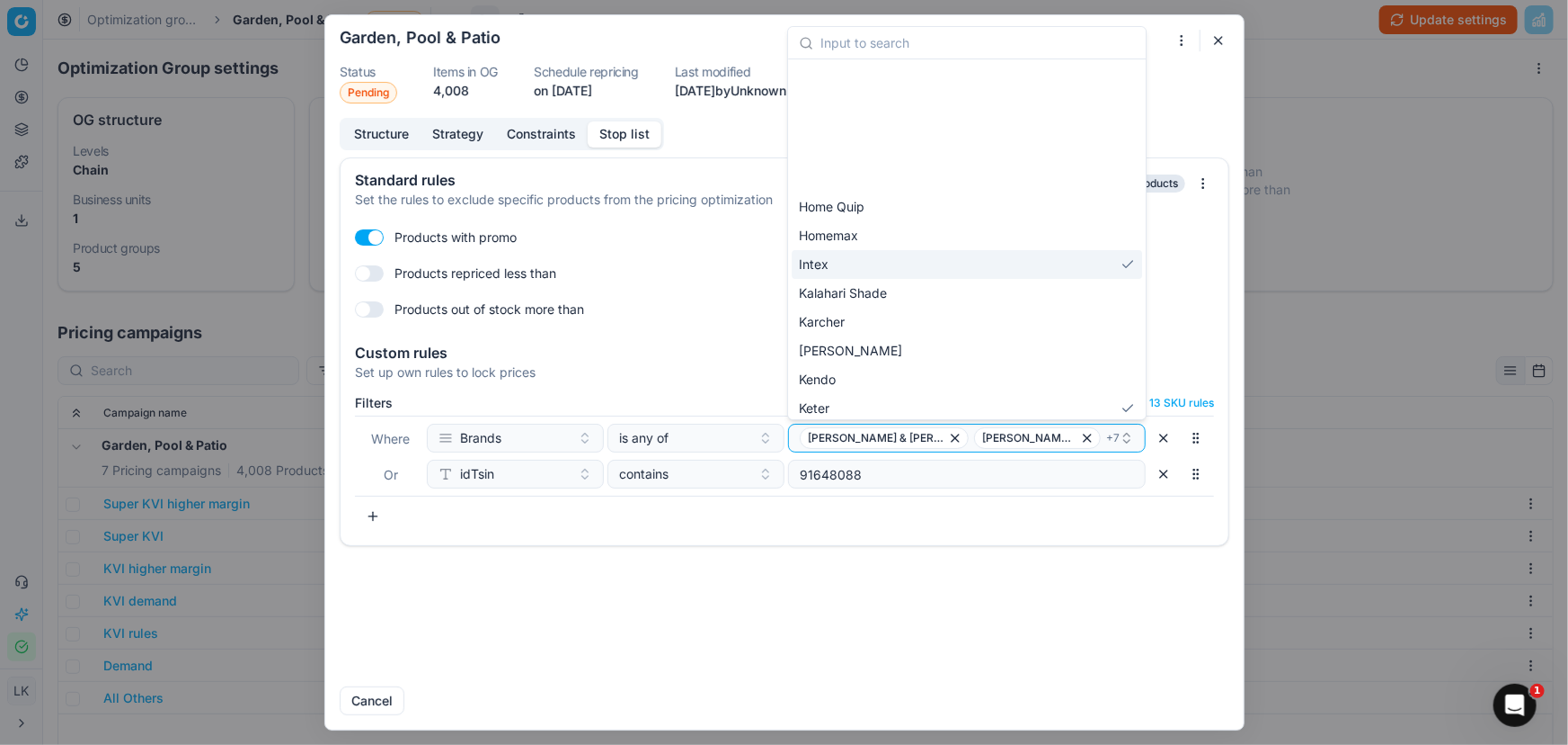
scroll to position [1906, 0]
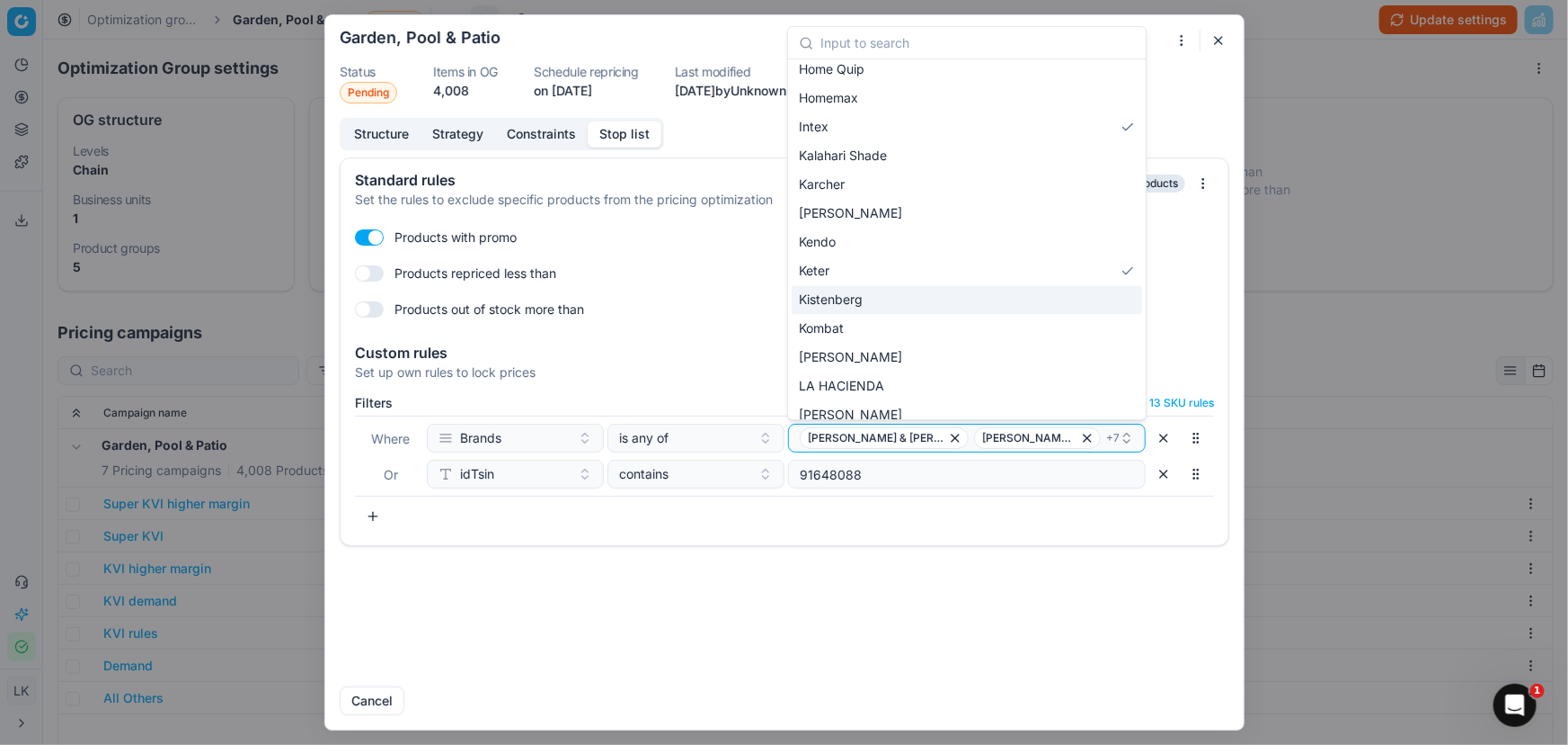
click at [693, 587] on div "Standard rules Set the rules to exclude specific products from the pricing opti…" at bounding box center [784, 414] width 919 height 514
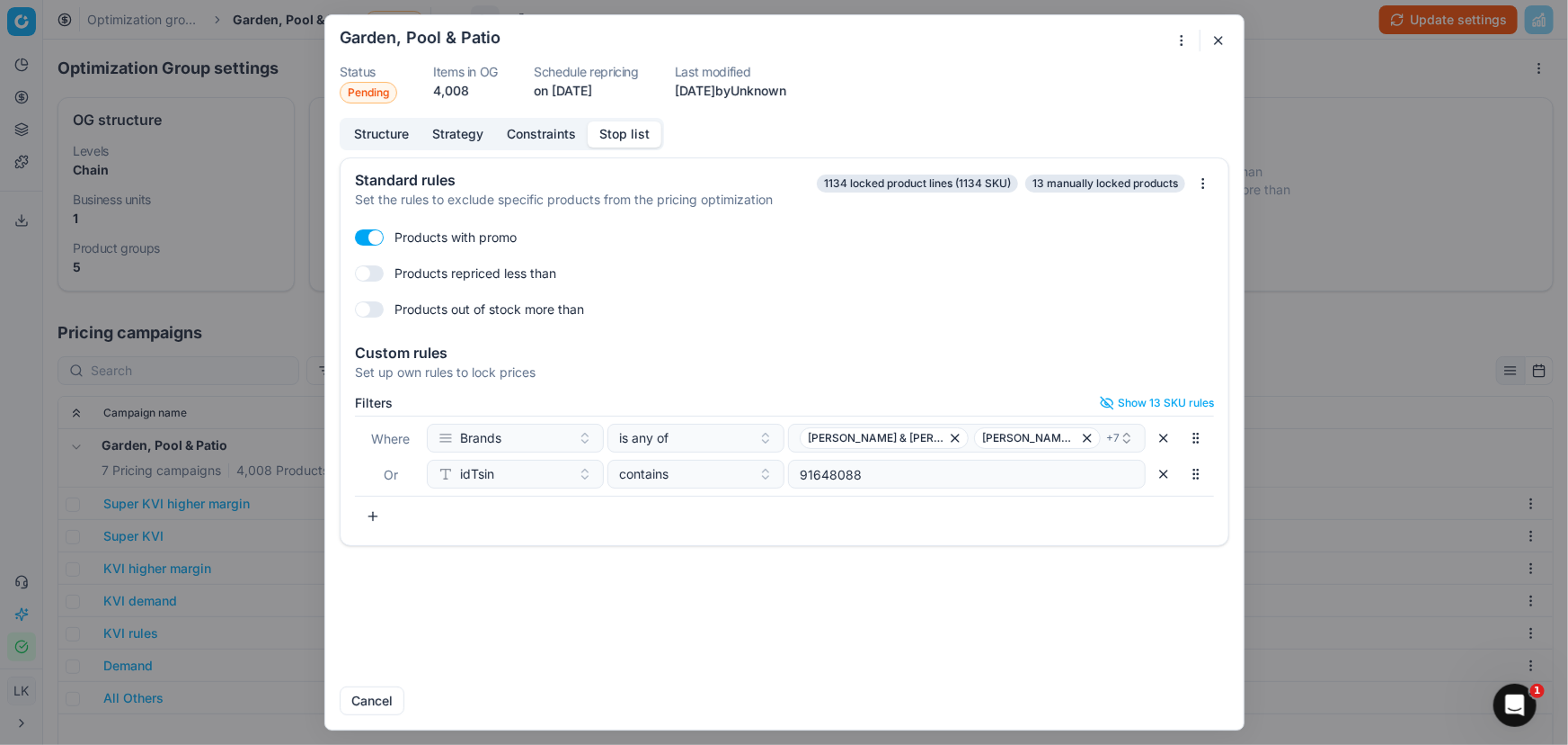
drag, startPoint x: 1050, startPoint y: 69, endPoint x: 1230, endPoint y: 55, distance: 180.5
click at [1050, 68] on dl "Status Pending Items in OG 4,008 Schedule repricing on Sep 15 Last modified 4 d…" at bounding box center [784, 84] width 890 height 38
click at [1226, 47] on button "button" at bounding box center [1218, 41] width 22 height 22
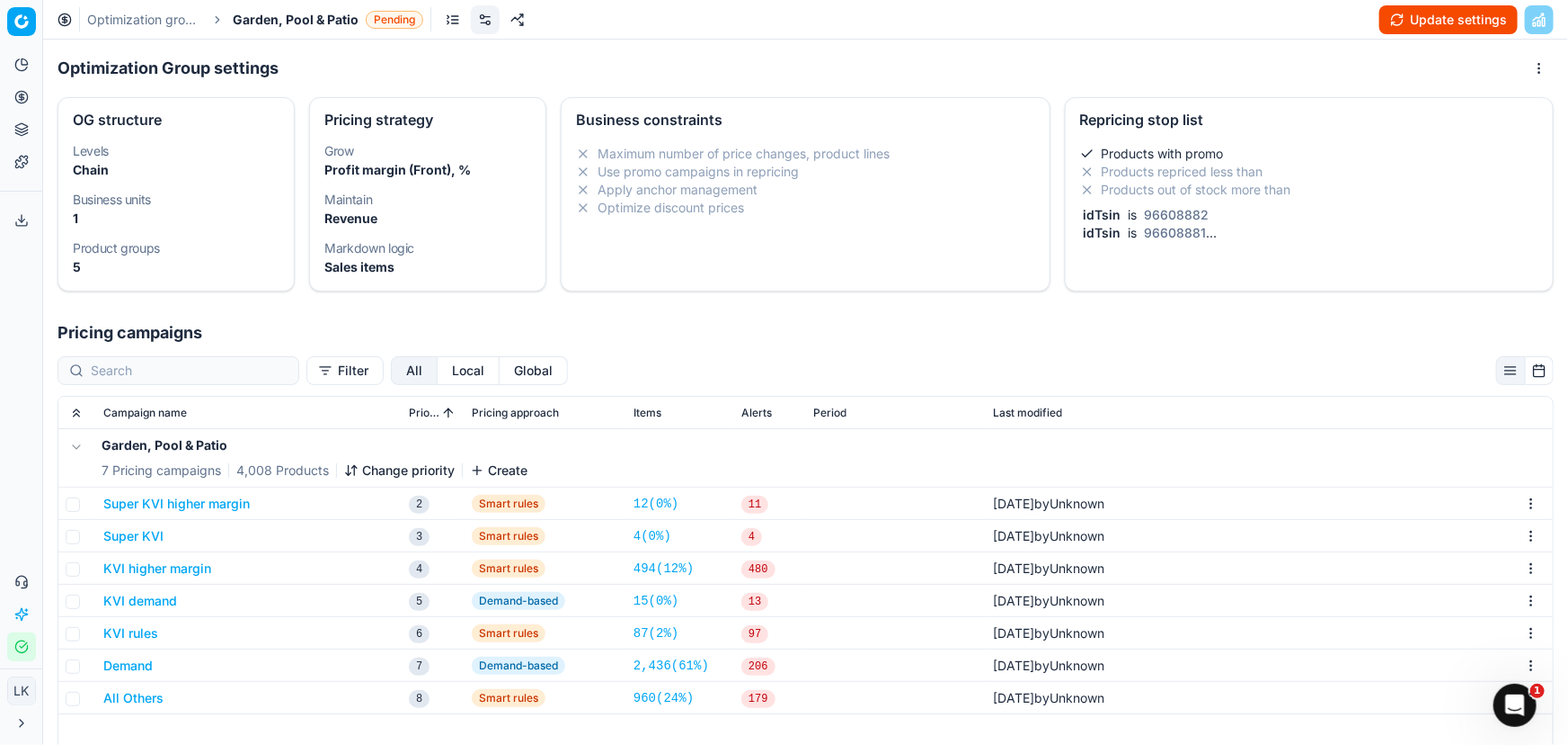
click at [1459, 23] on button "Update settings" at bounding box center [1448, 20] width 138 height 29
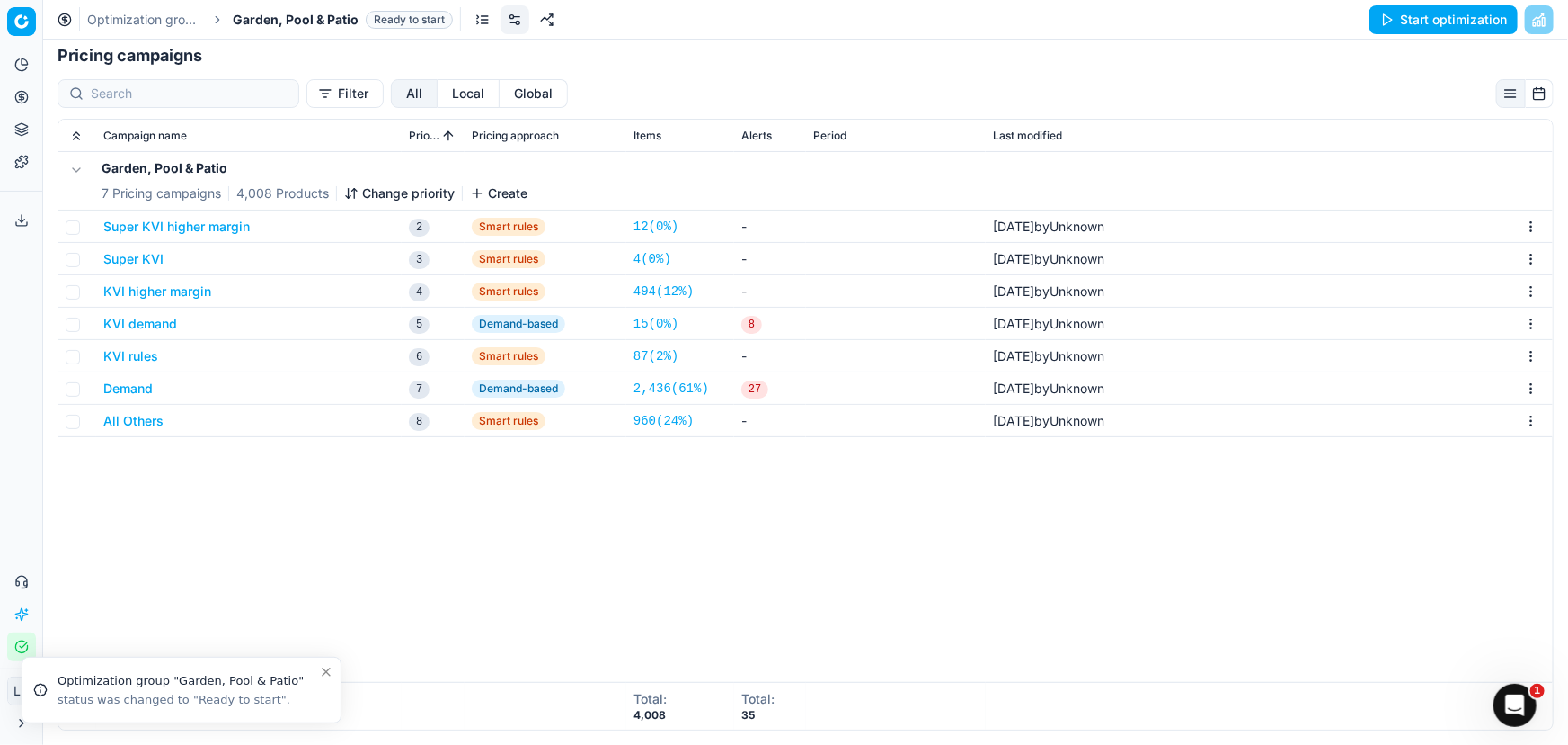
scroll to position [276, 0]
click at [557, 584] on div "Garden, Pool & Patio 7 Pricing campaigns 4,008 Products Change priority Create …" at bounding box center [805, 417] width 1494 height 530
click at [871, 591] on div "Garden, Pool & Patio 7 Pricing campaigns 4,008 Products Change priority Create …" at bounding box center [805, 417] width 1494 height 530
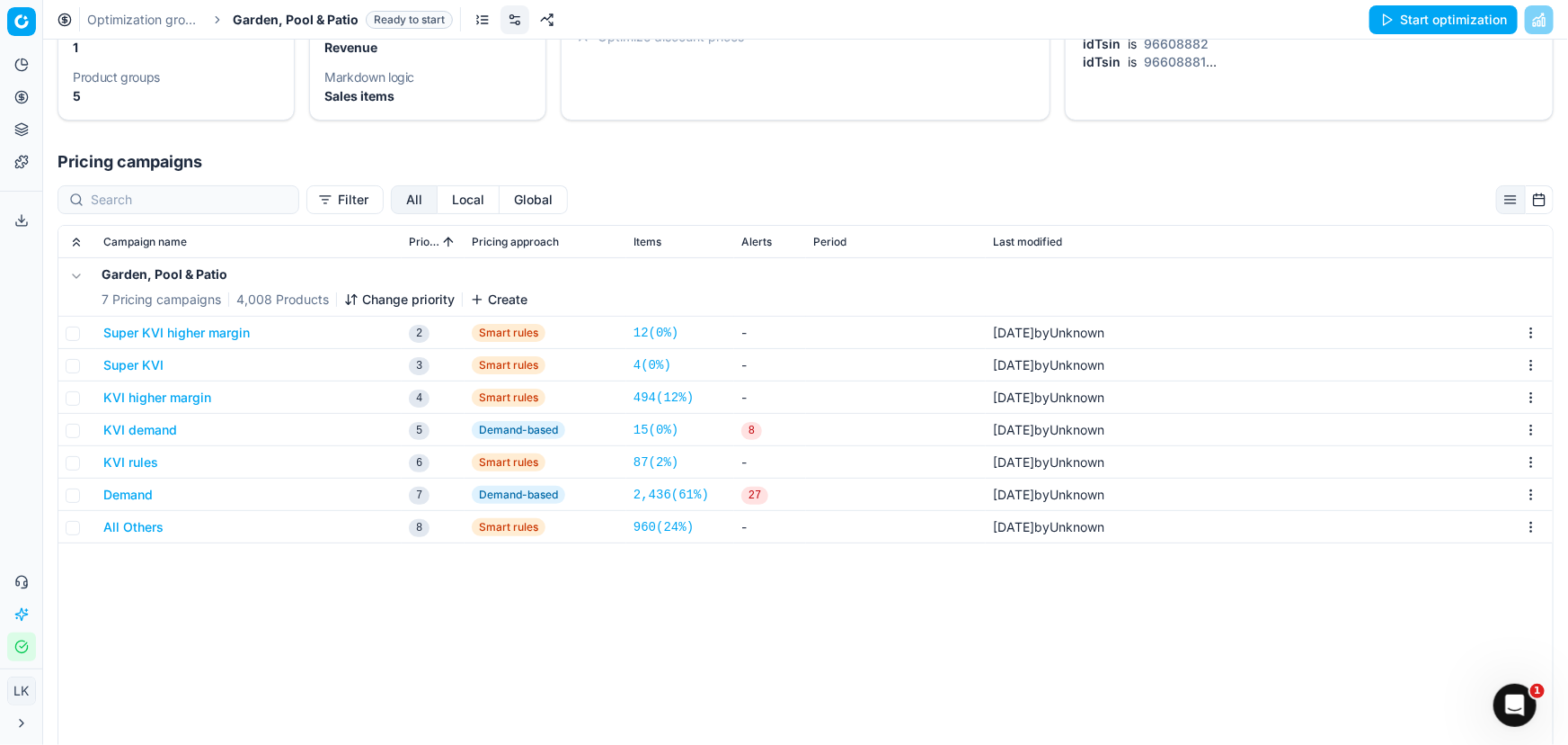
scroll to position [167, 0]
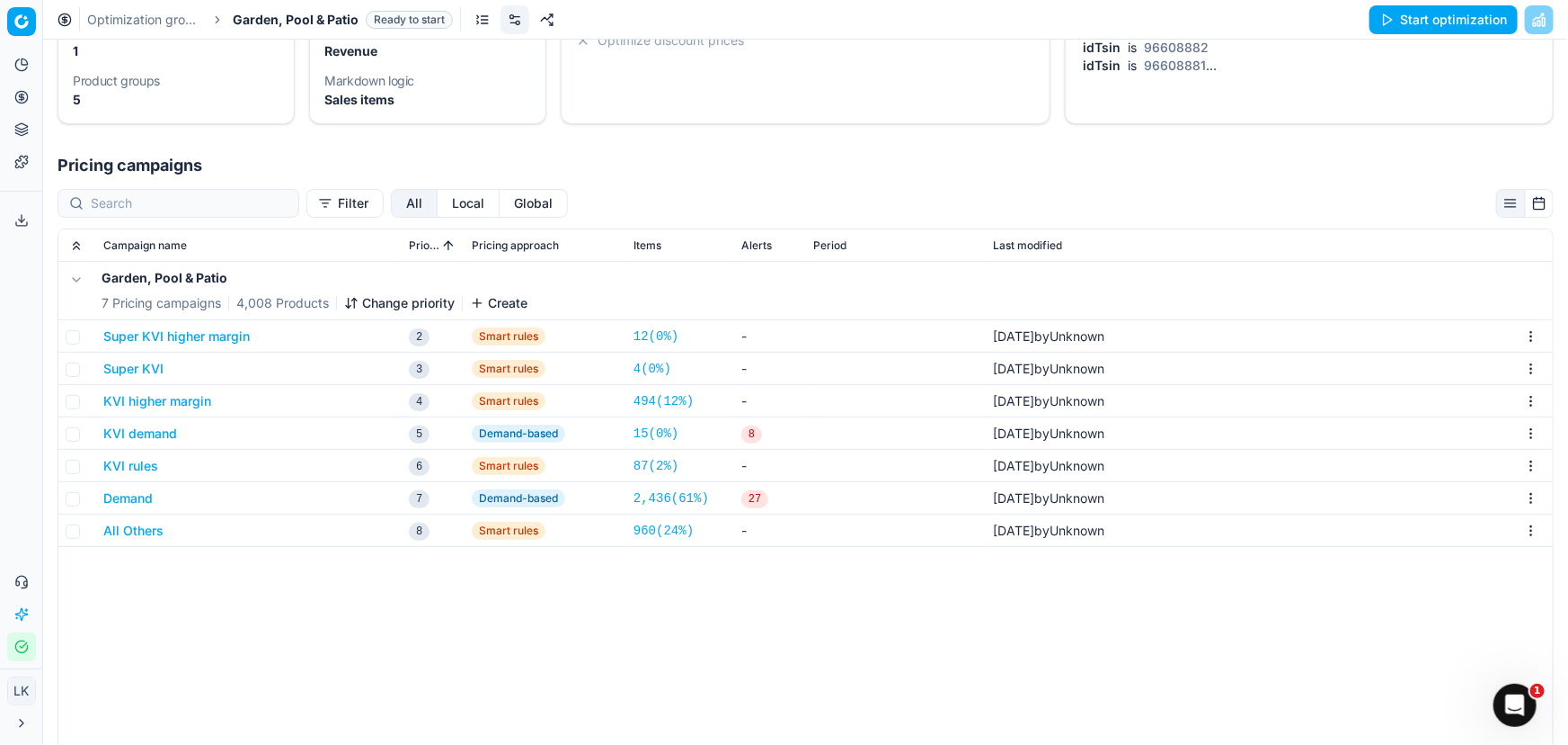
drag, startPoint x: 1046, startPoint y: 688, endPoint x: 1218, endPoint y: 275, distance: 447.4
click at [1047, 702] on div "Garden, Pool & Patio 7 Pricing campaigns 4,008 Products Change priority Create …" at bounding box center [805, 526] width 1494 height 530
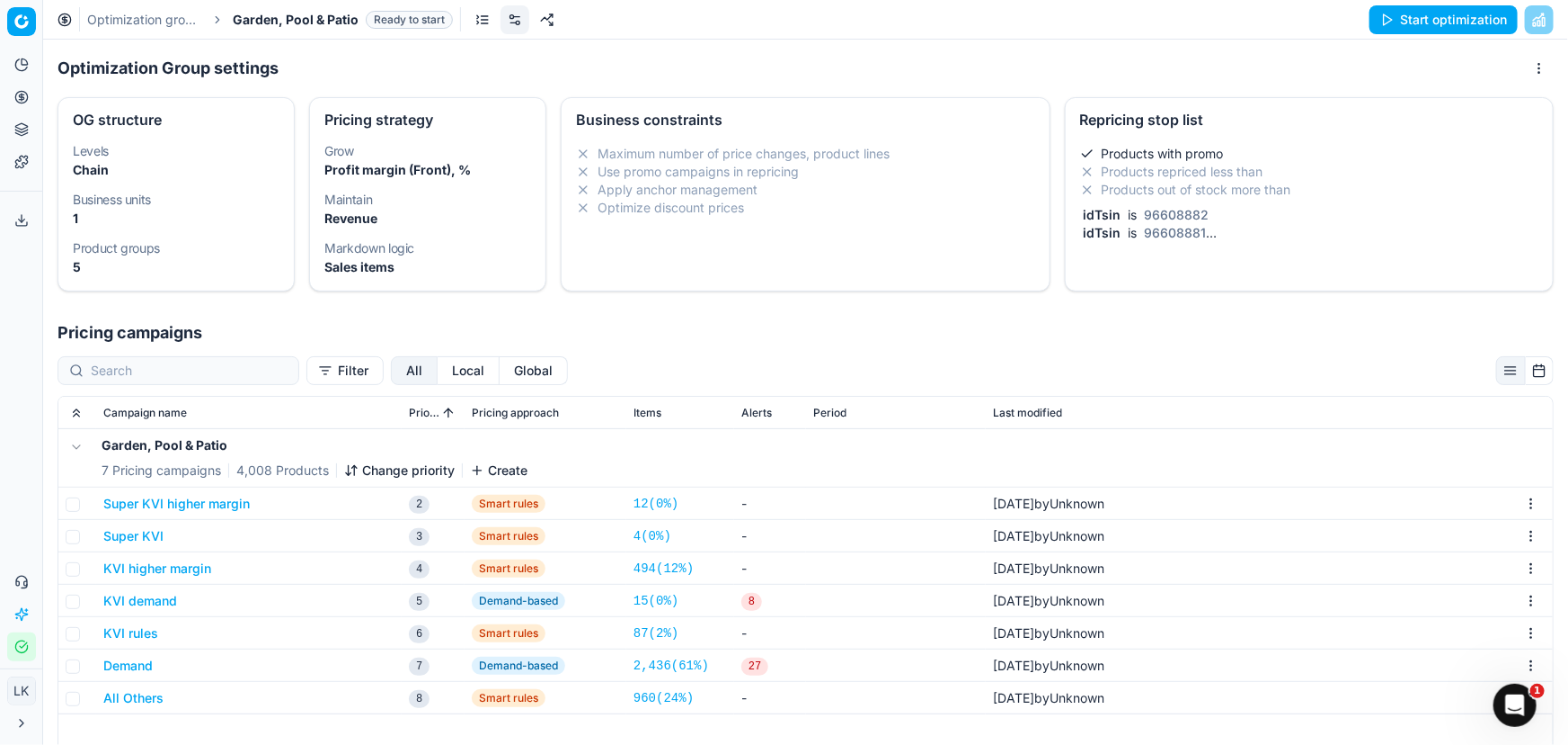
scroll to position [0, 0]
